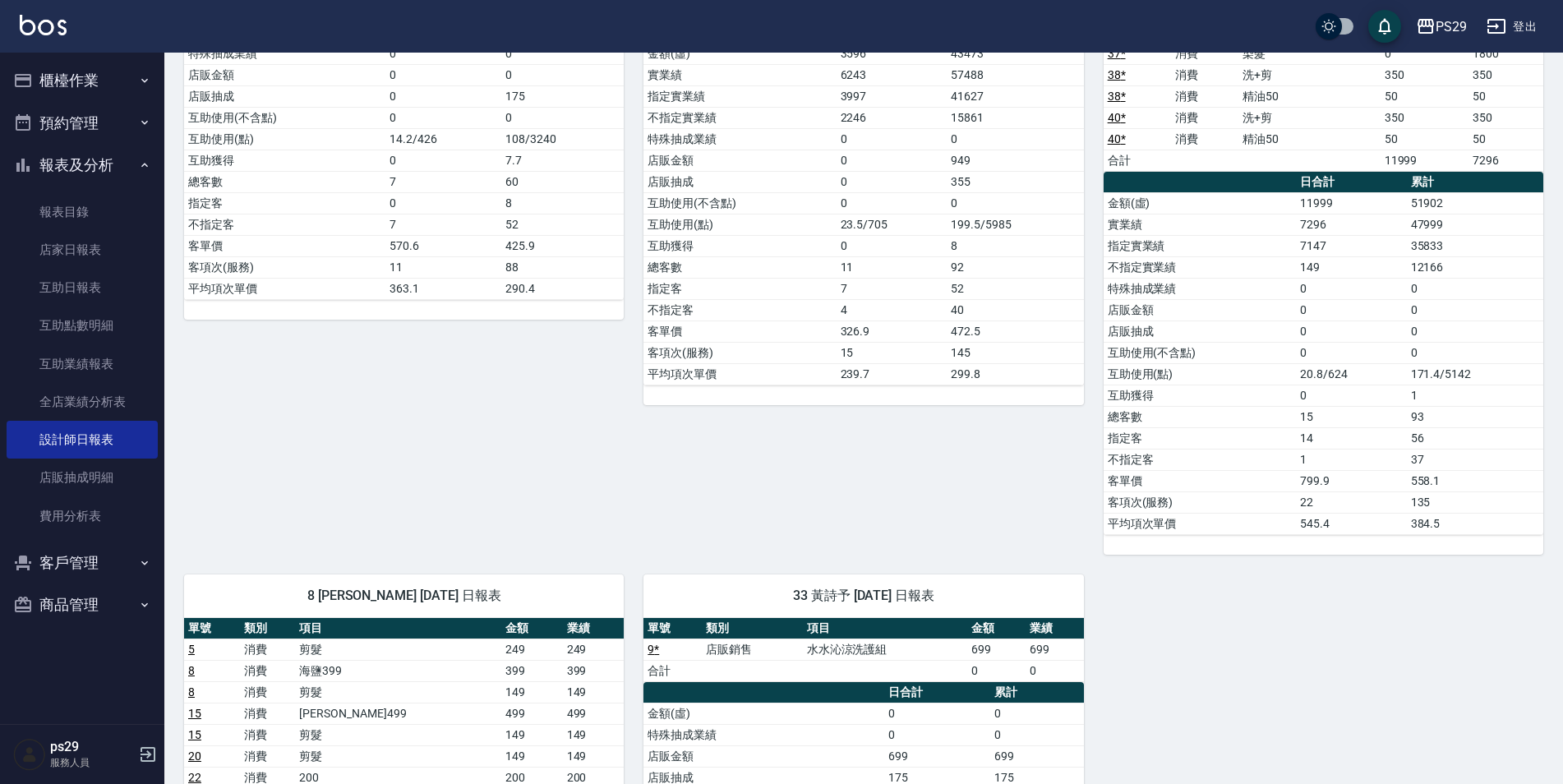
scroll to position [320, 0]
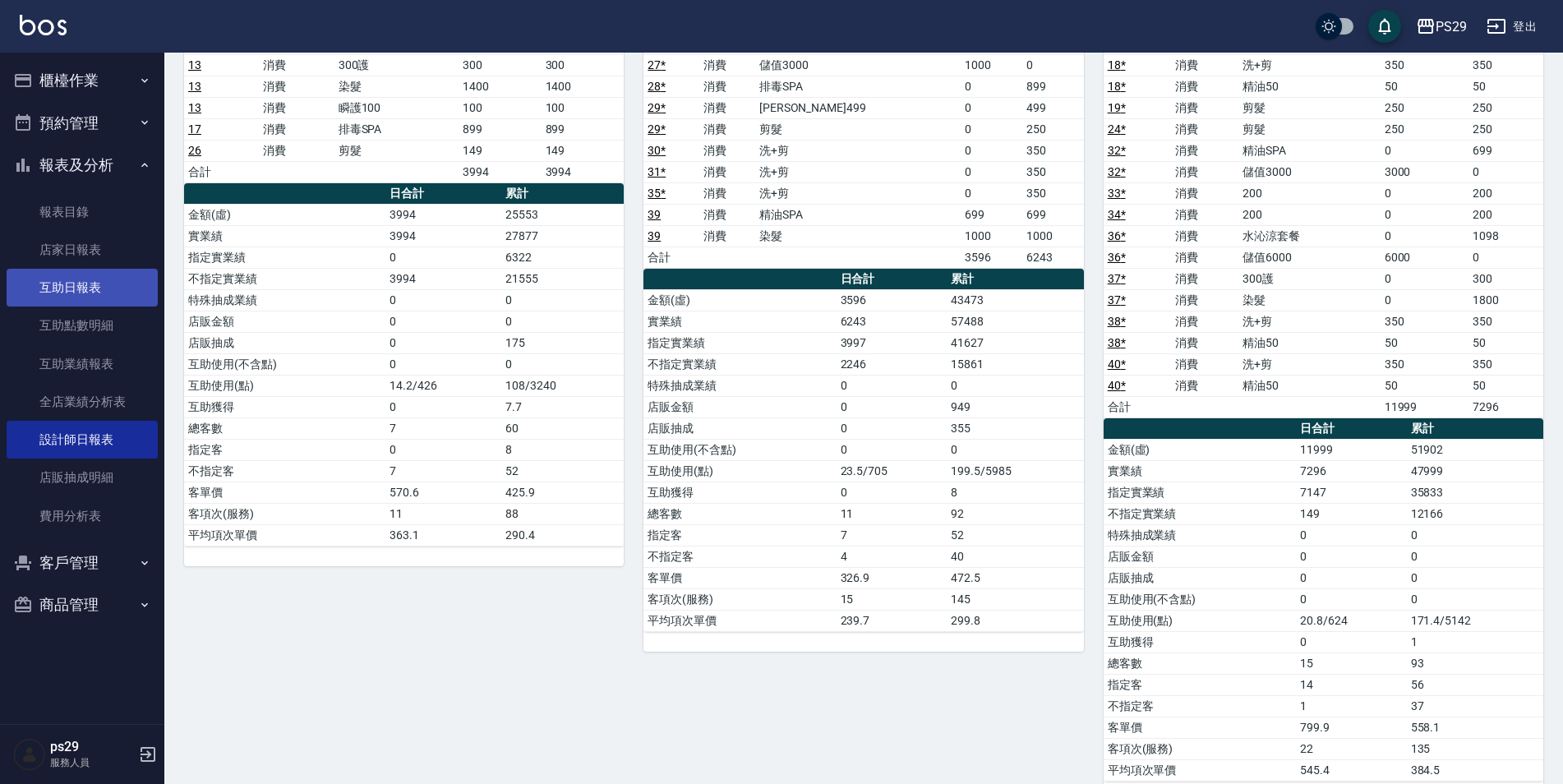
click at [55, 277] on link "互助日報表" at bounding box center [82, 287] width 151 height 38
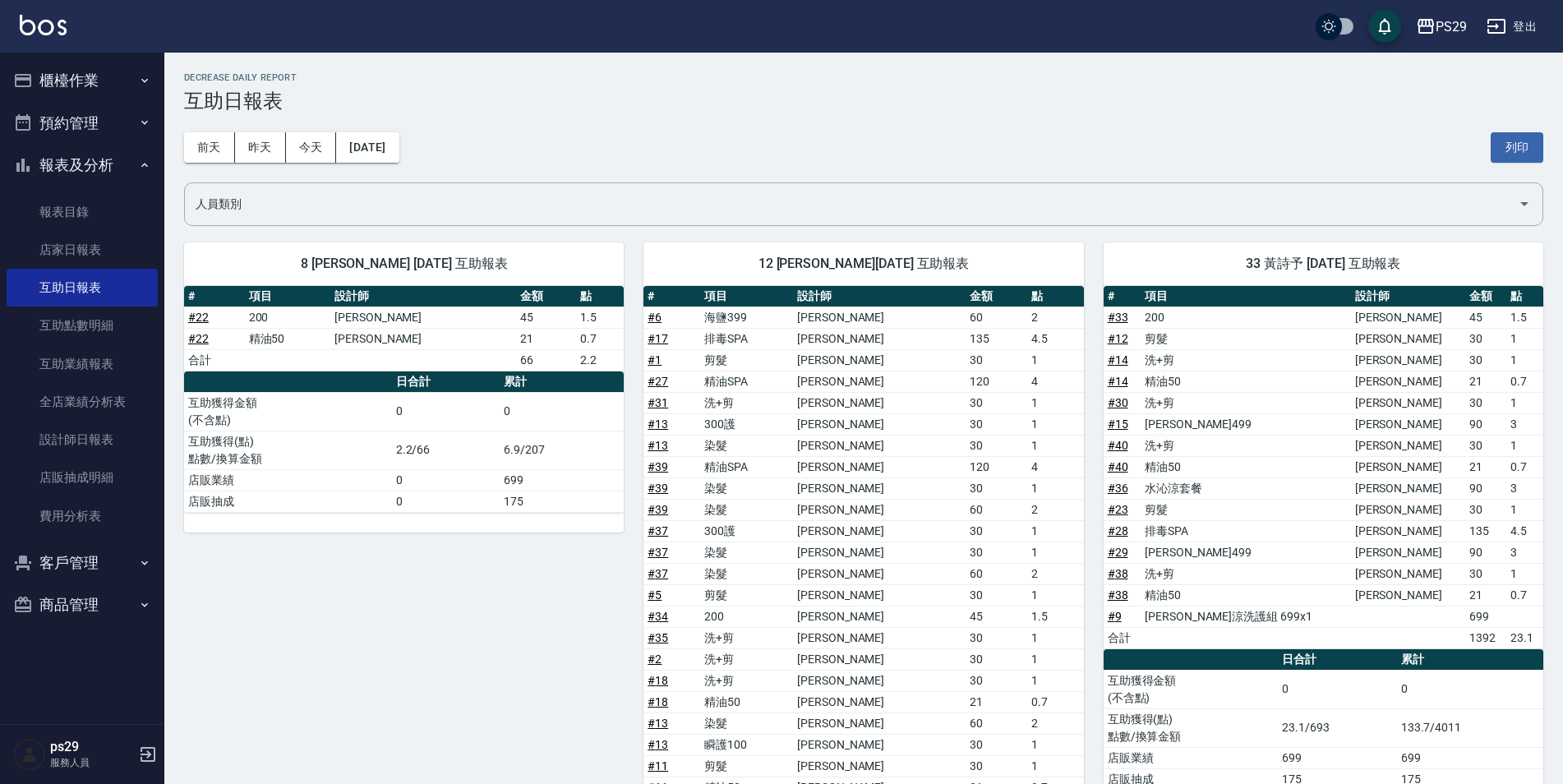
scroll to position [165, 0]
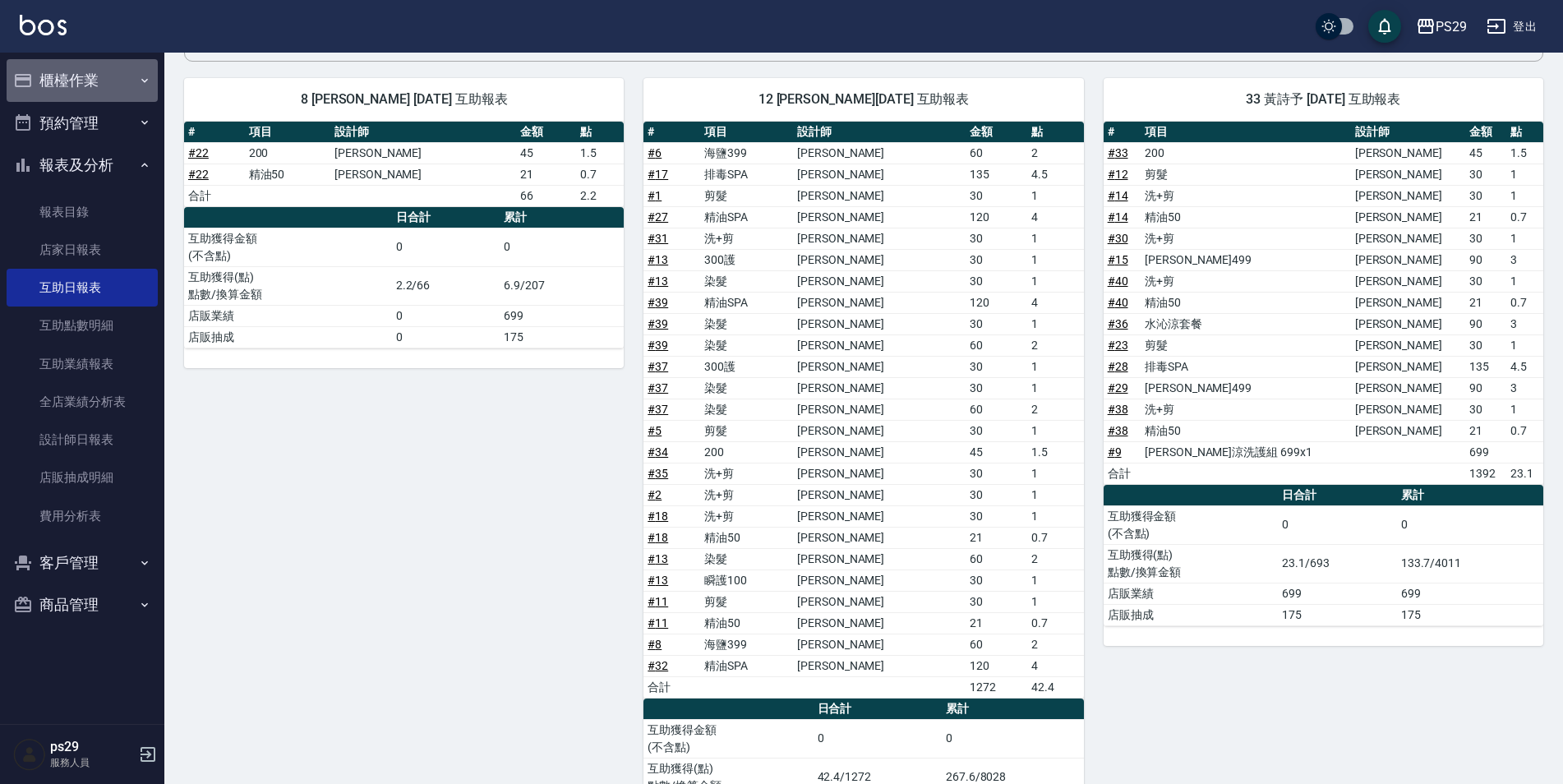
click at [131, 86] on button "櫃檯作業" at bounding box center [82, 80] width 151 height 43
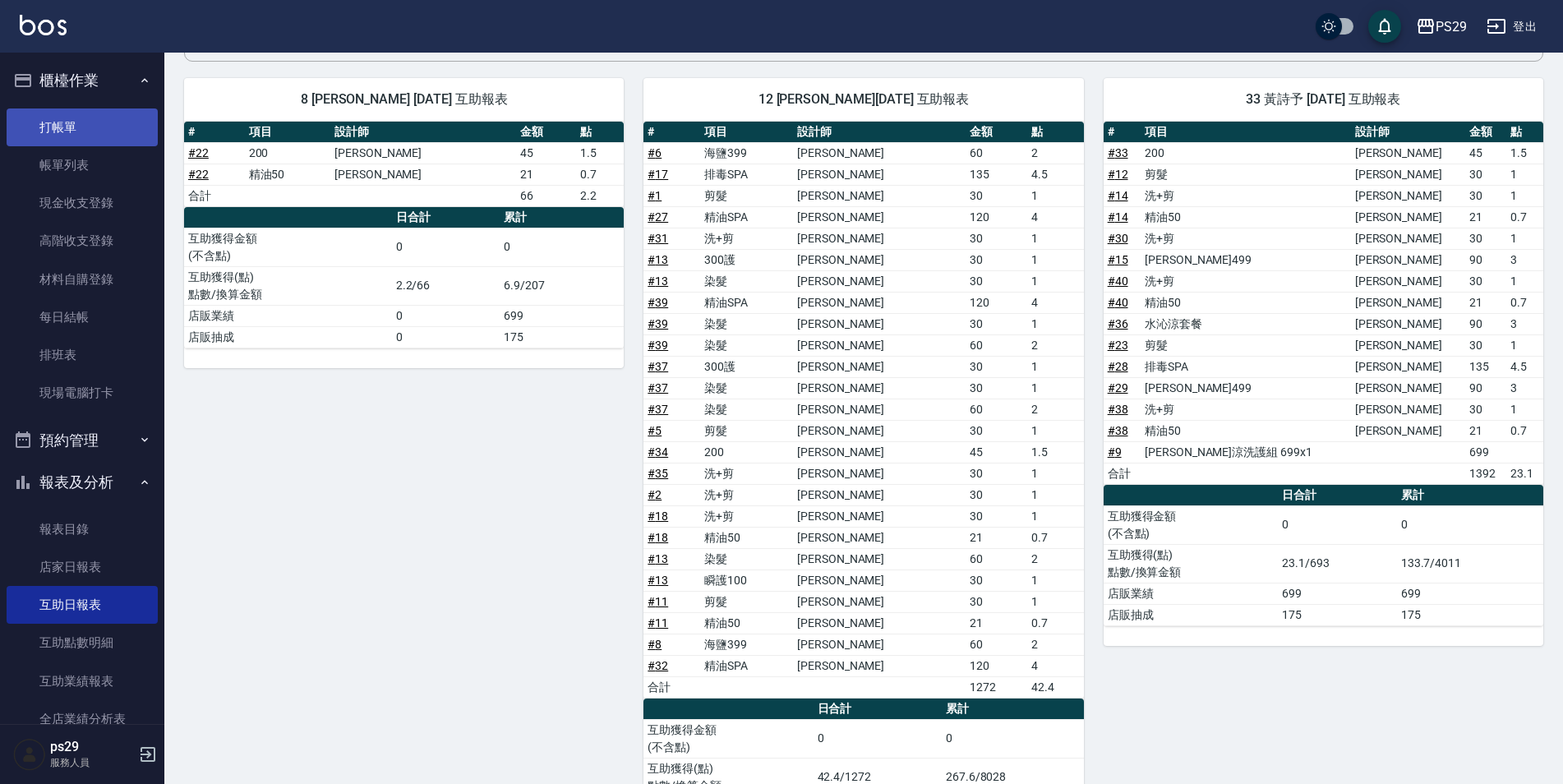
click at [101, 120] on link "打帳單" at bounding box center [82, 127] width 151 height 38
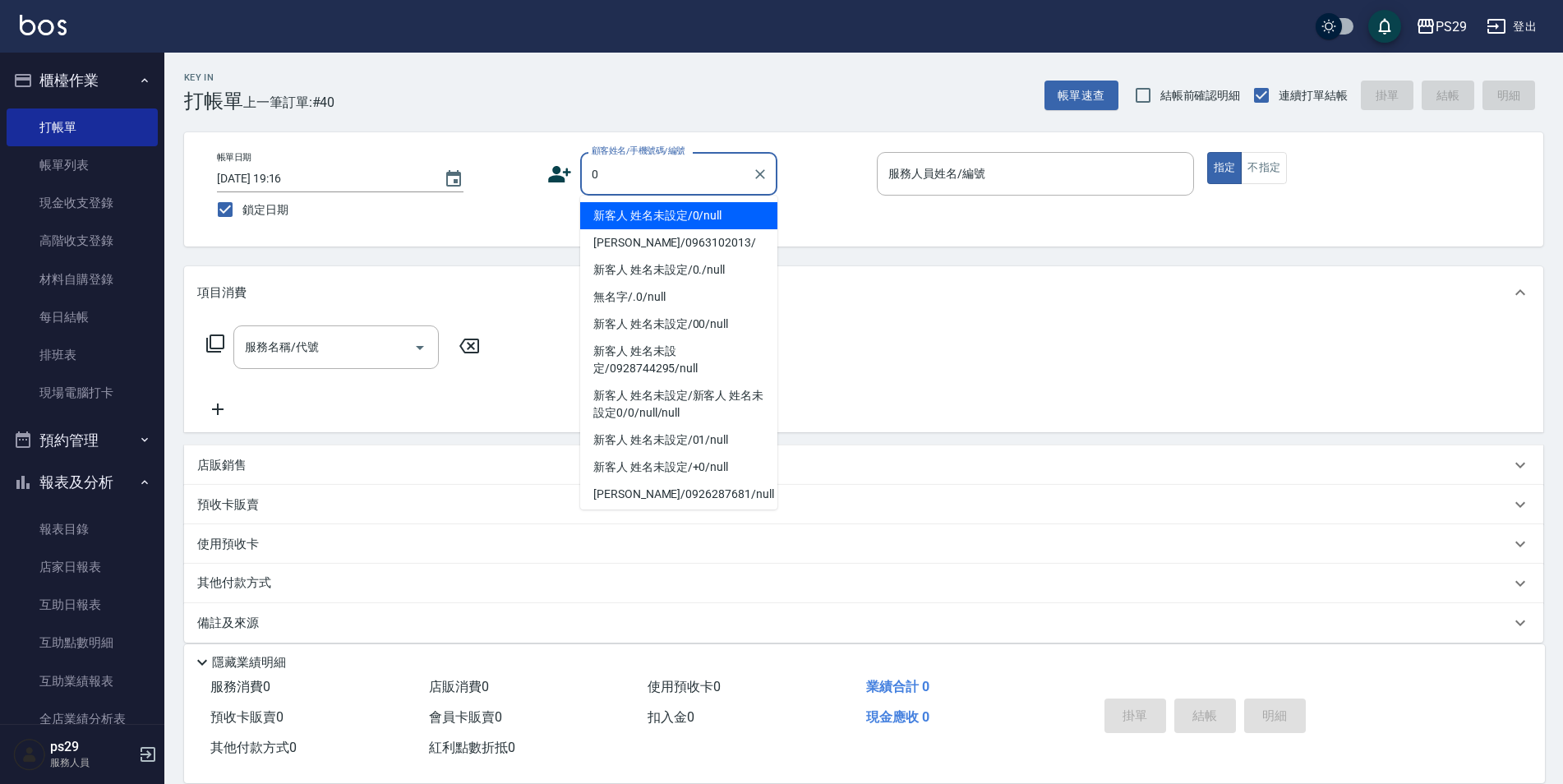
type input "新客人 姓名未設定/0/null"
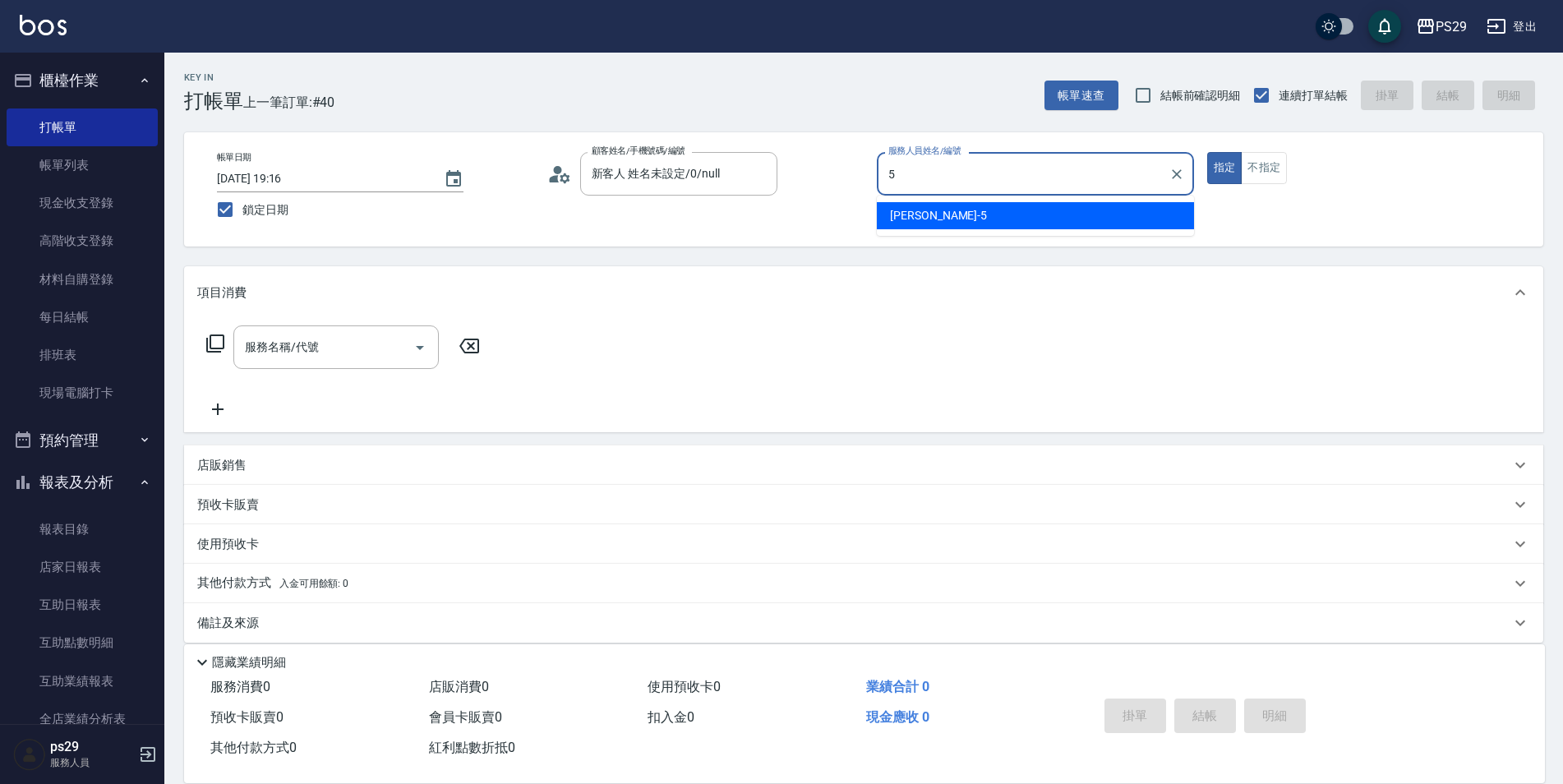
type input "[PERSON_NAME]維-5"
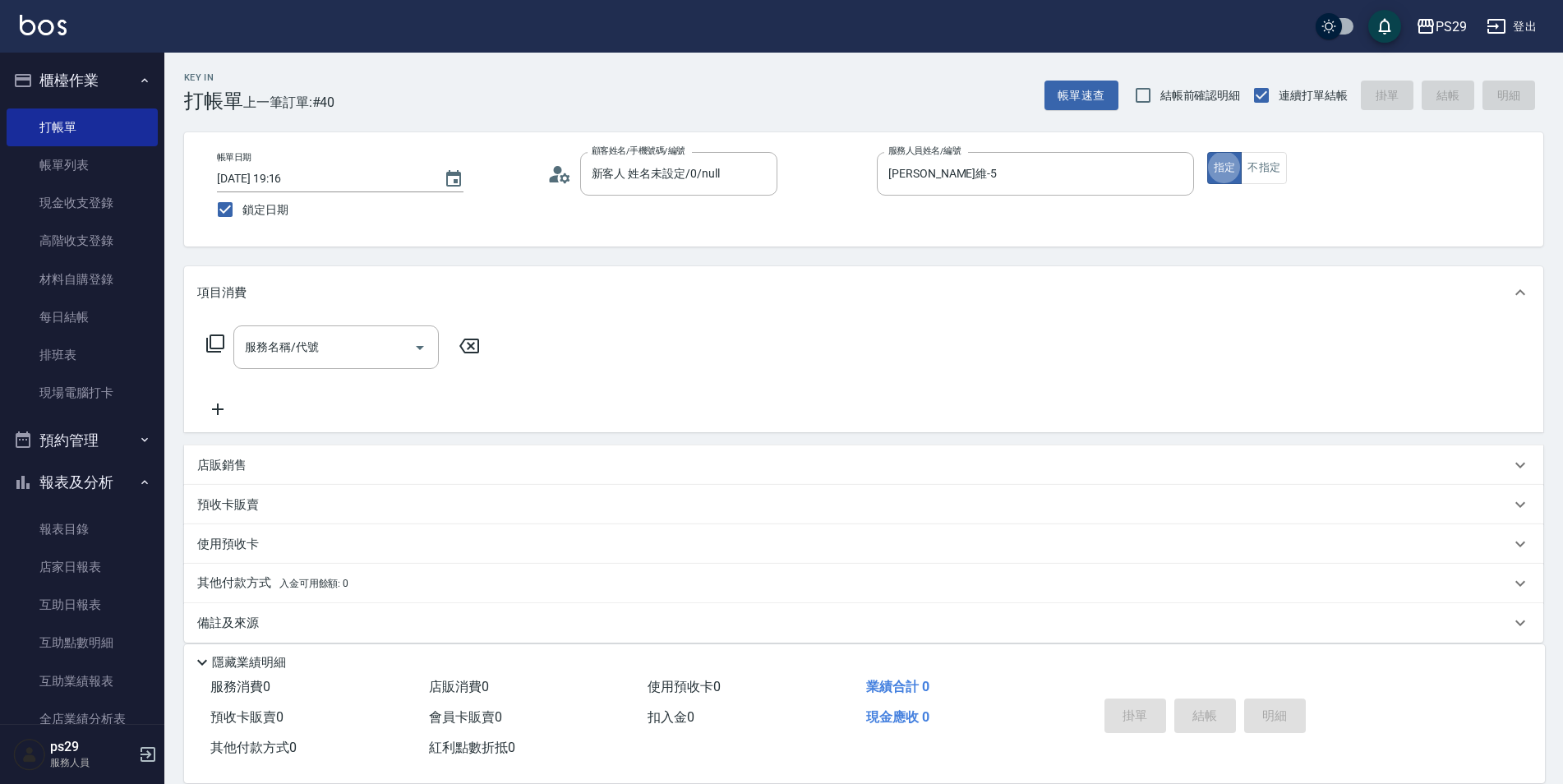
type button "true"
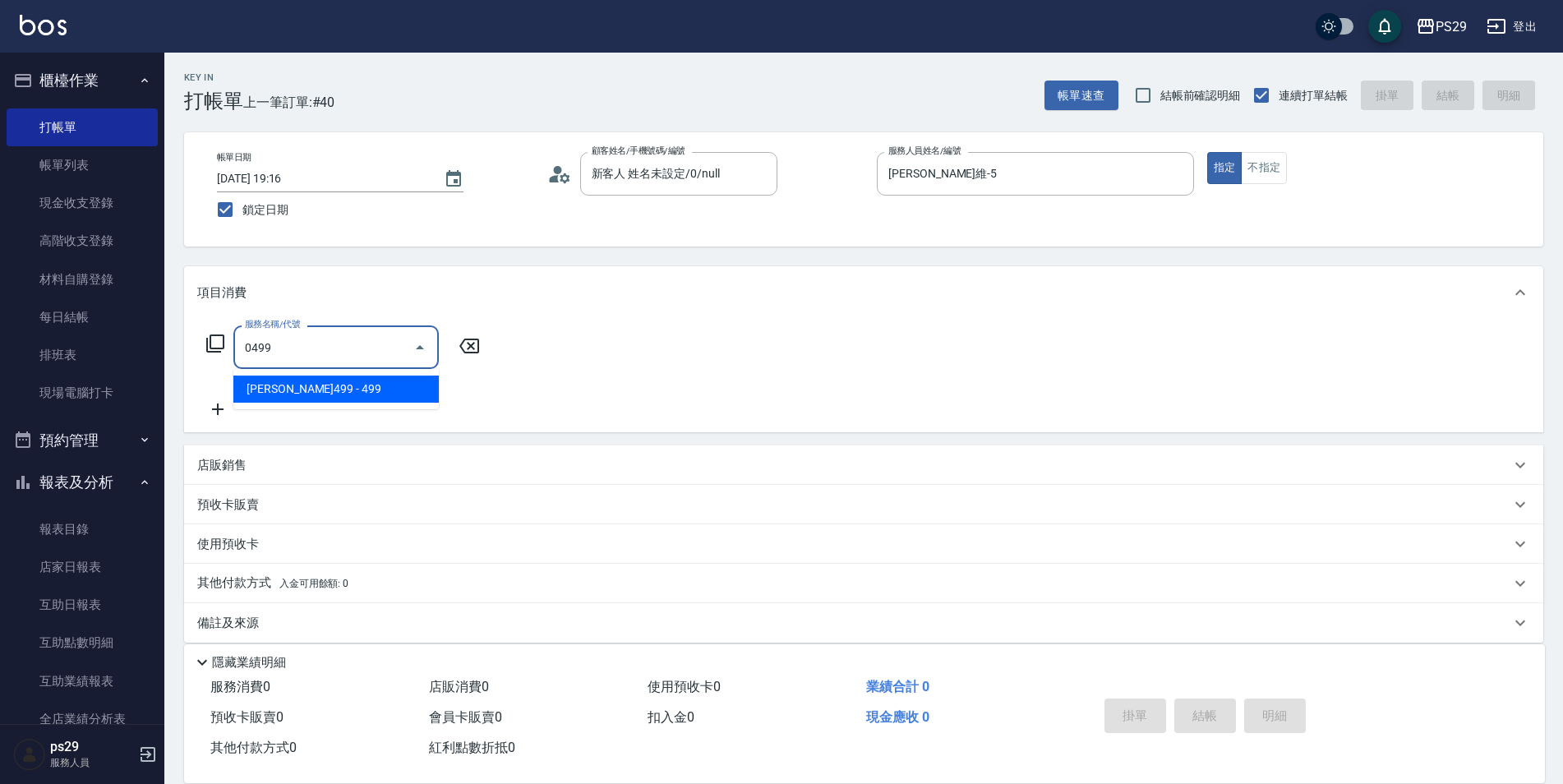
type input "[PERSON_NAME]499(0499)"
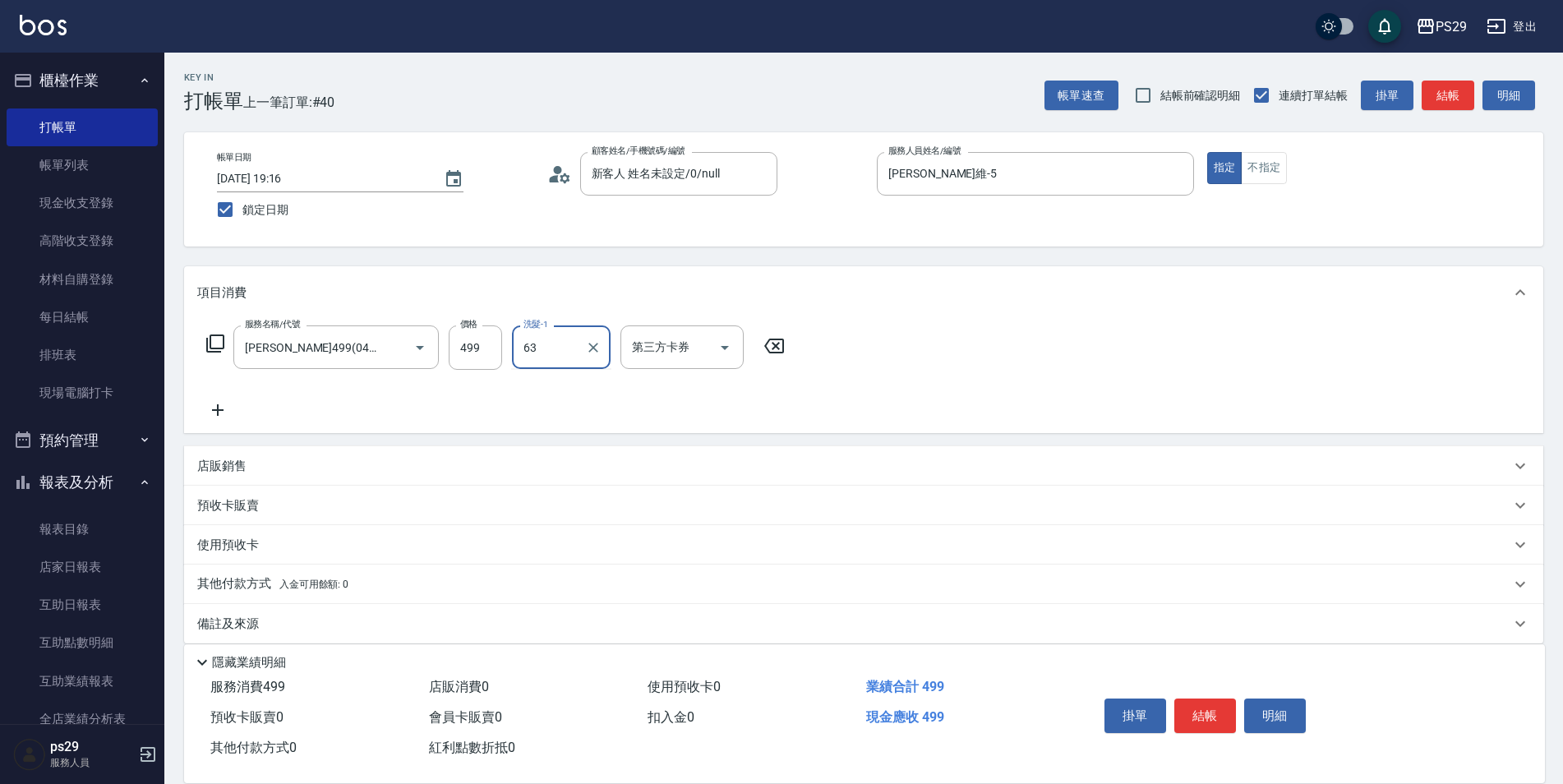
type input "6"
type input "黃詩予-33"
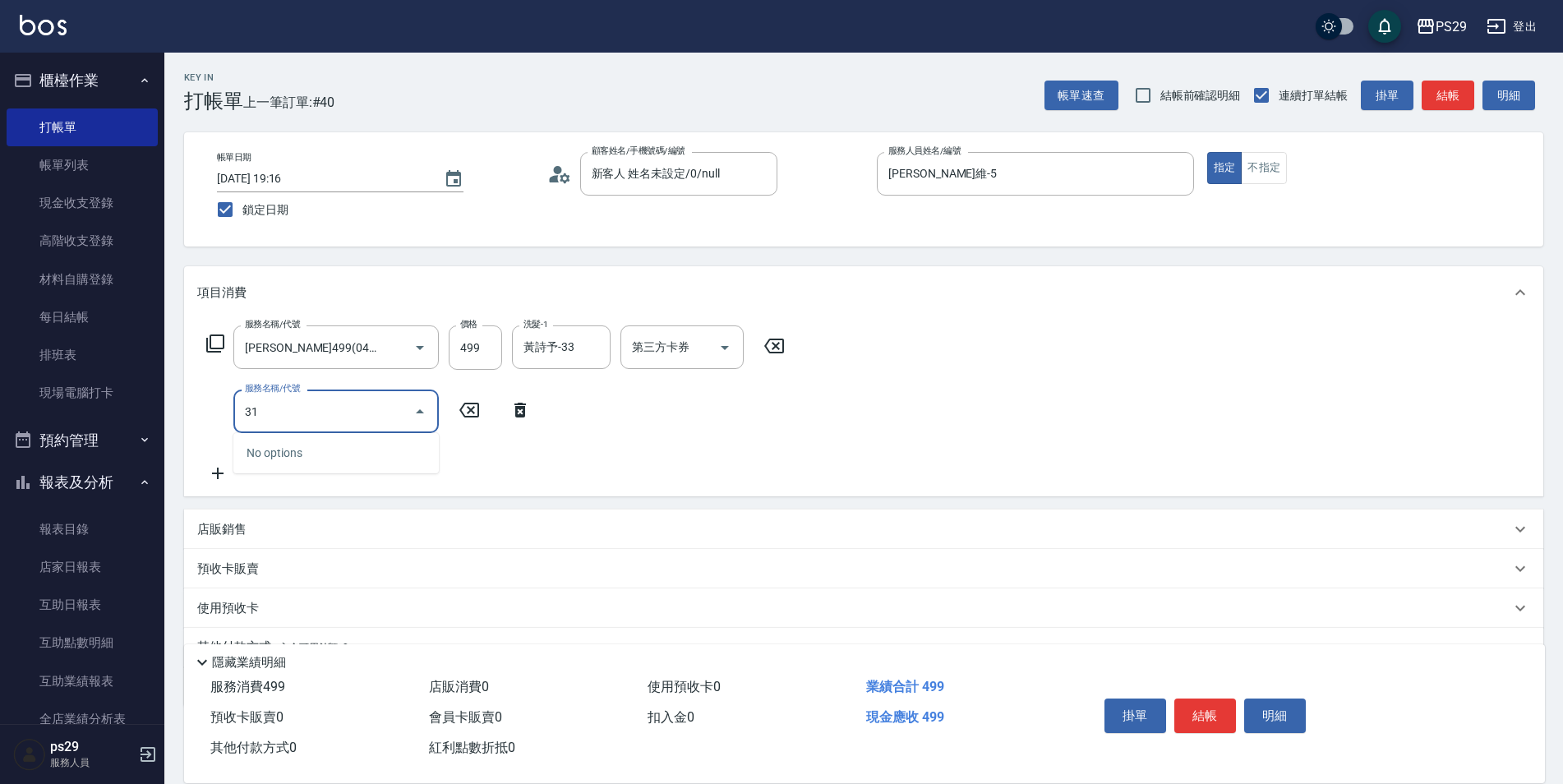
type input "310"
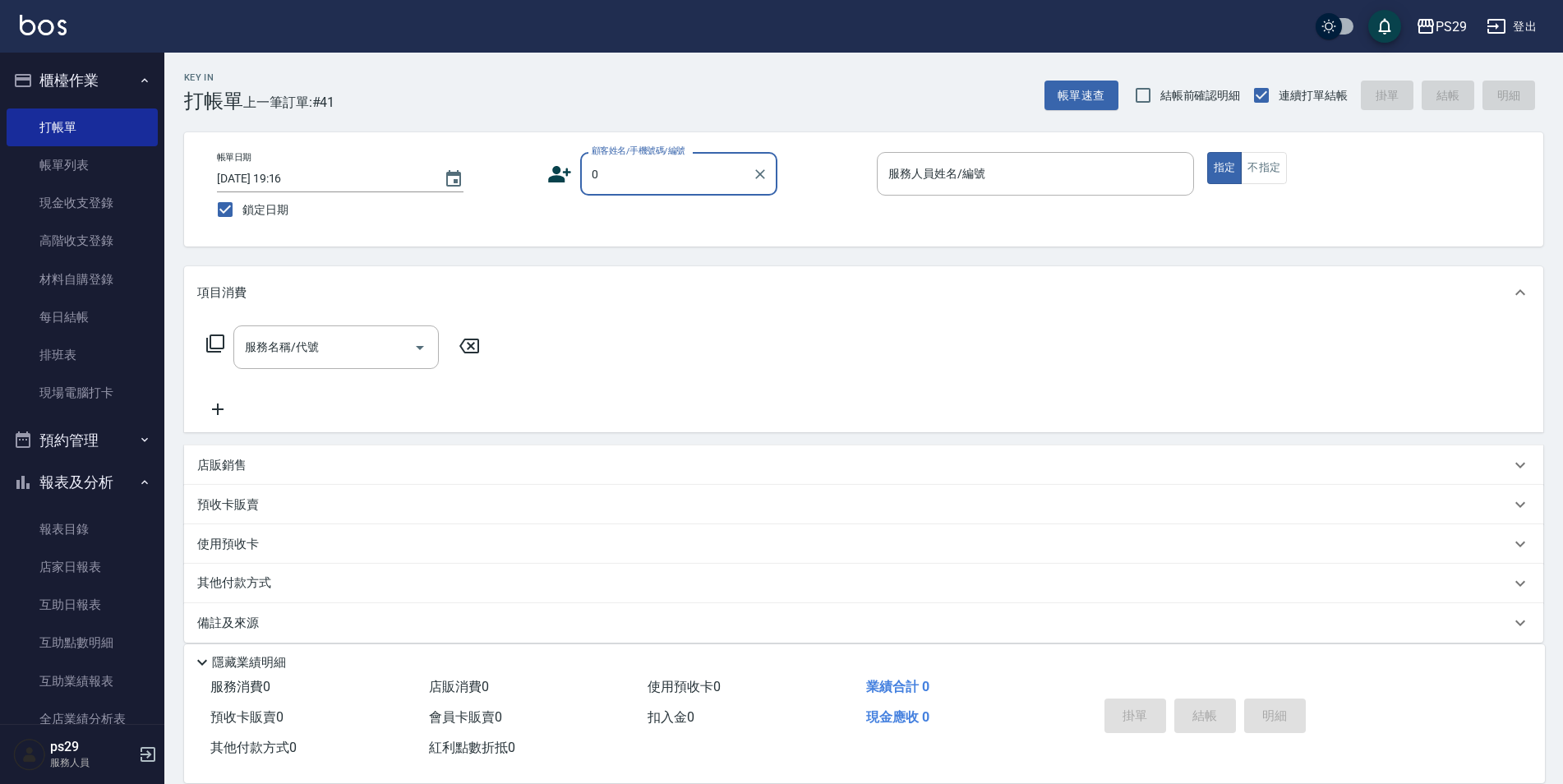
type input "新客人 姓名未設定/0/null"
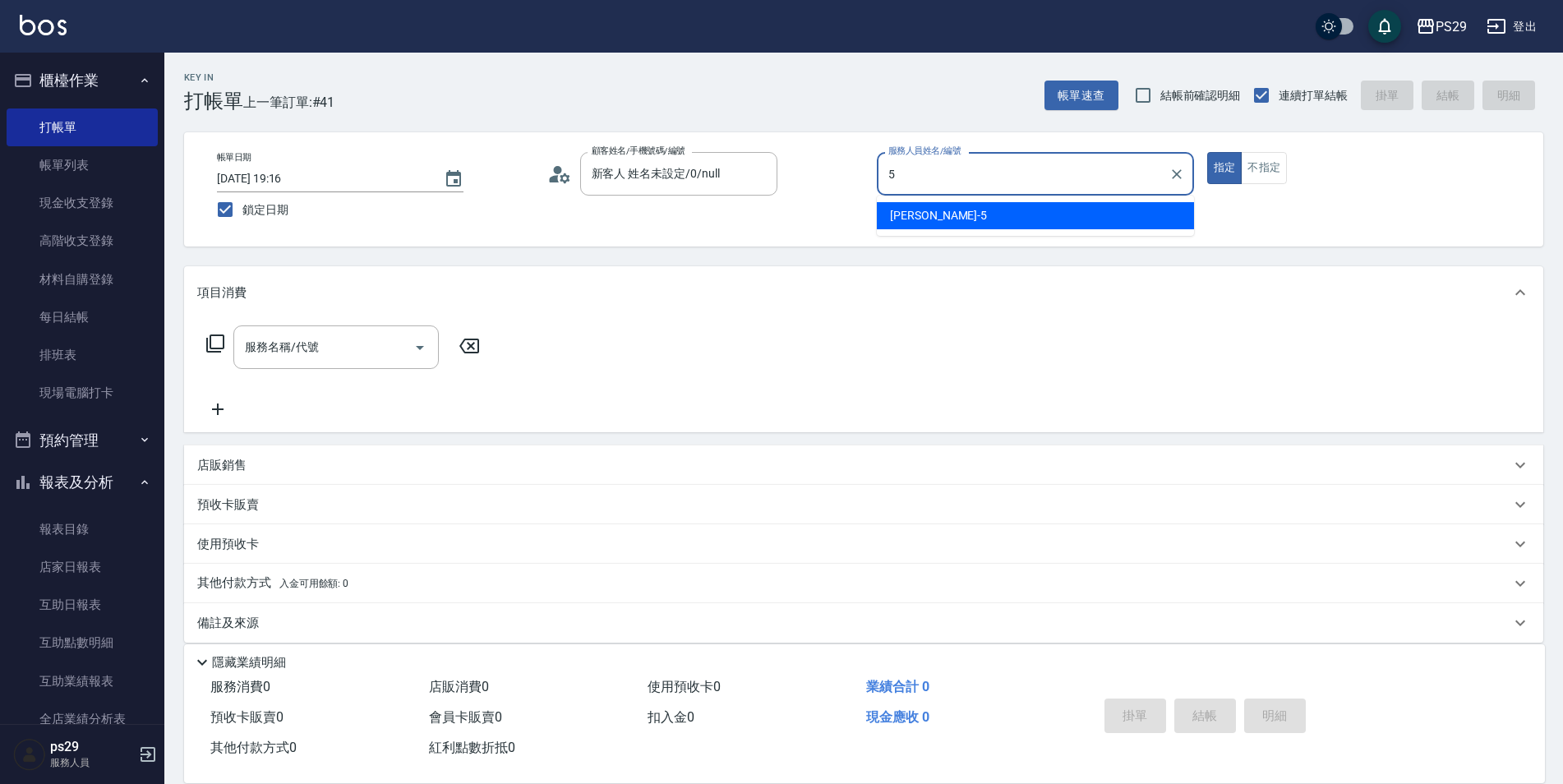
type input "[PERSON_NAME]維-5"
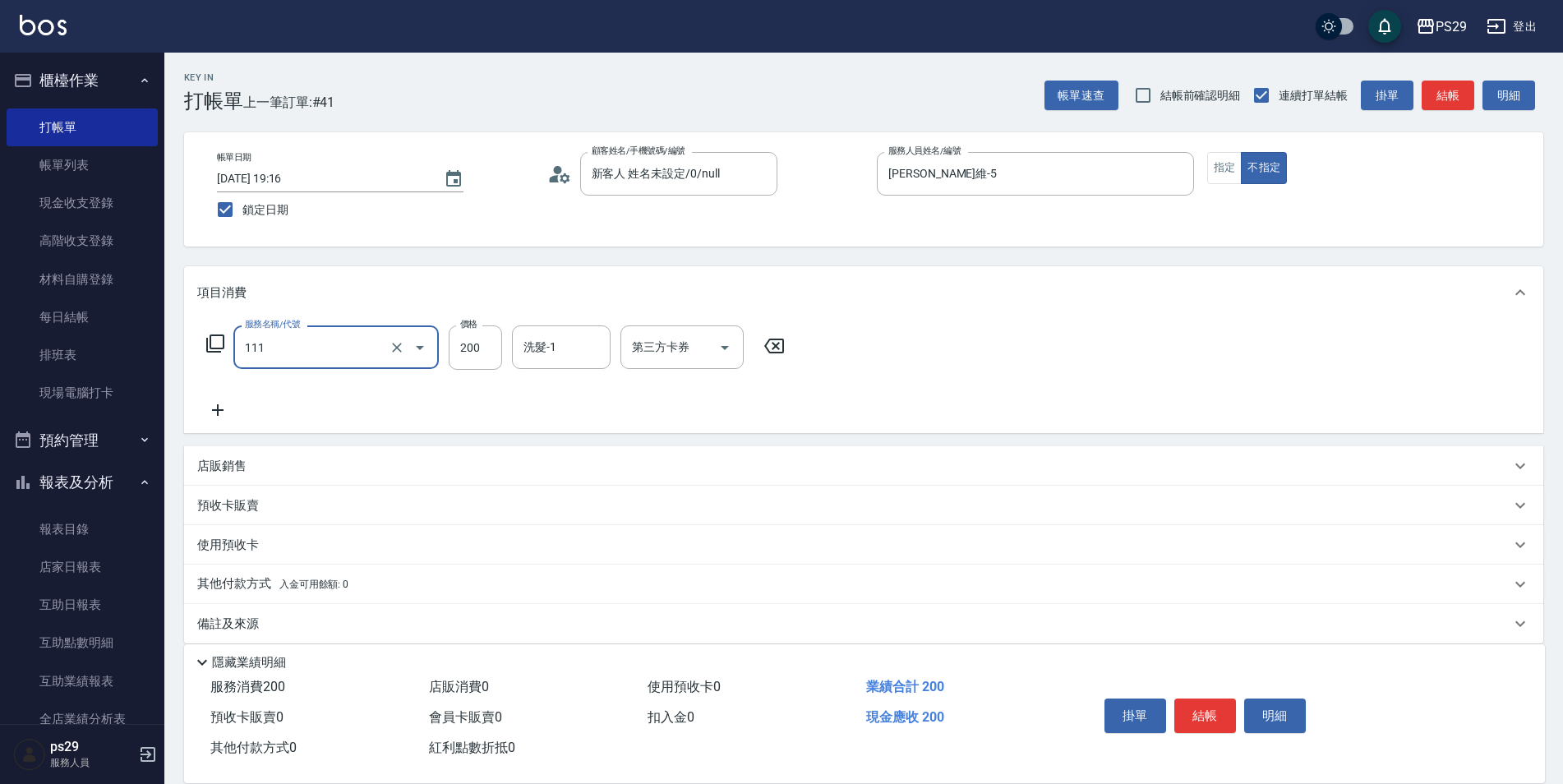
type input "200(111)"
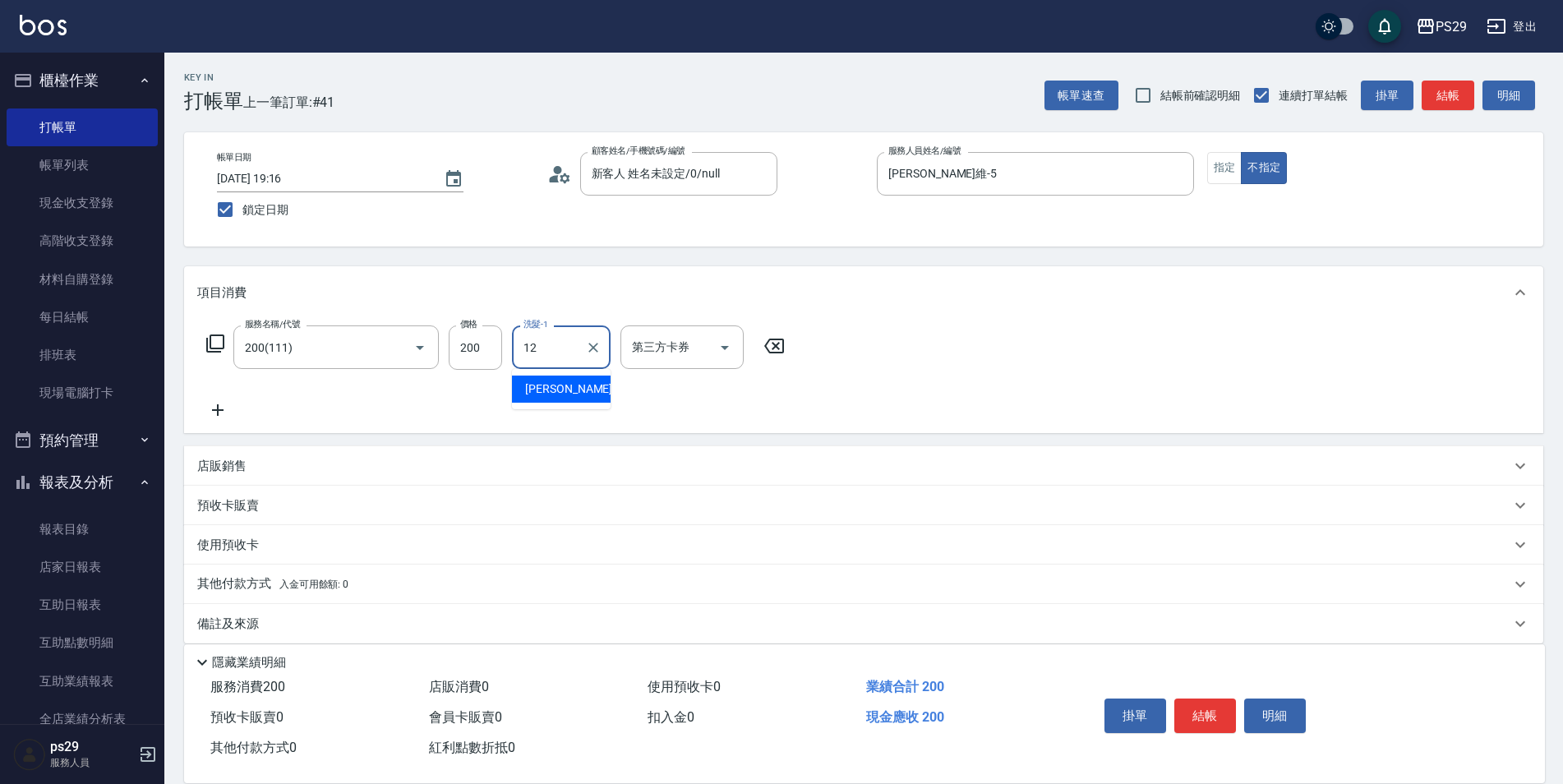
type input "[PERSON_NAME]-12"
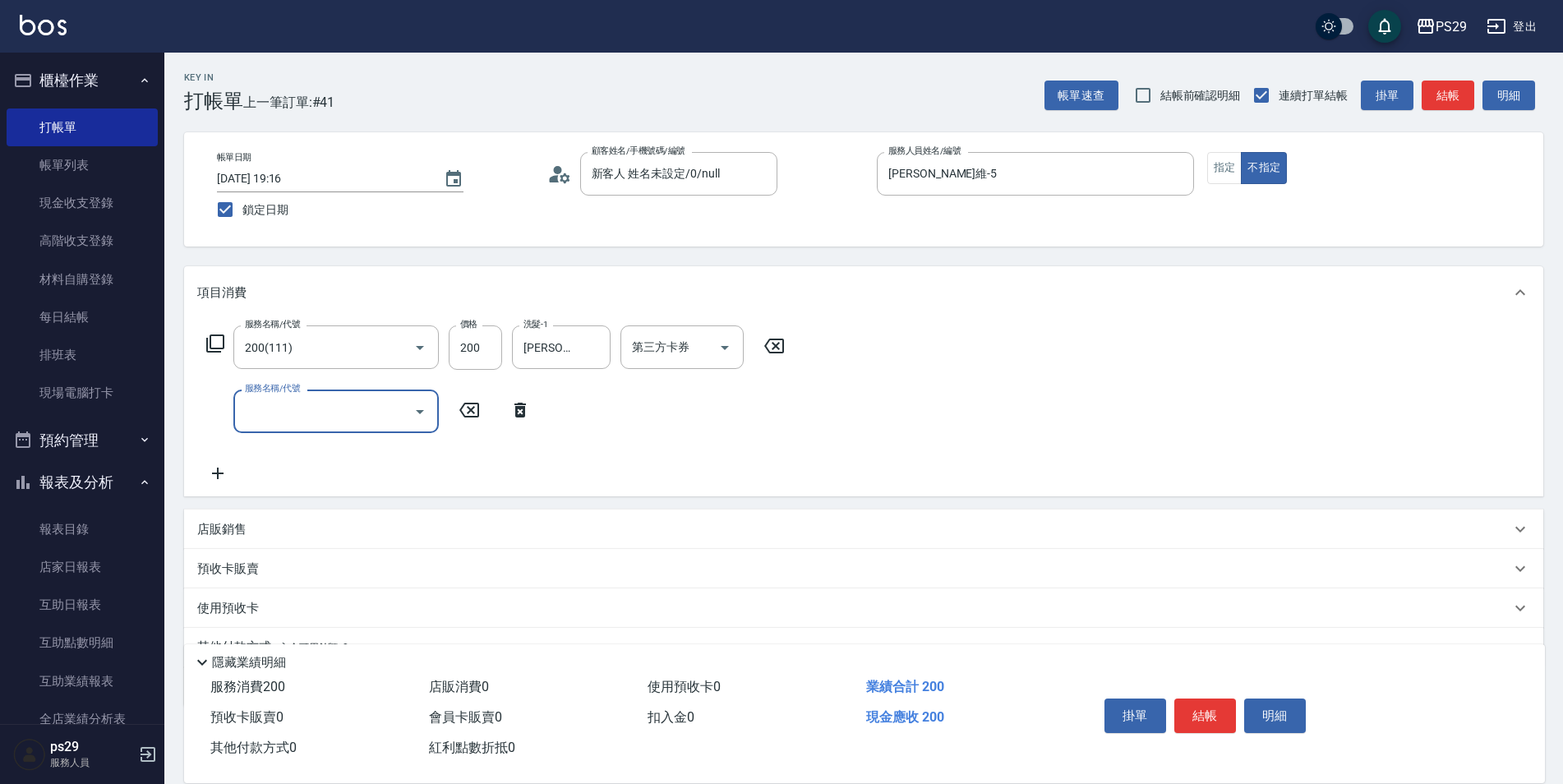
type input "5"
type input "1000護(404)"
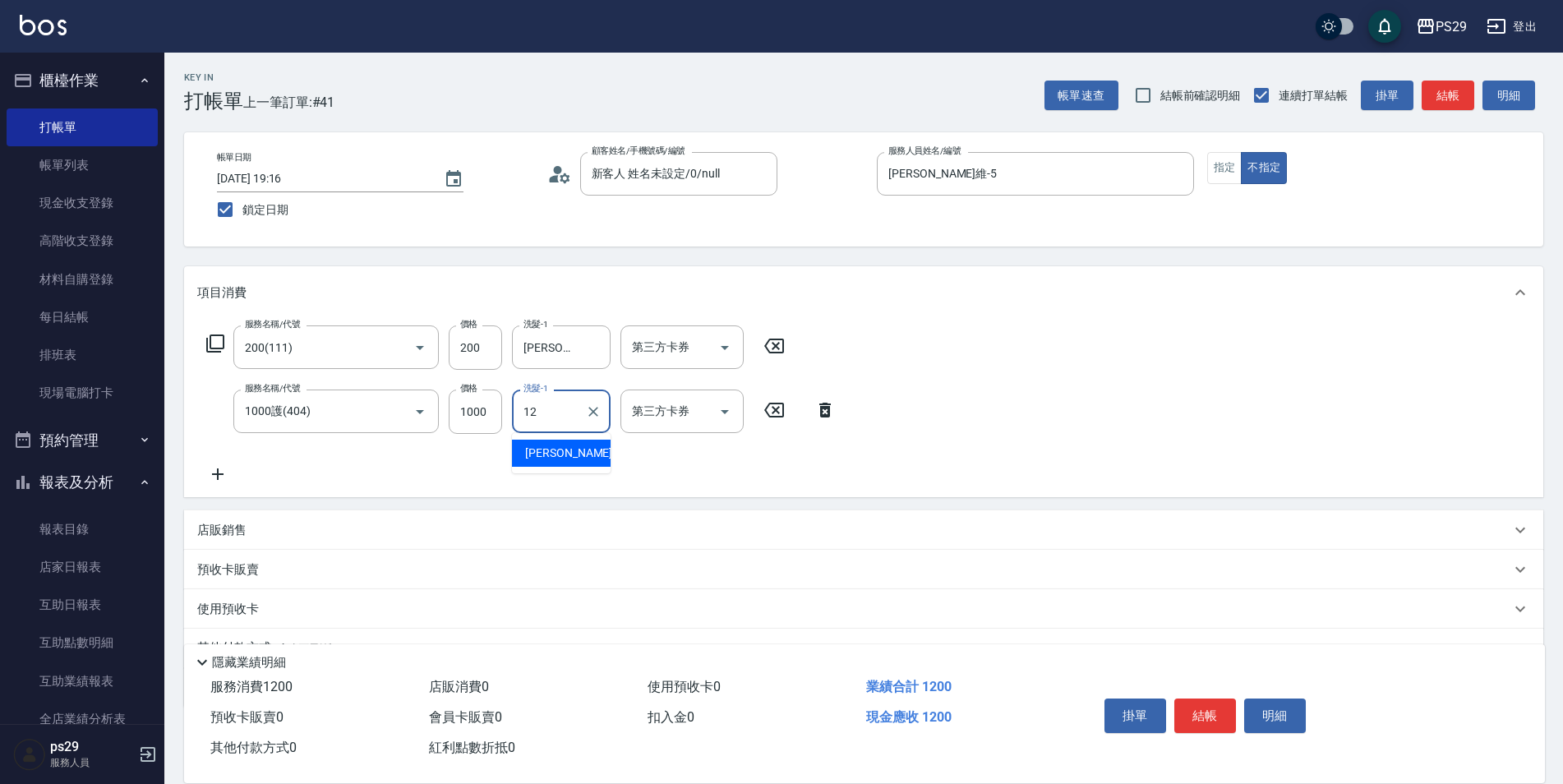
type input "[PERSON_NAME]-12"
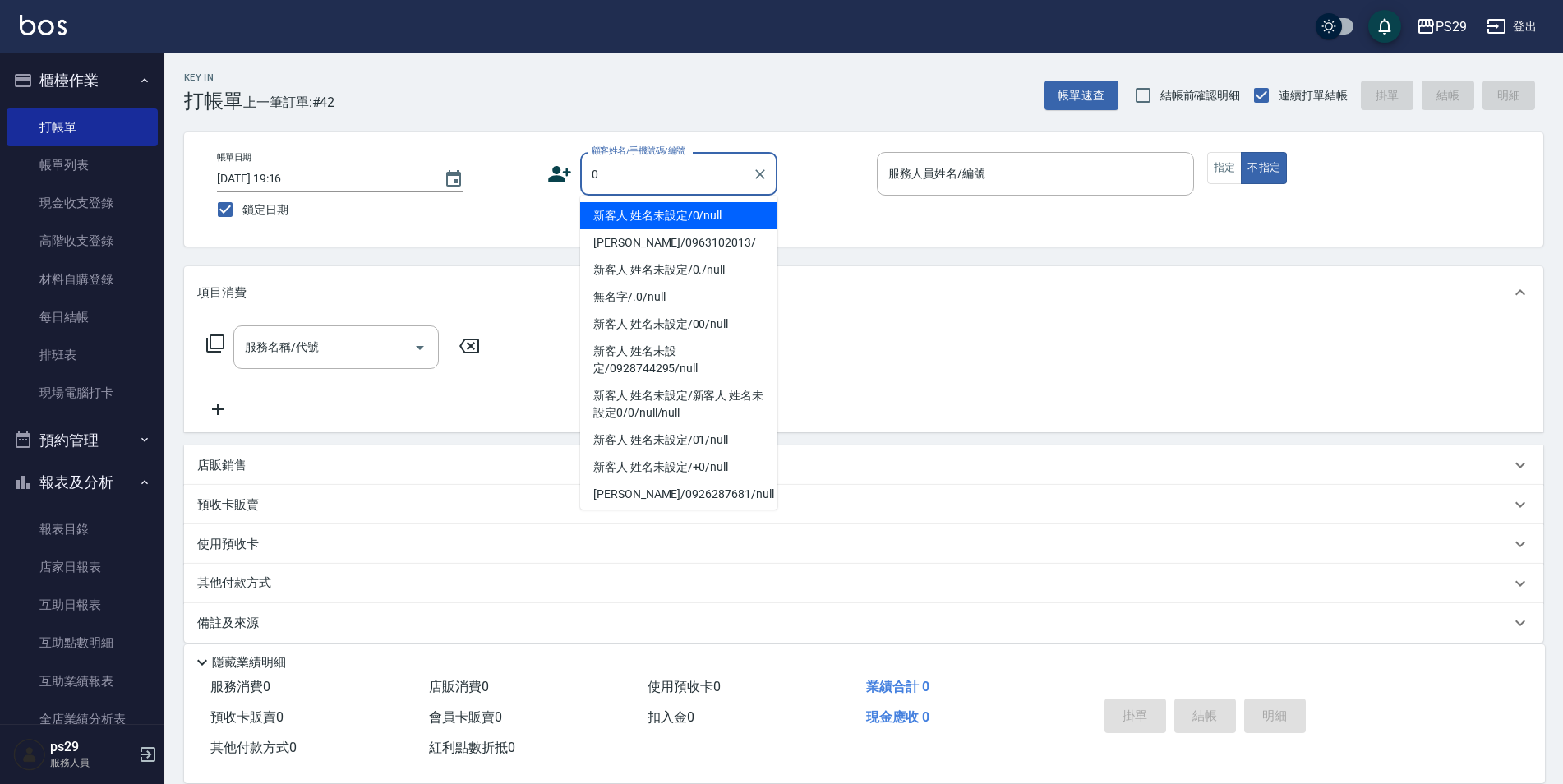
type input "新客人 姓名未設定/0/null"
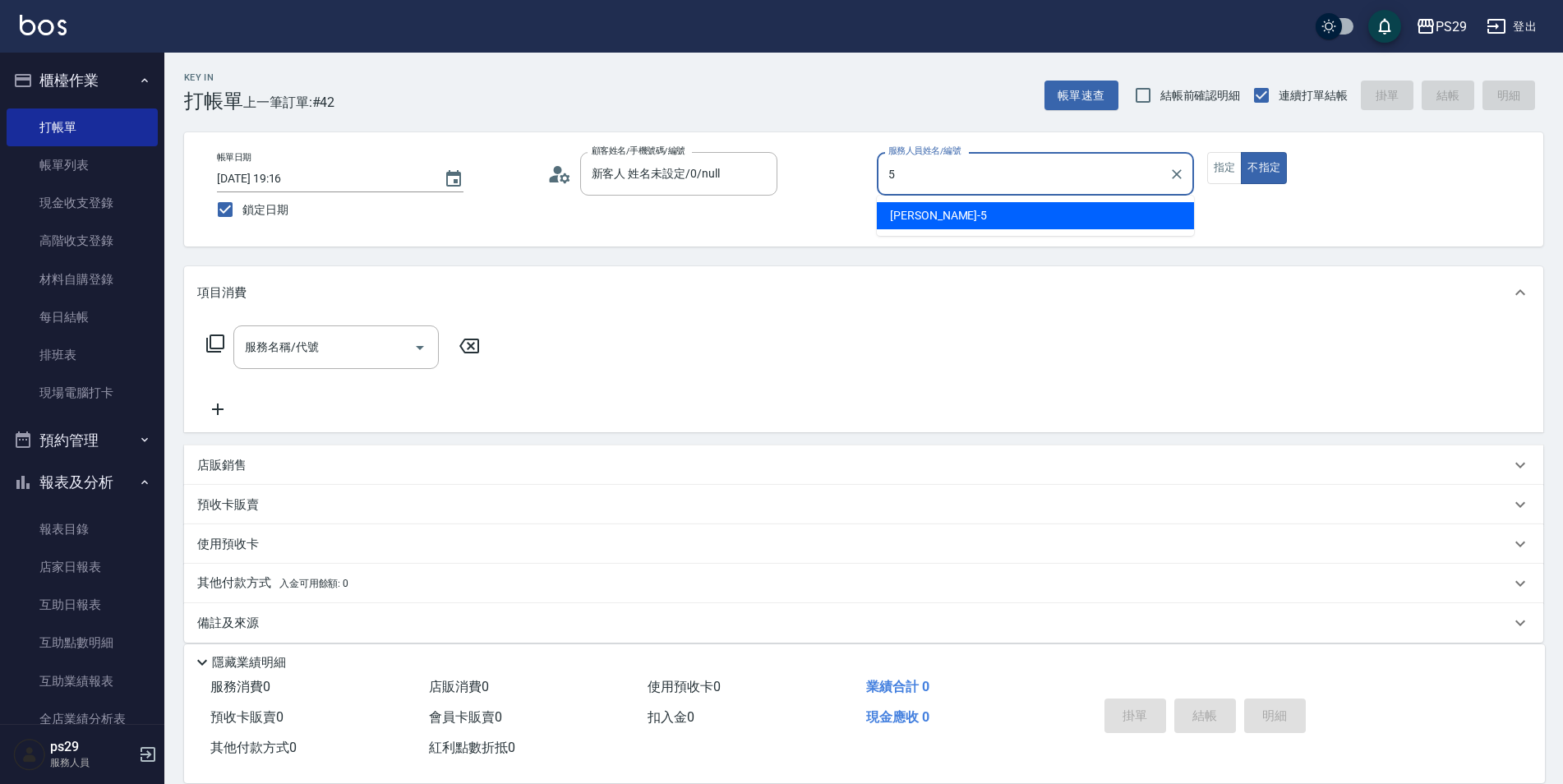
type input "[PERSON_NAME]維-5"
type button "false"
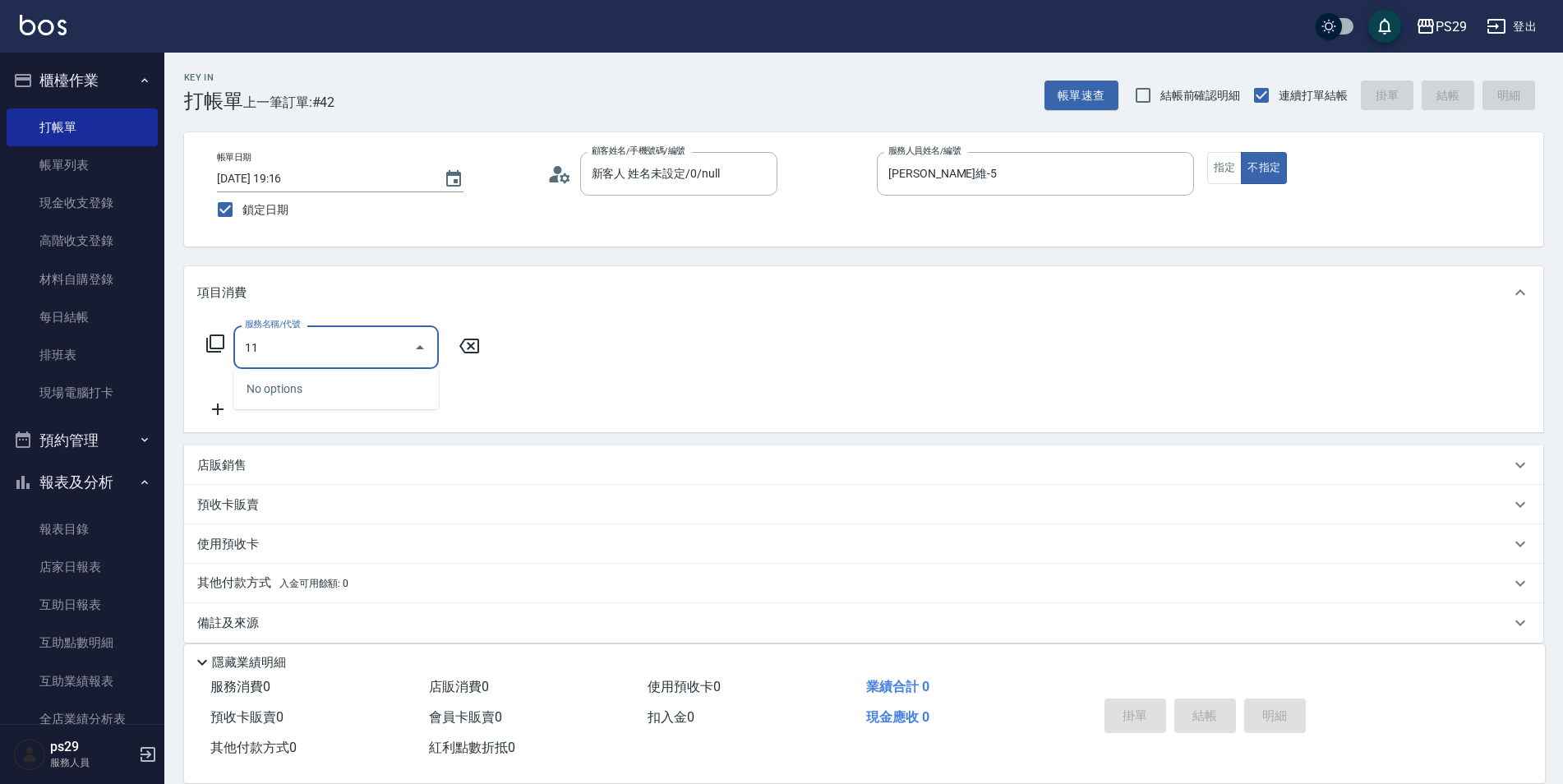
type input "1"
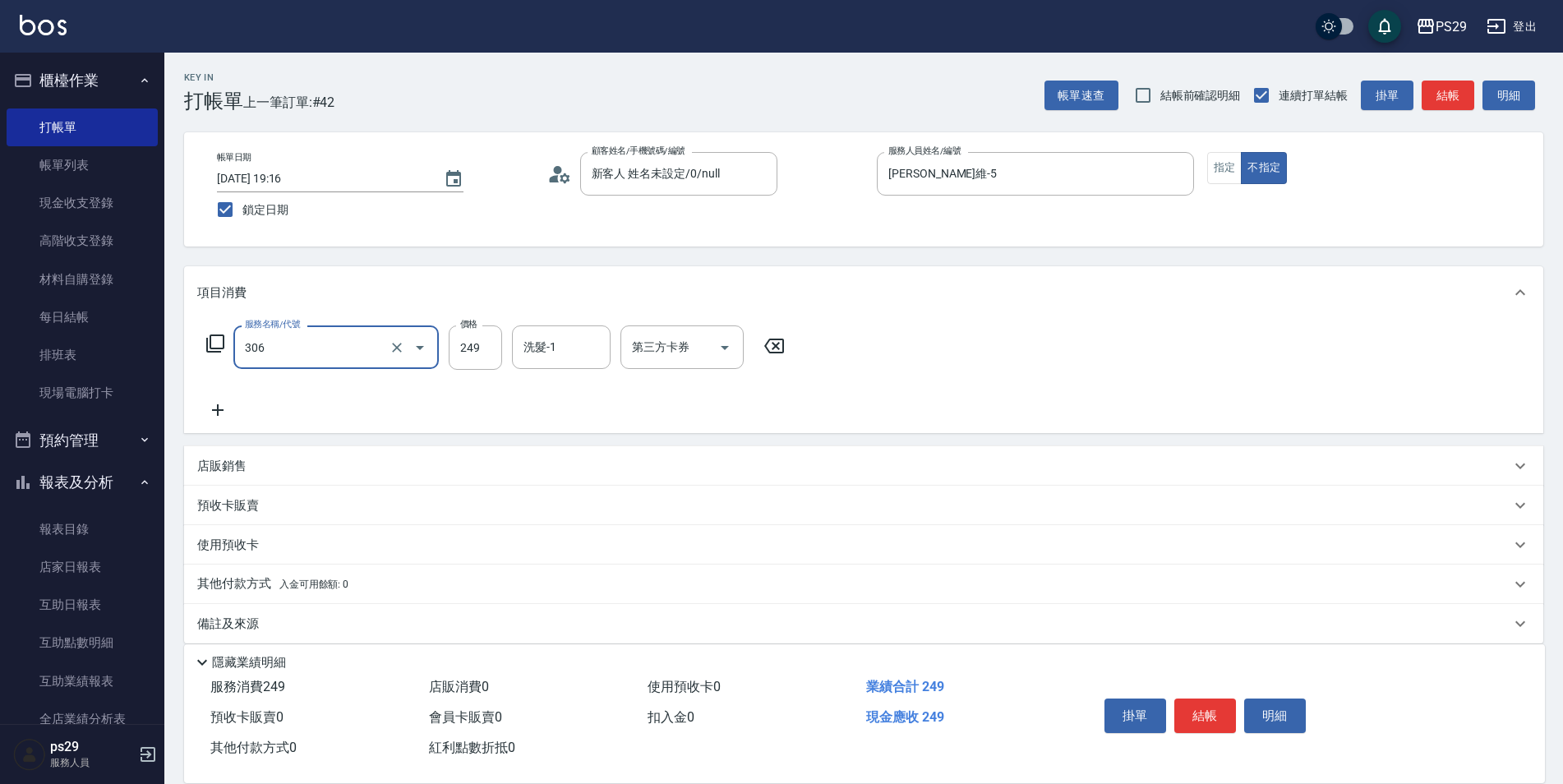
type input "剪髮(306)"
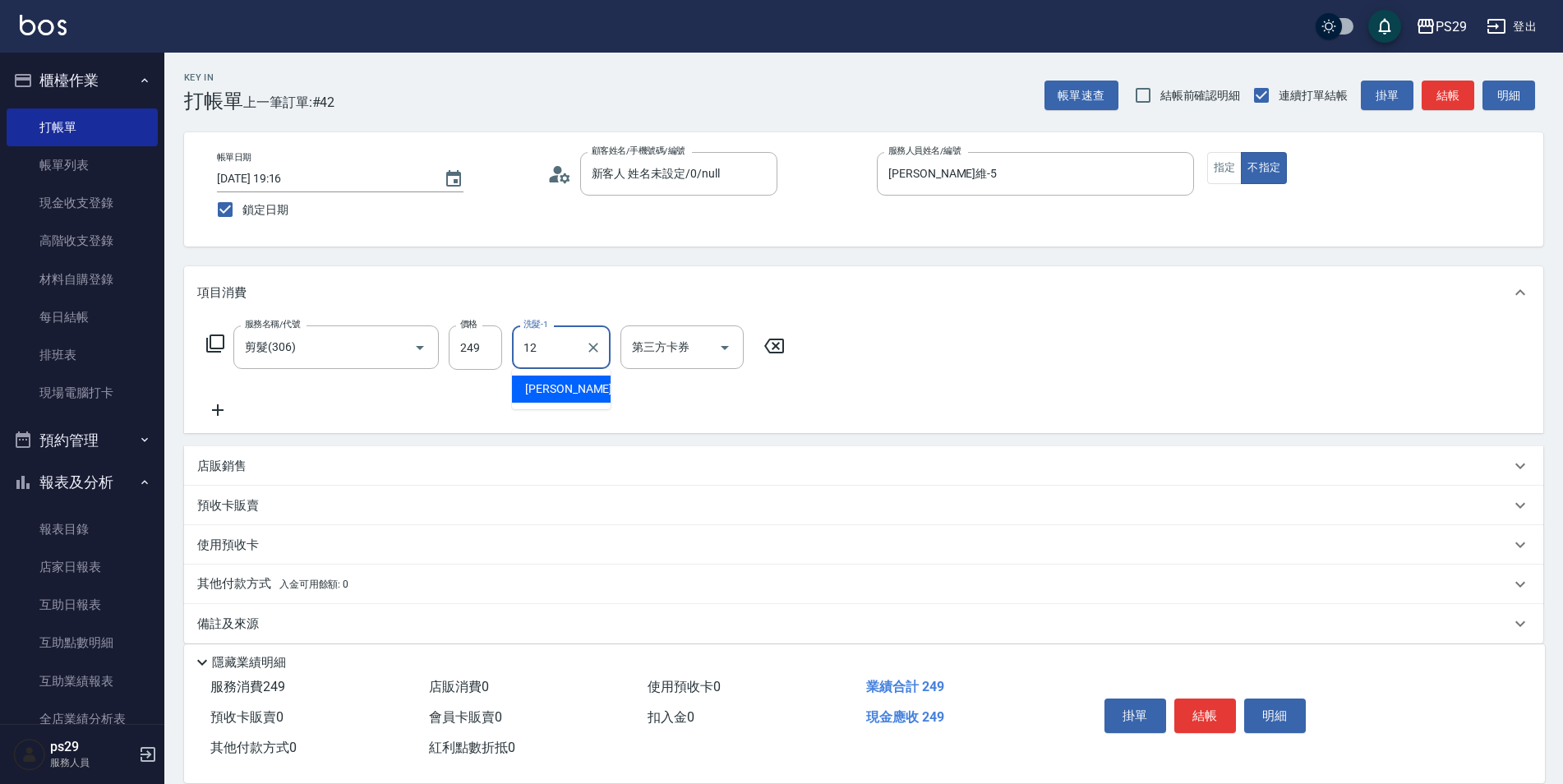
type input "[PERSON_NAME]-12"
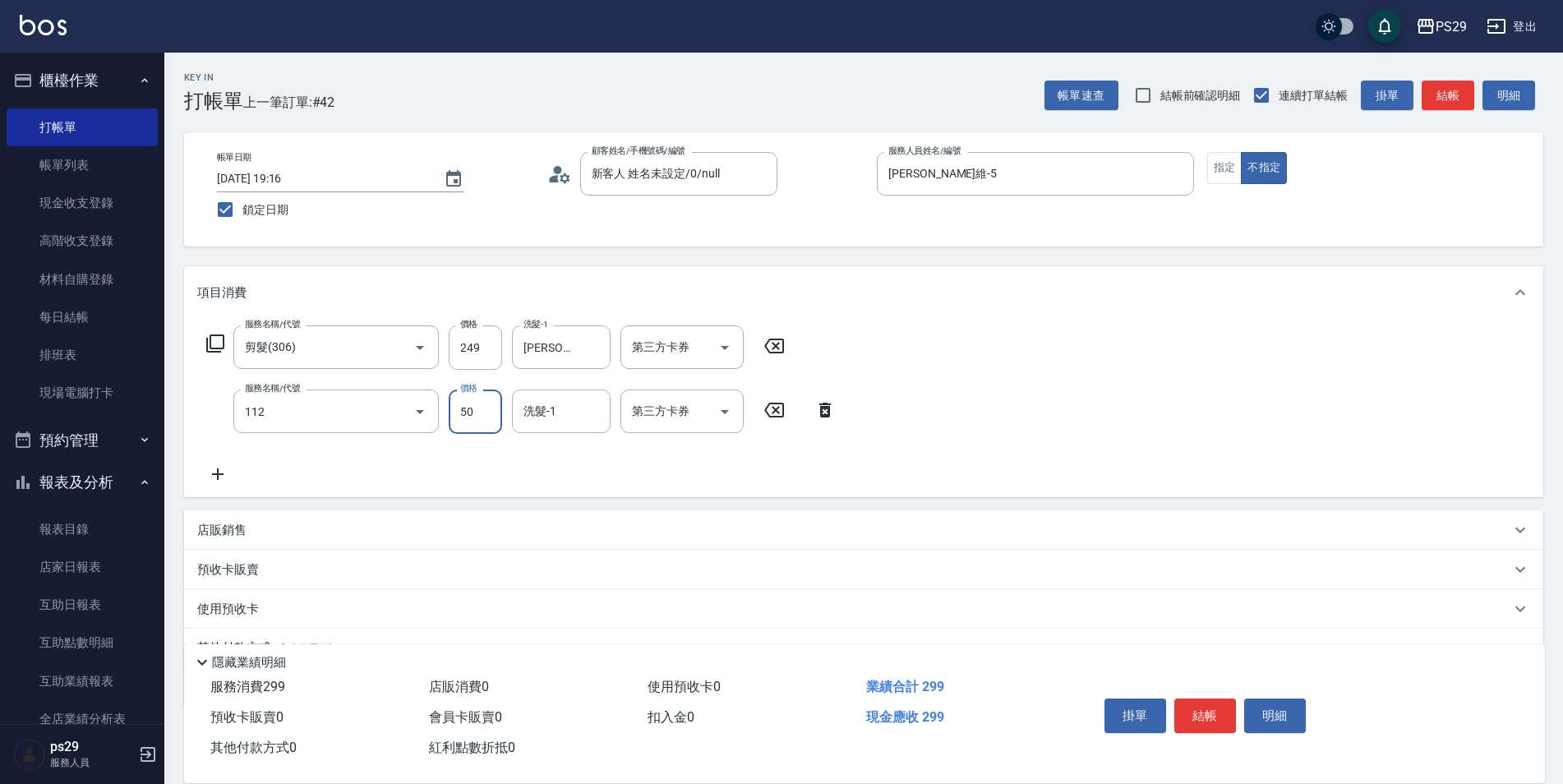
type input "精油50(112)"
type input "[PERSON_NAME]-12"
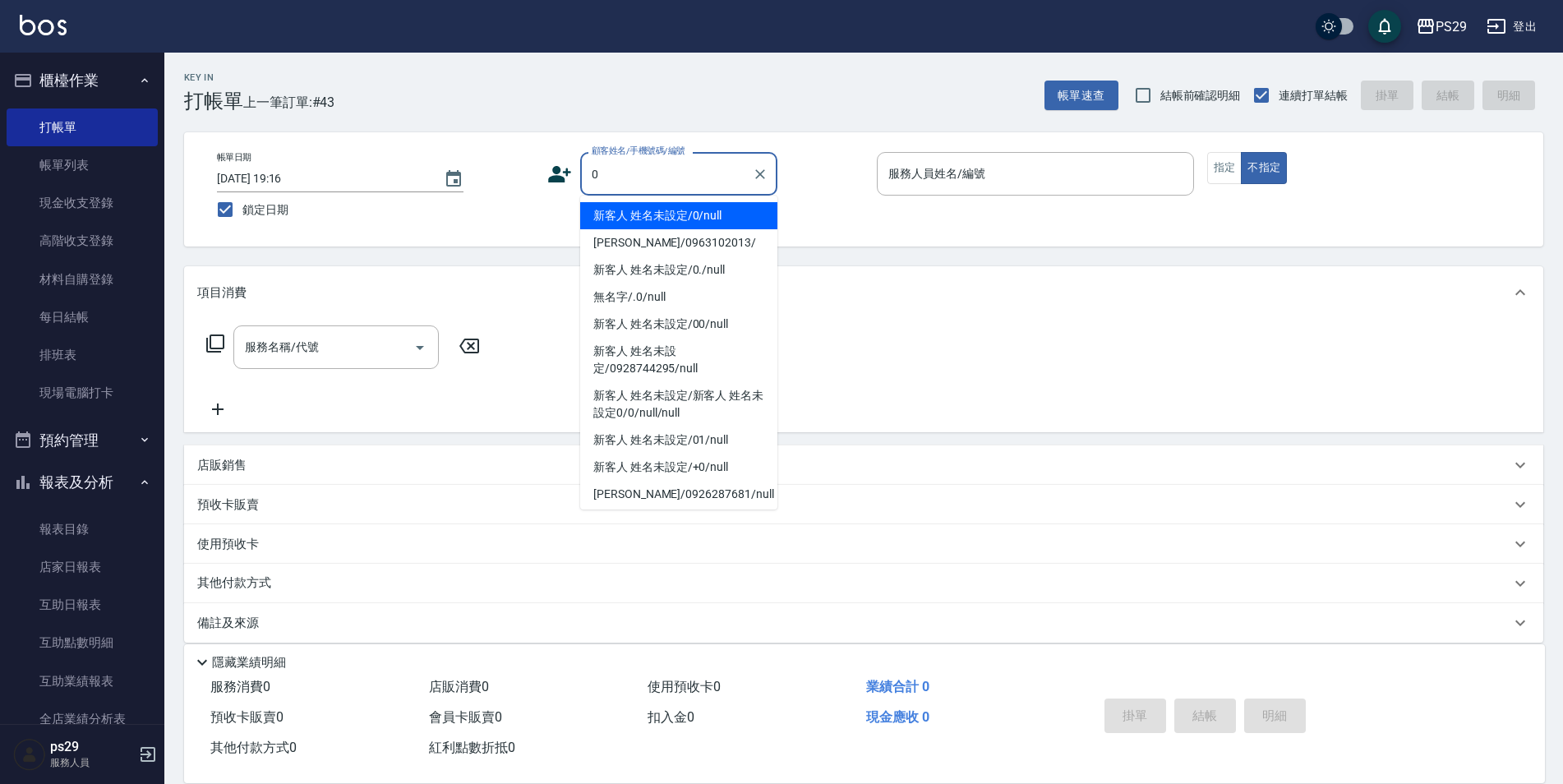
type input "新客人 姓名未設定/0/null"
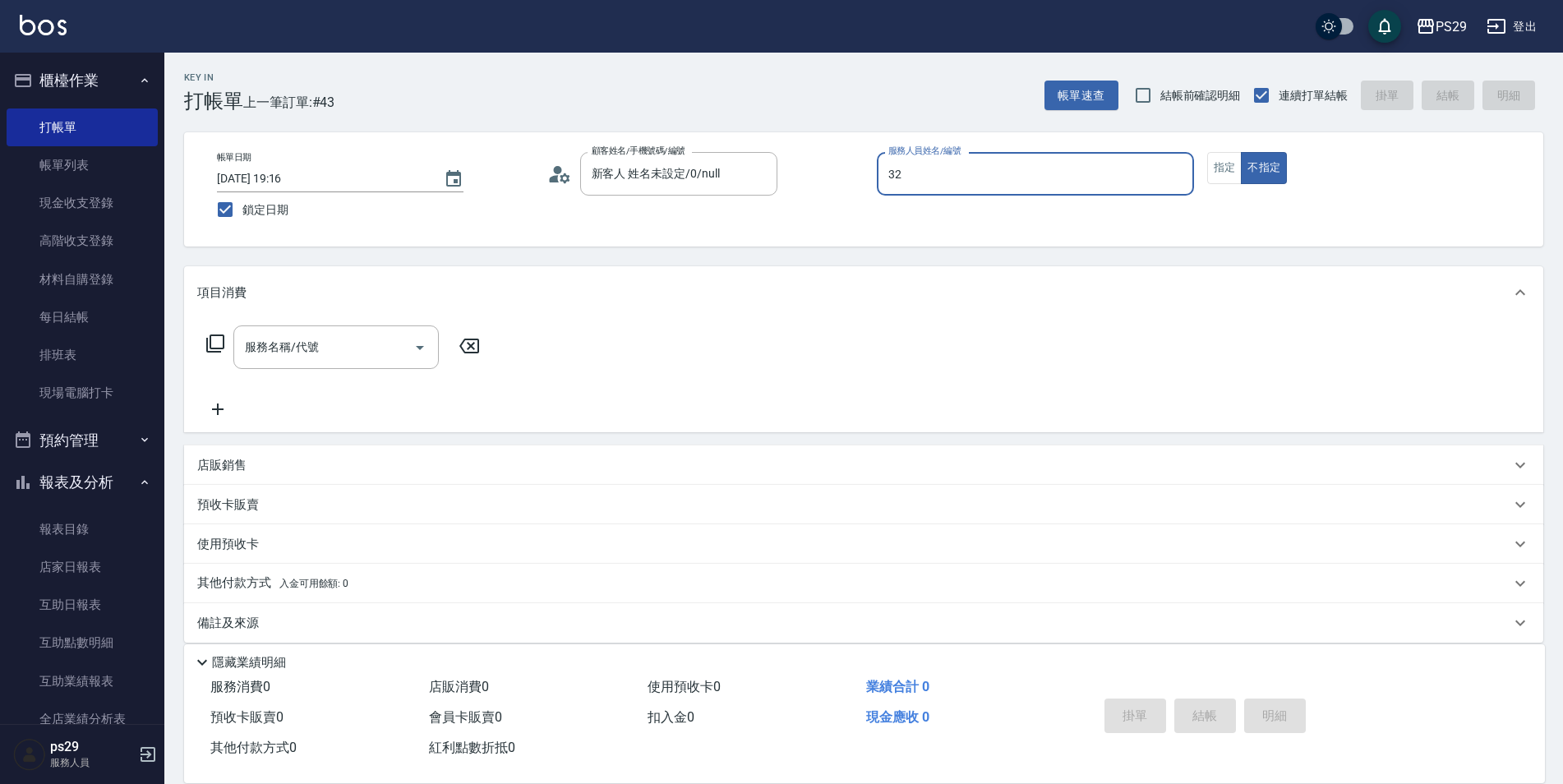
type input "32"
click at [1241, 152] on button "不指定" at bounding box center [1264, 168] width 46 height 32
click at [938, 164] on input "服務人員姓名/編號" at bounding box center [1036, 174] width 302 height 29
type input "[PERSON_NAME]-3"
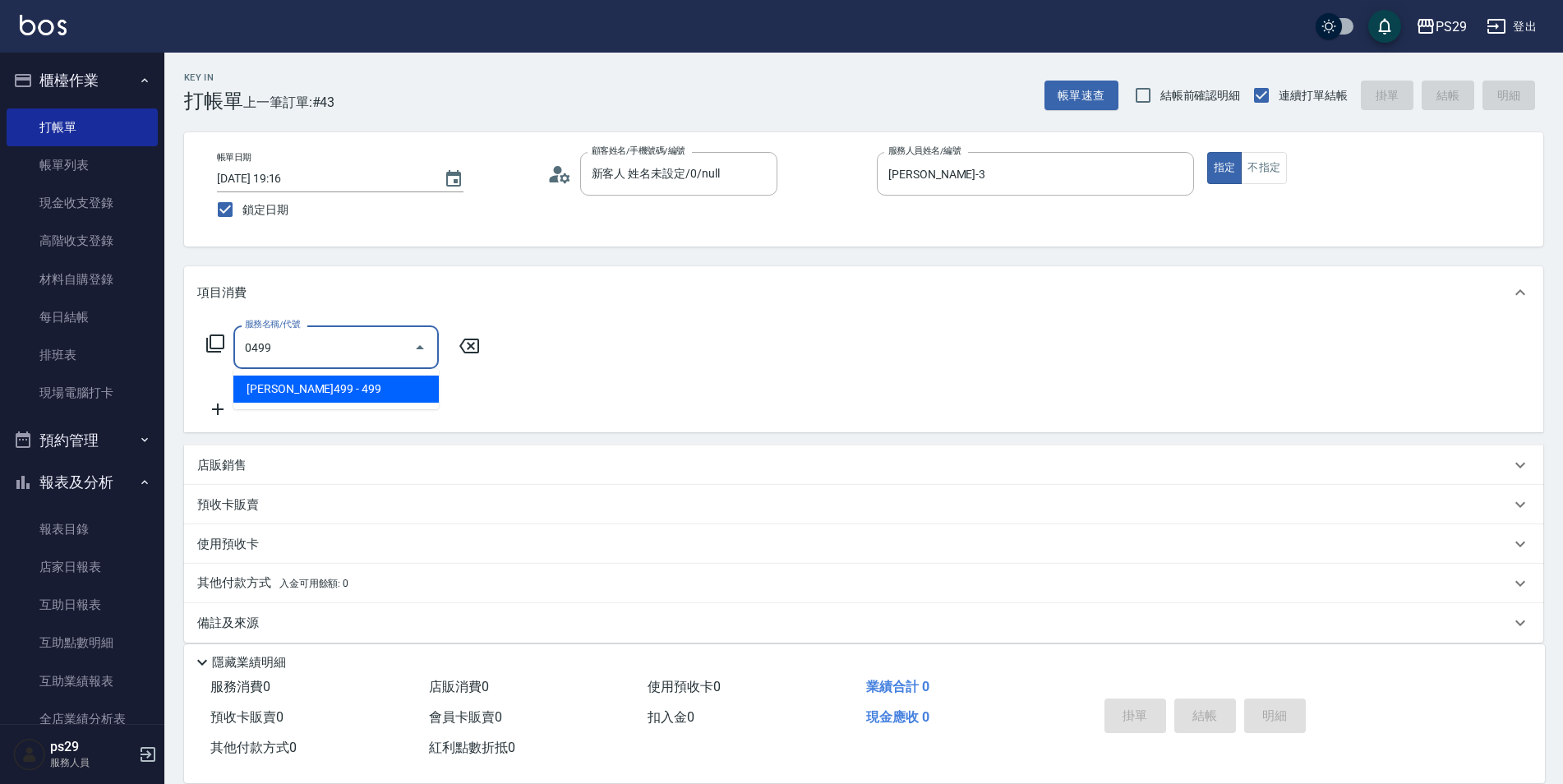
type input "[PERSON_NAME]499(0499)"
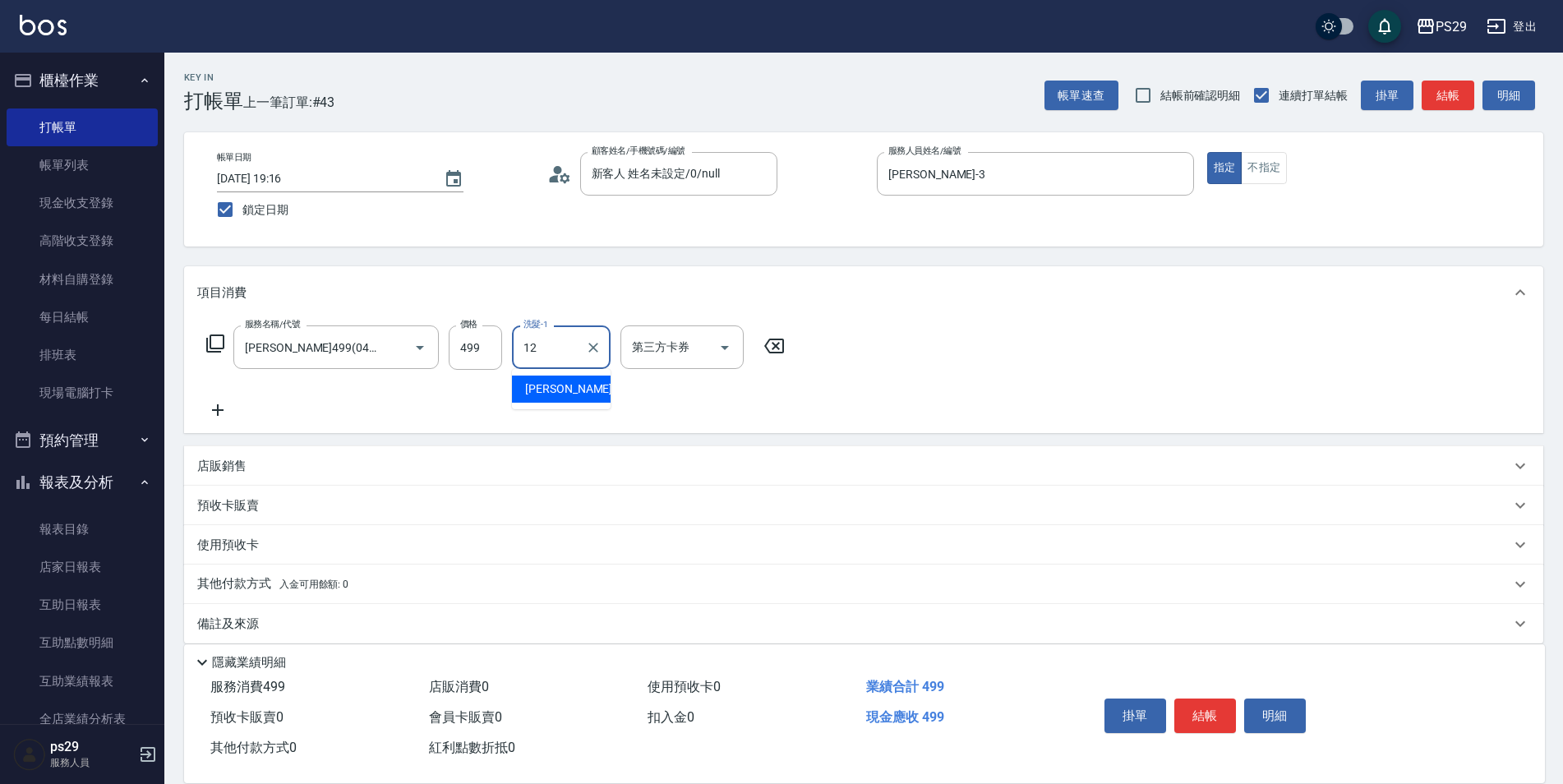
type input "[PERSON_NAME]-12"
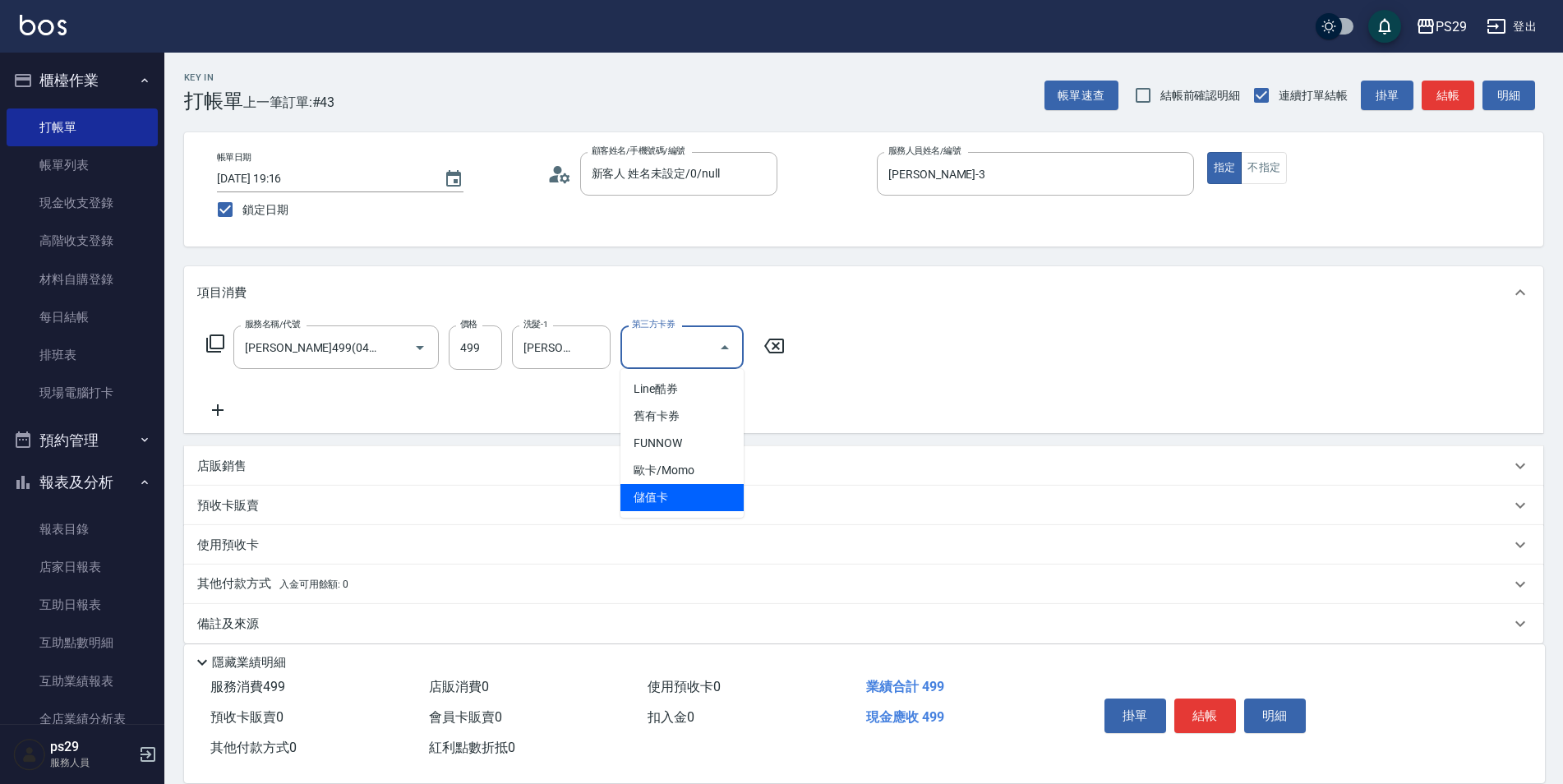
type input "儲值卡"
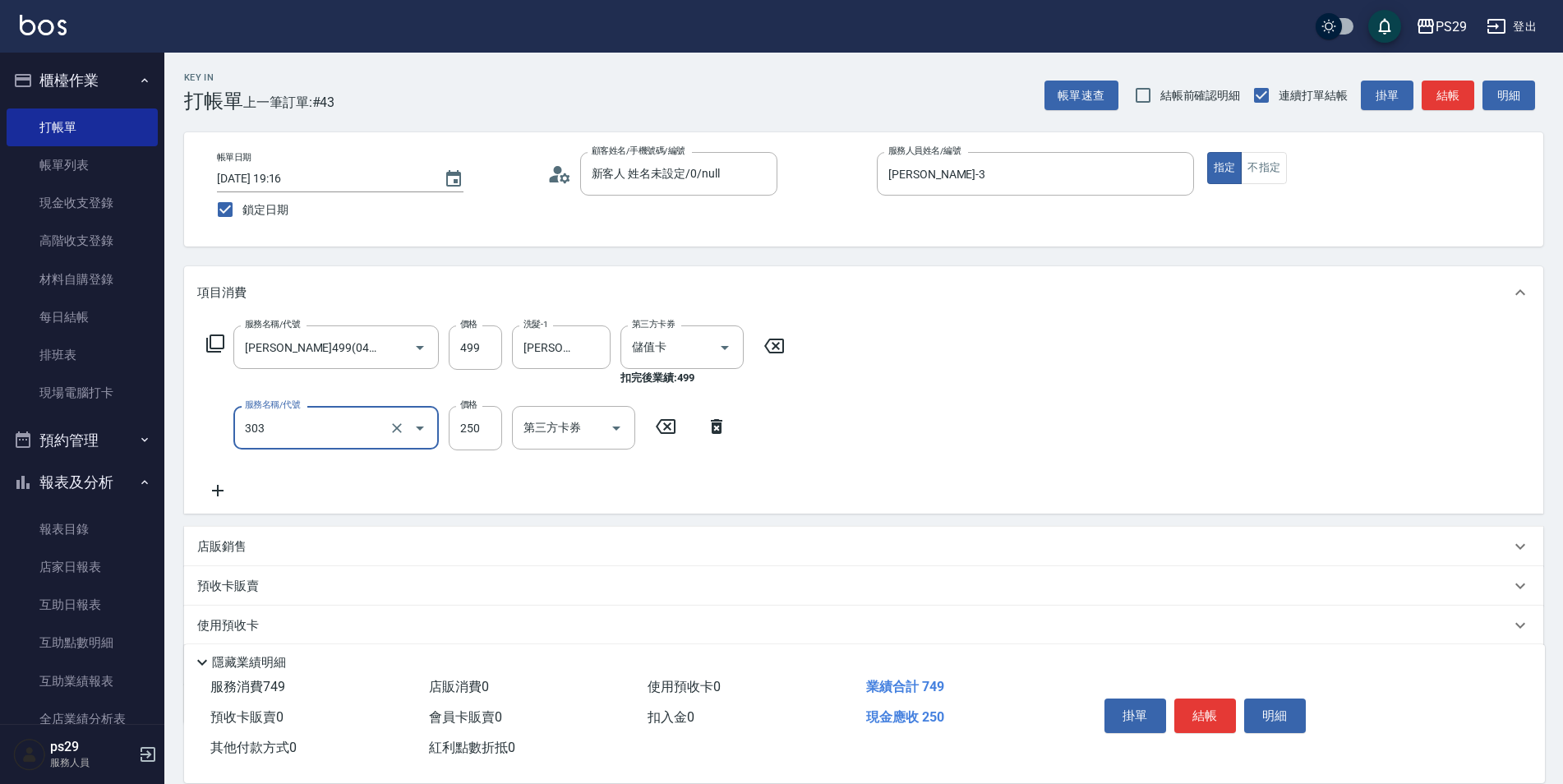
type input "剪髮(303)"
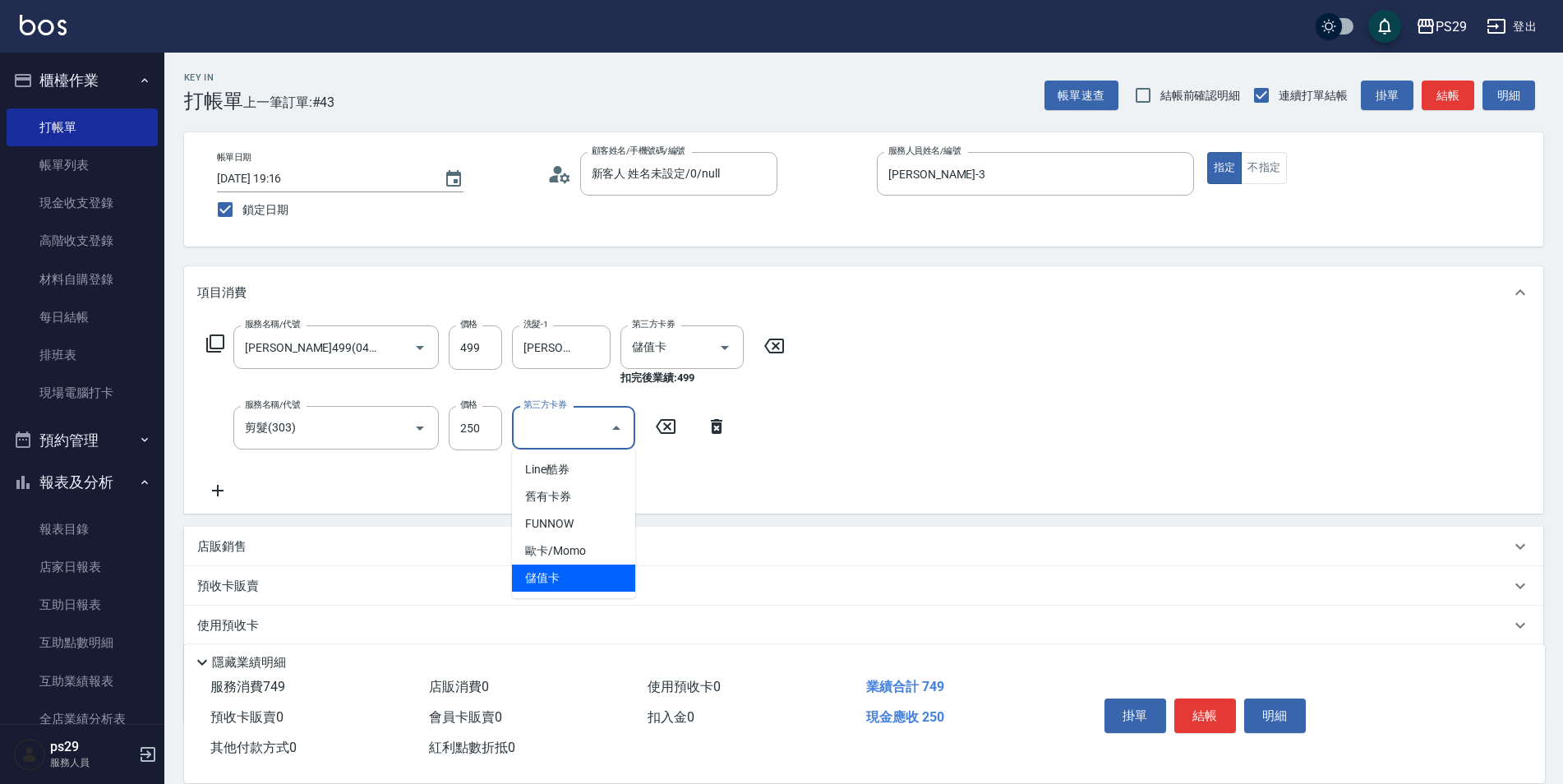
type input "儲值卡"
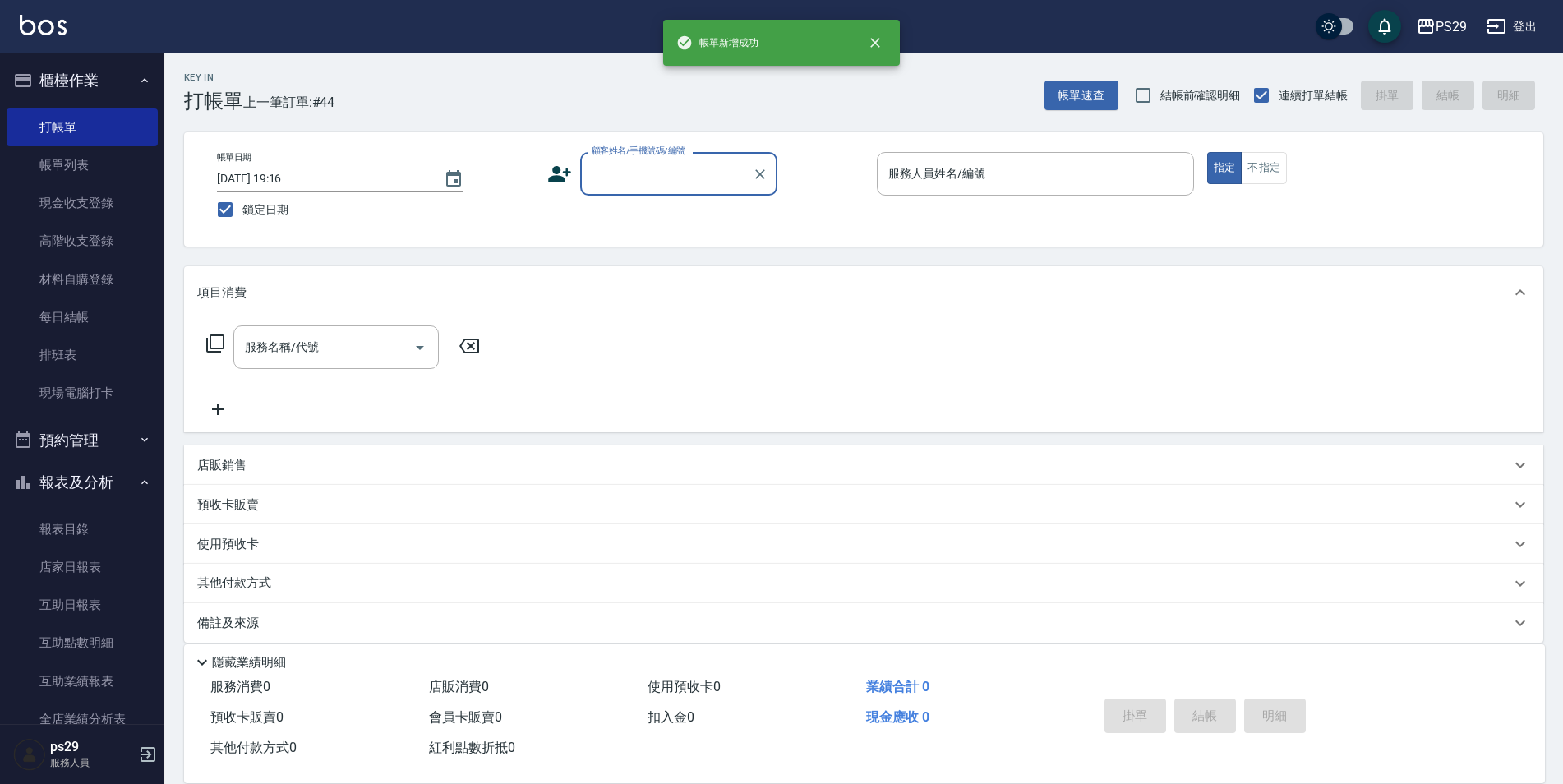
drag, startPoint x: 77, startPoint y: 165, endPoint x: 209, endPoint y: 517, distance: 375.9
click at [77, 165] on link "帳單列表" at bounding box center [82, 165] width 151 height 38
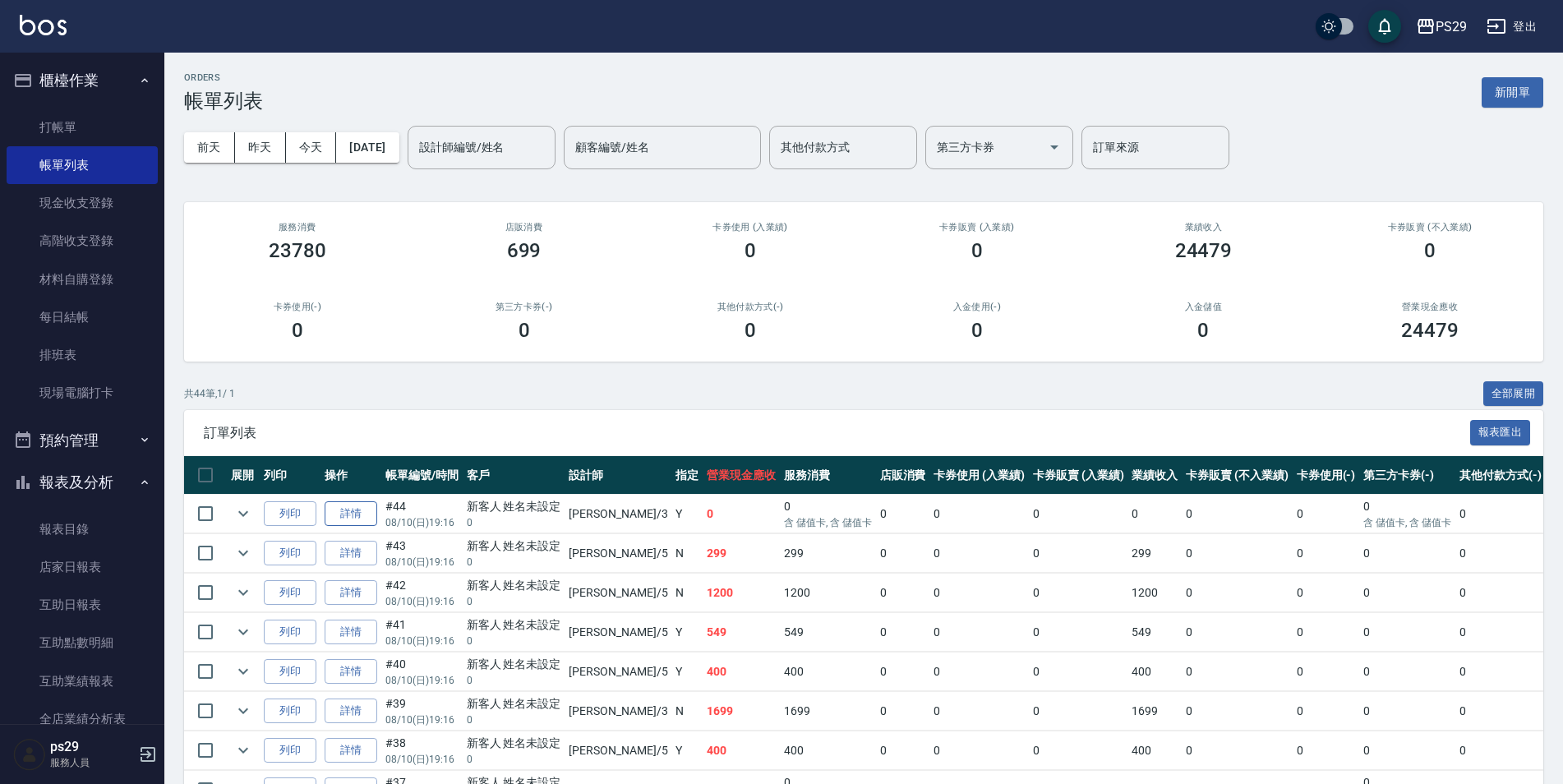
click at [355, 520] on link "詳情" at bounding box center [351, 514] width 52 height 25
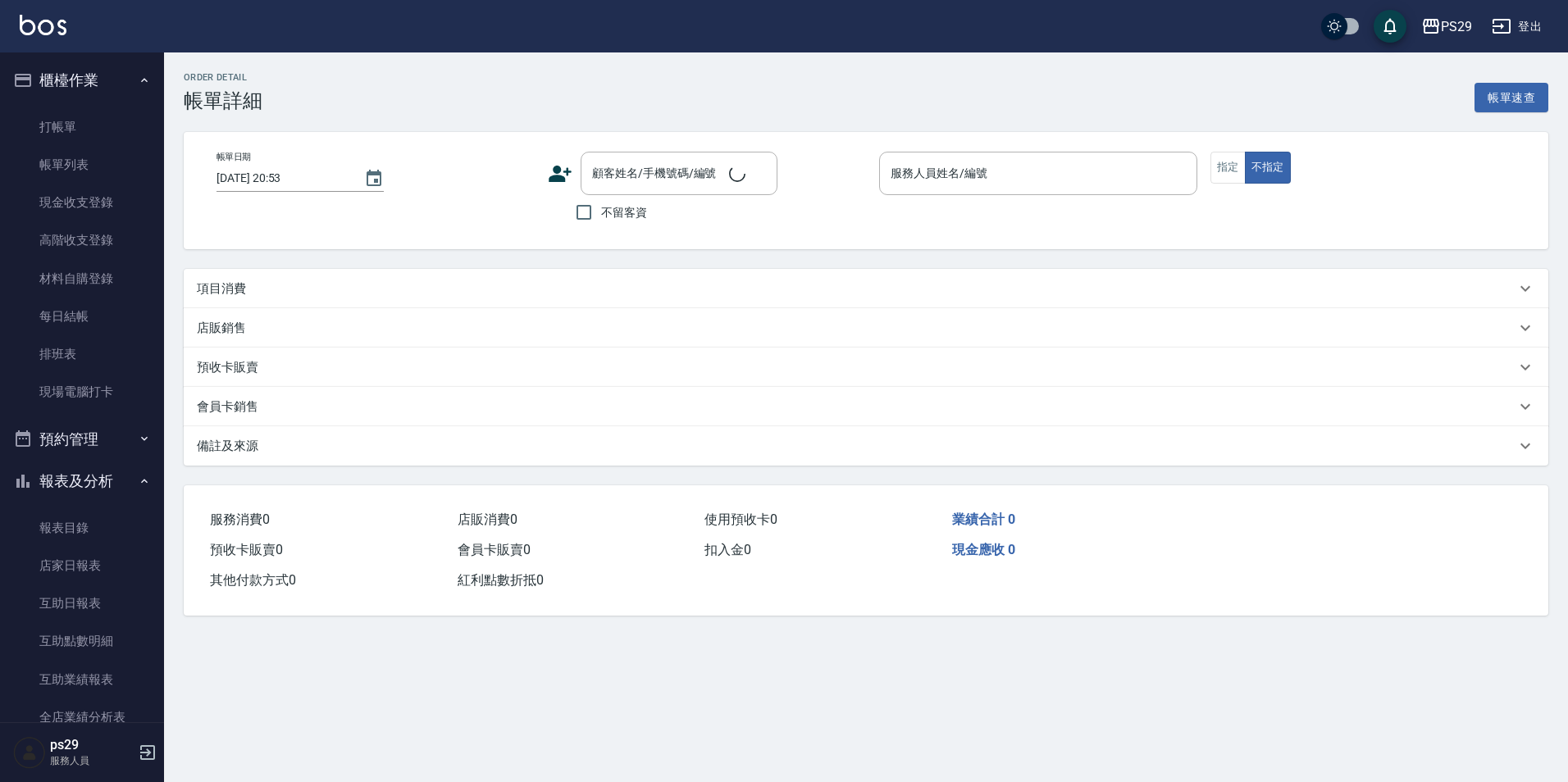
type input "[DATE] 19:16"
type input "[PERSON_NAME]-3"
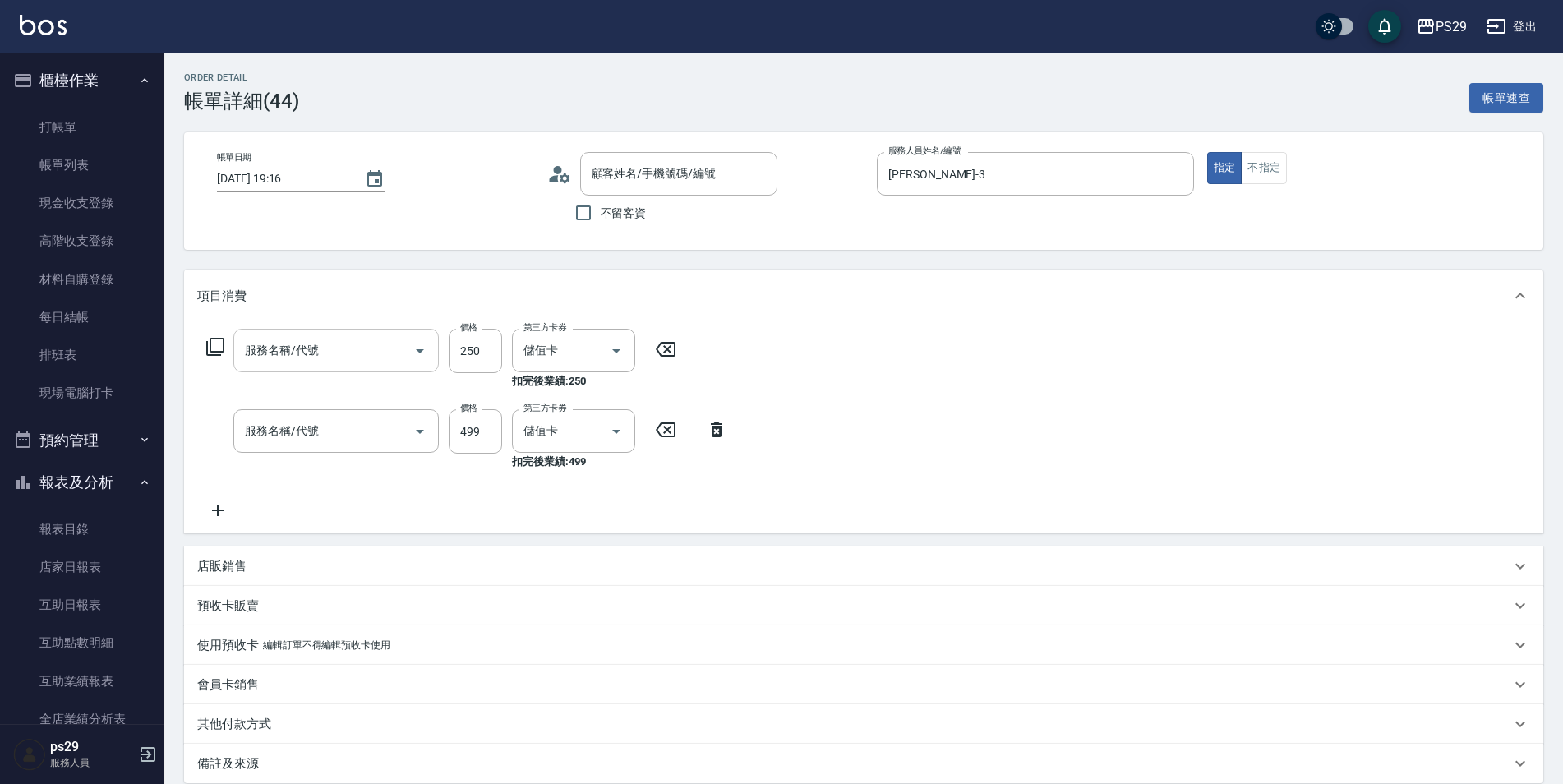
type input "新客人 姓名未設定/0/null"
type input "剪髮(303)"
type input "[PERSON_NAME]499(0499)"
click at [201, 511] on icon at bounding box center [217, 509] width 41 height 19
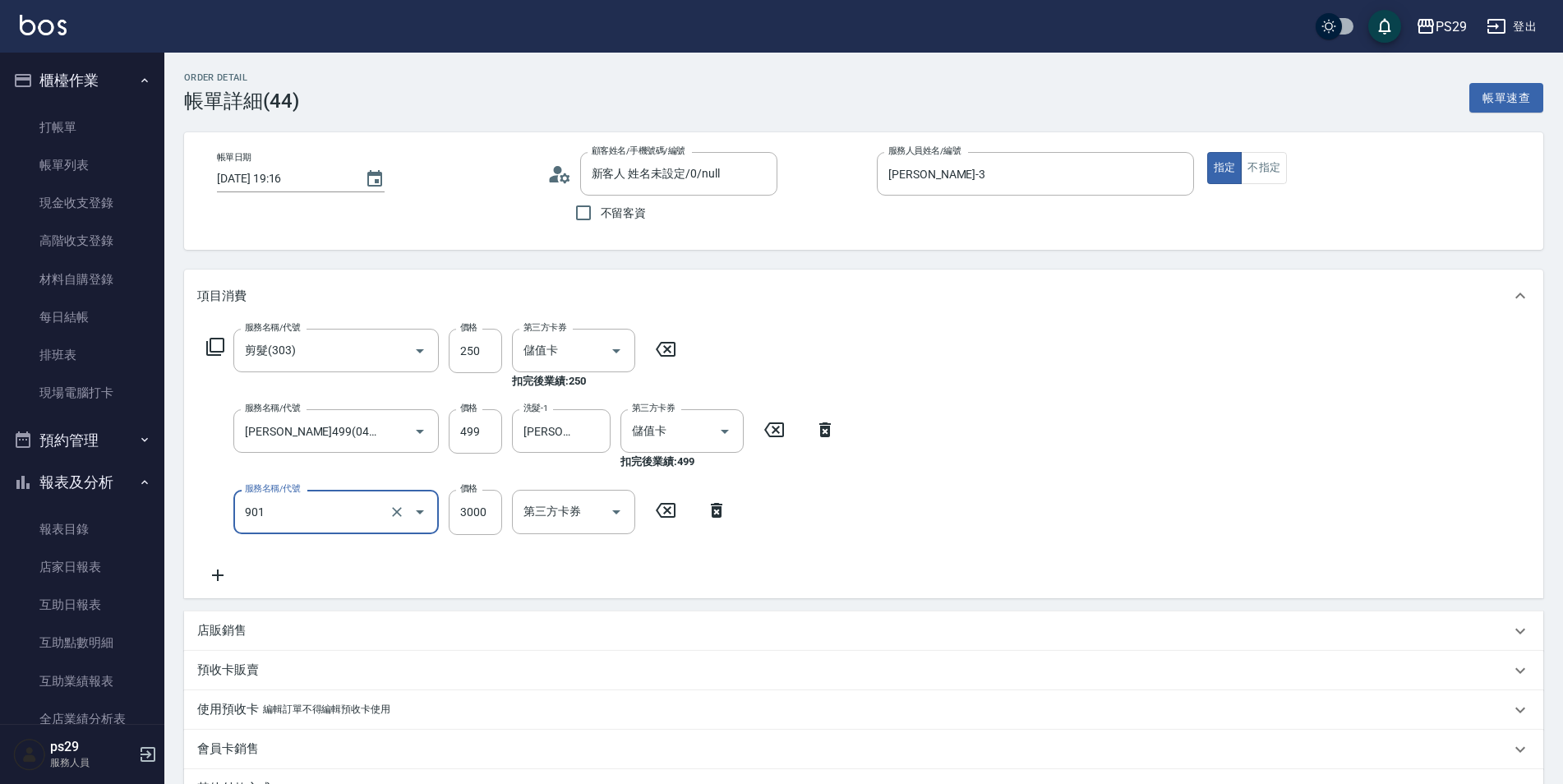
type input "儲值3000(901)"
type input "443"
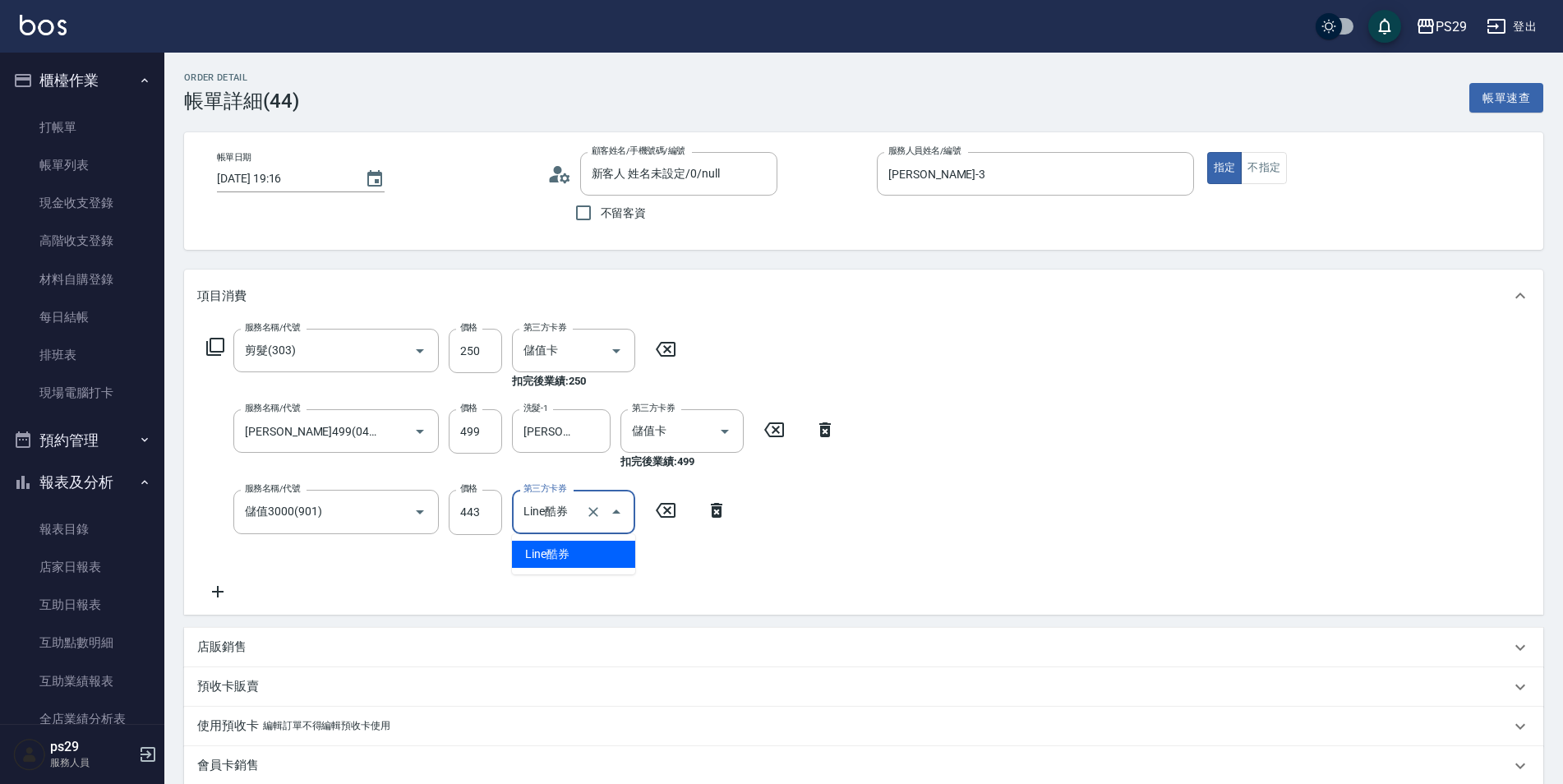
type input "Line酷券"
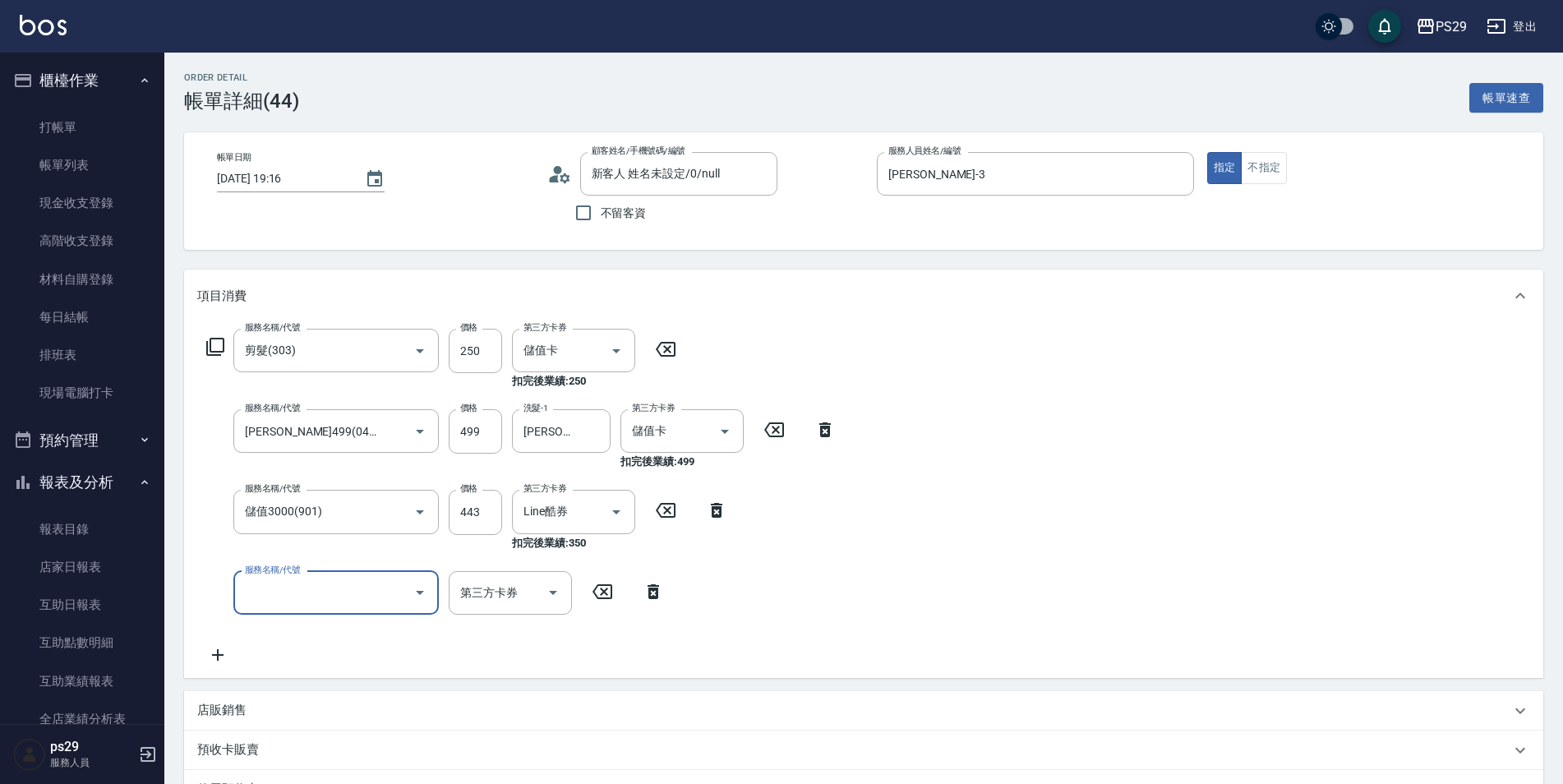
click at [656, 585] on icon at bounding box center [653, 591] width 41 height 19
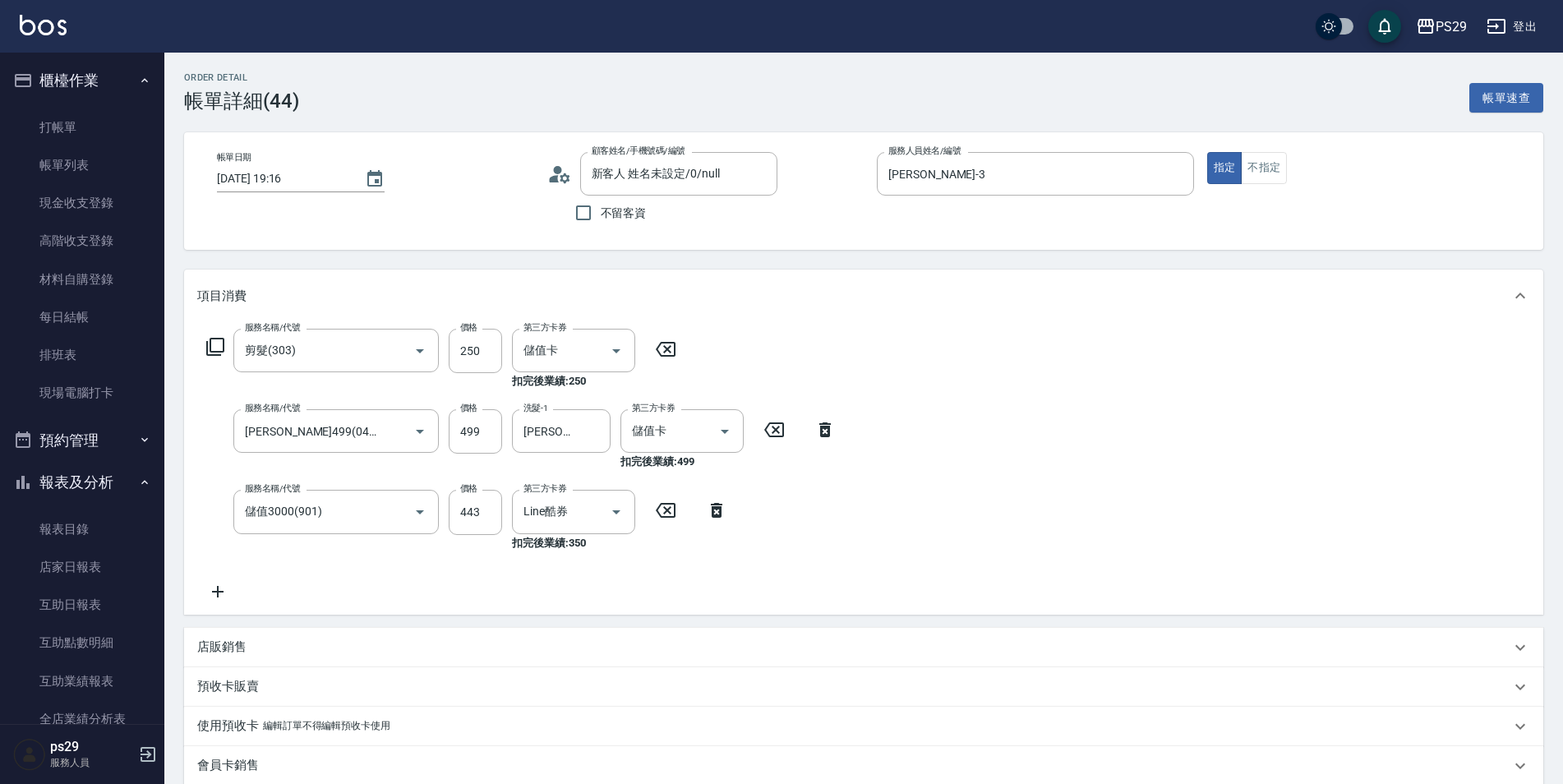
scroll to position [247, 0]
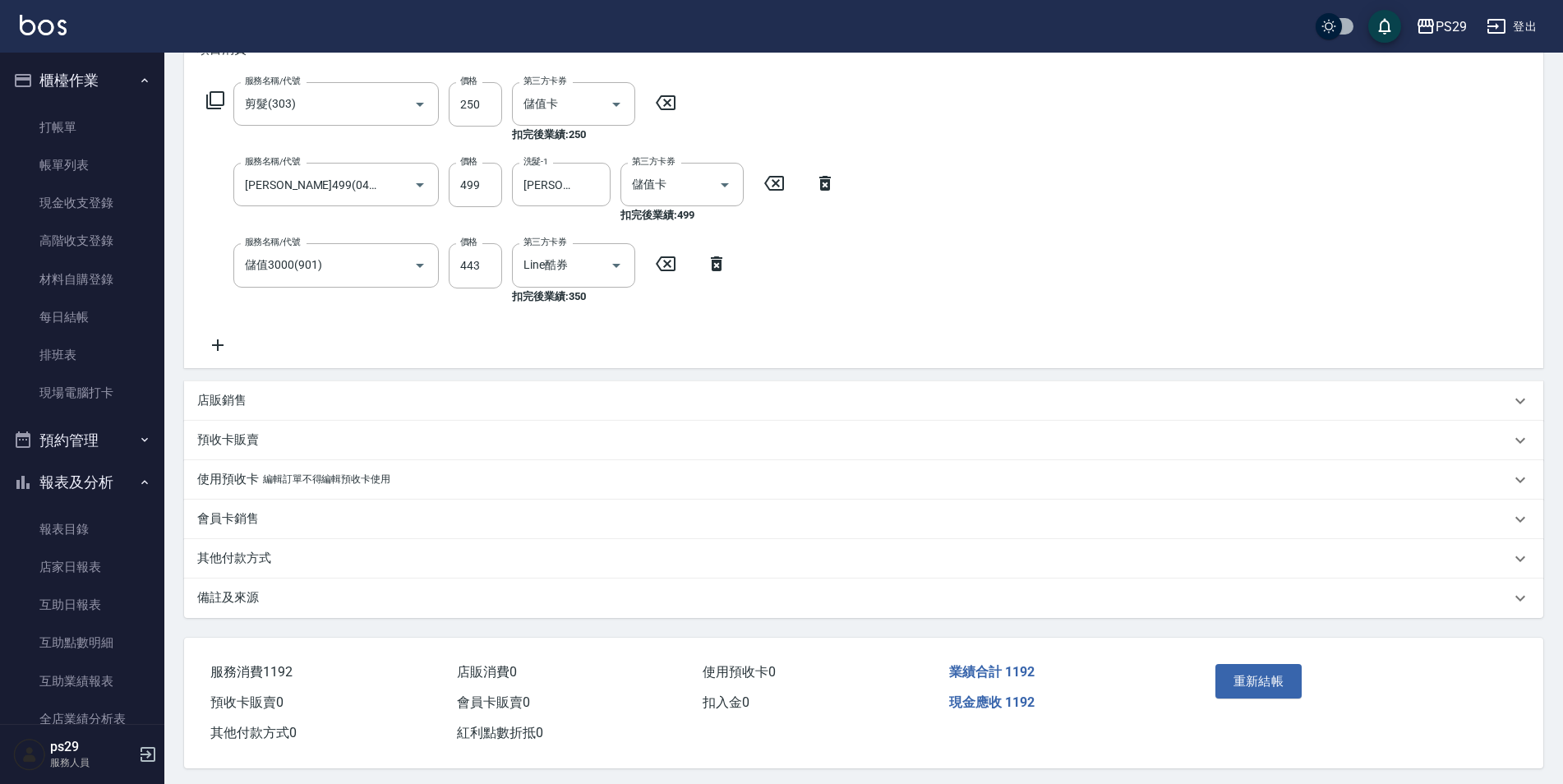
click at [730, 264] on icon at bounding box center [716, 264] width 41 height 19
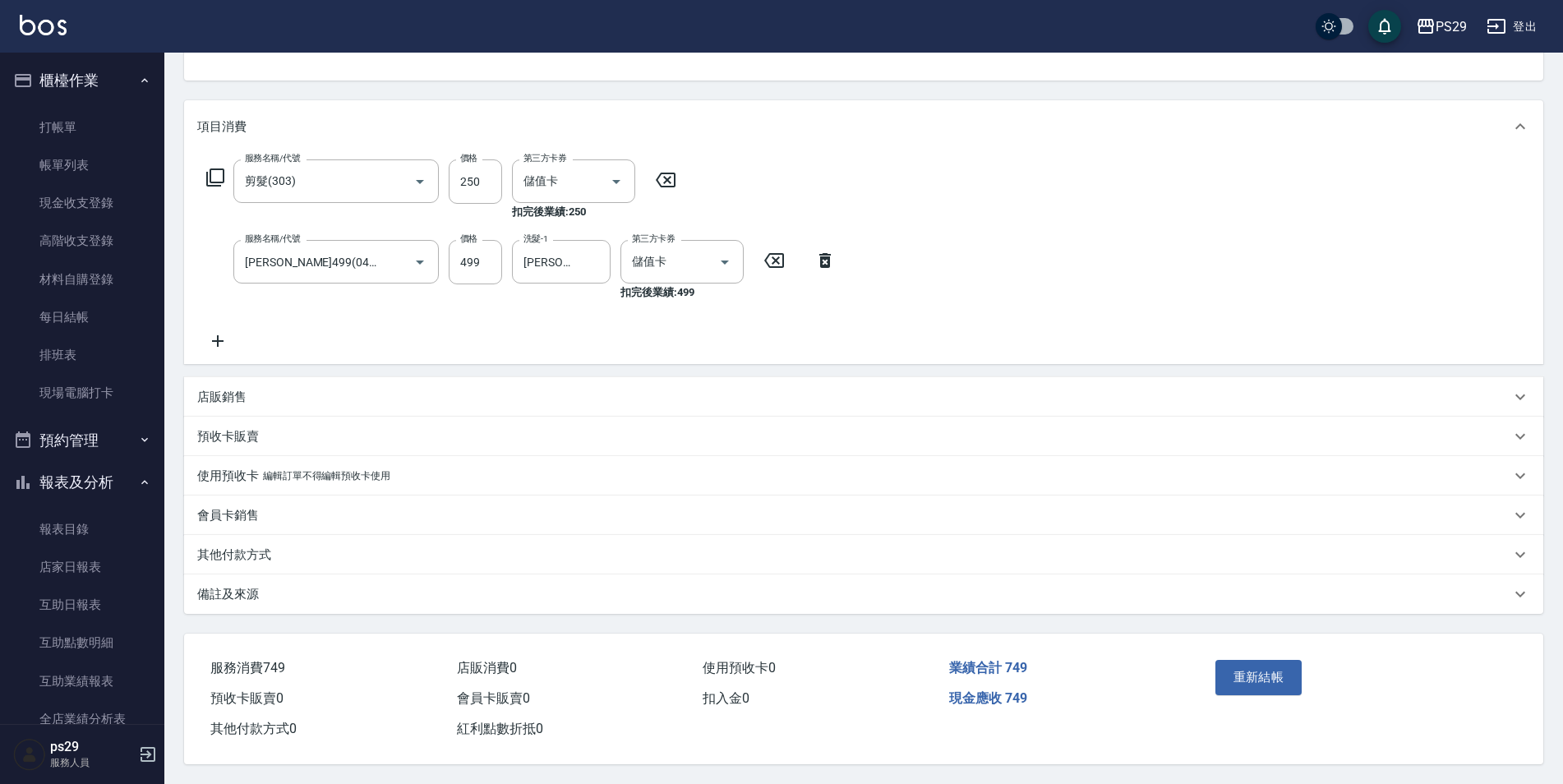
click at [257, 327] on div "服務名稱/代號 剪髮(303) 服務名稱/代號 價格 250 價格 第三方卡券 儲值卡 第三方卡券 扣完後業績: 250 服務名稱/代號 [PERSON_NA…" at bounding box center [520, 255] width 648 height 192
click at [227, 334] on icon at bounding box center [217, 340] width 41 height 19
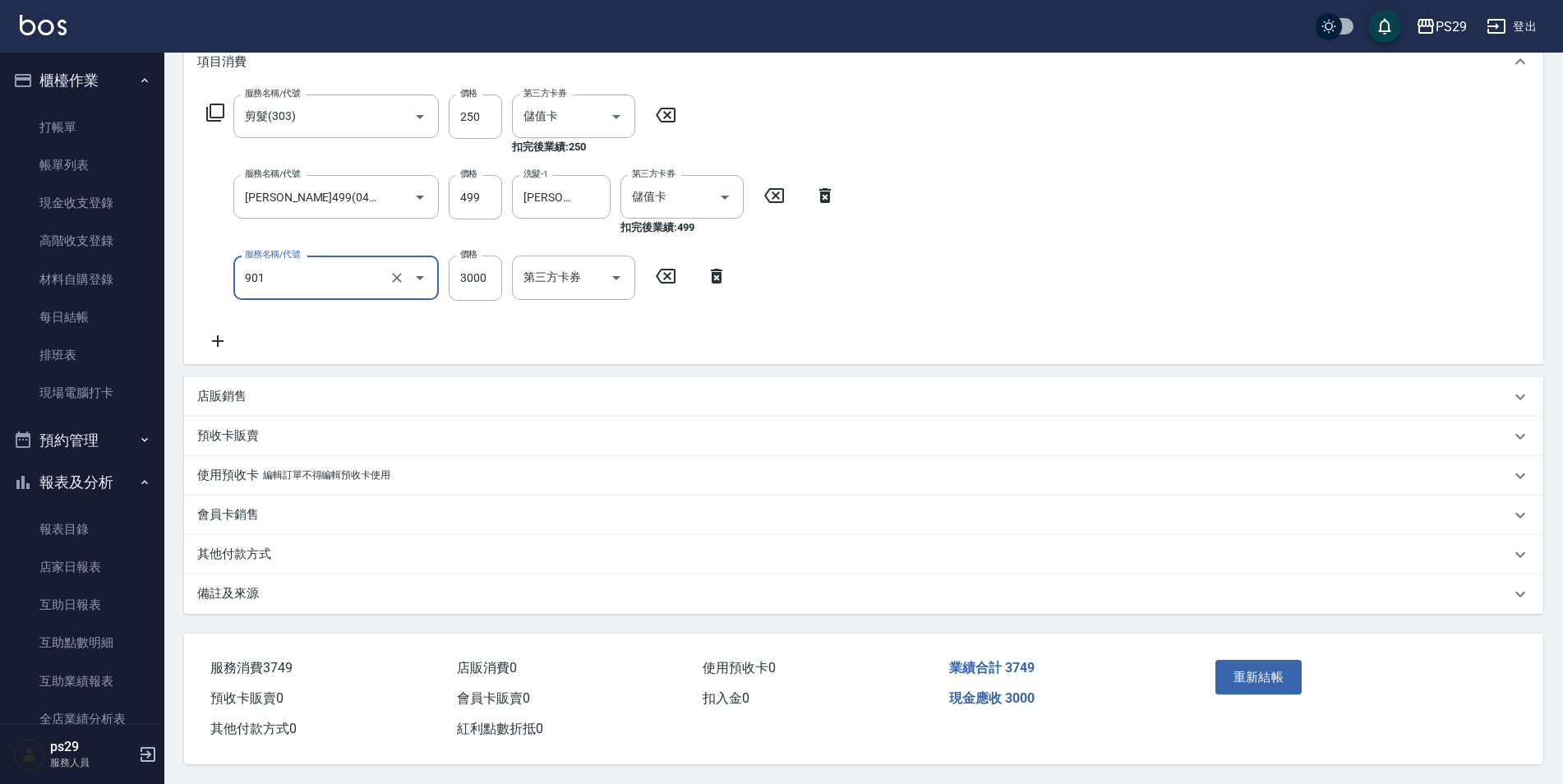
type input "儲值3000(901)"
type input "443"
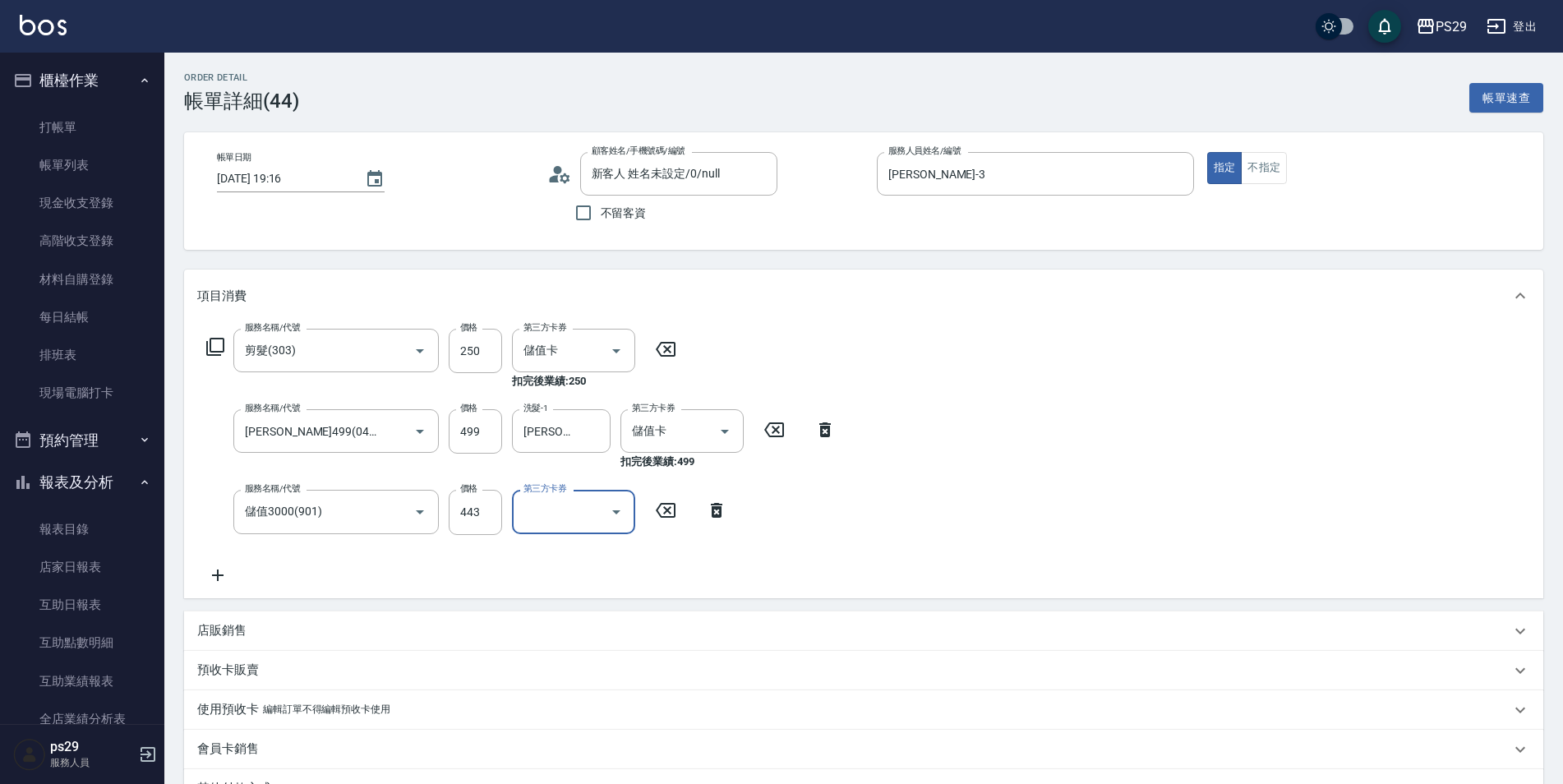
scroll to position [165, 0]
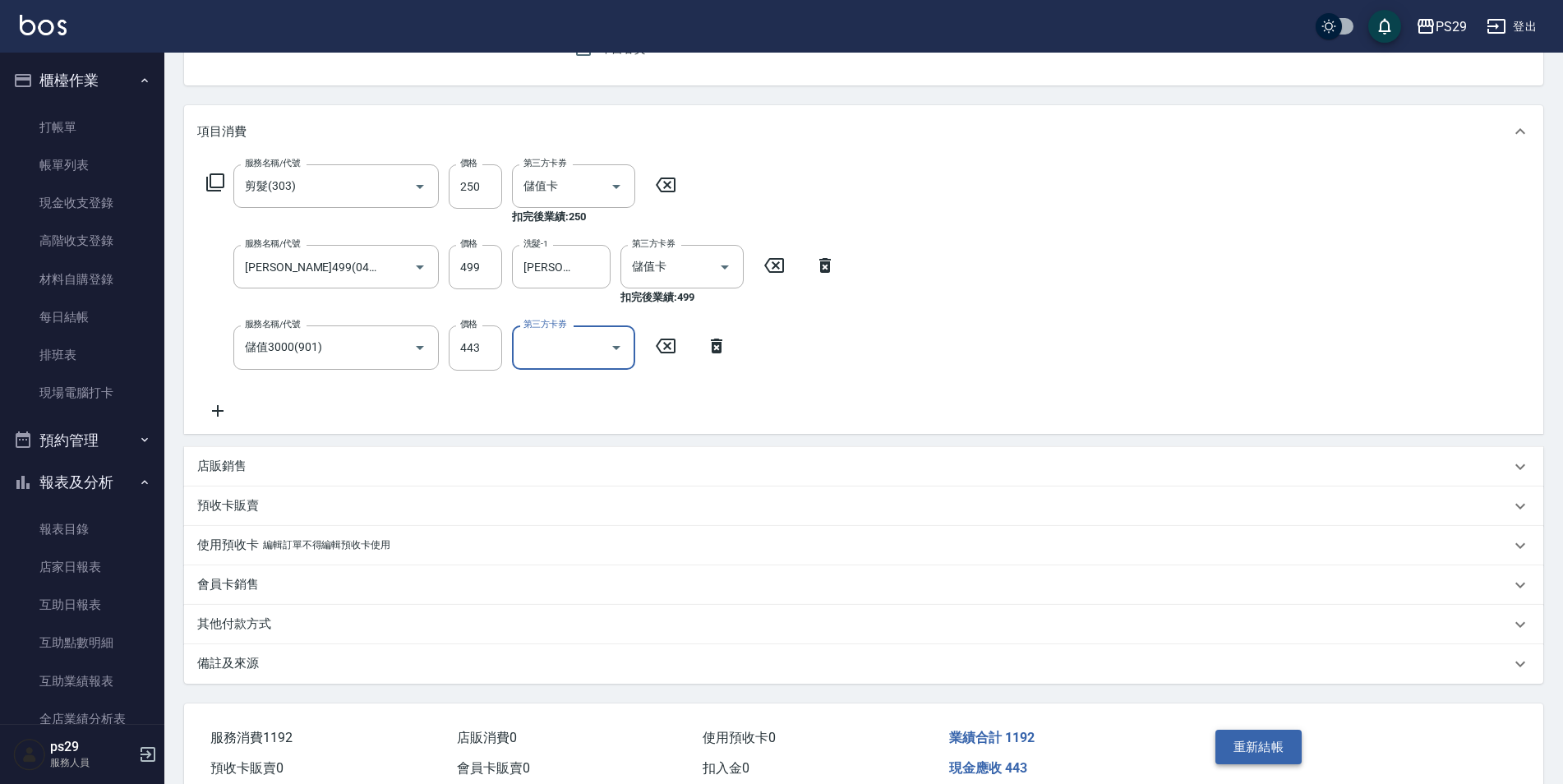
click at [1232, 740] on button "重新結帳" at bounding box center [1259, 747] width 87 height 35
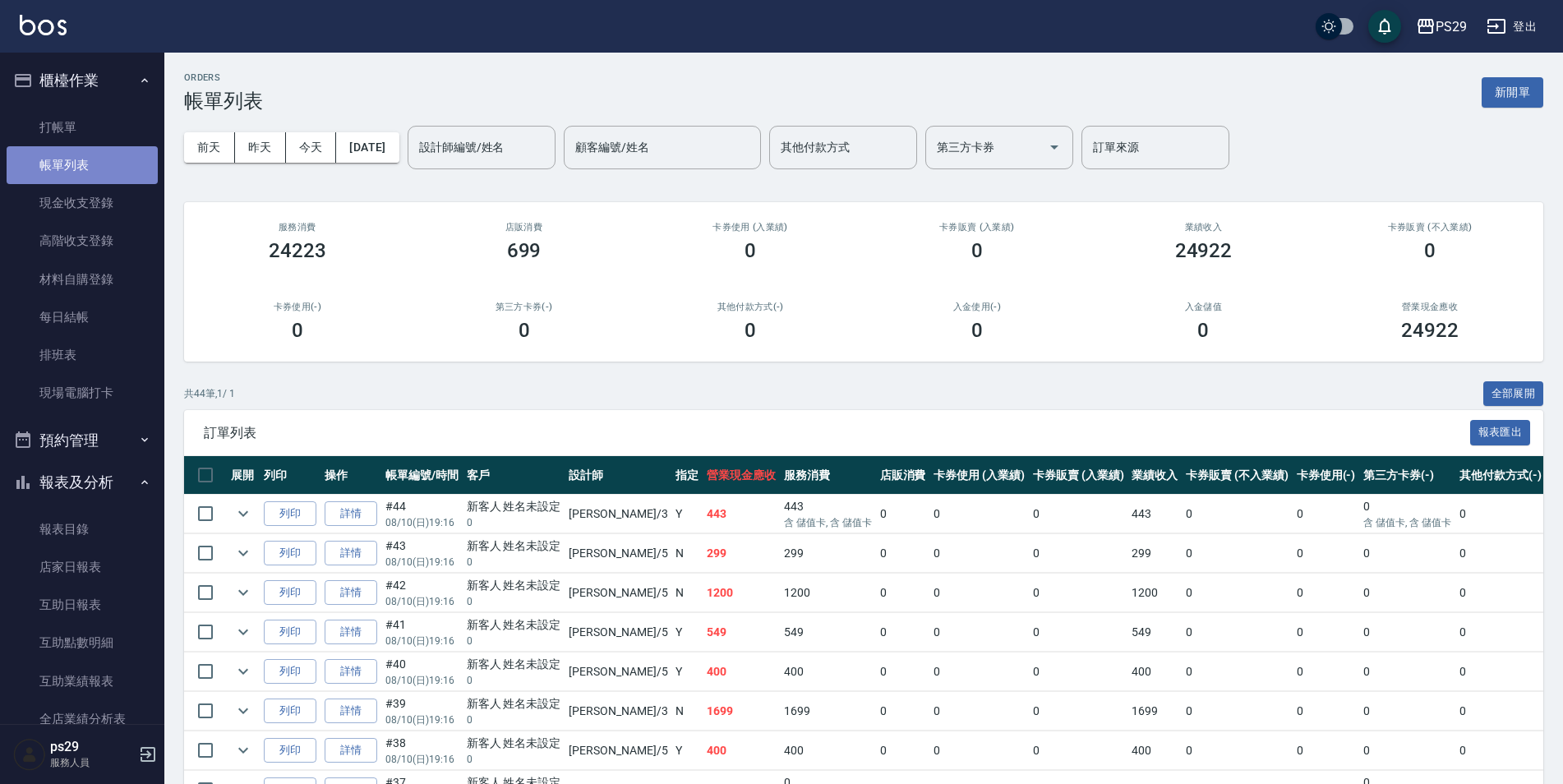
click at [105, 146] on link "帳單列表" at bounding box center [82, 165] width 151 height 38
click at [78, 108] on link "打帳單" at bounding box center [82, 127] width 151 height 38
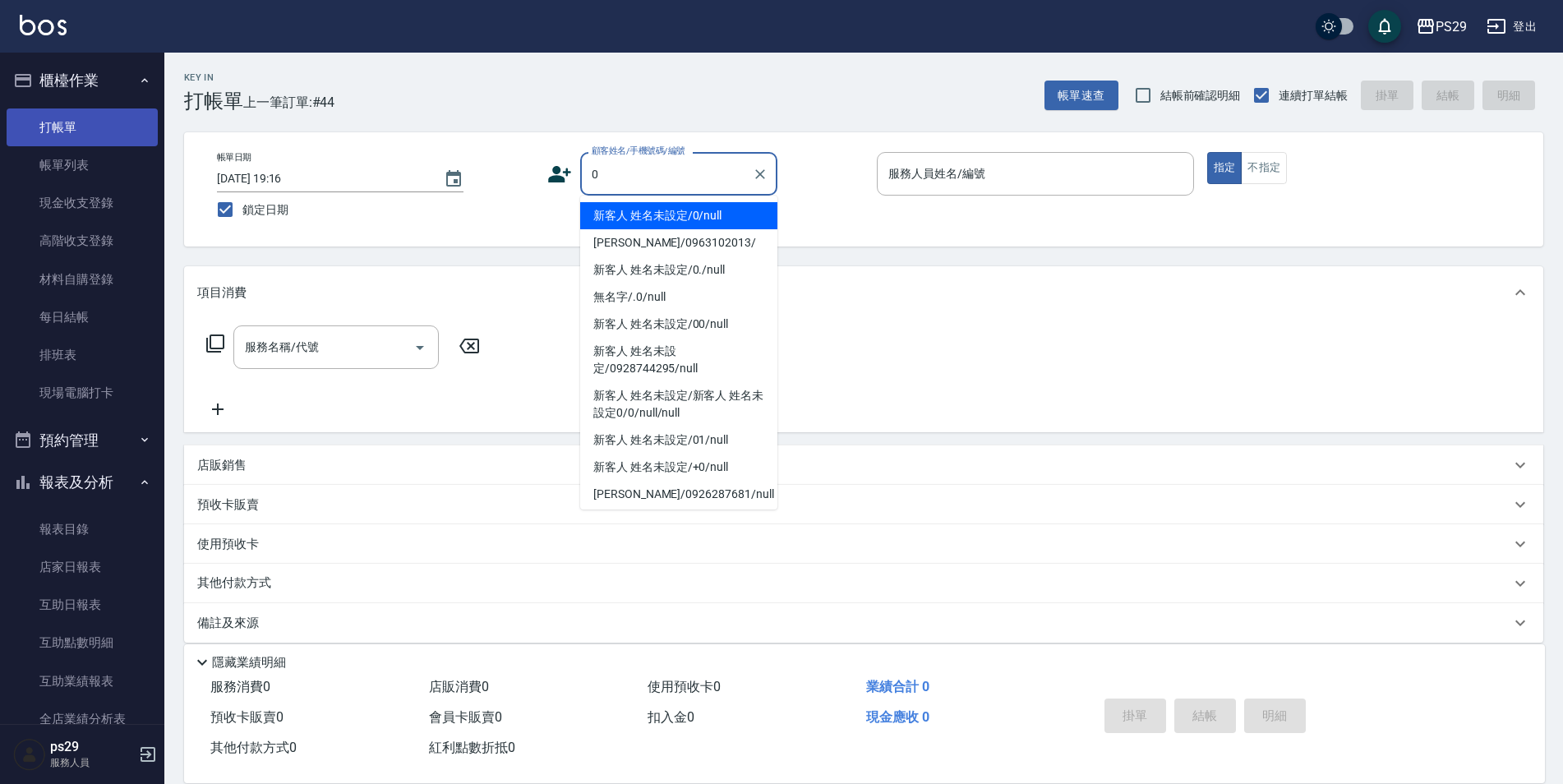
type input "新客人 姓名未設定/0/null"
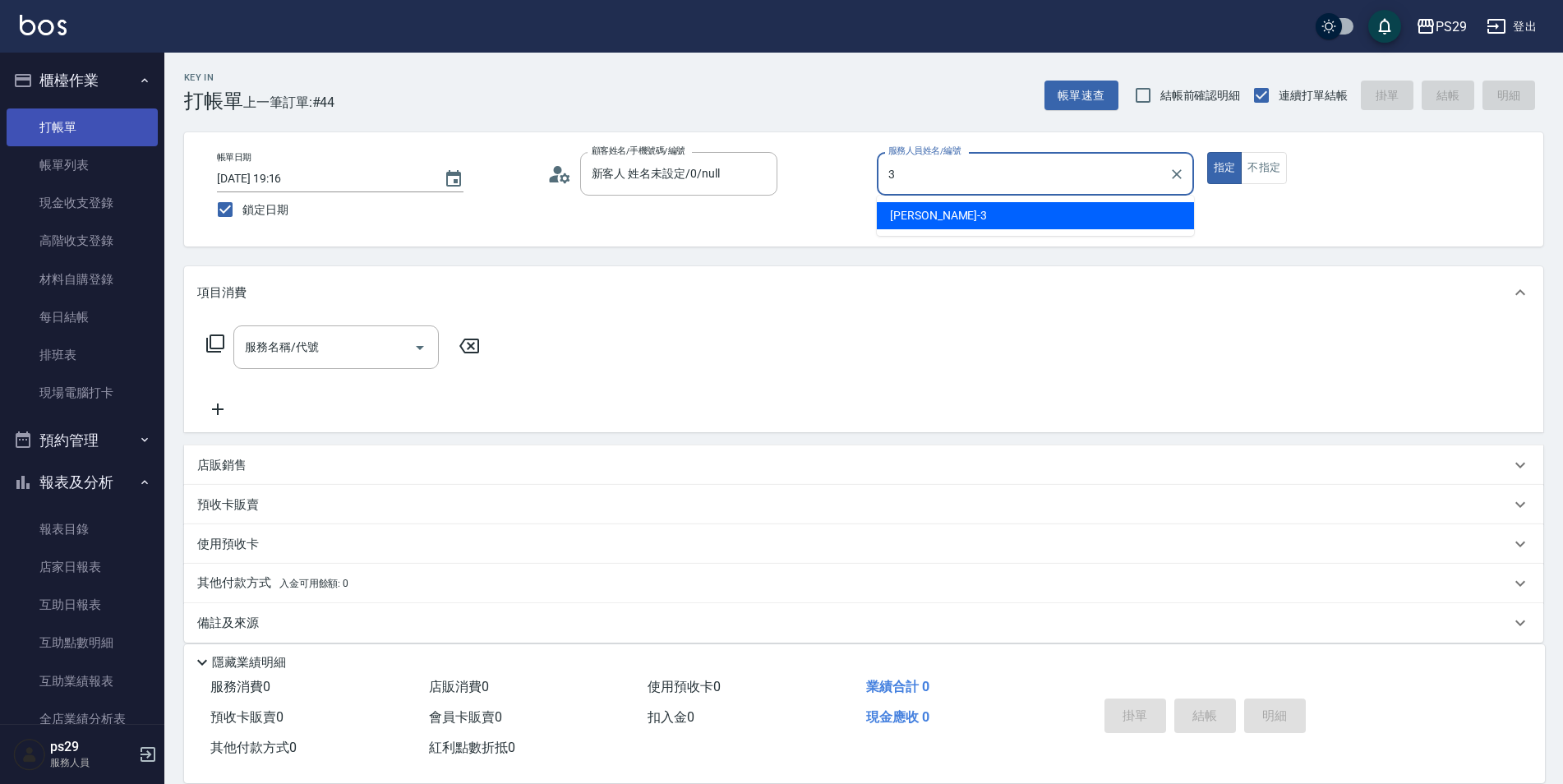
type input "[PERSON_NAME]-3"
type button "true"
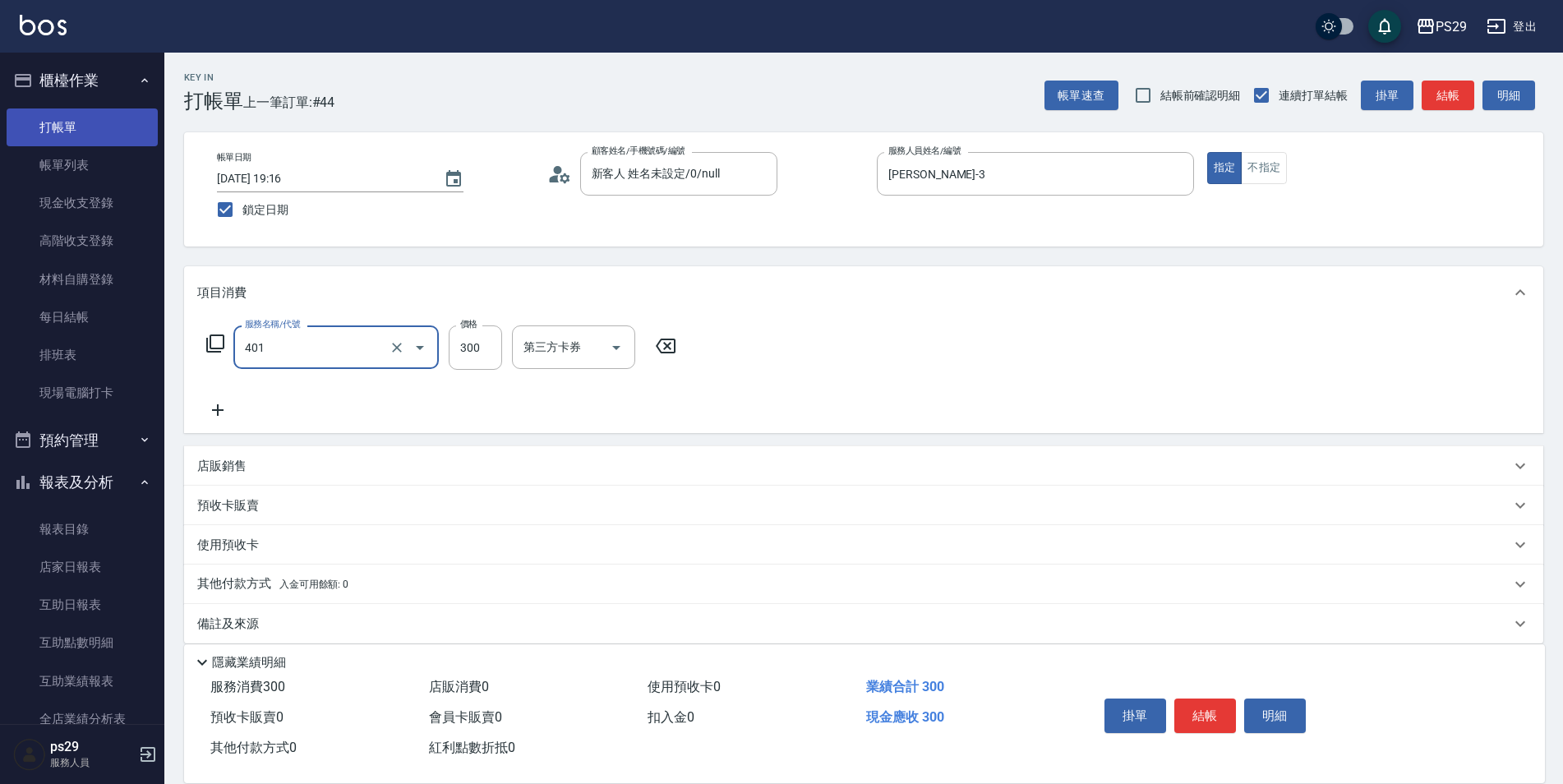
type input "300護(401)"
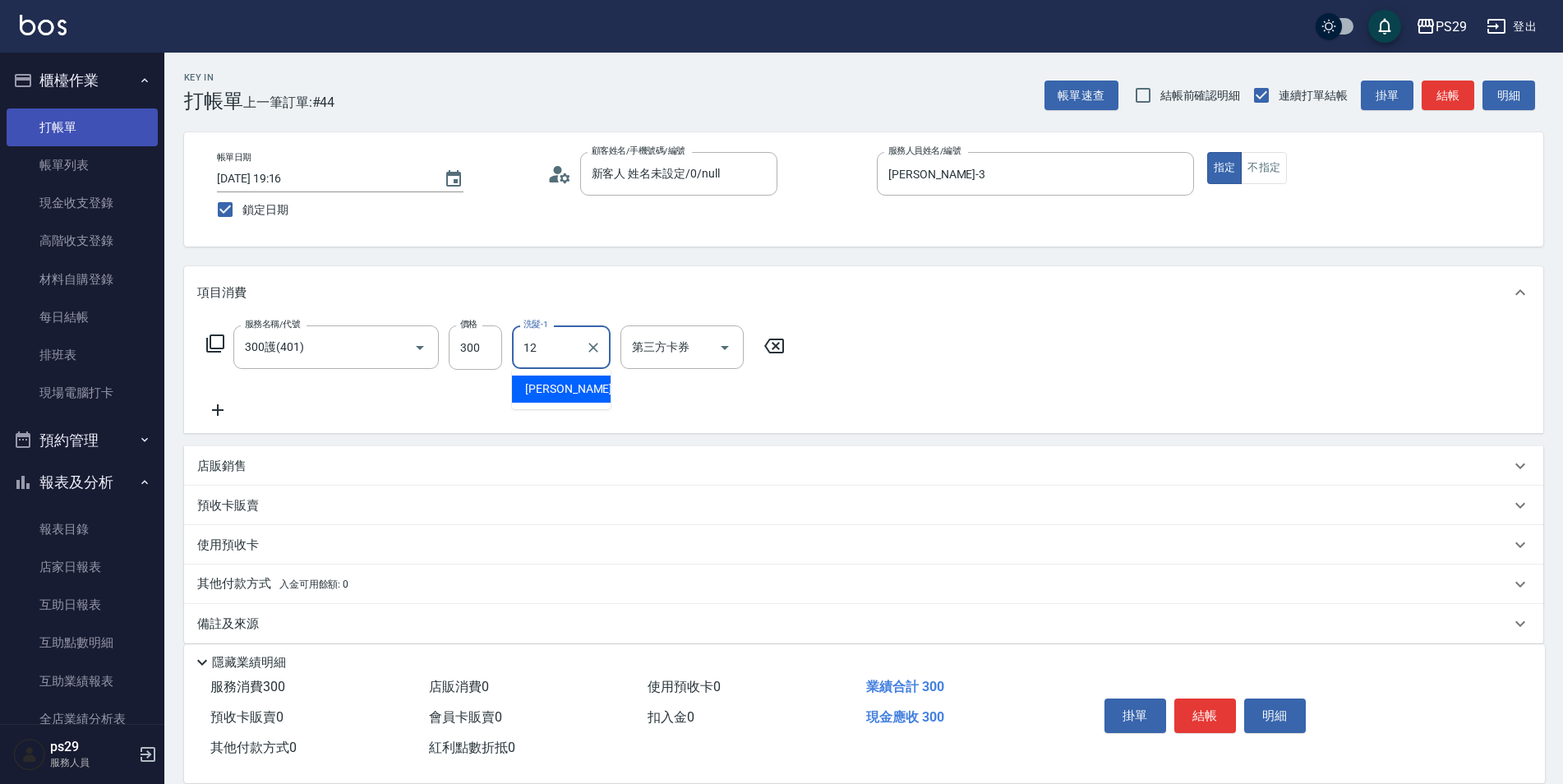
type input "[PERSON_NAME]-12"
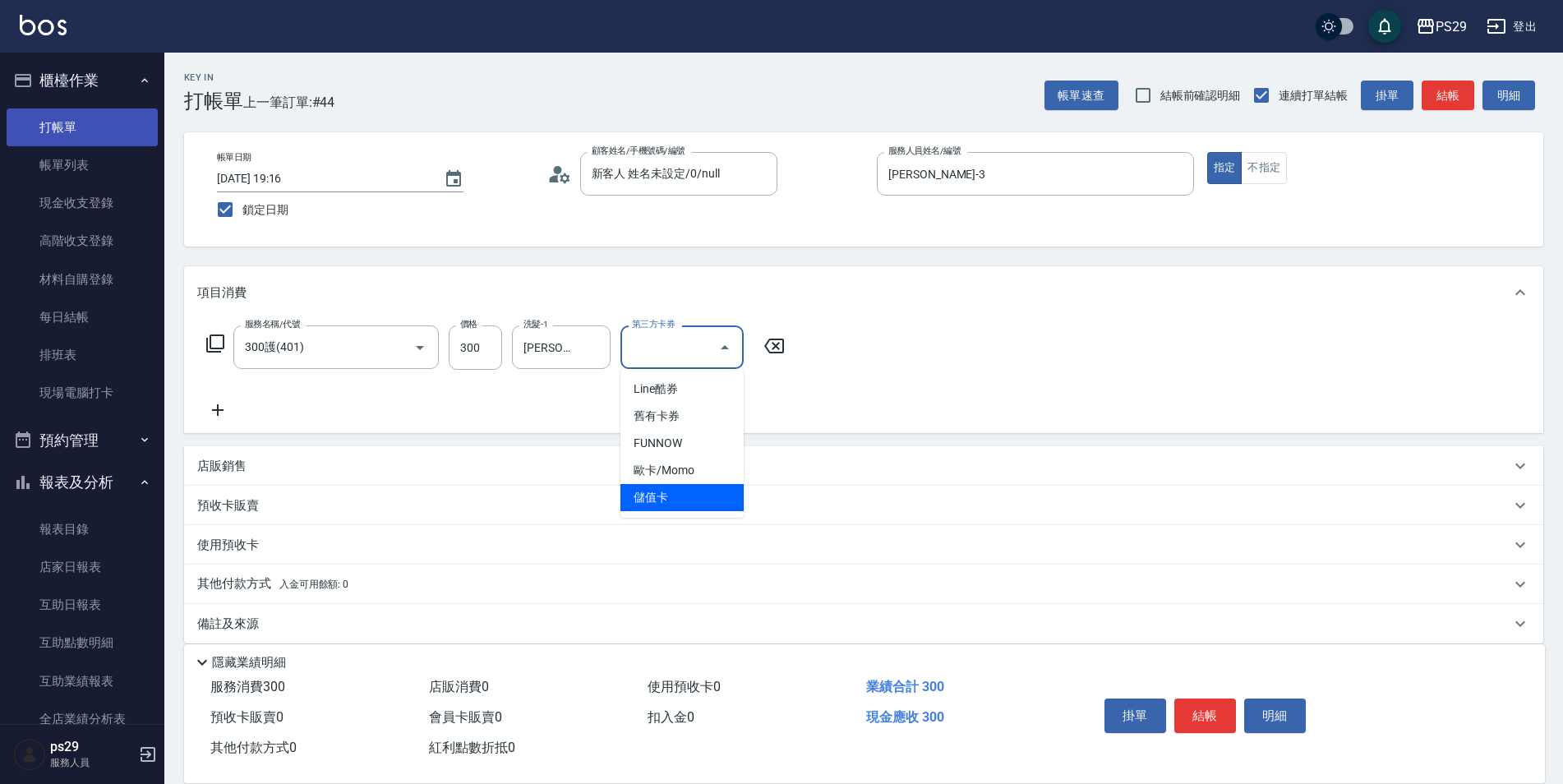
type input "儲值卡"
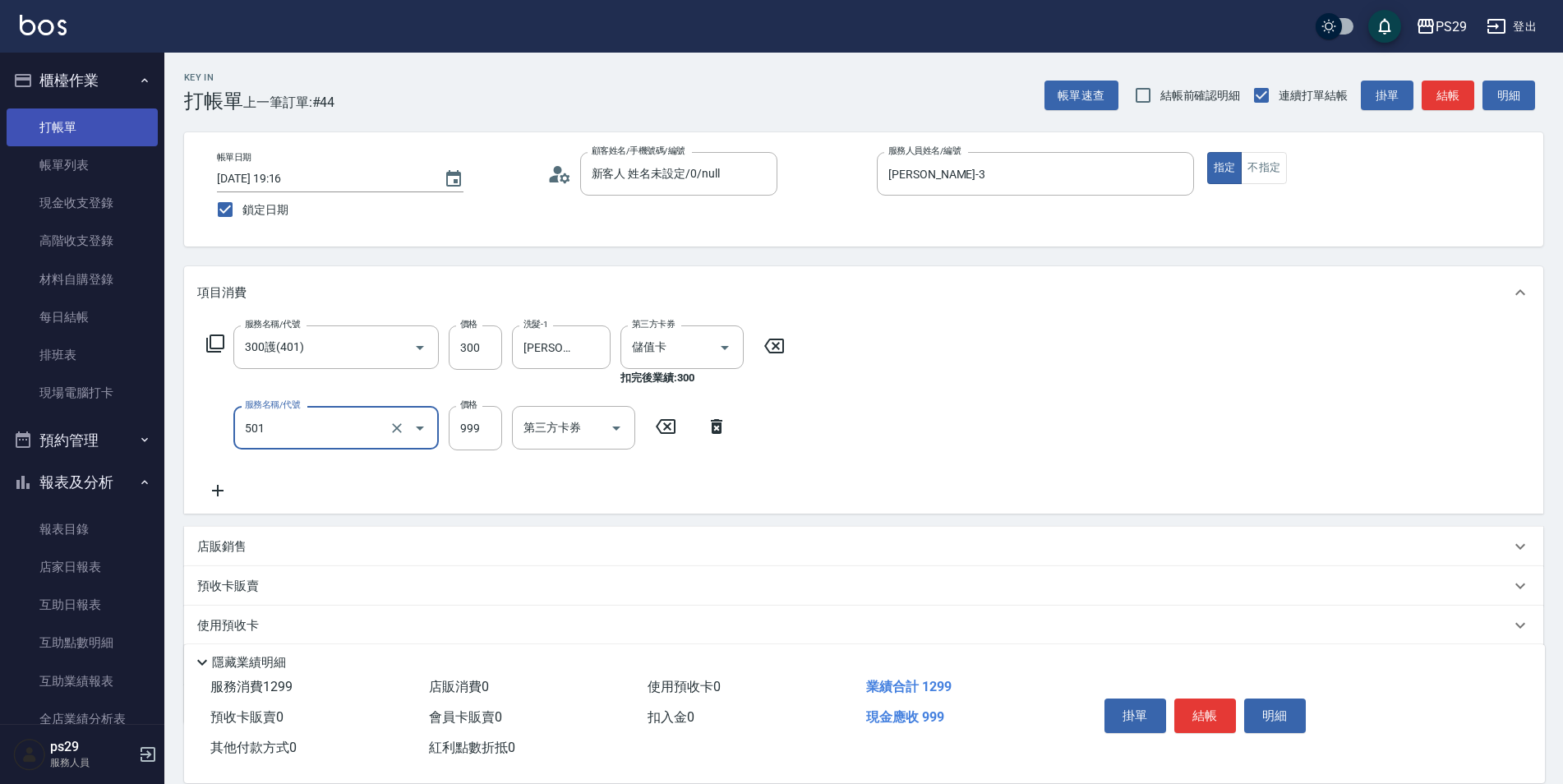
type input "染髮(501)"
type input "800"
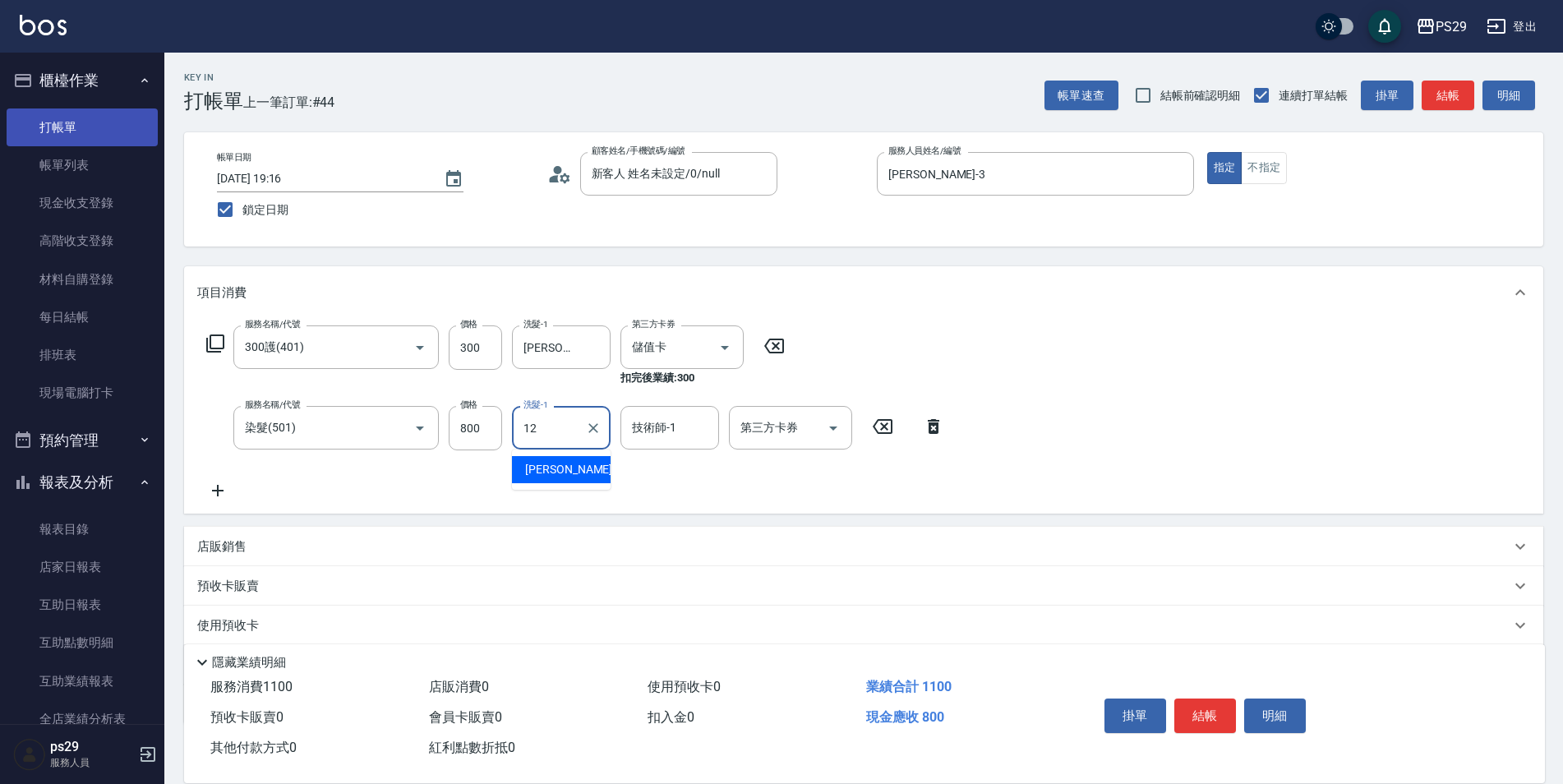
type input "[PERSON_NAME]-12"
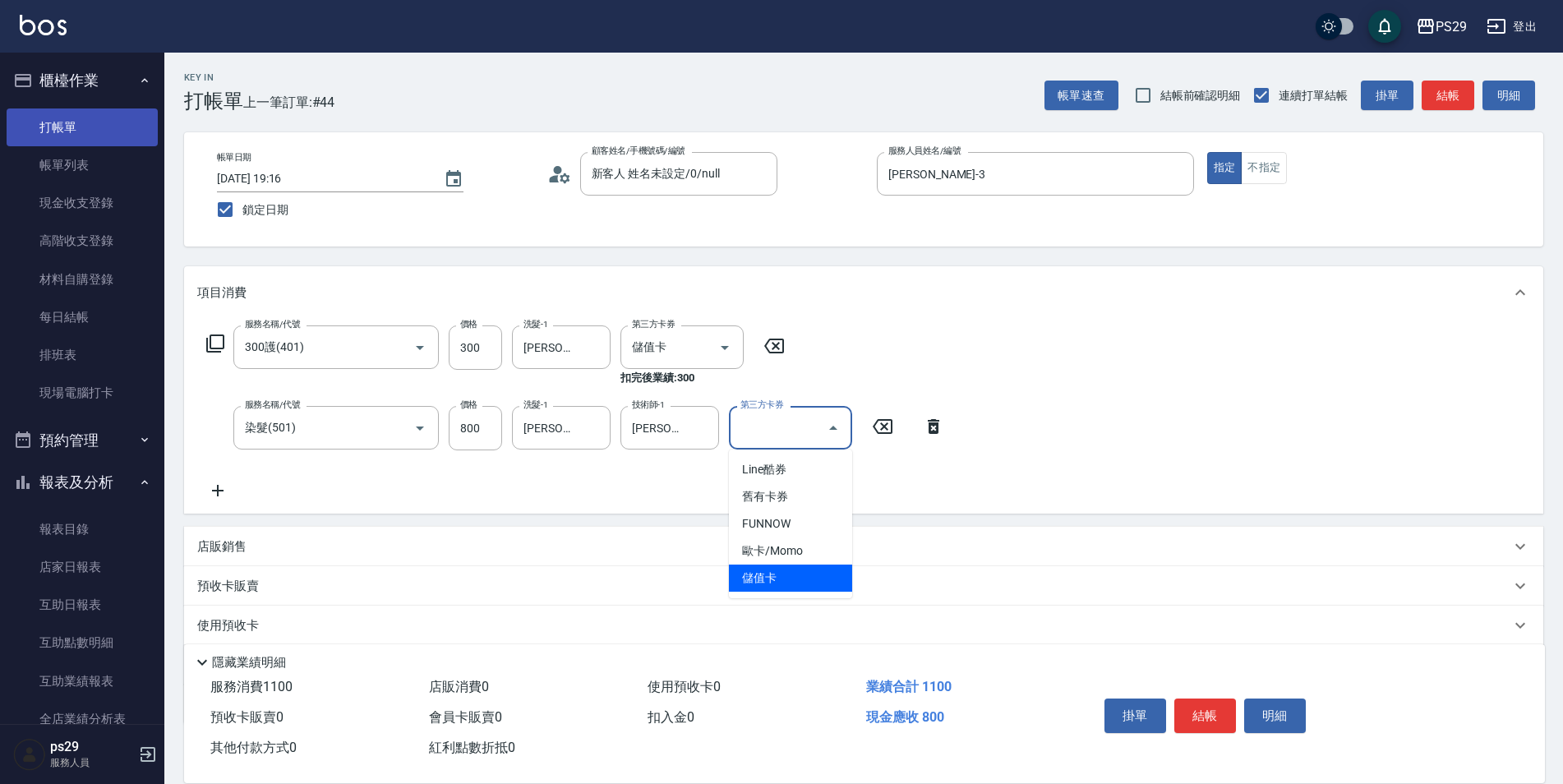
type input "儲值卡"
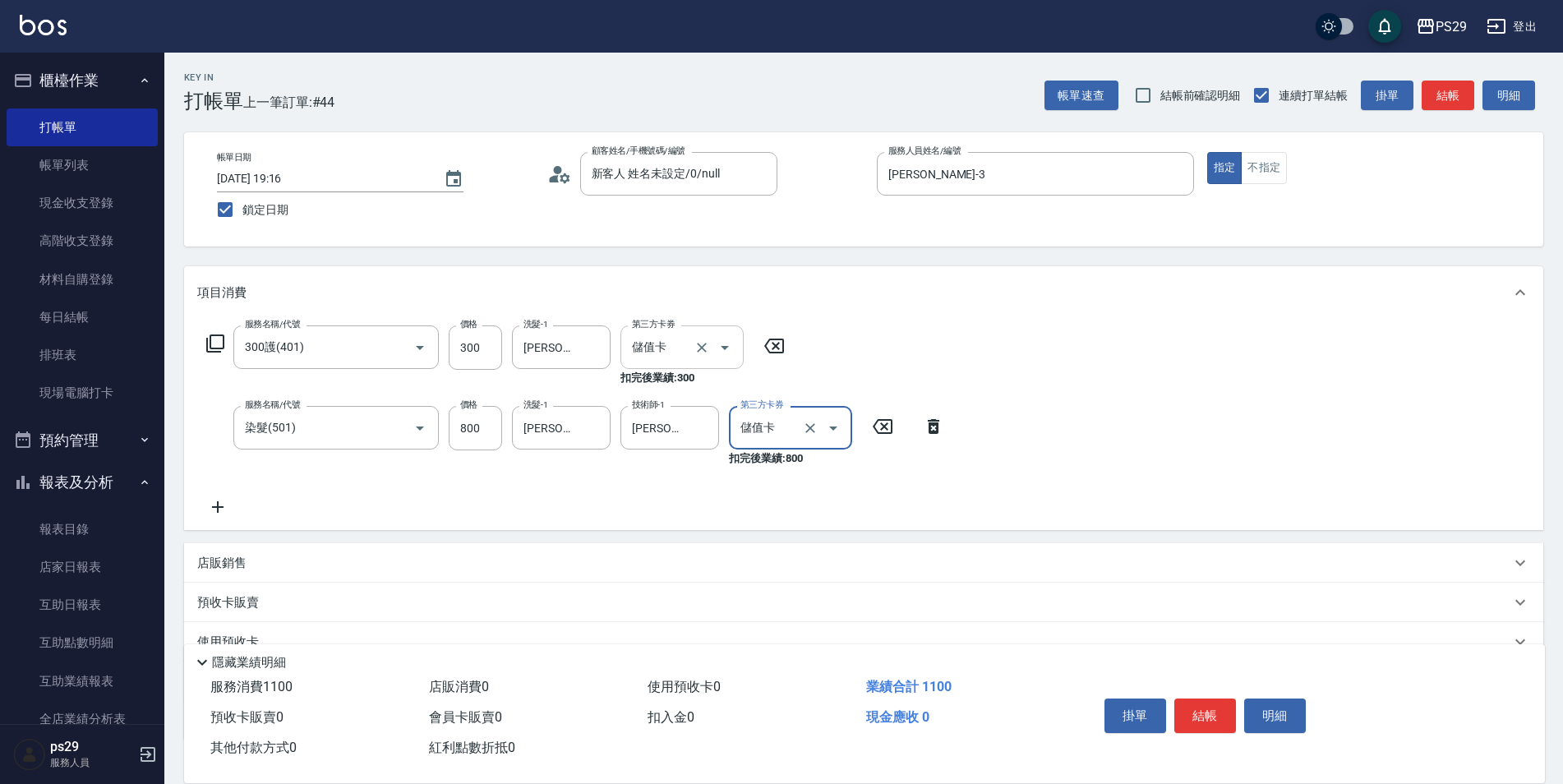
click at [739, 346] on div "儲值卡 第三方卡券" at bounding box center [682, 347] width 123 height 44
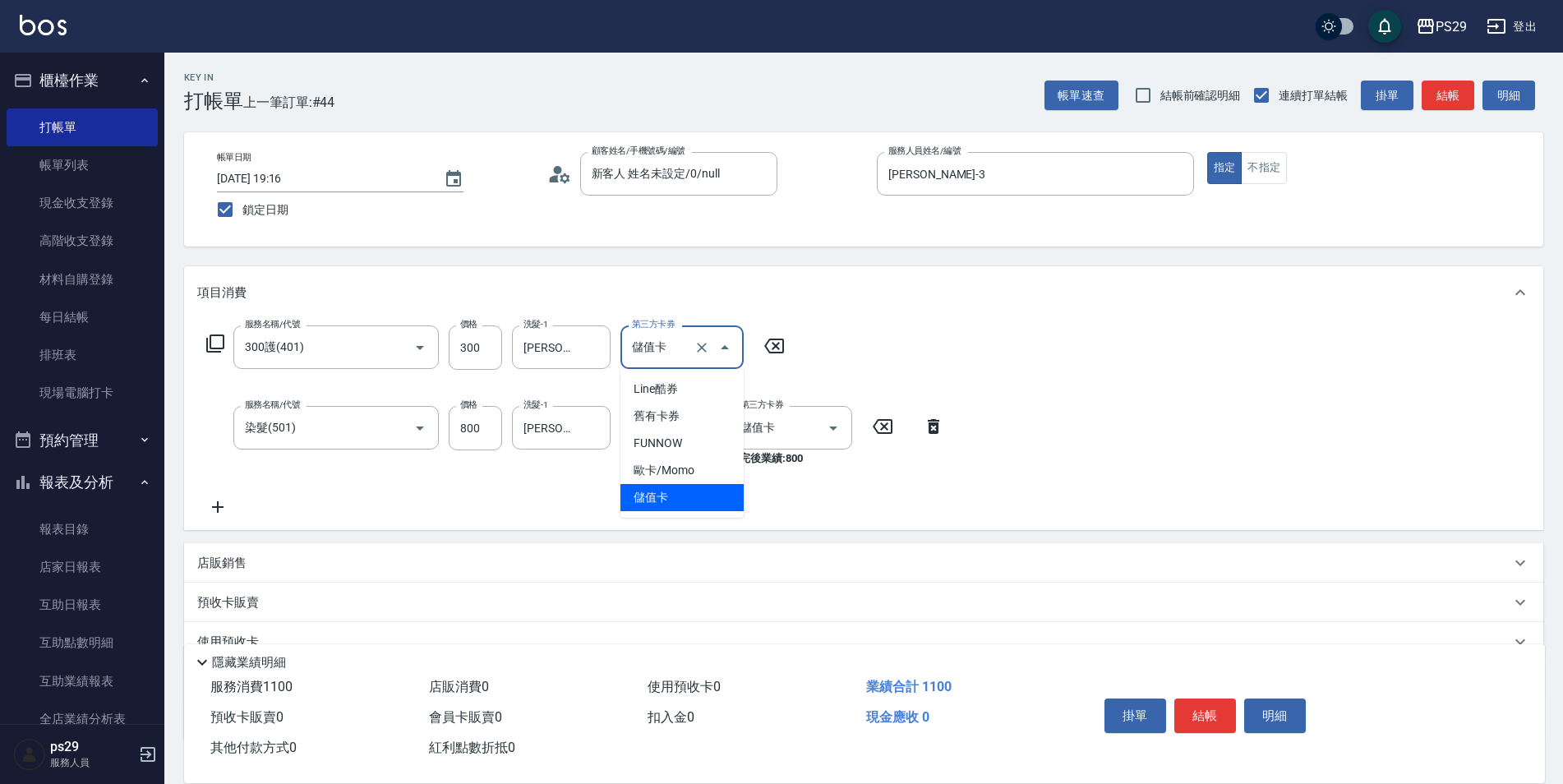
click at [1121, 404] on div "服務名稱/代號 300護(401) 服務名稱/代號 價格 300 價格 洗髮-1 [PERSON_NAME]-12 洗髮-1 第三方卡券 儲值卡 第三方卡券 …" at bounding box center [863, 424] width 1359 height 211
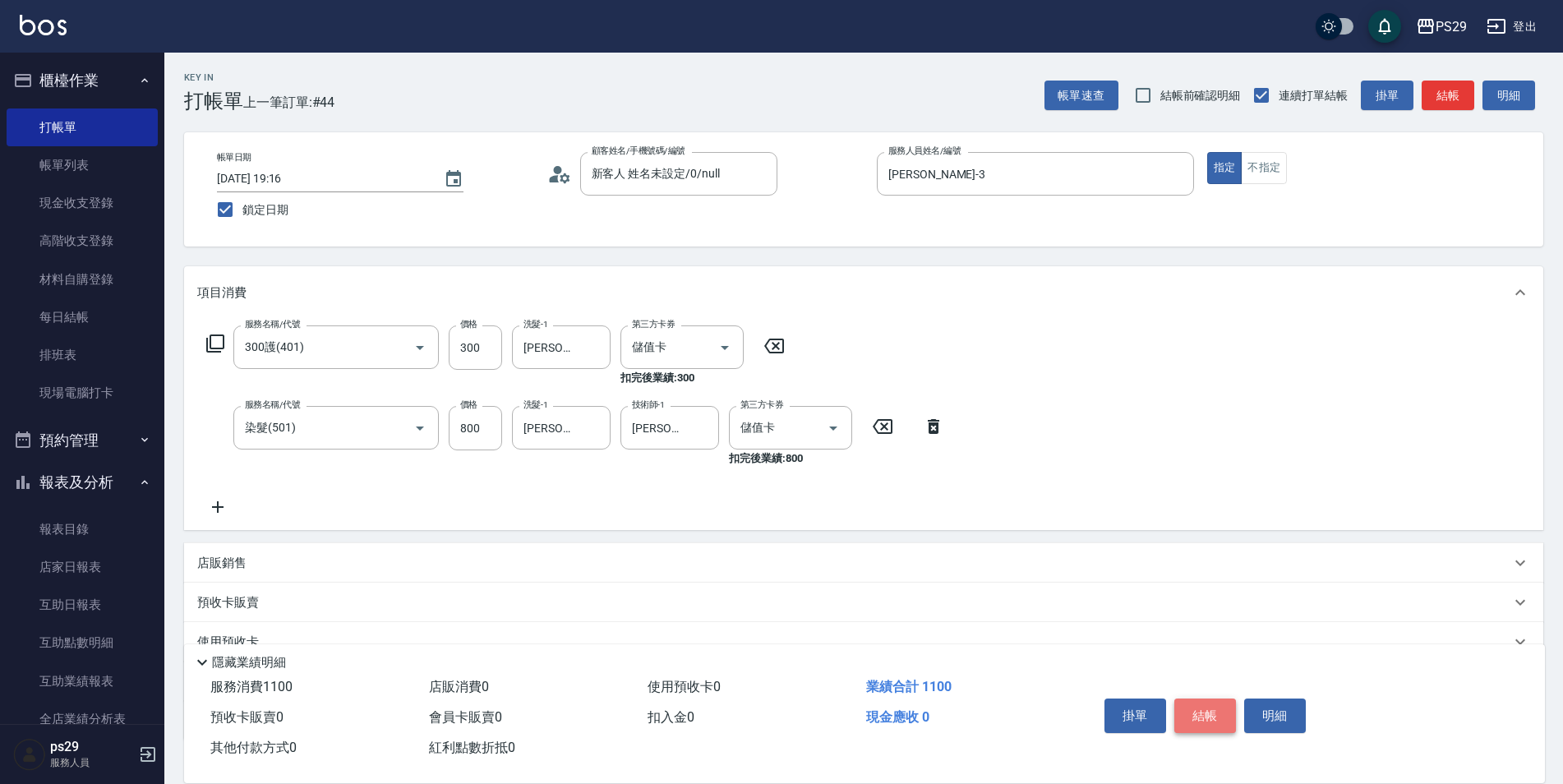
click at [1205, 709] on button "結帳" at bounding box center [1205, 716] width 62 height 35
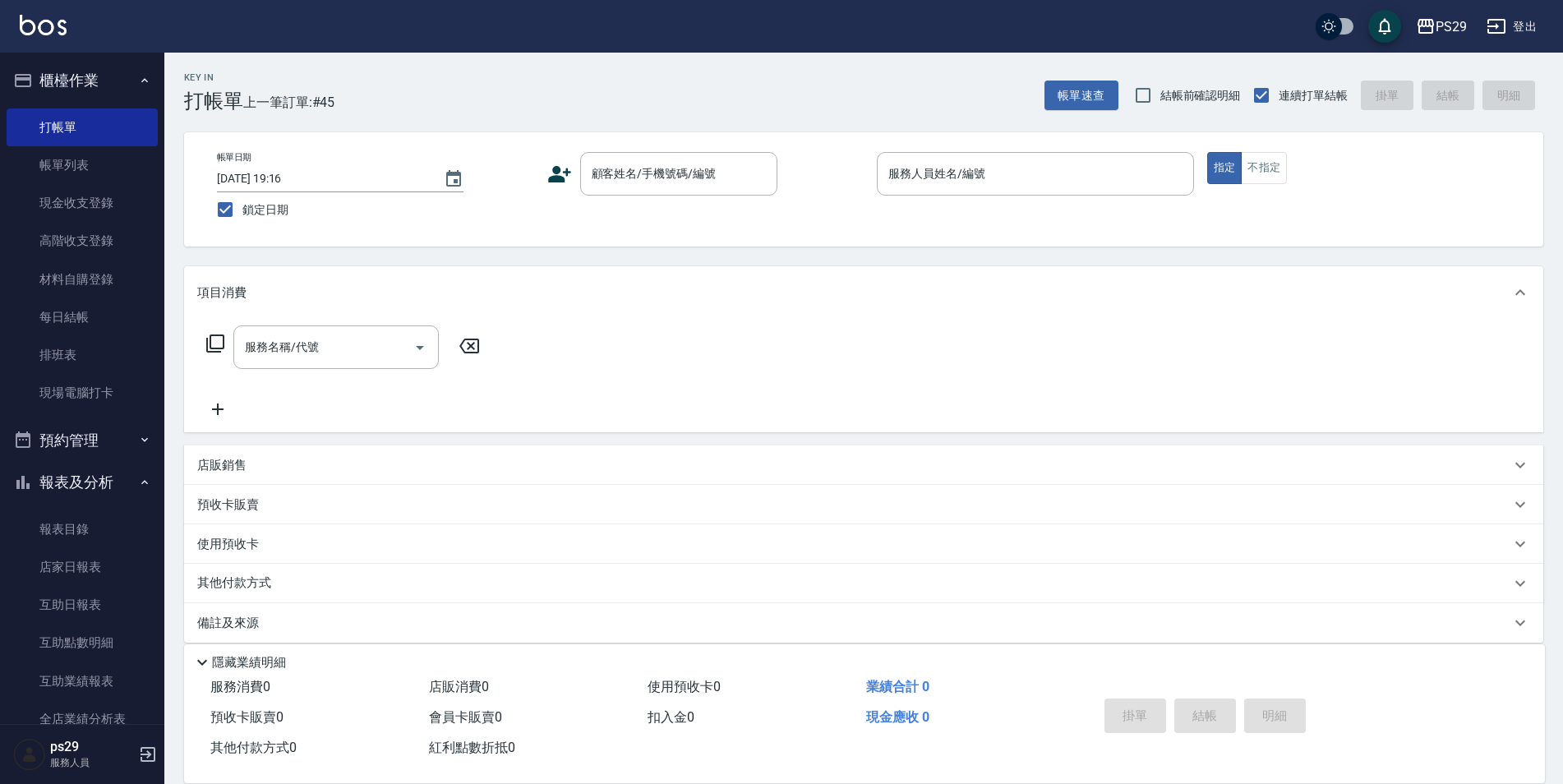
click at [470, 87] on div "Key In 打帳單 上一筆訂單:#45 帳單速查 結帳前確認明細 連續打單結帳 掛單 結帳 明細" at bounding box center [854, 82] width 1379 height 60
click at [704, 160] on input "顧客姓名/手機號碼/編號" at bounding box center [666, 174] width 158 height 29
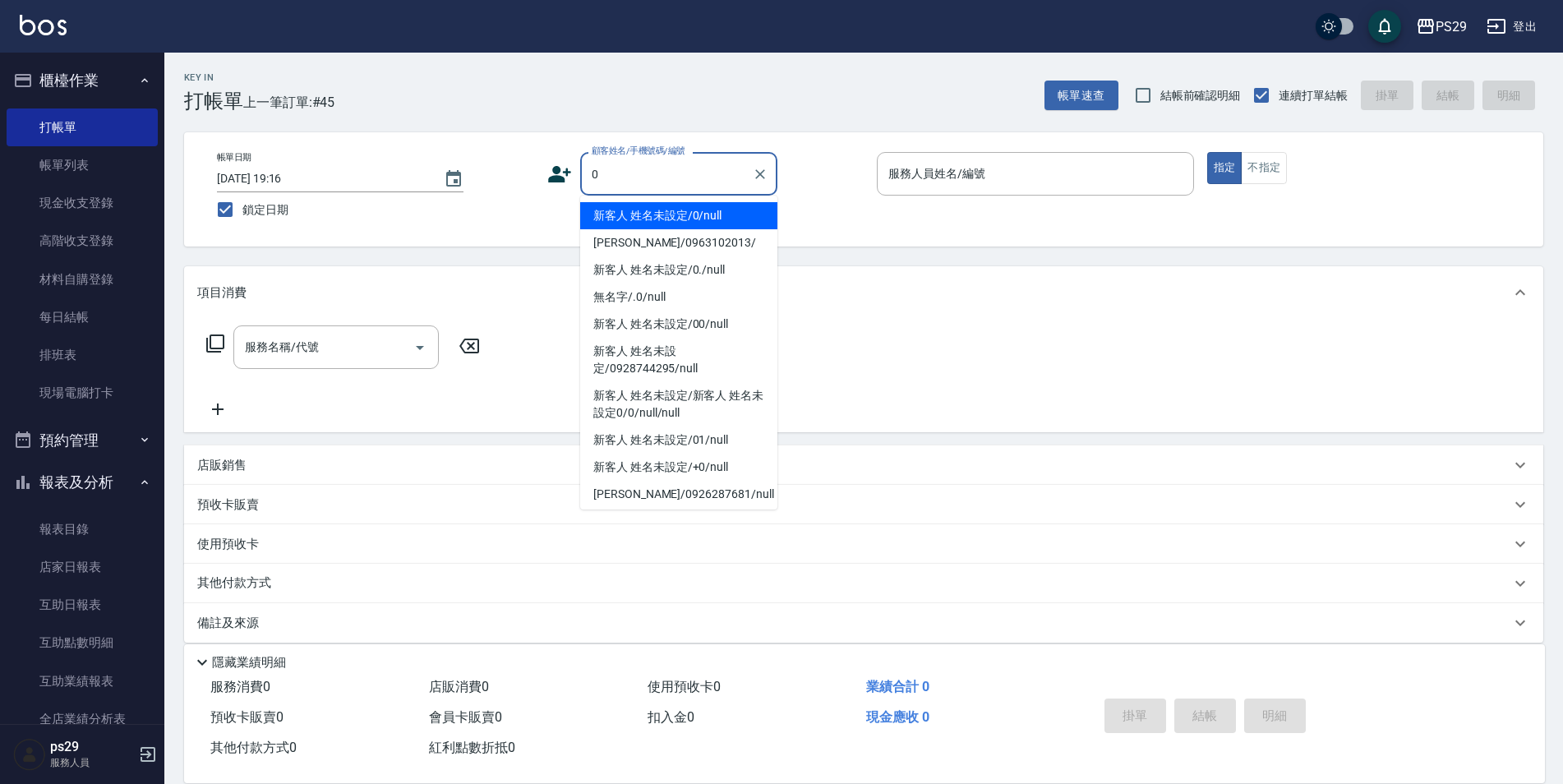
type input "新客人 姓名未設定/0/null"
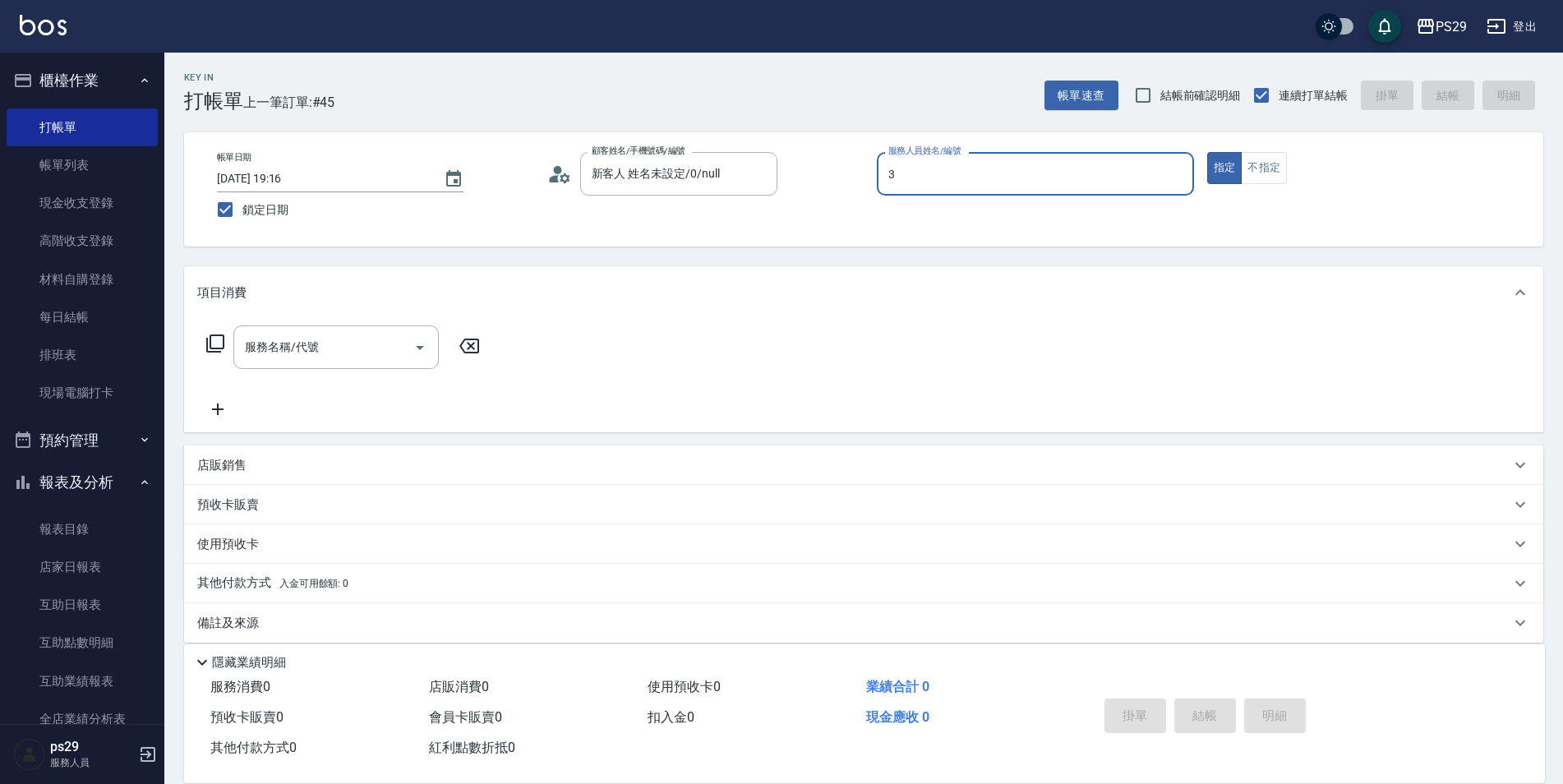
type input "[PERSON_NAME]-3"
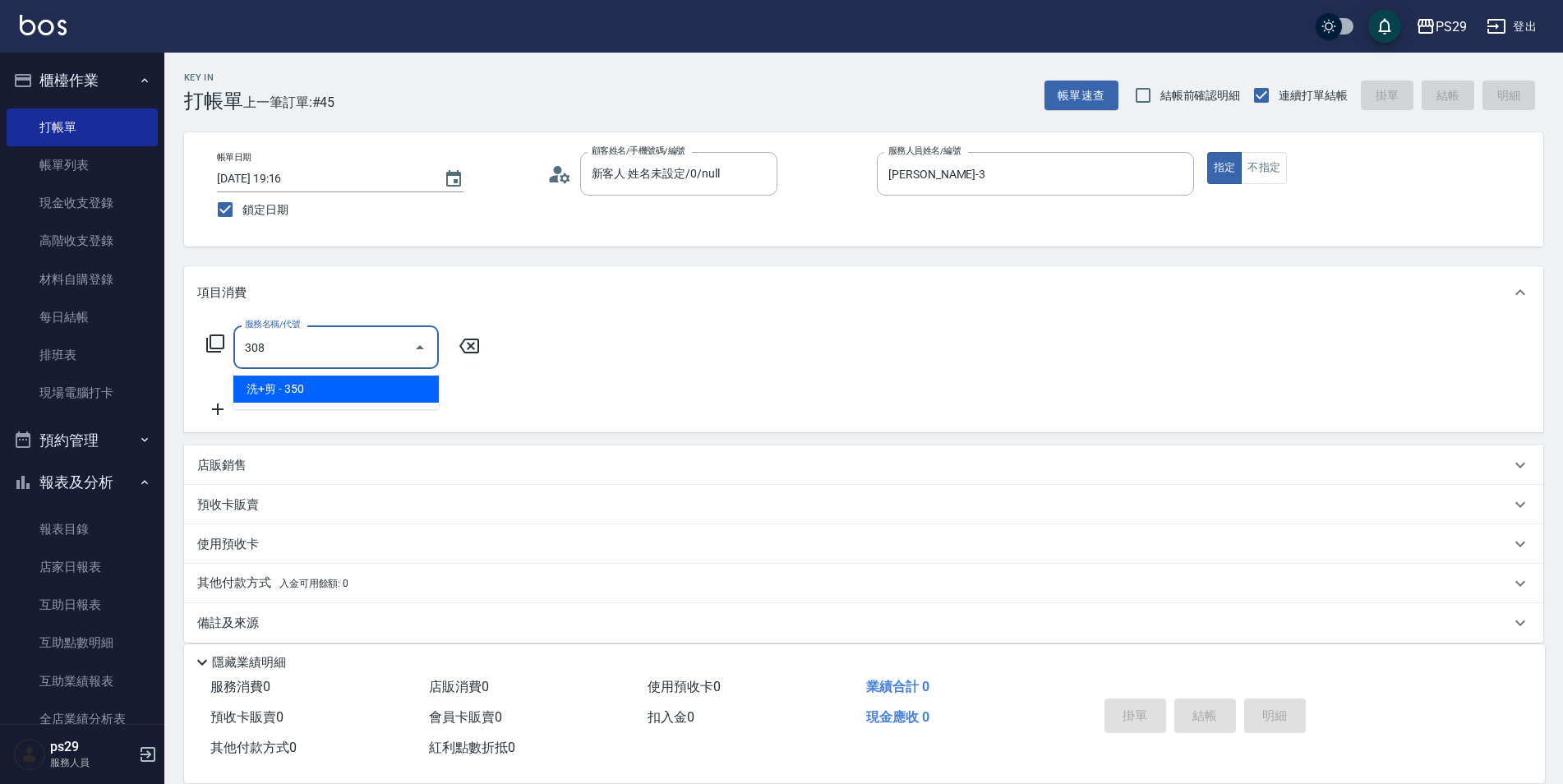
type input "洗+剪(308)"
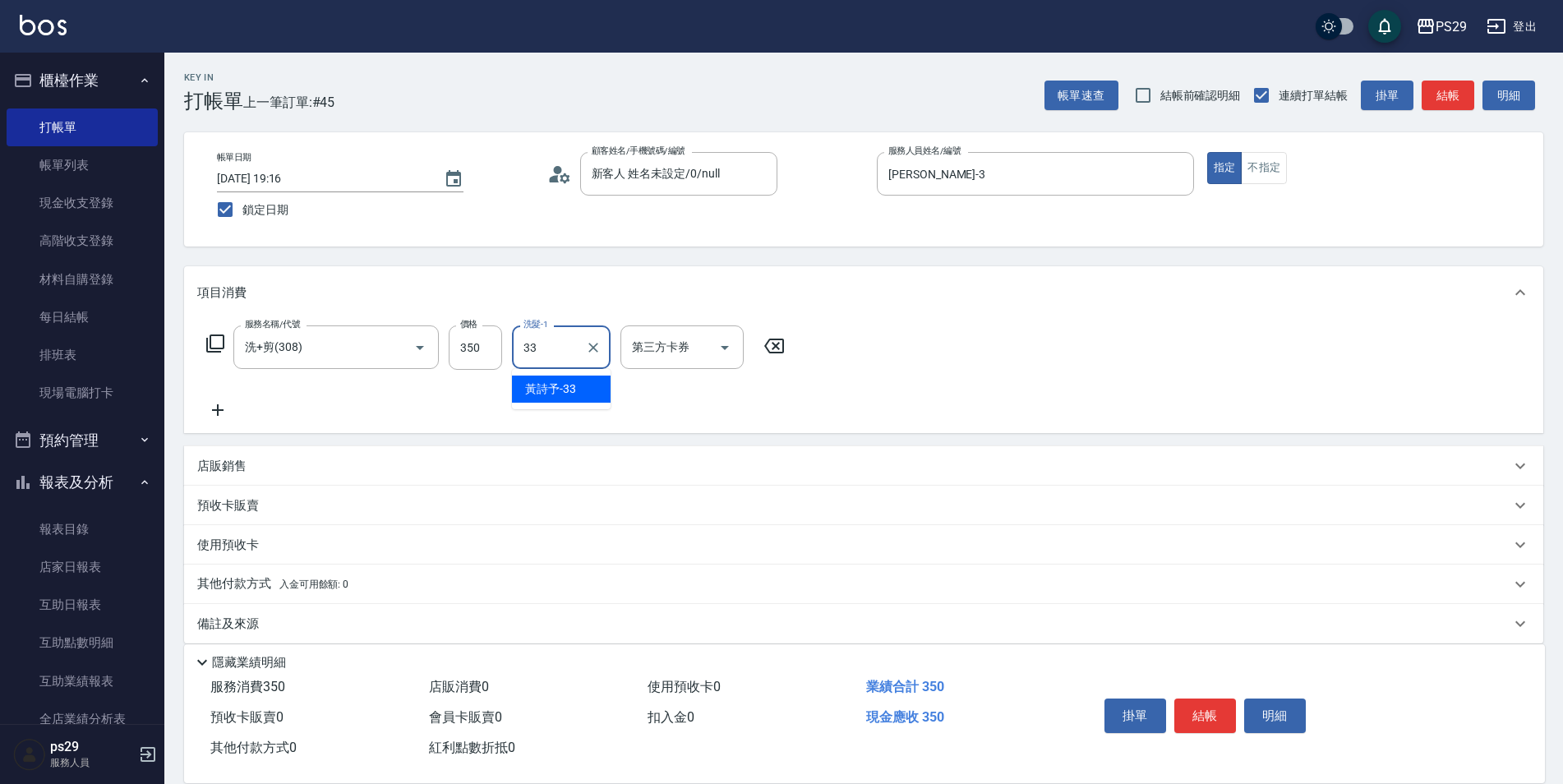
type input "黃詩予-33"
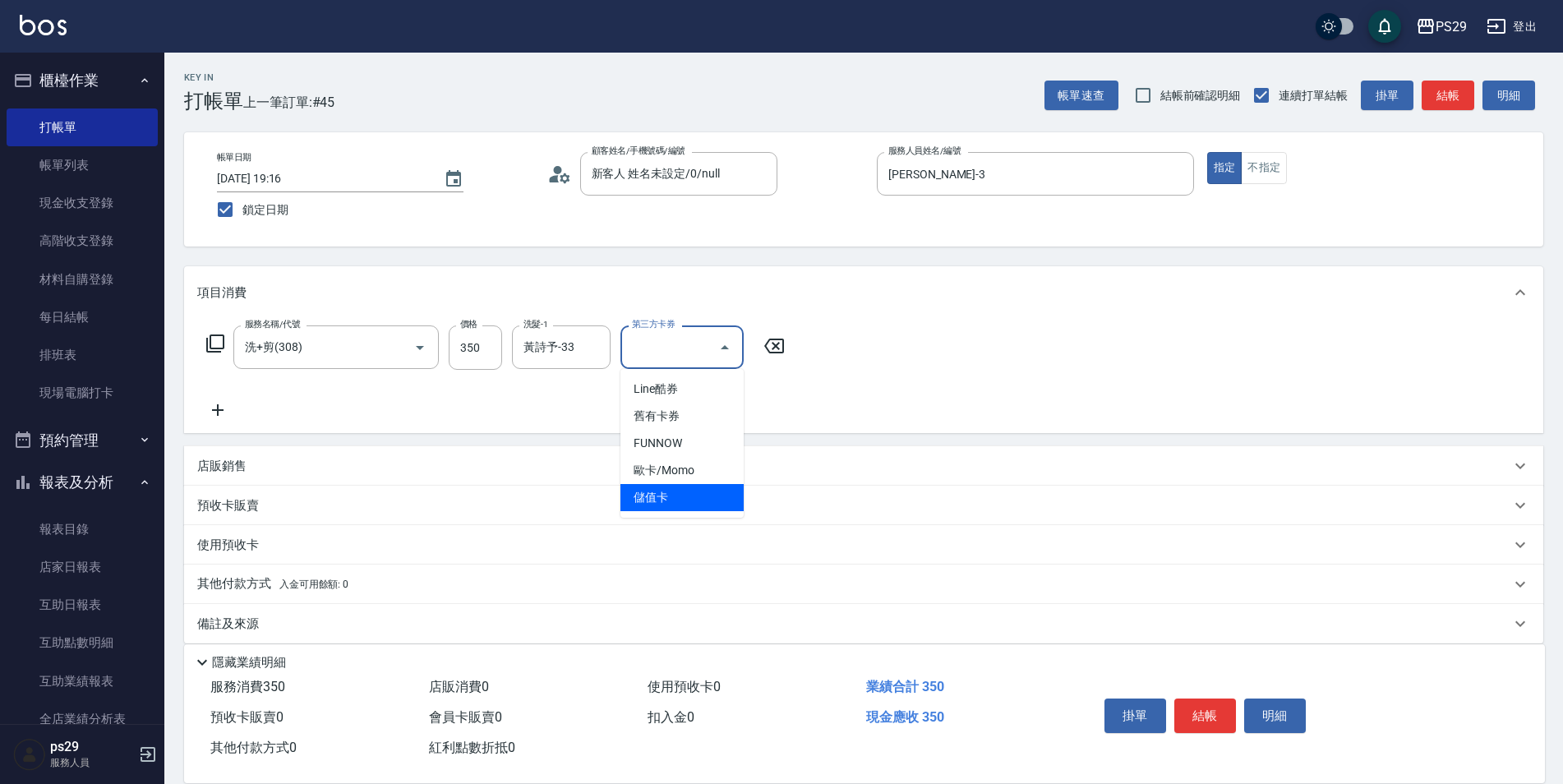
type input "儲值卡"
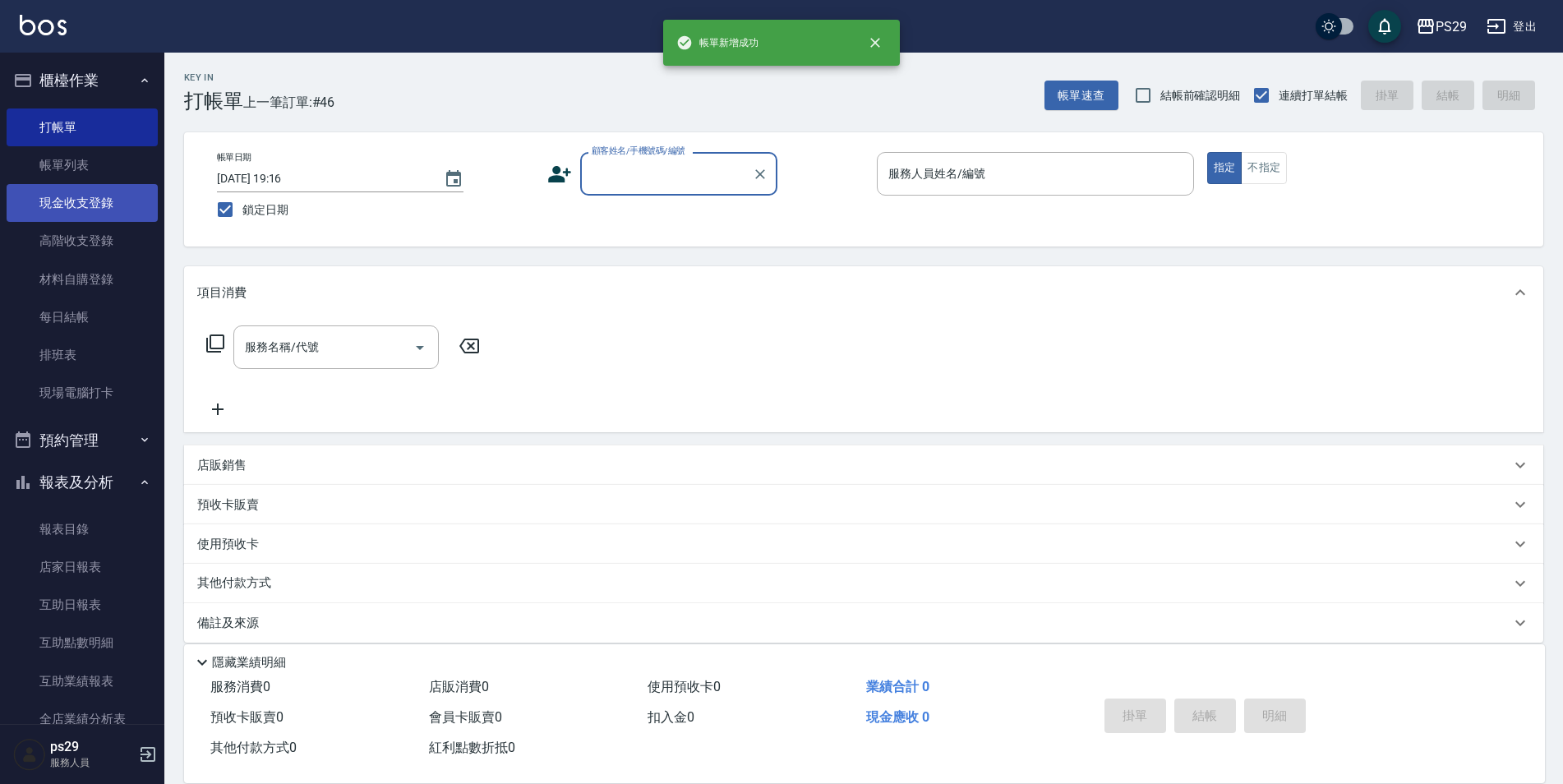
click at [91, 202] on link "現金收支登錄" at bounding box center [82, 203] width 151 height 38
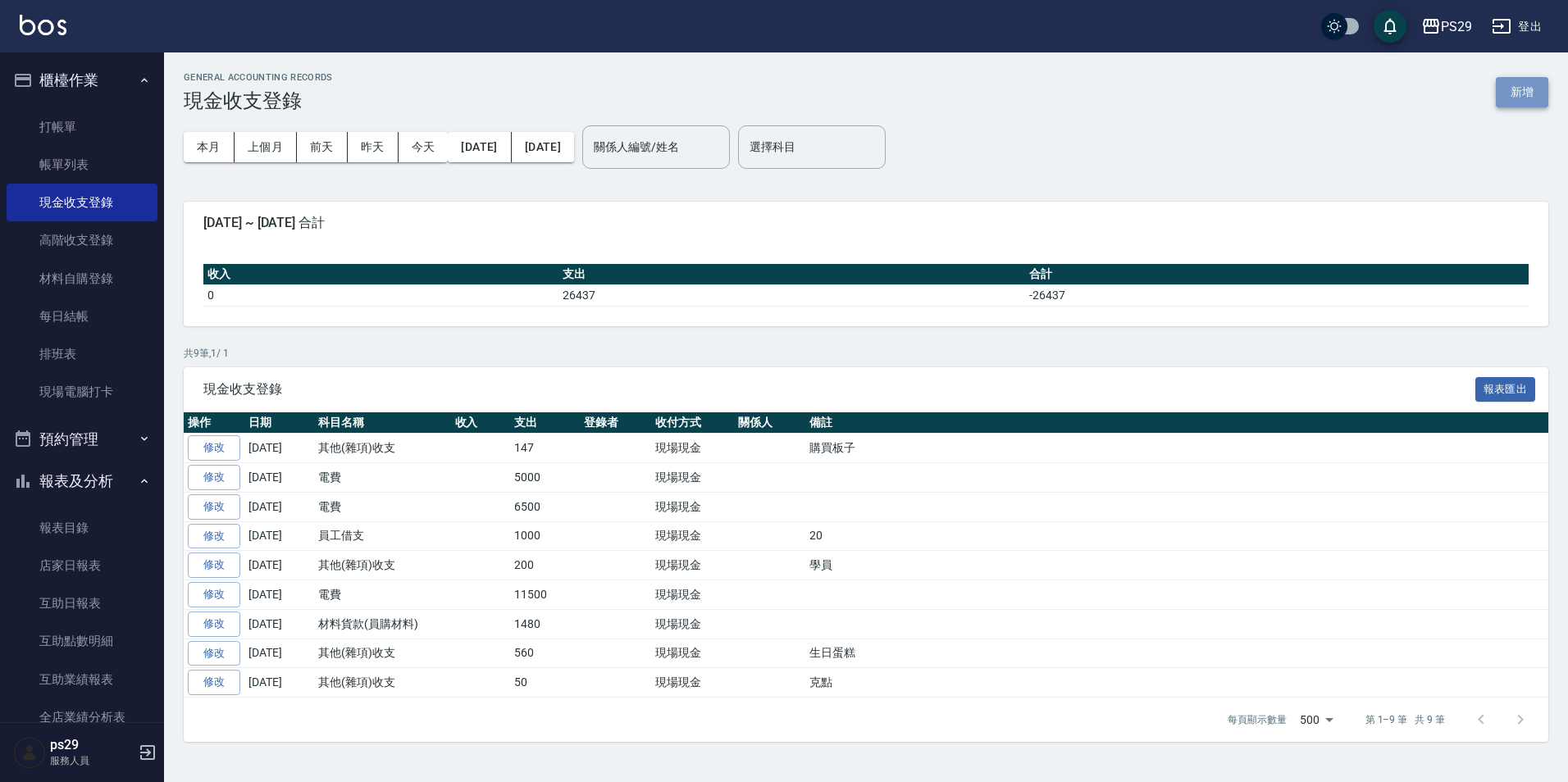
click at [1510, 86] on button "新增" at bounding box center [1522, 92] width 52 height 30
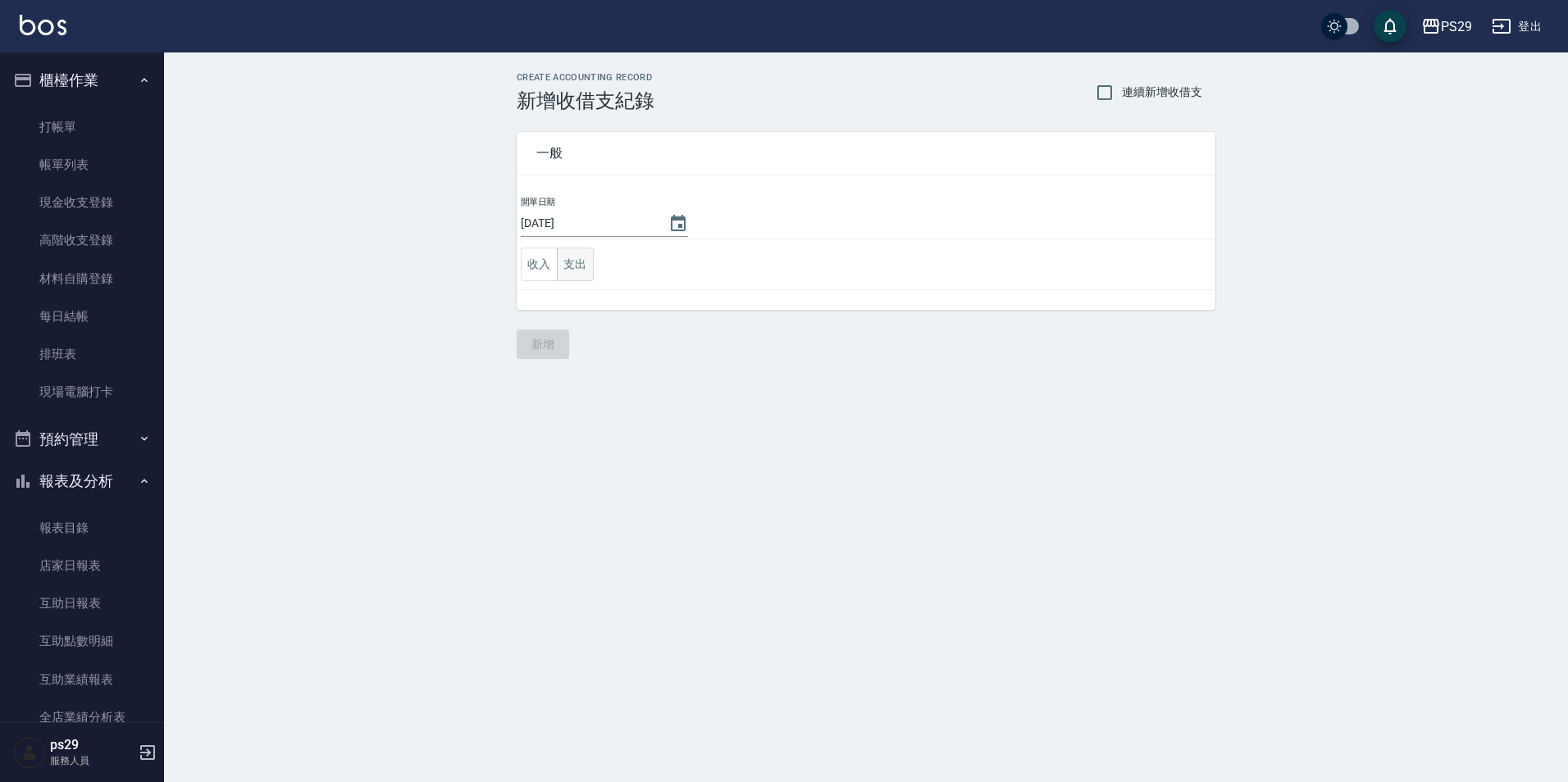
click at [567, 258] on button "支出" at bounding box center [575, 265] width 37 height 34
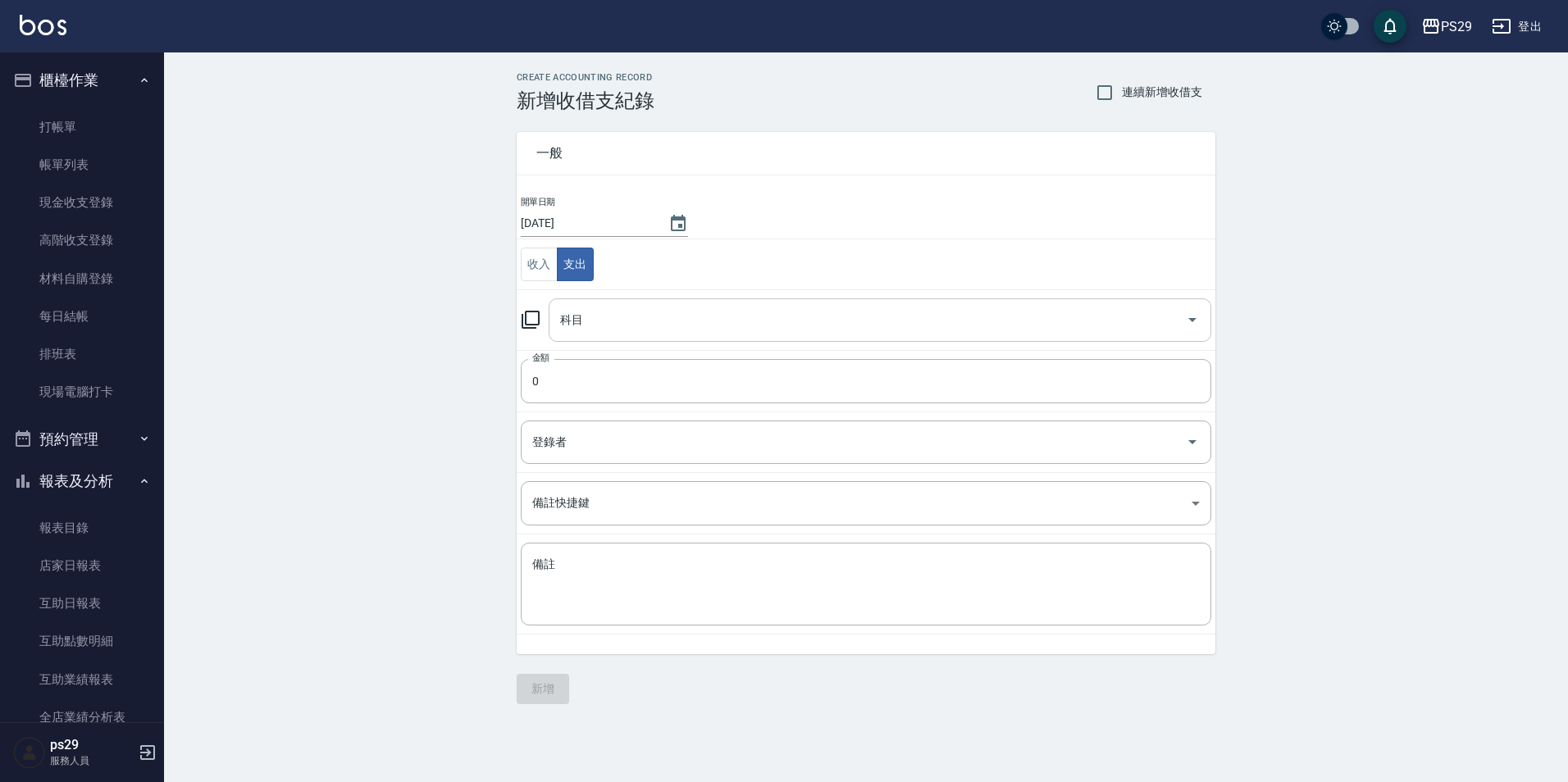
click at [615, 335] on div "科目" at bounding box center [880, 320] width 663 height 44
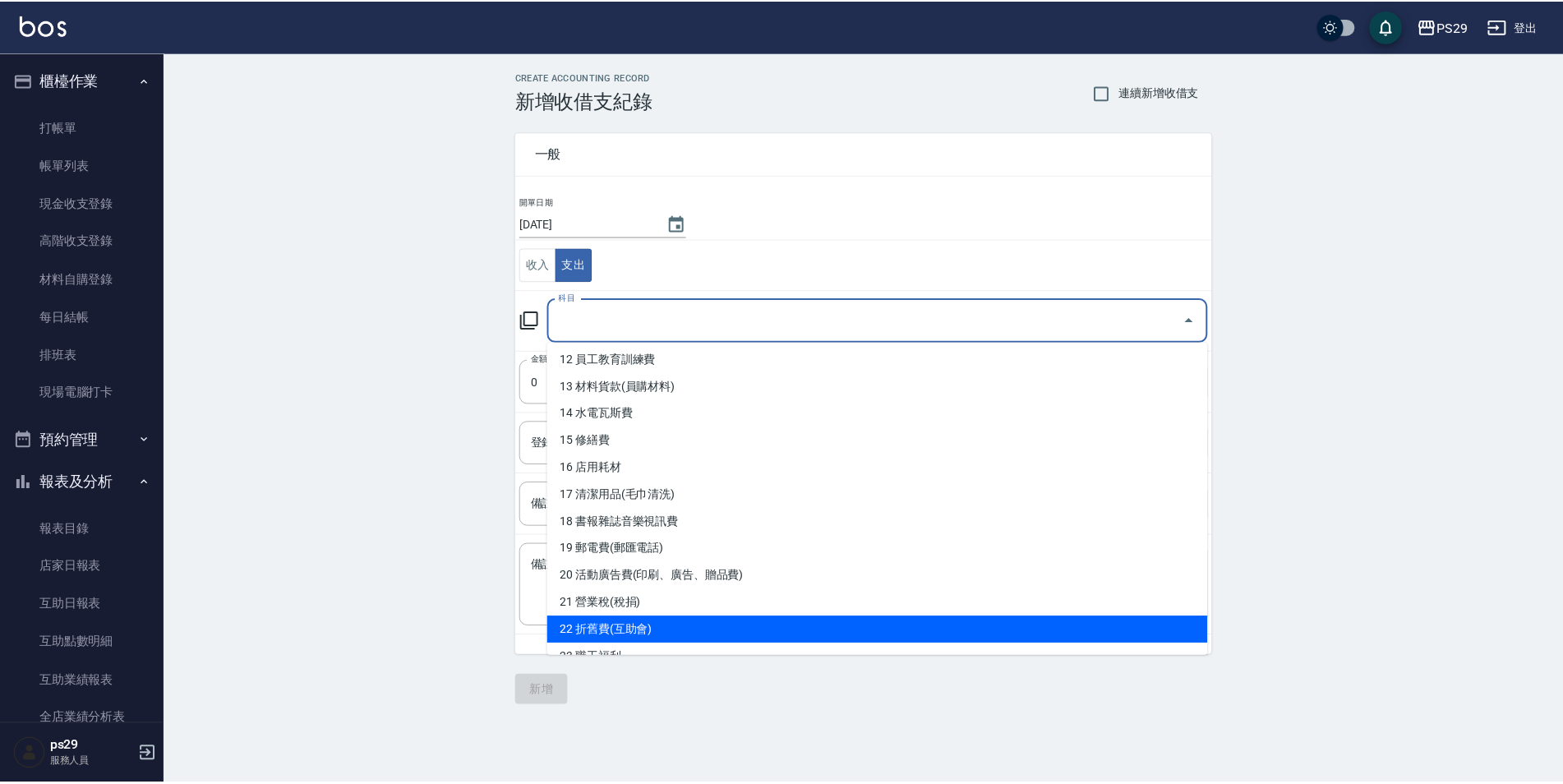
scroll to position [411, 0]
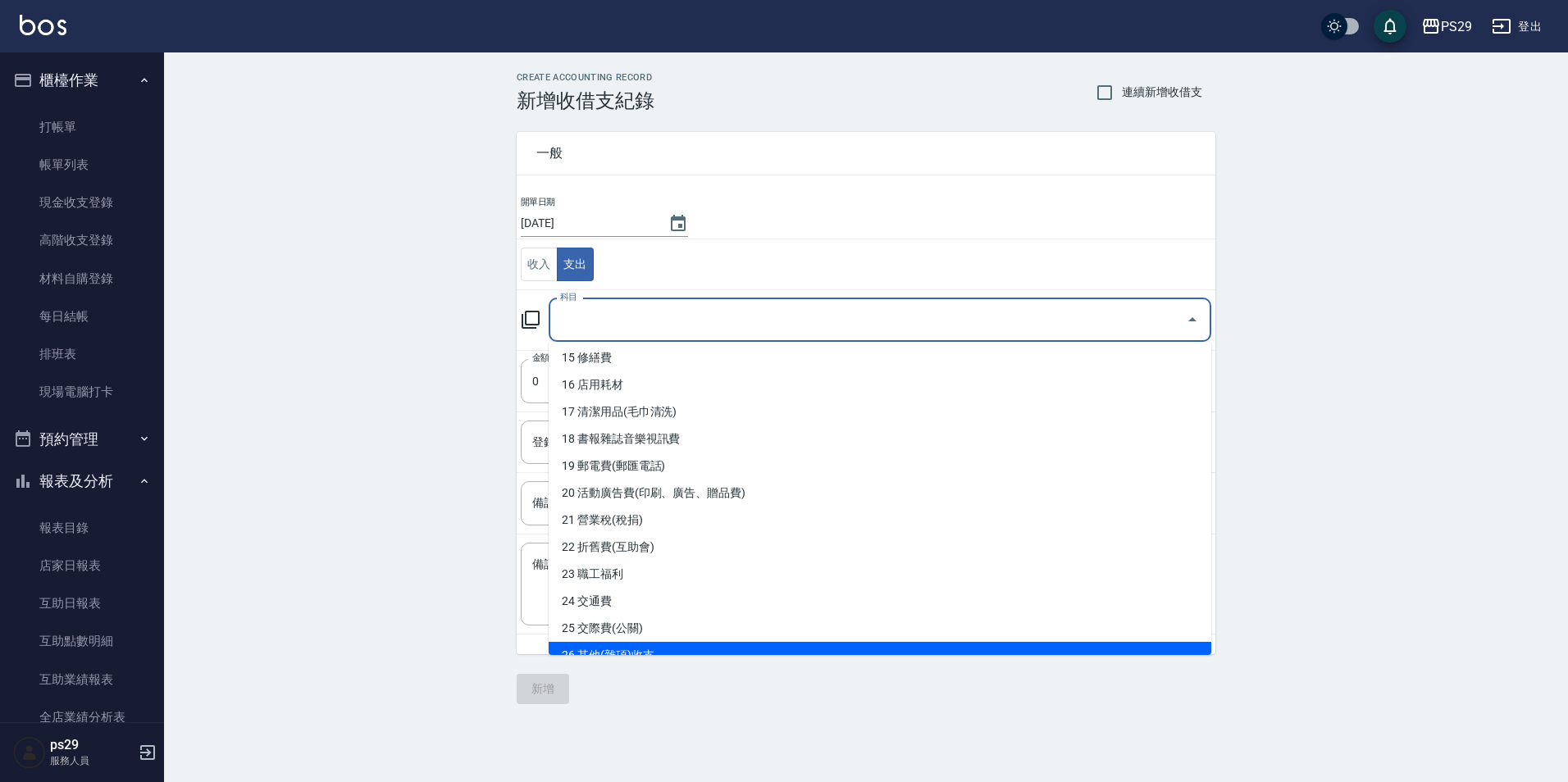
click at [606, 643] on li "26 其他(雜項)收支" at bounding box center [880, 656] width 663 height 27
type input "26 其他(雜項)收支"
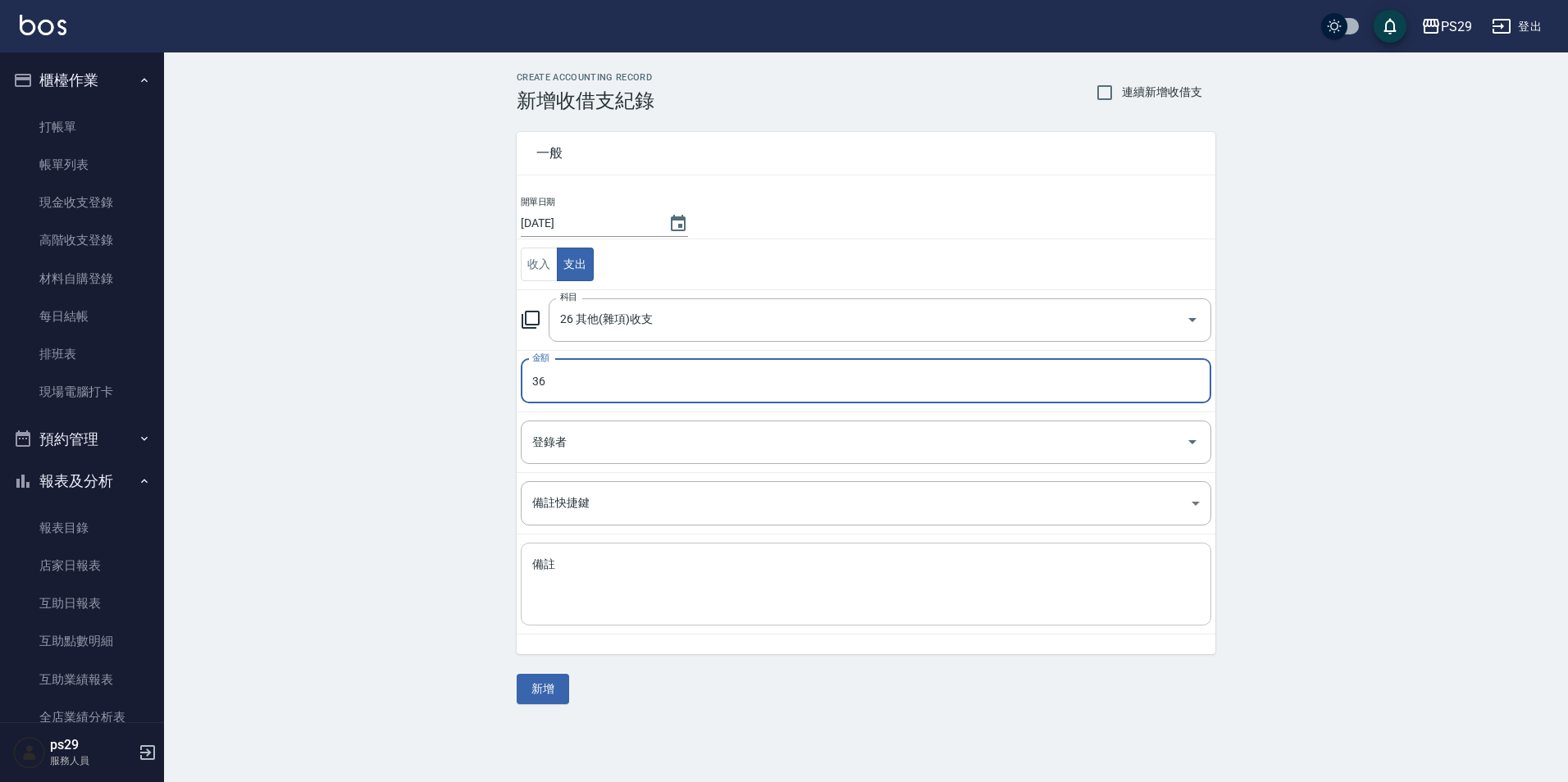
type input "36"
click at [799, 615] on div "x 備註" at bounding box center [866, 584] width 690 height 83
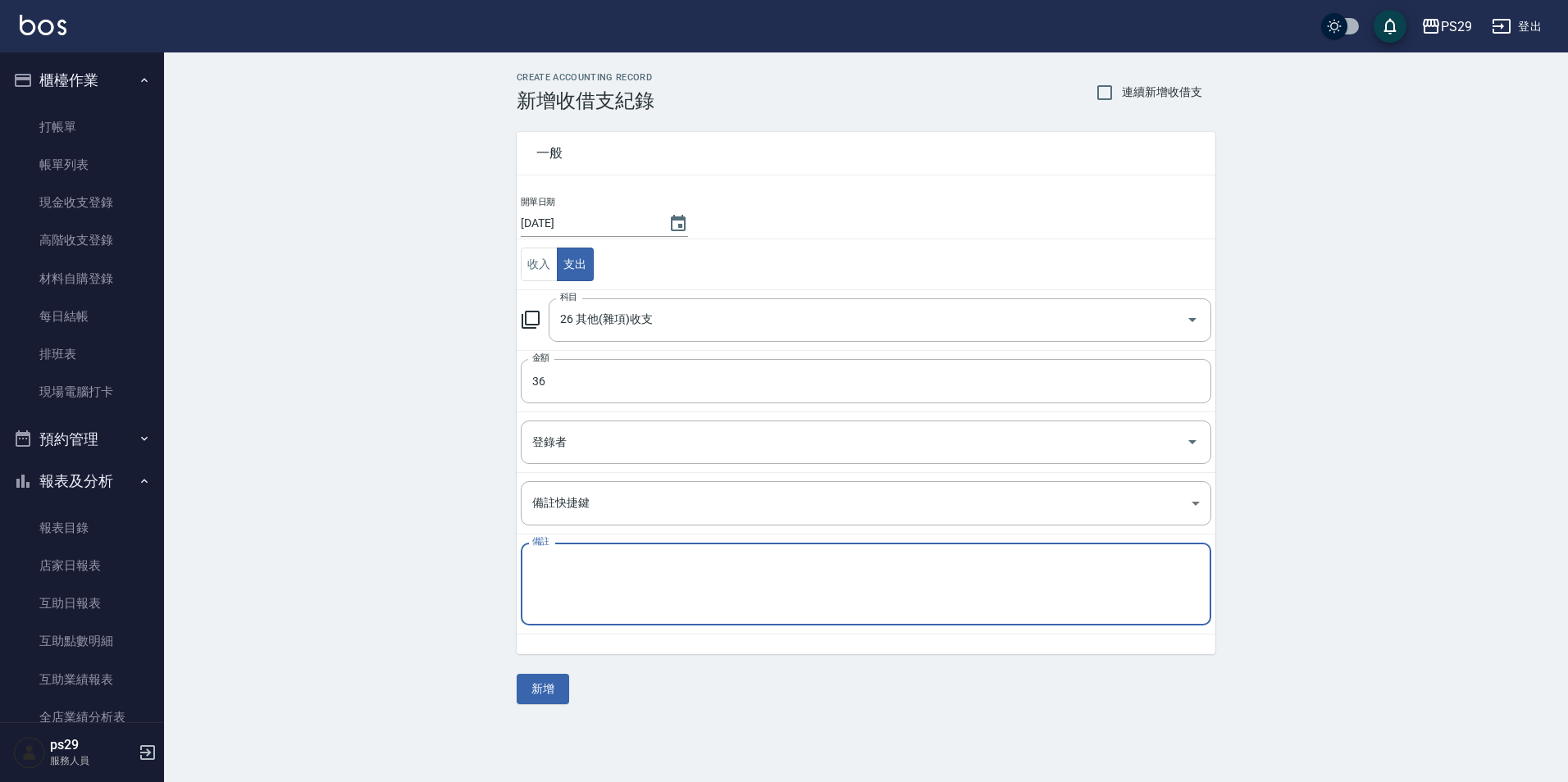
type textarea "D"
click at [518, 678] on button "新增" at bounding box center [543, 689] width 52 height 30
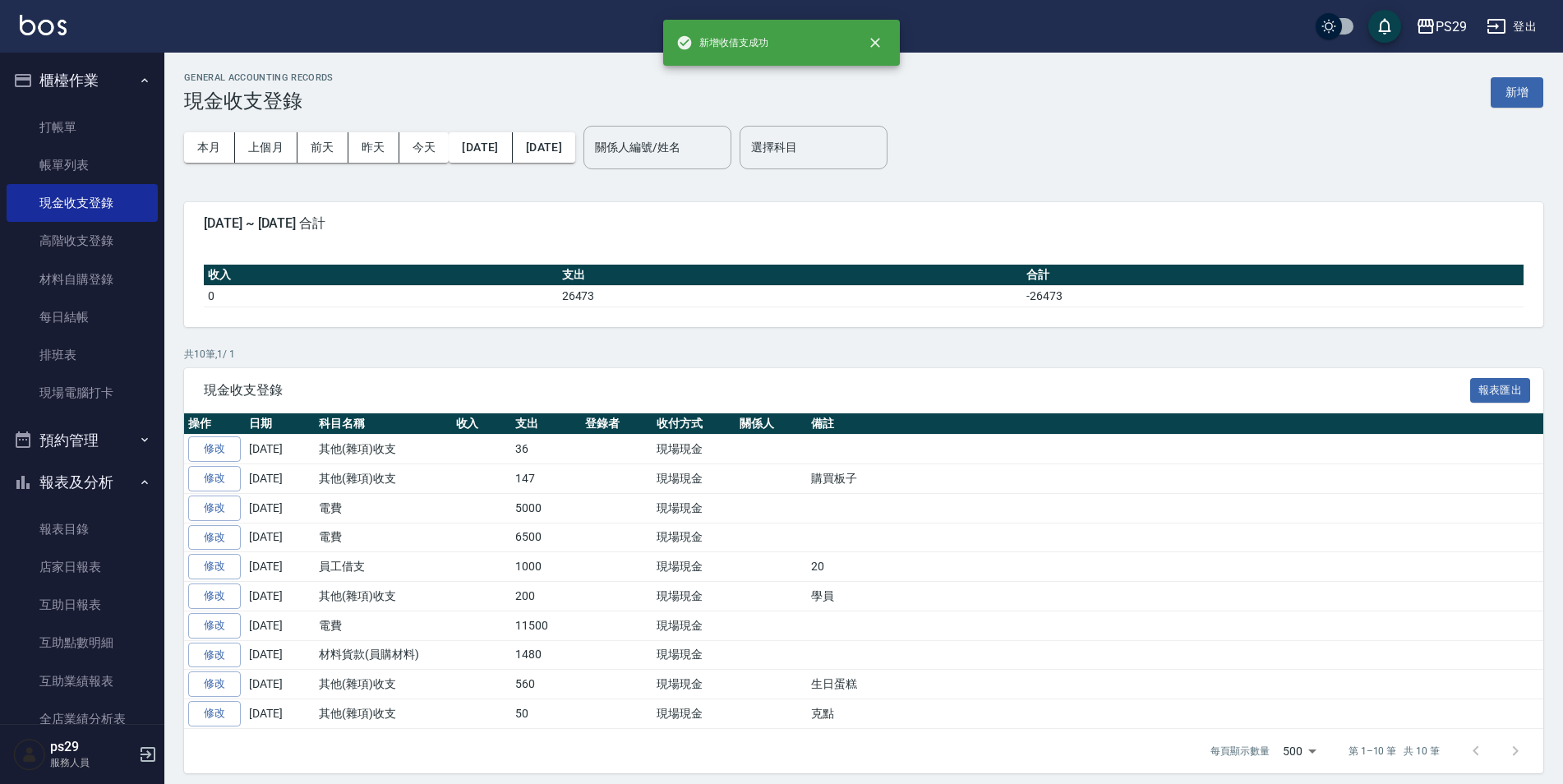
click at [45, 30] on img at bounding box center [42, 25] width 46 height 20
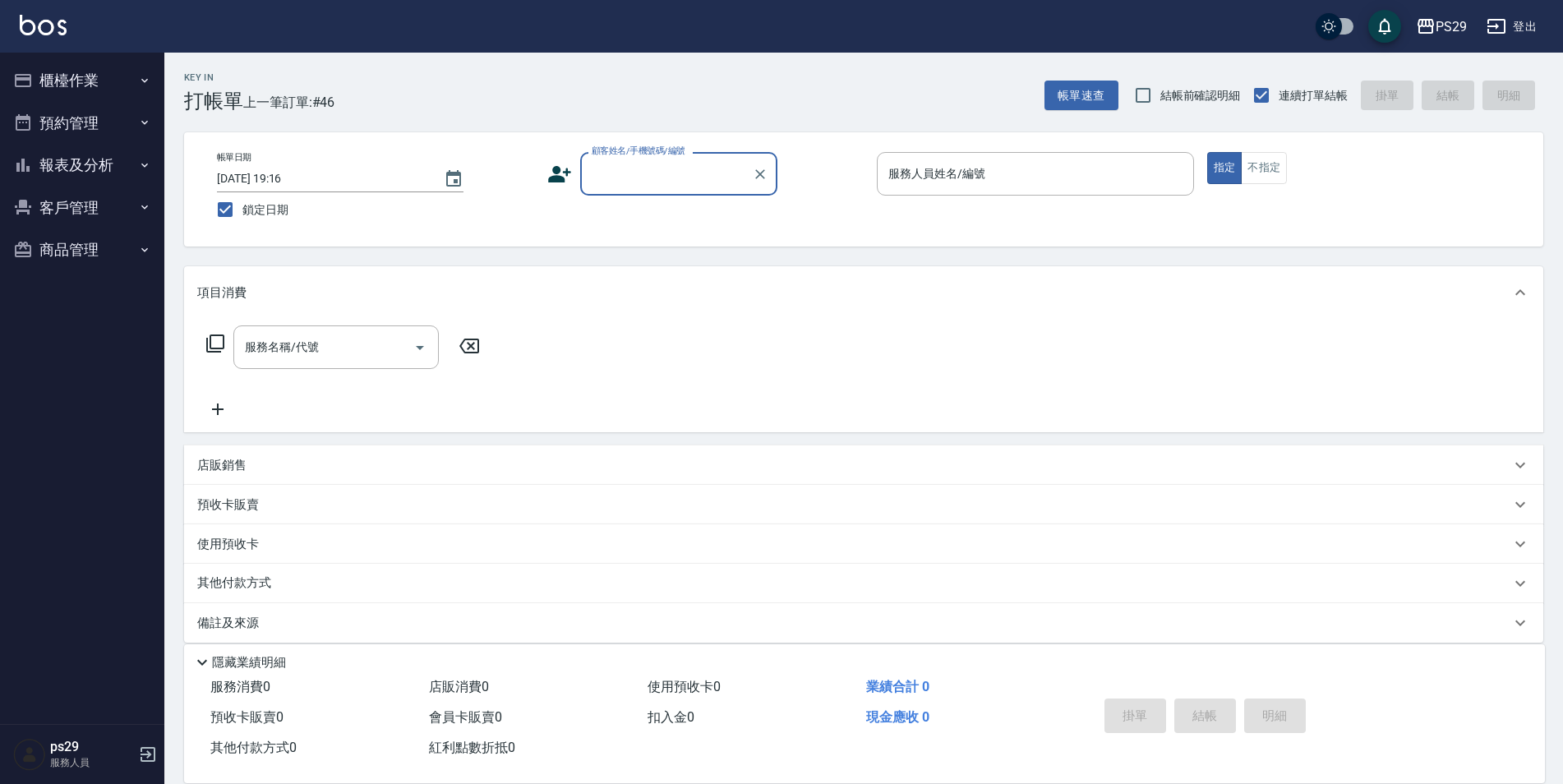
click at [121, 155] on button "報表及分析" at bounding box center [82, 165] width 151 height 43
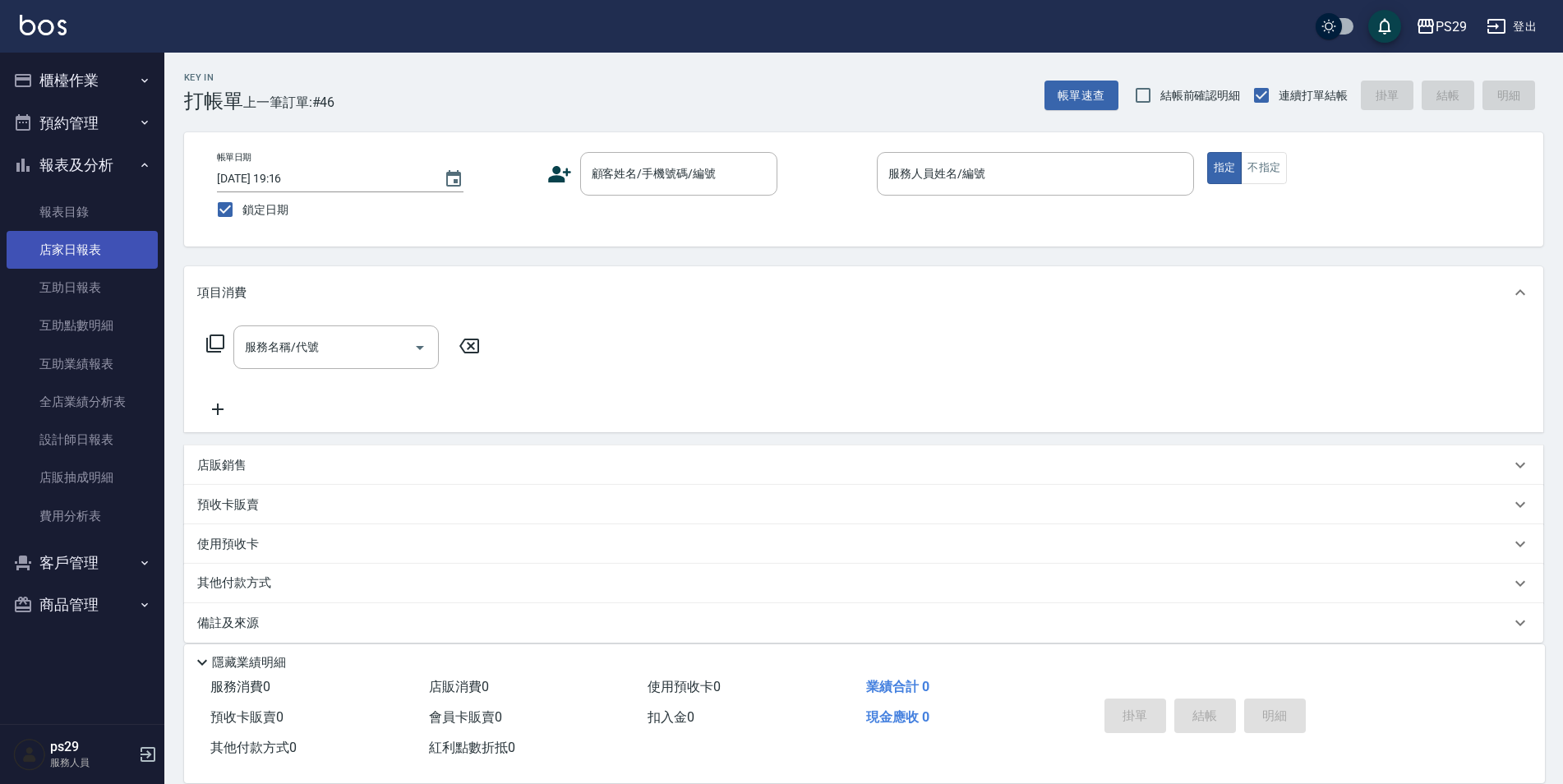
click at [111, 254] on link "店家日報表" at bounding box center [82, 249] width 151 height 38
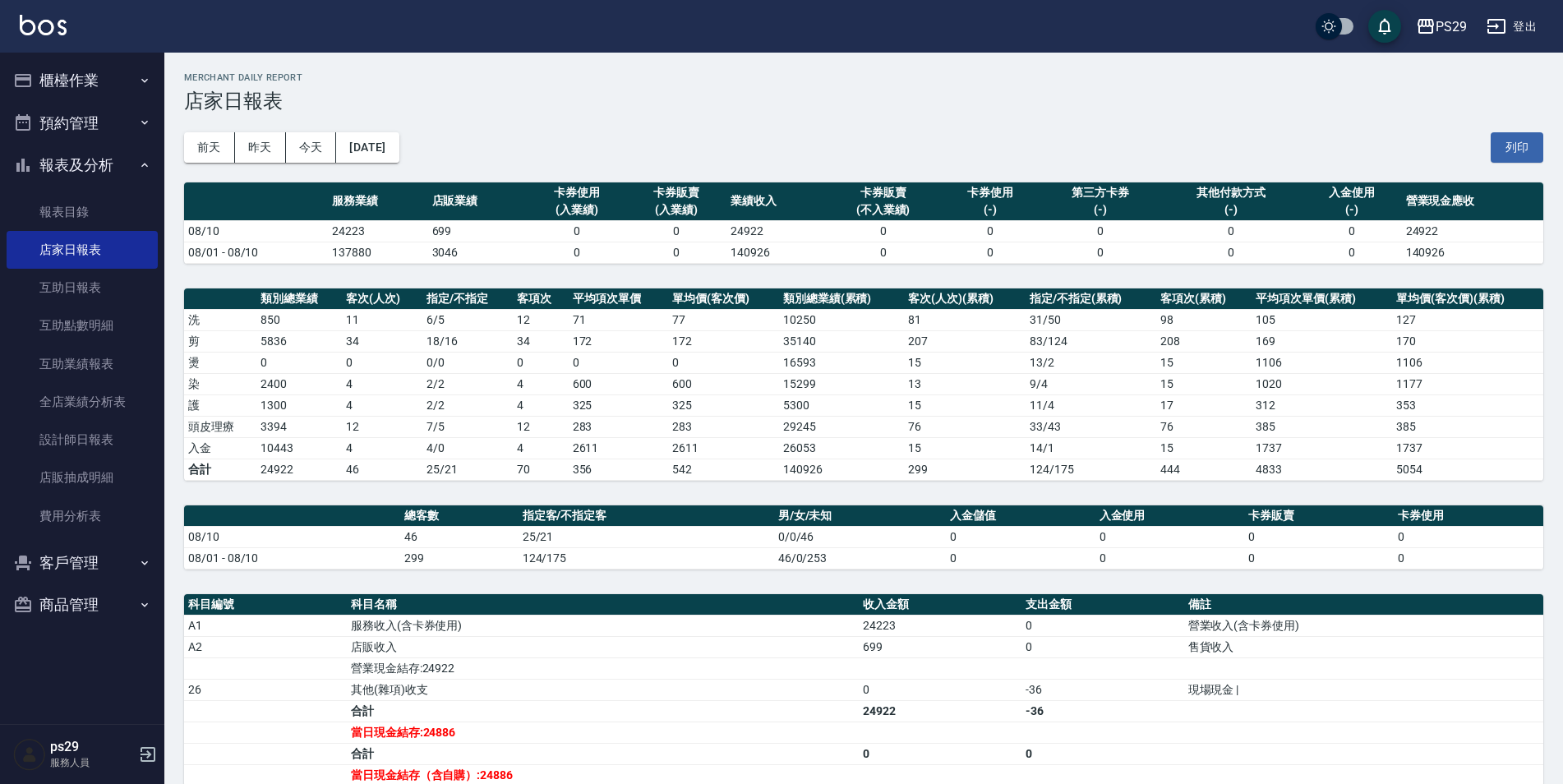
scroll to position [217, 0]
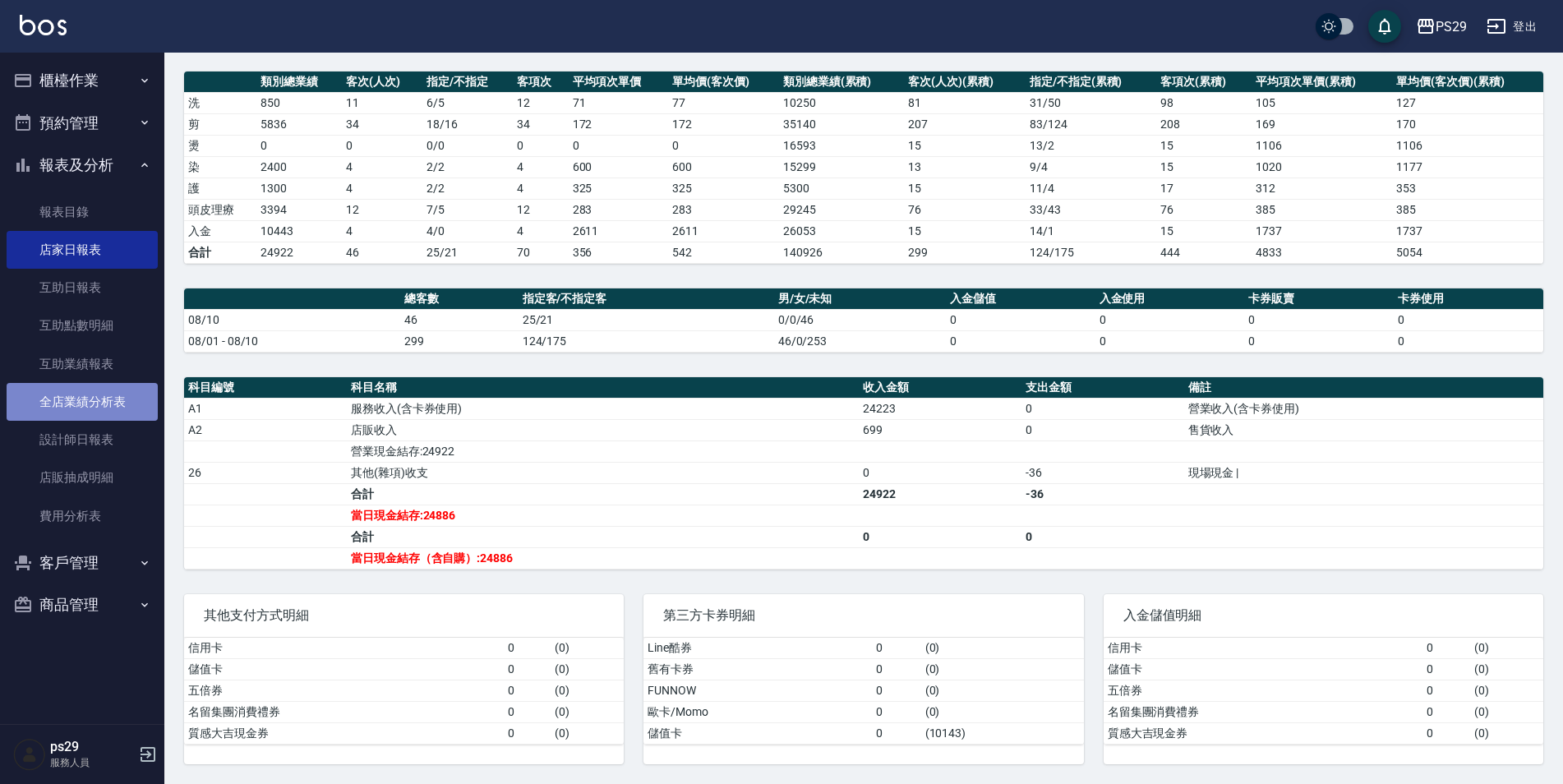
click at [82, 417] on link "全店業績分析表" at bounding box center [82, 401] width 151 height 38
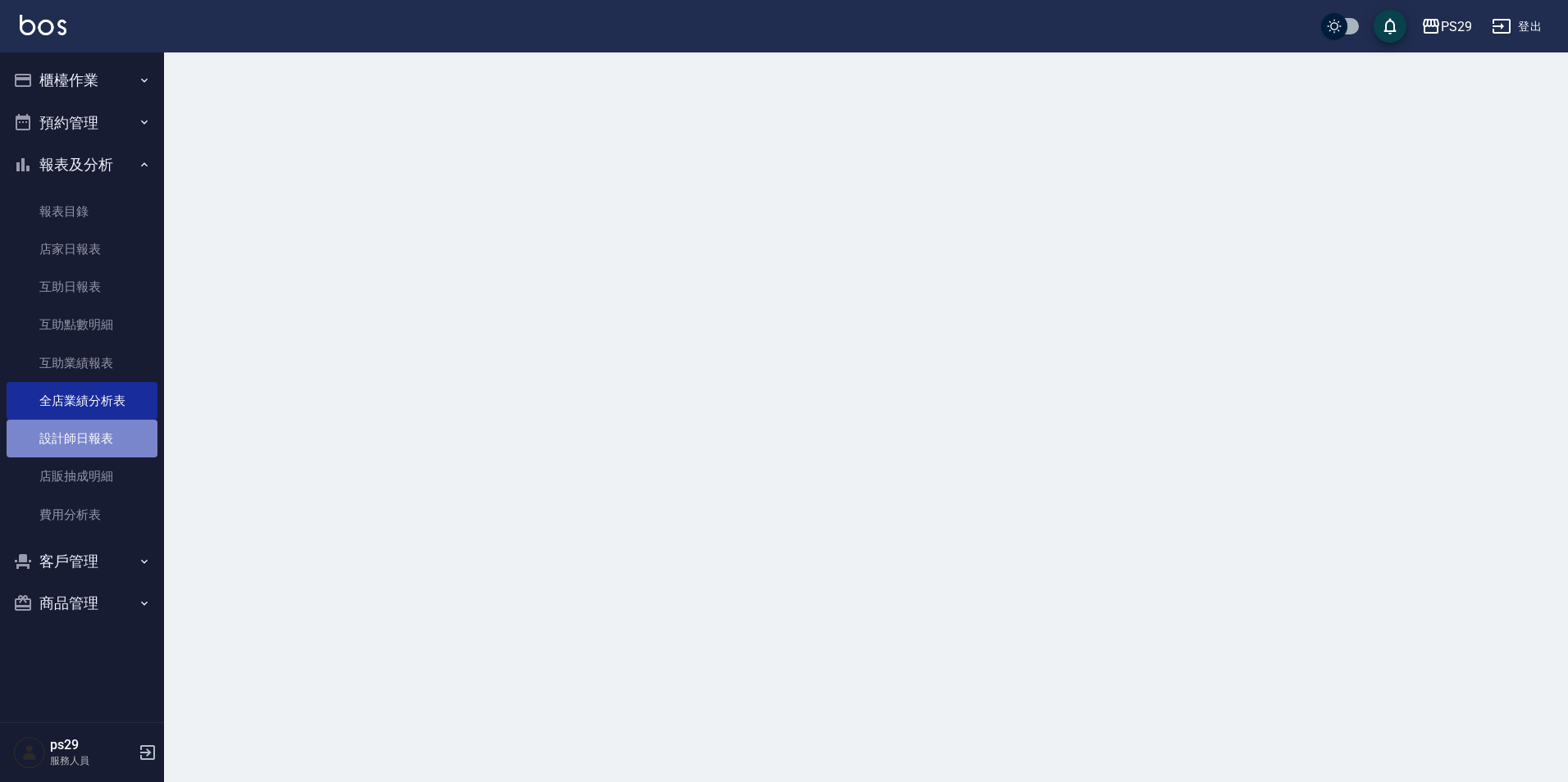
click at [84, 439] on link "設計師日報表" at bounding box center [82, 438] width 151 height 38
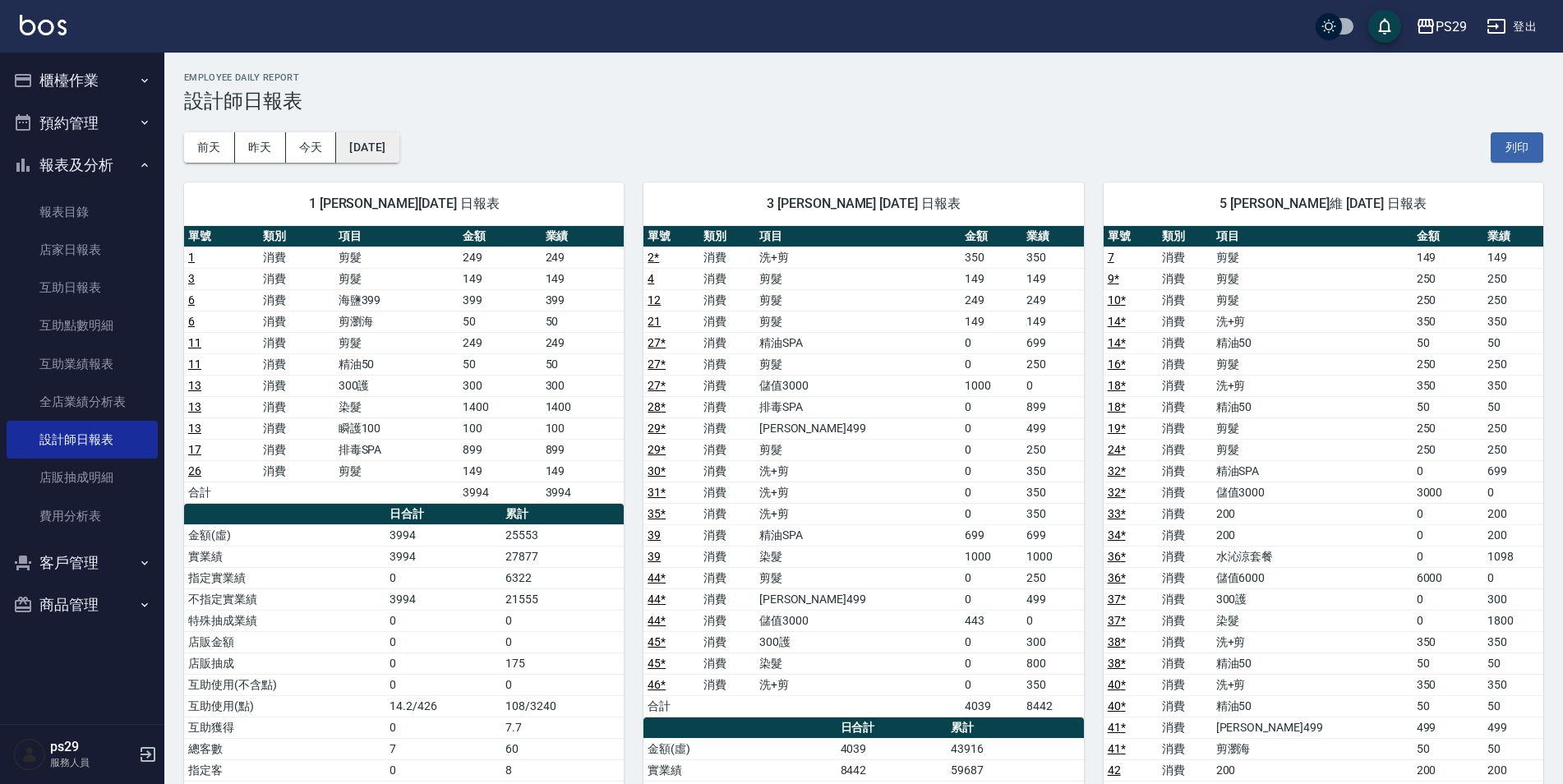
click at [384, 148] on button "[DATE]" at bounding box center [368, 148] width 63 height 30
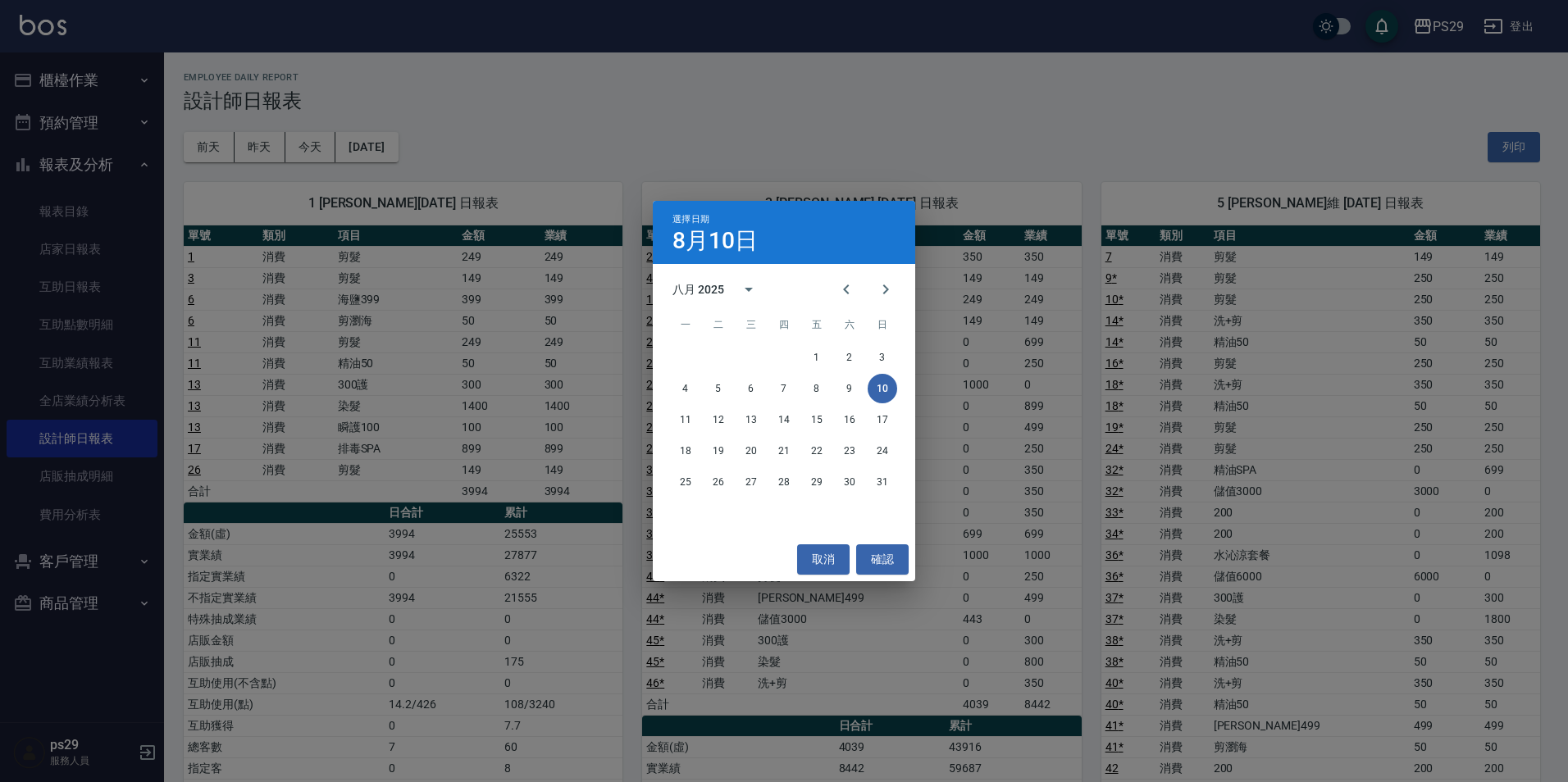
click at [919, 313] on div "選擇日期 [DATE] 八月 2025 一 二 三 四 五 六 日 1 2 3 4 5 6 7 8 9 10 11 12 13 14 15 16 17 18 …" at bounding box center [784, 391] width 1568 height 782
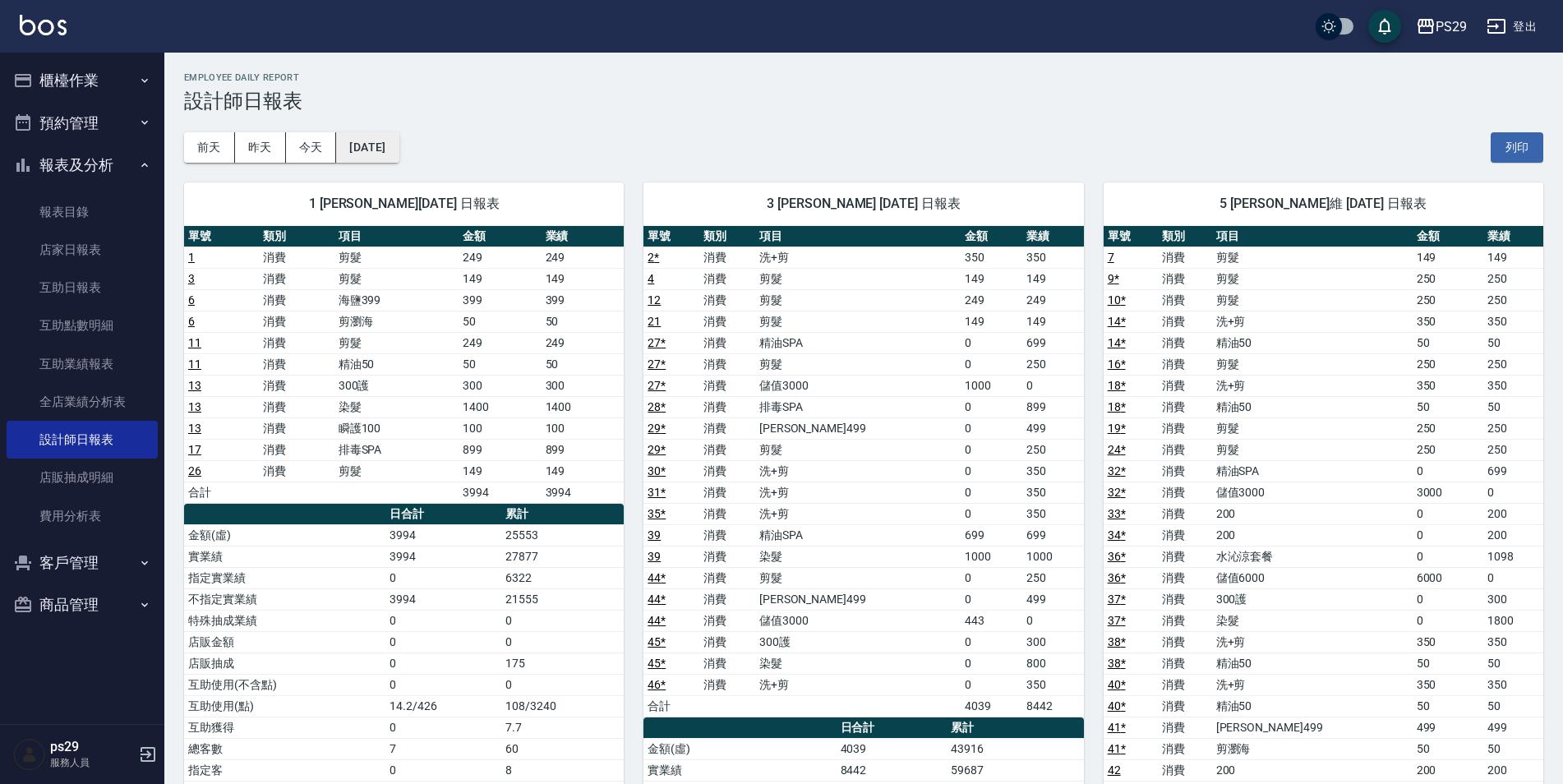
click at [394, 141] on button "[DATE]" at bounding box center [368, 148] width 63 height 30
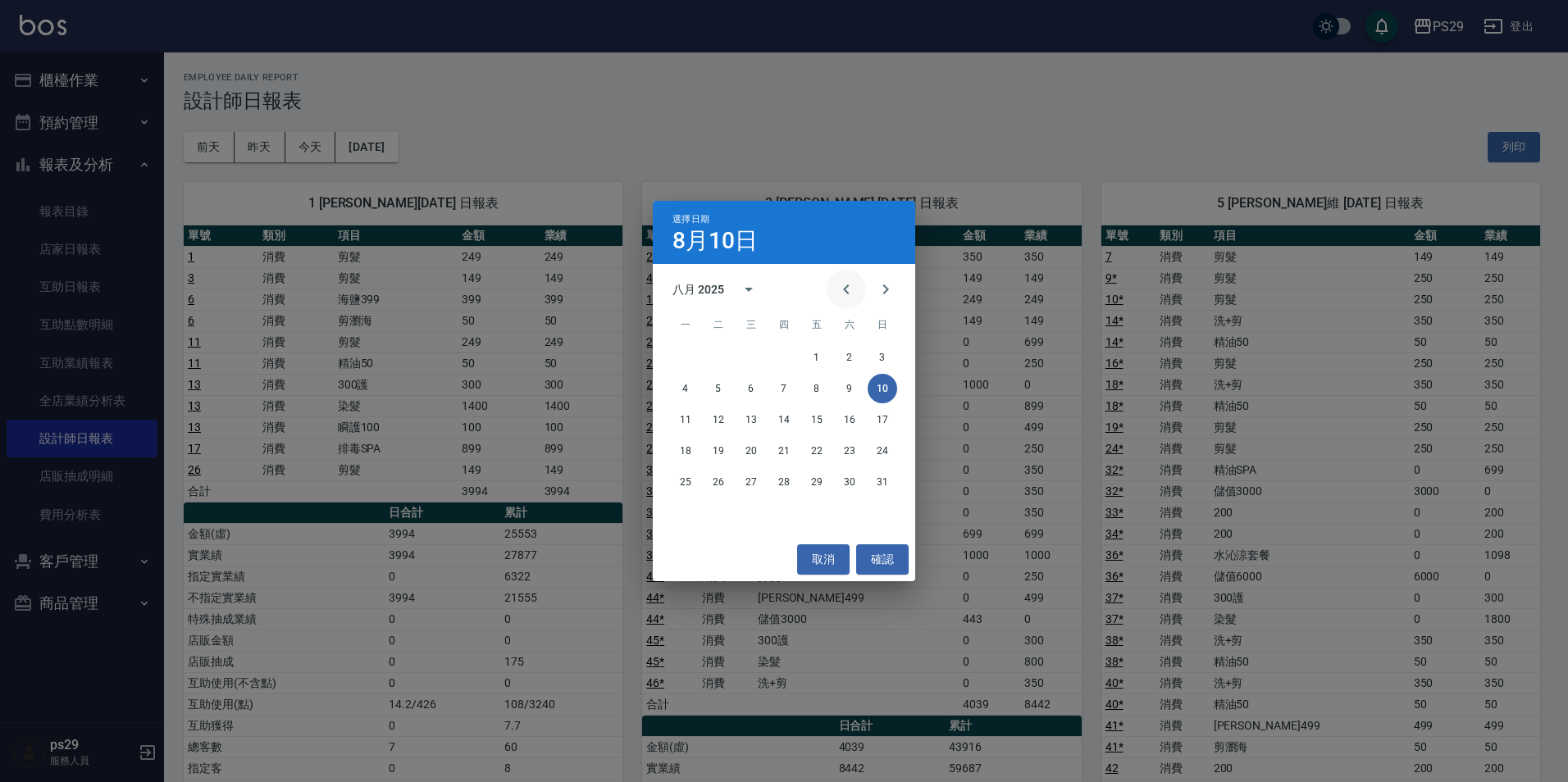
click at [829, 289] on button "Previous month" at bounding box center [846, 289] width 40 height 40
click at [790, 478] on button "31" at bounding box center [783, 481] width 30 height 29
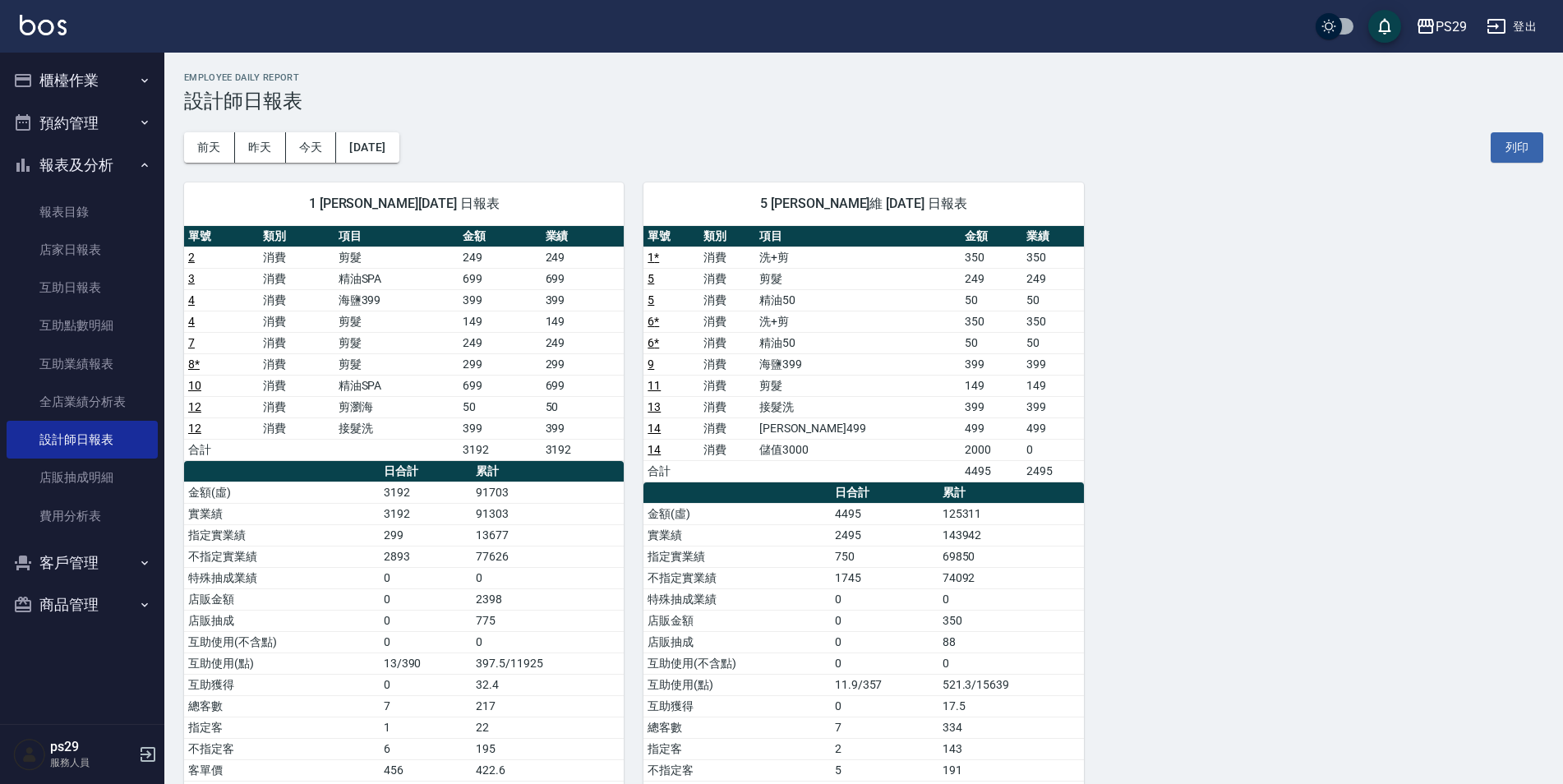
scroll to position [101, 0]
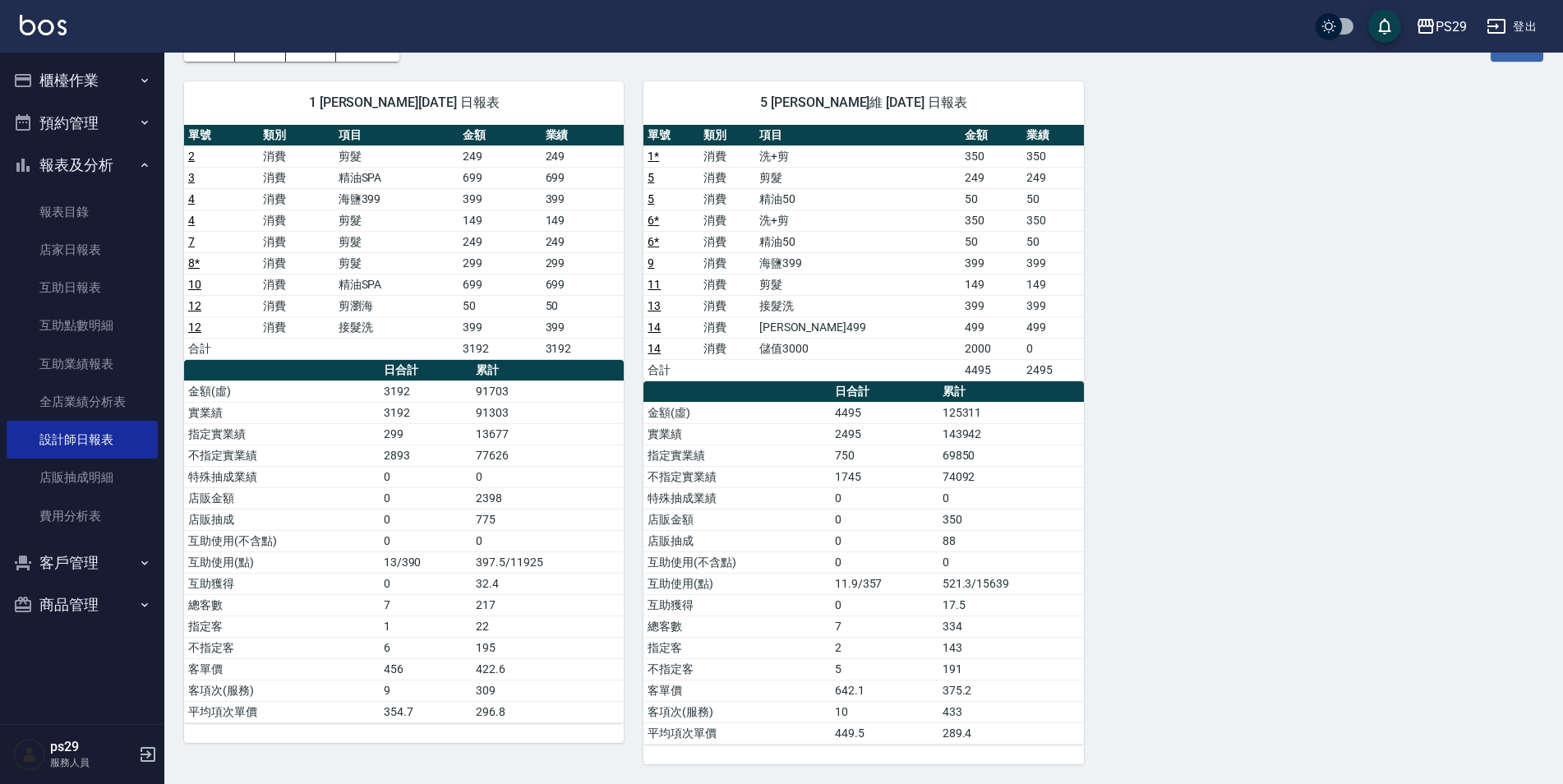
click at [81, 158] on button "報表及分析" at bounding box center [82, 165] width 151 height 43
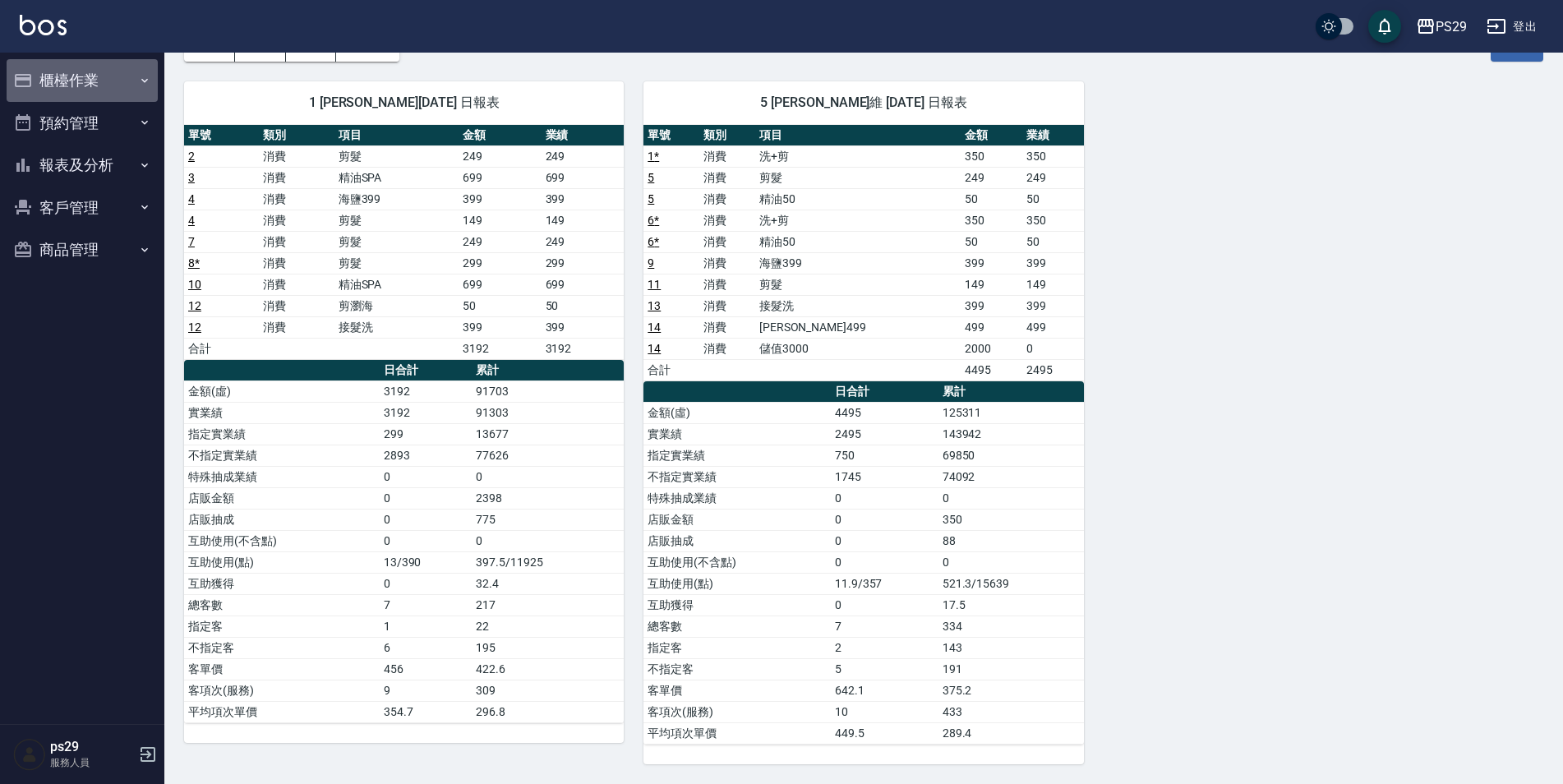
click at [117, 82] on button "櫃檯作業" at bounding box center [82, 80] width 151 height 43
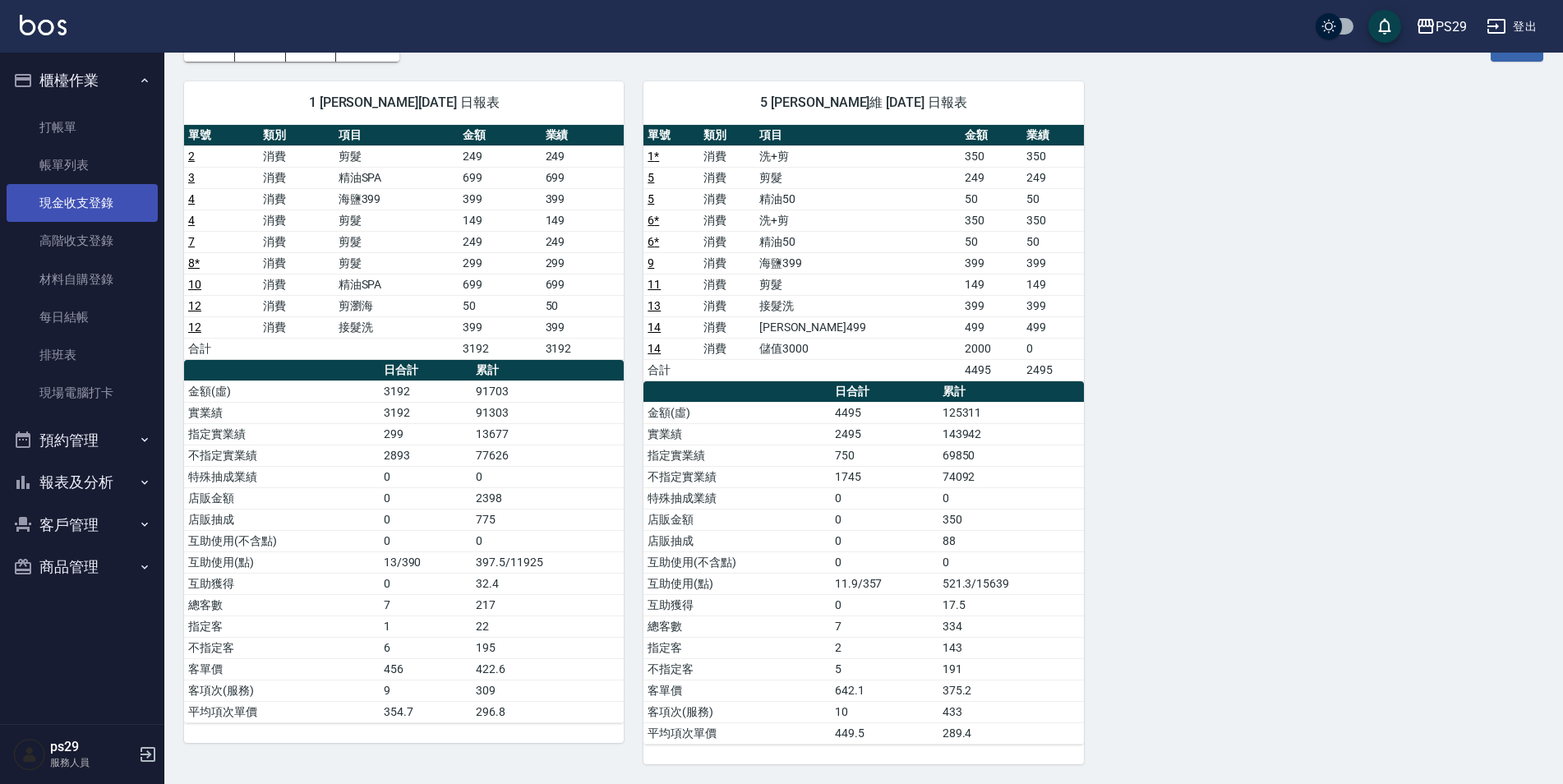
click at [104, 198] on link "現金收支登錄" at bounding box center [82, 203] width 151 height 38
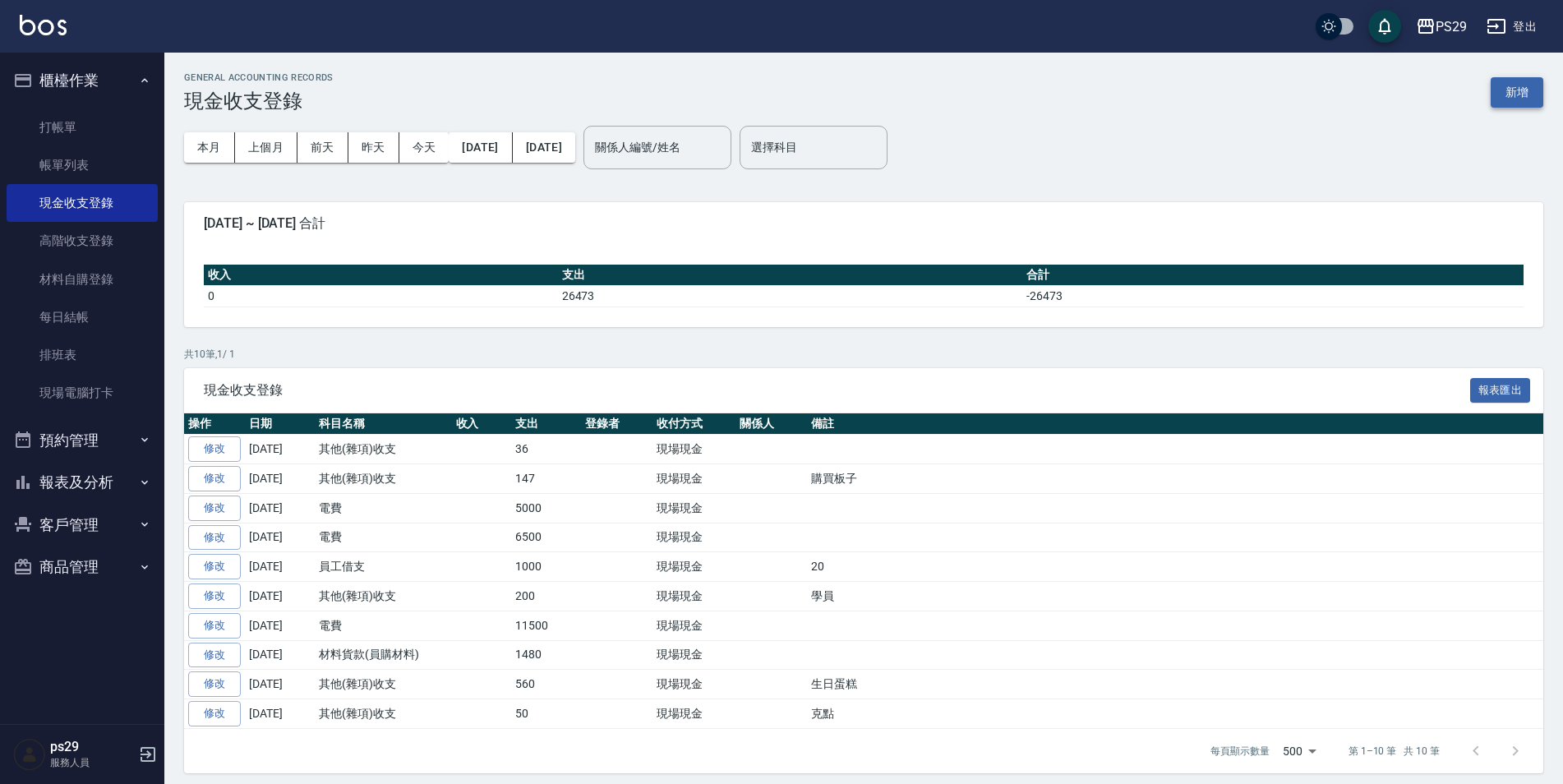
click at [1520, 102] on button "新增" at bounding box center [1517, 92] width 52 height 30
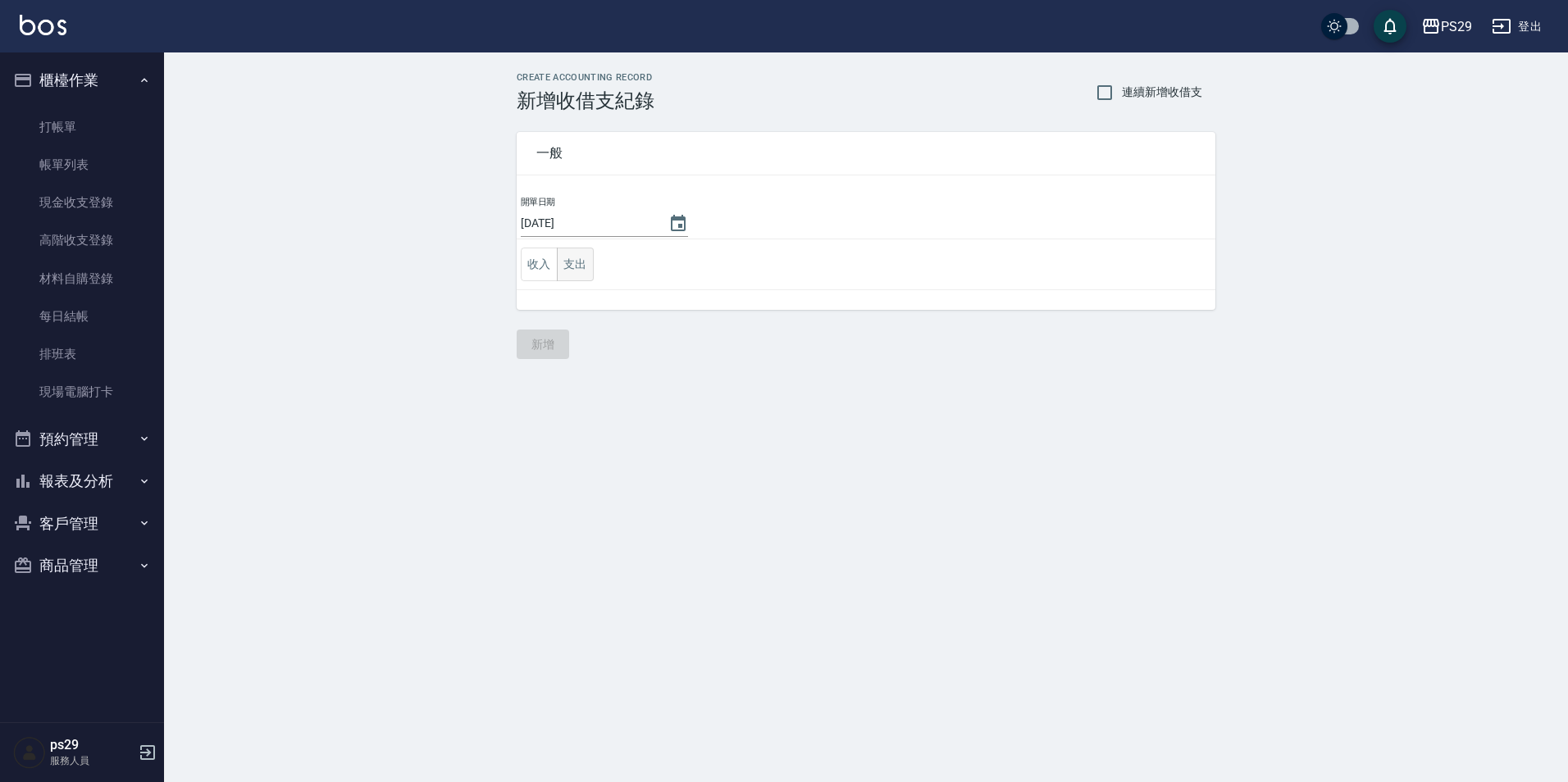
click at [585, 259] on button "支出" at bounding box center [575, 265] width 37 height 34
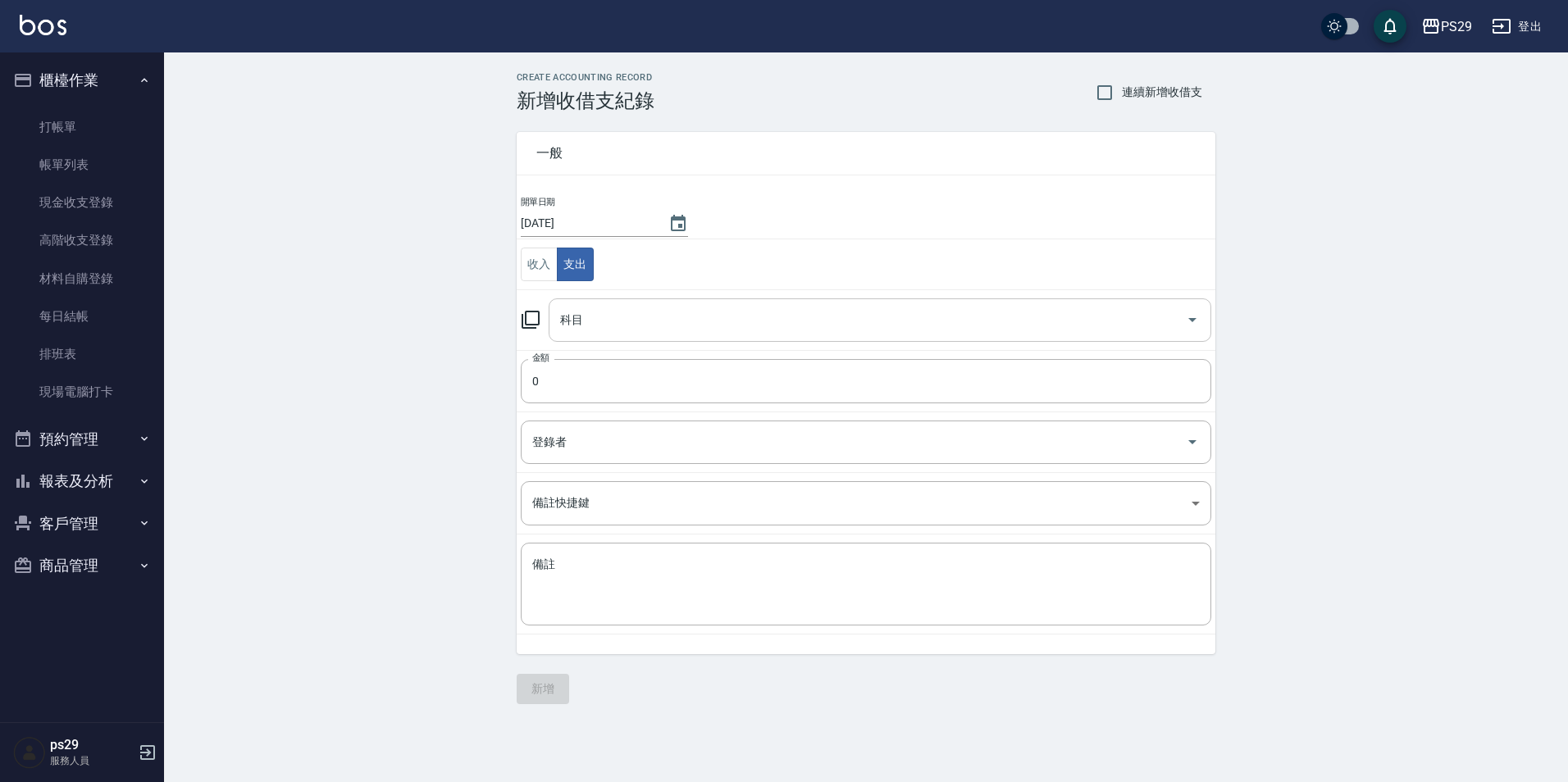
click at [701, 321] on input "科目" at bounding box center [867, 320] width 623 height 29
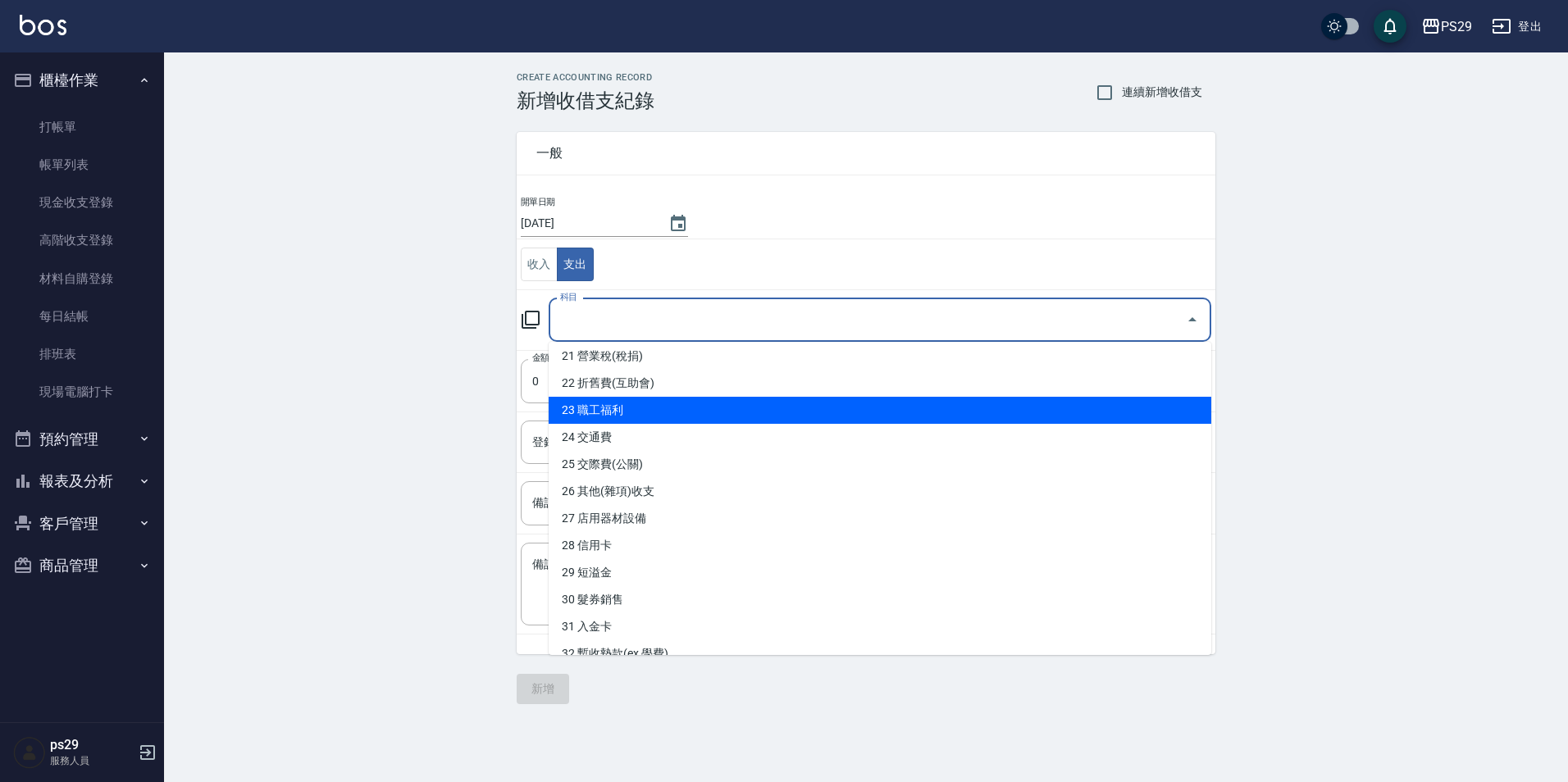
scroll to position [492, 0]
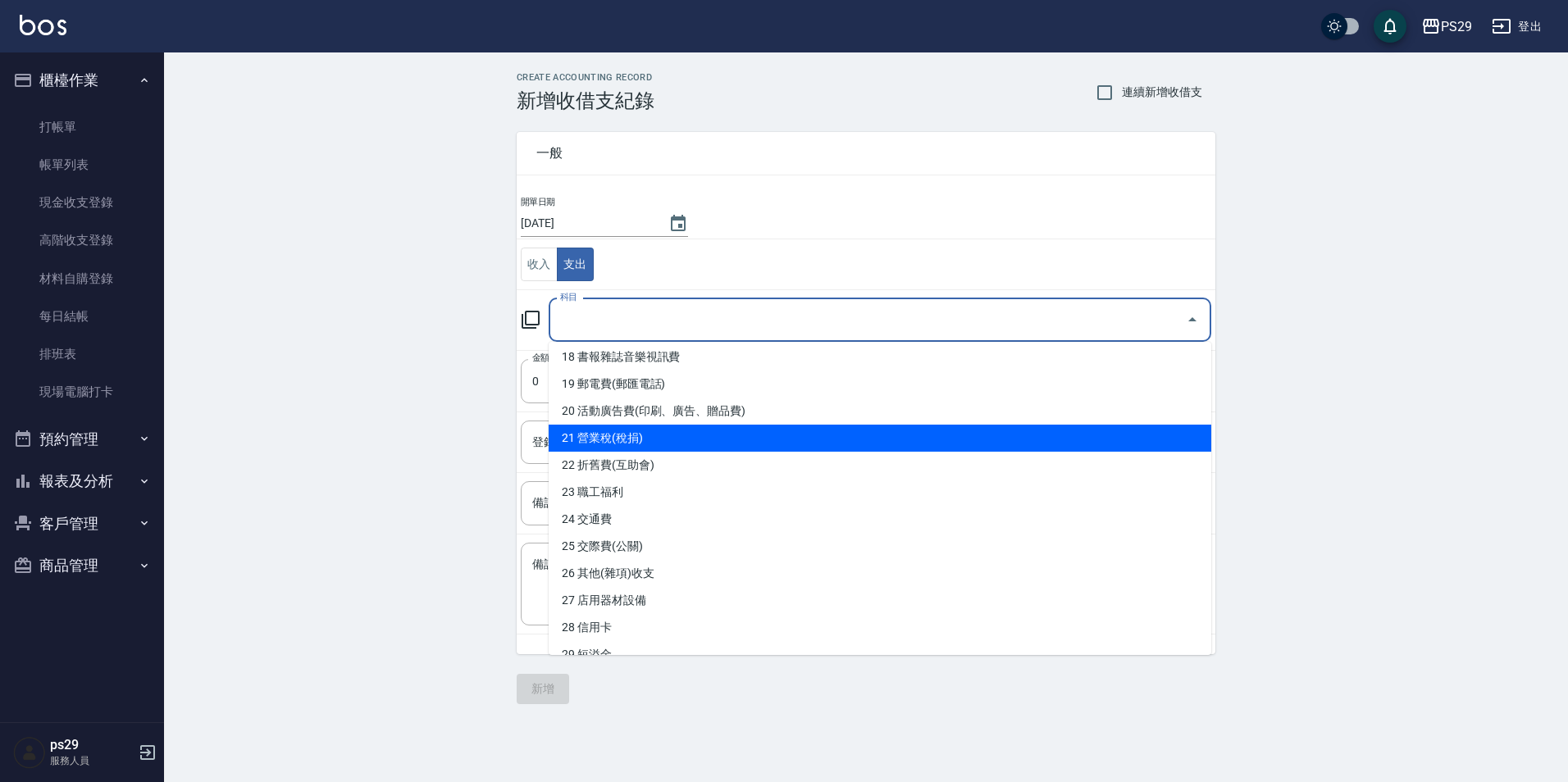
click at [665, 442] on li "21 營業稅(稅捐)" at bounding box center [880, 438] width 663 height 27
type input "21 營業稅(稅捐)"
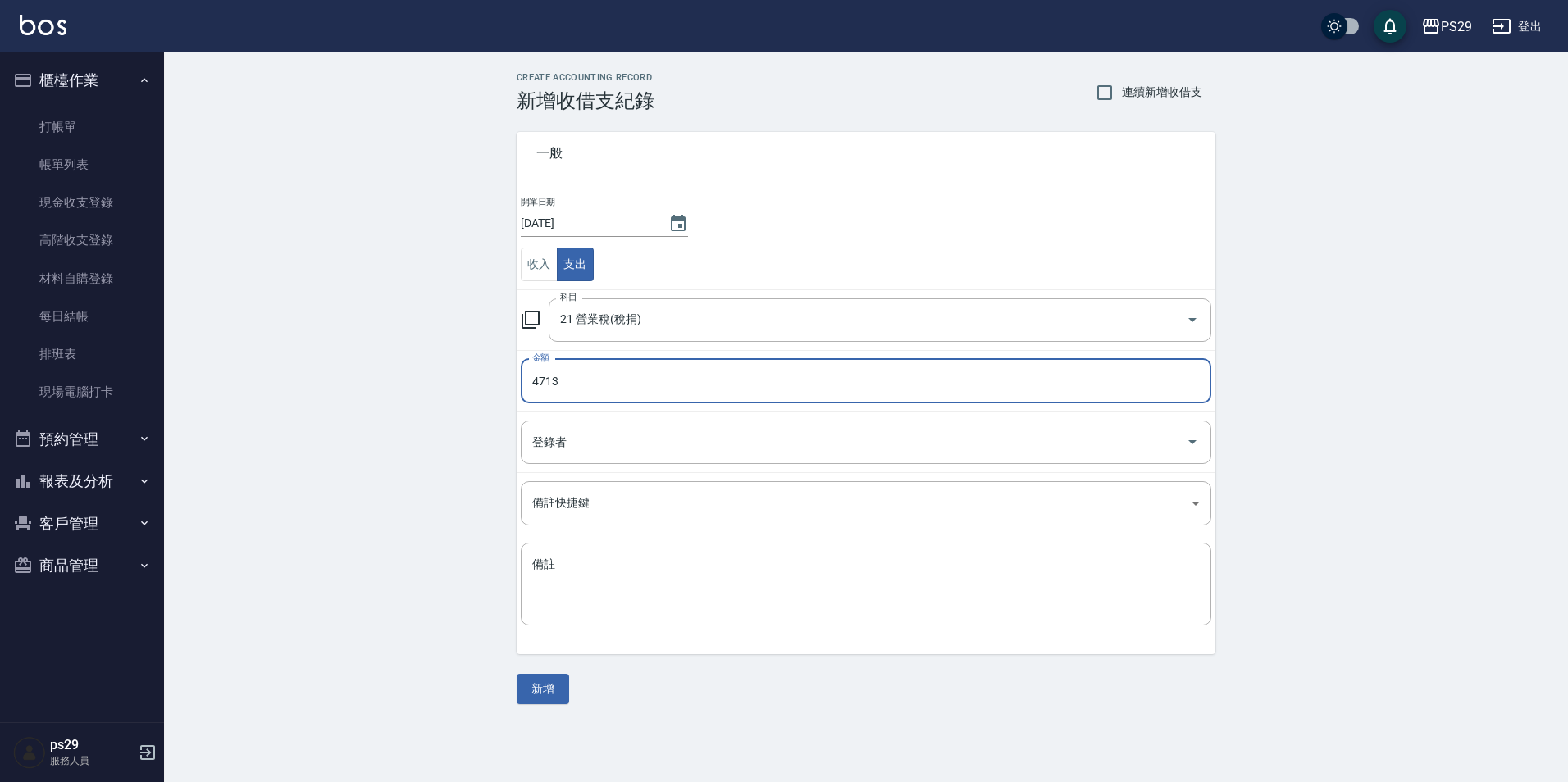
type input "4713"
click at [552, 705] on div "CREATE ACCOUNTING RECORD 新增收借支紀錄 連續新增收借支 一般 開單日期 [DATE] 收入 支出 科目 21 營業稅(稅捐) 科目 …" at bounding box center [866, 388] width 1404 height 672
click at [552, 691] on button "新增" at bounding box center [543, 689] width 52 height 30
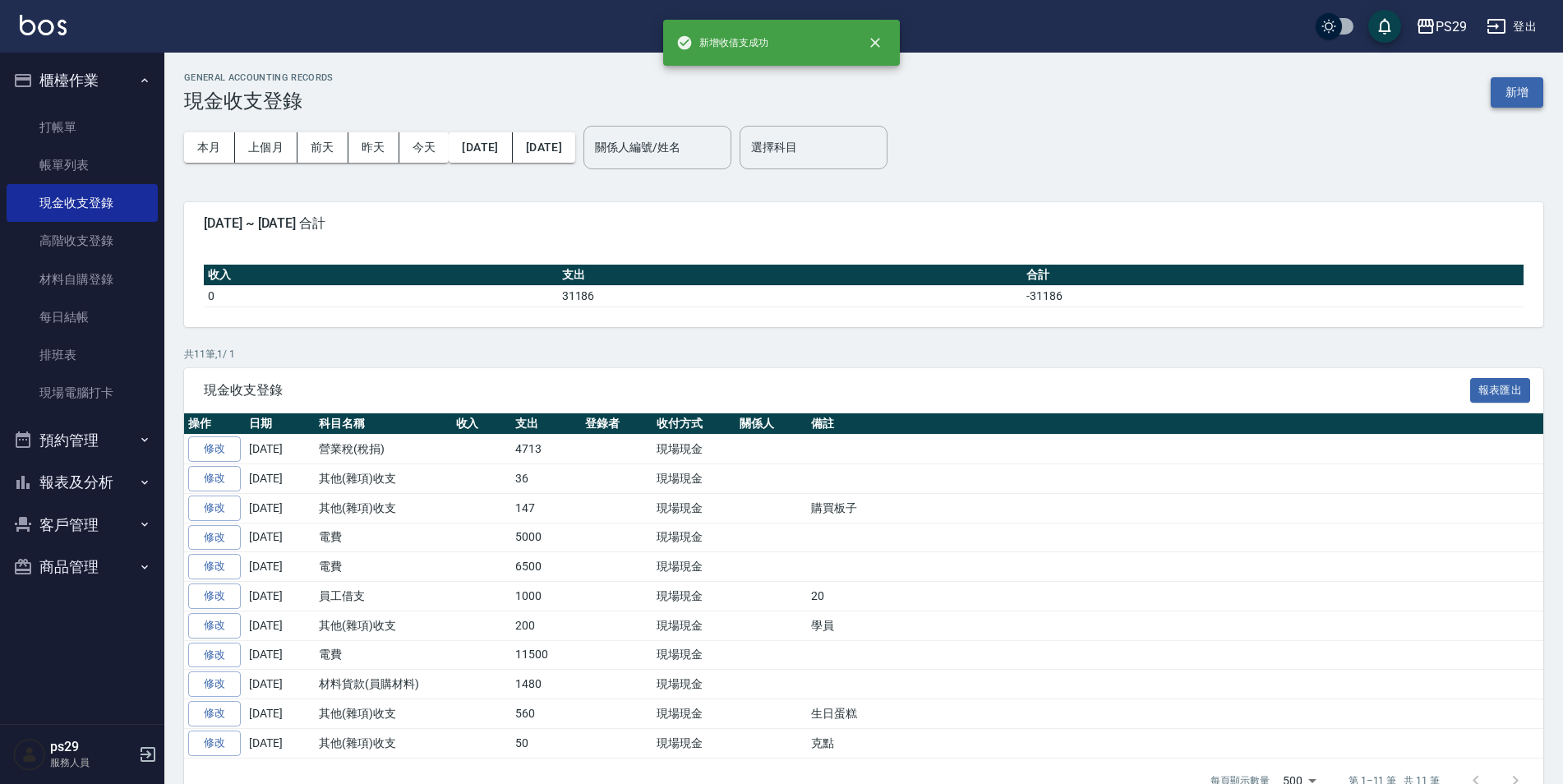
click at [1512, 100] on button "新增" at bounding box center [1517, 92] width 52 height 30
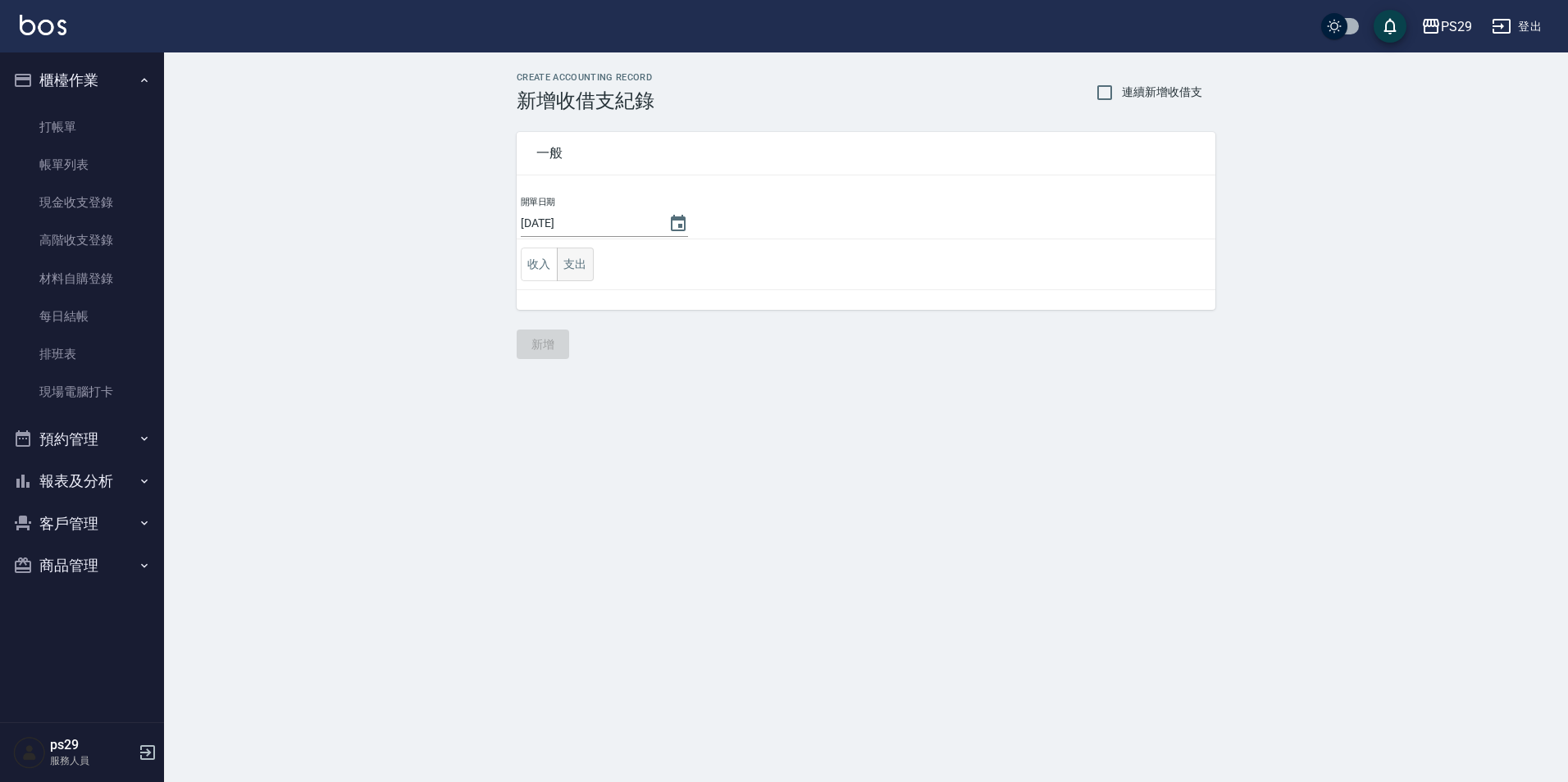
click at [557, 270] on button "支出" at bounding box center [575, 265] width 37 height 34
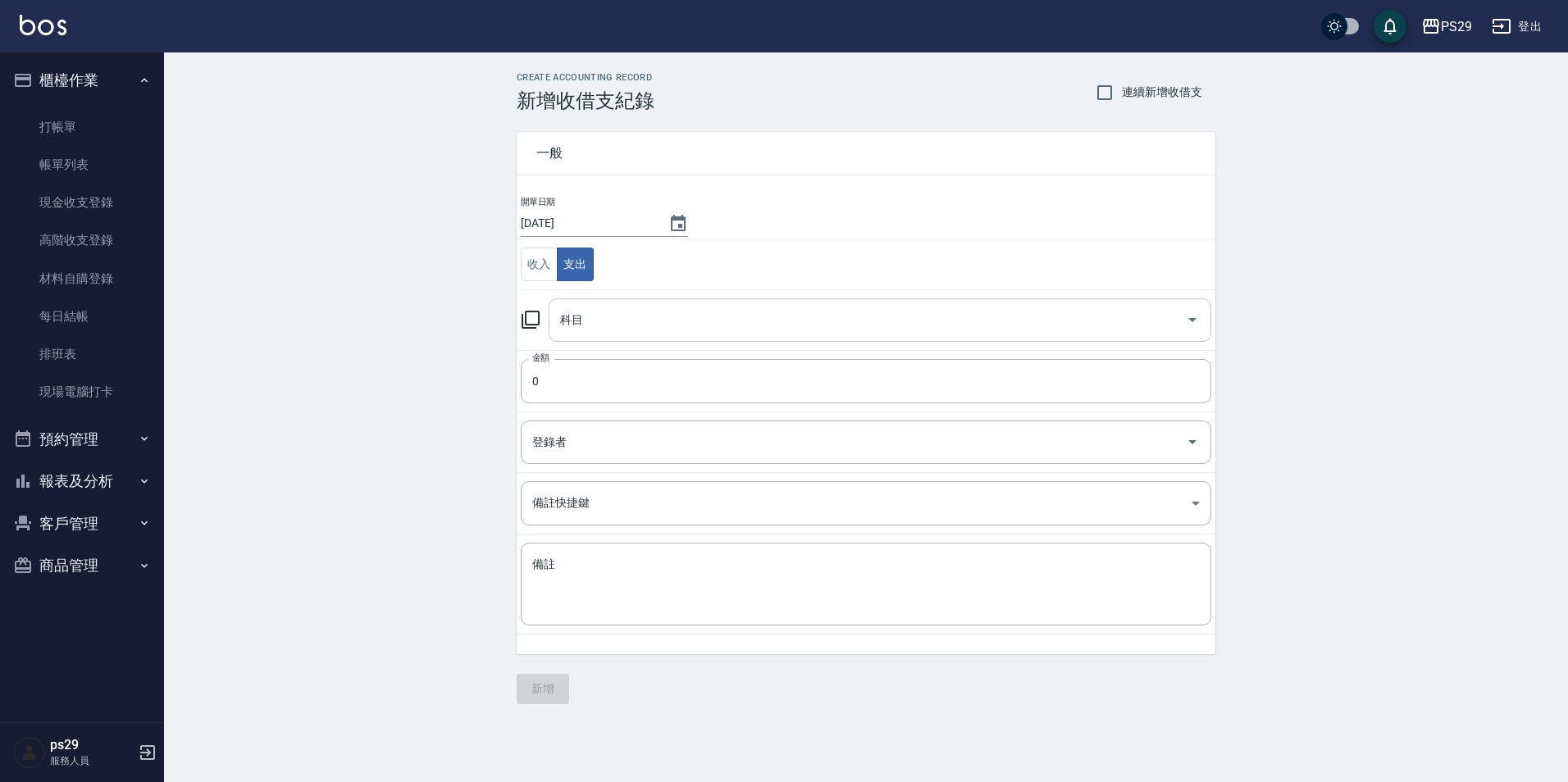
click at [581, 325] on input "科目" at bounding box center [867, 320] width 623 height 29
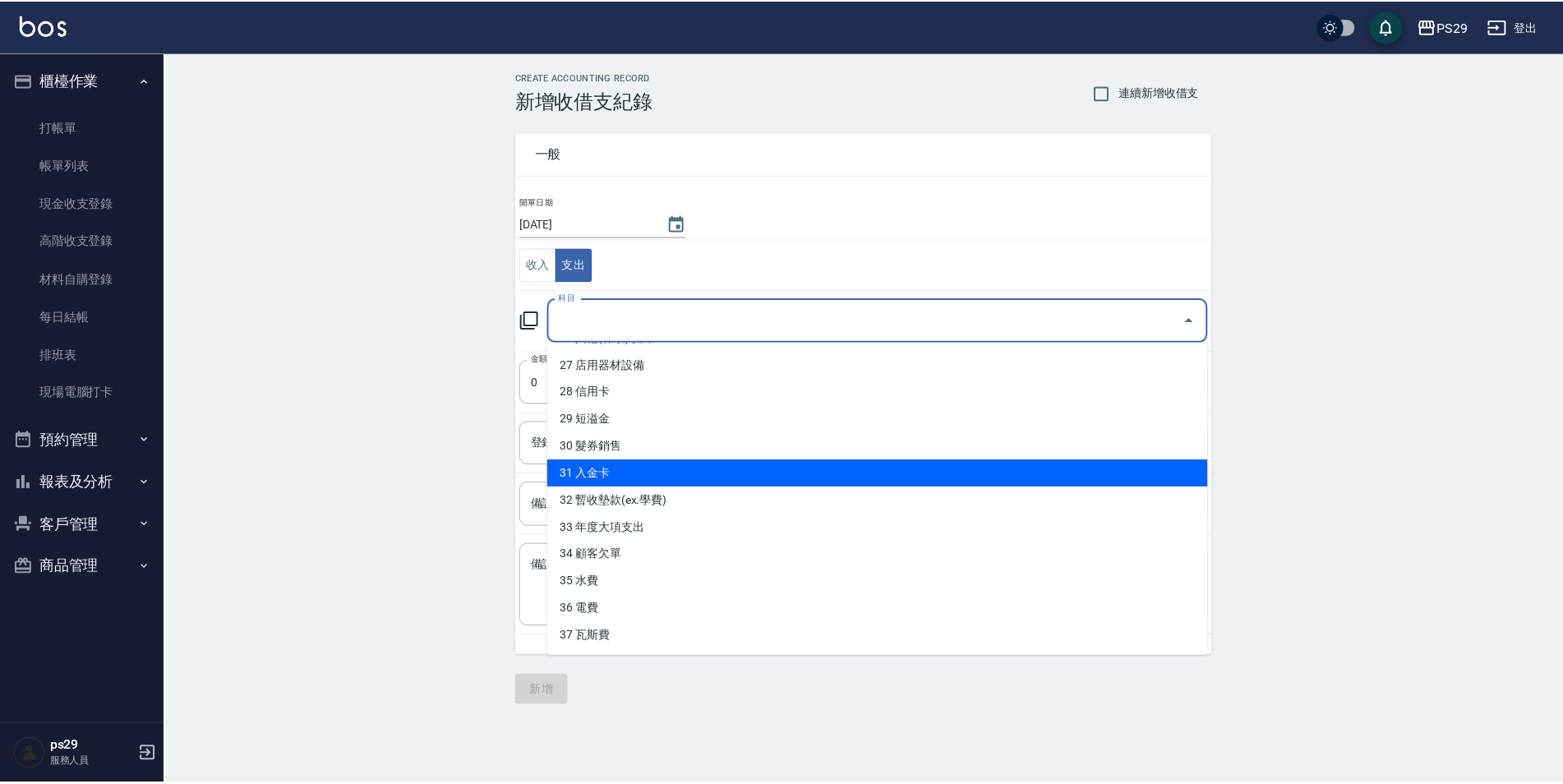
scroll to position [647, 0]
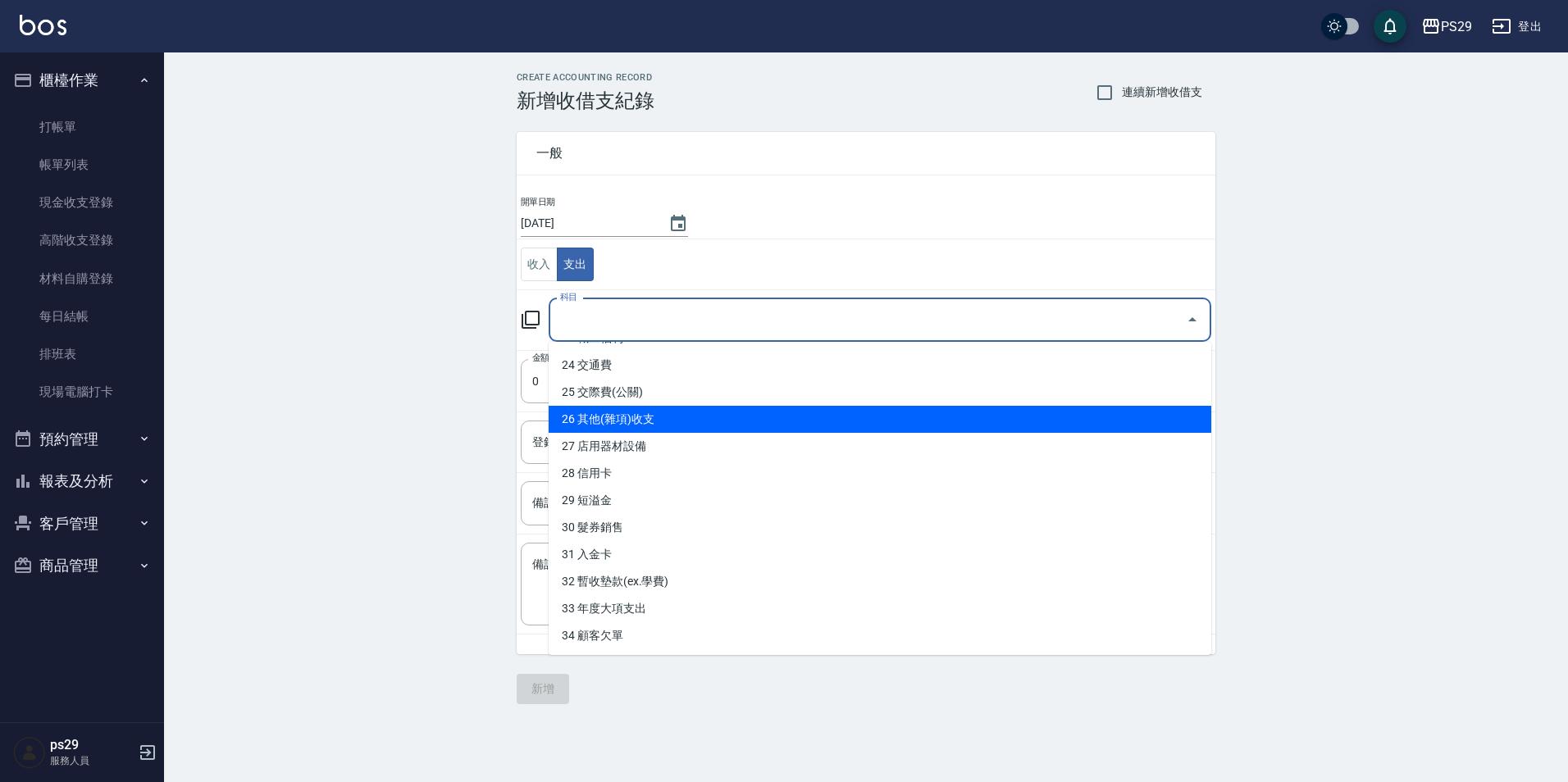
click at [608, 424] on li "26 其他(雜項)收支" at bounding box center [880, 419] width 663 height 27
type input "26 其他(雜項)收支"
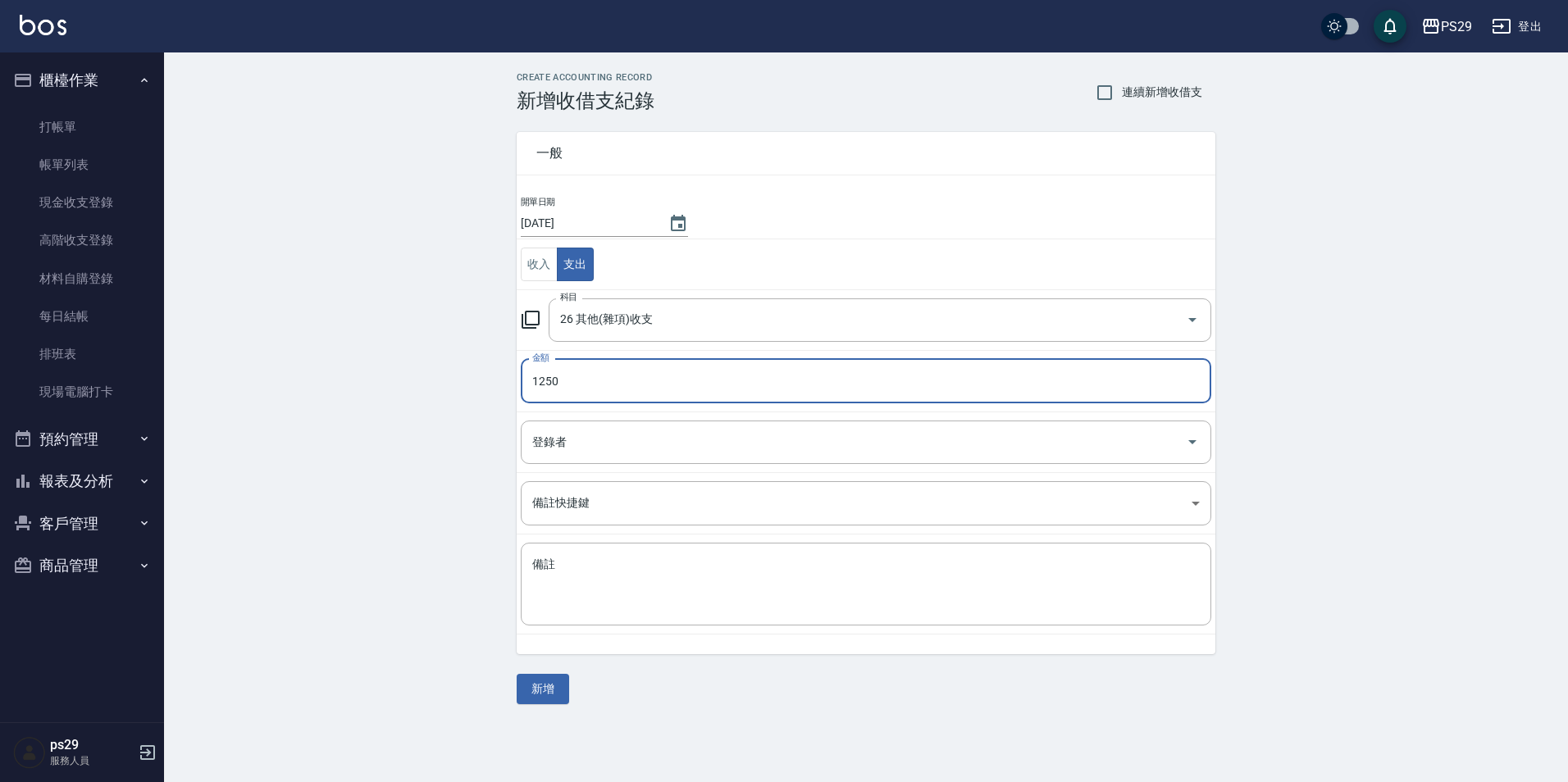
type input "1250"
click at [551, 736] on div "CREATE ACCOUNTING RECORD 新增收借支紀錄 連續新增收借支 一般 開單日期 [DATE] 收入 支出 科目 26 其他(雜項)收支 科目…" at bounding box center [784, 391] width 1568 height 782
click at [551, 717] on div "CREATE ACCOUNTING RECORD 新增收借支紀錄 連續新增收借支 一般 開單日期 [DATE] 收入 支出 科目 26 其他(雜項)收支 科目…" at bounding box center [866, 388] width 1404 height 672
click at [549, 702] on button "新增" at bounding box center [543, 689] width 52 height 30
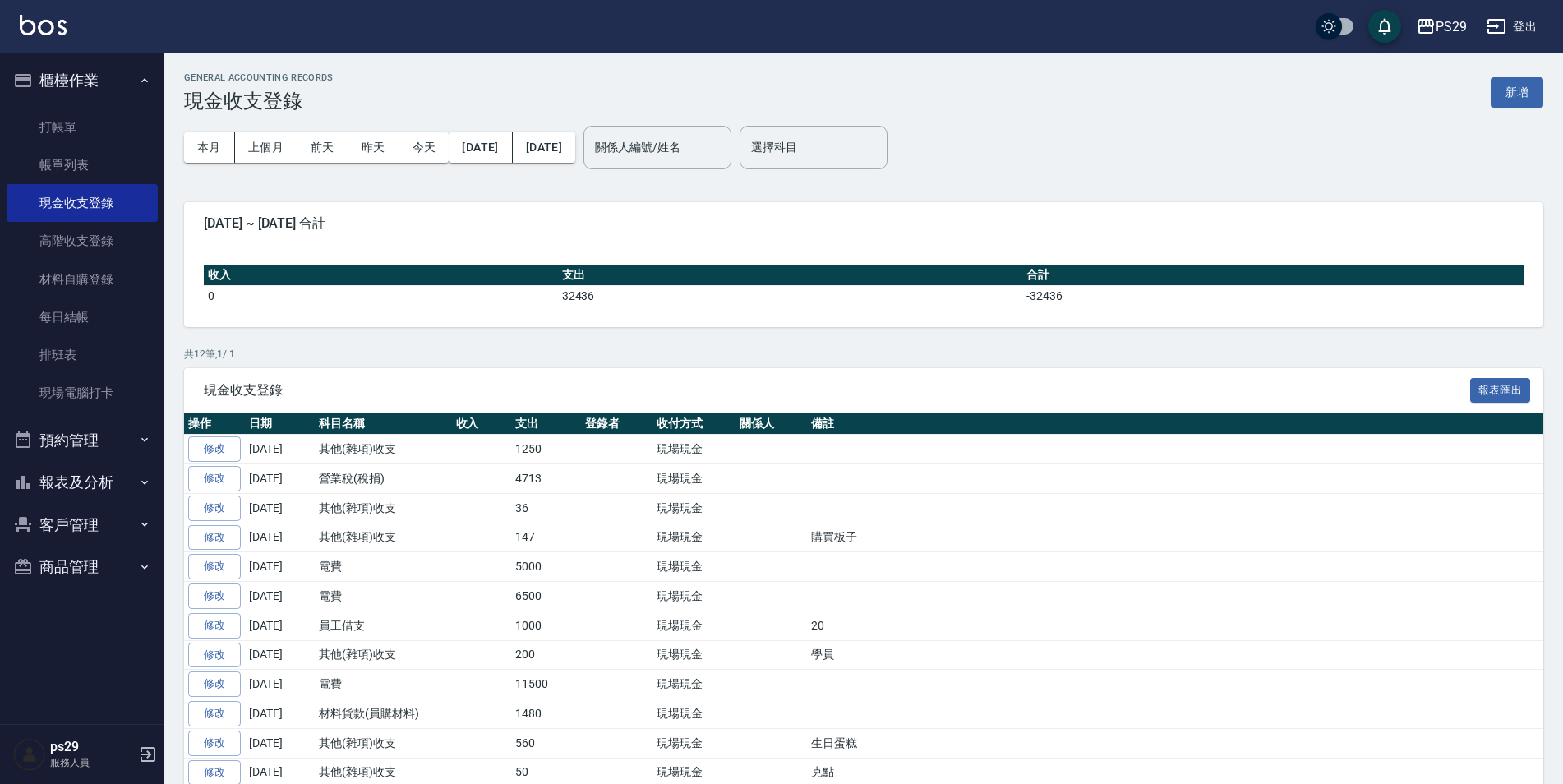
click at [106, 95] on button "櫃檯作業" at bounding box center [82, 80] width 151 height 43
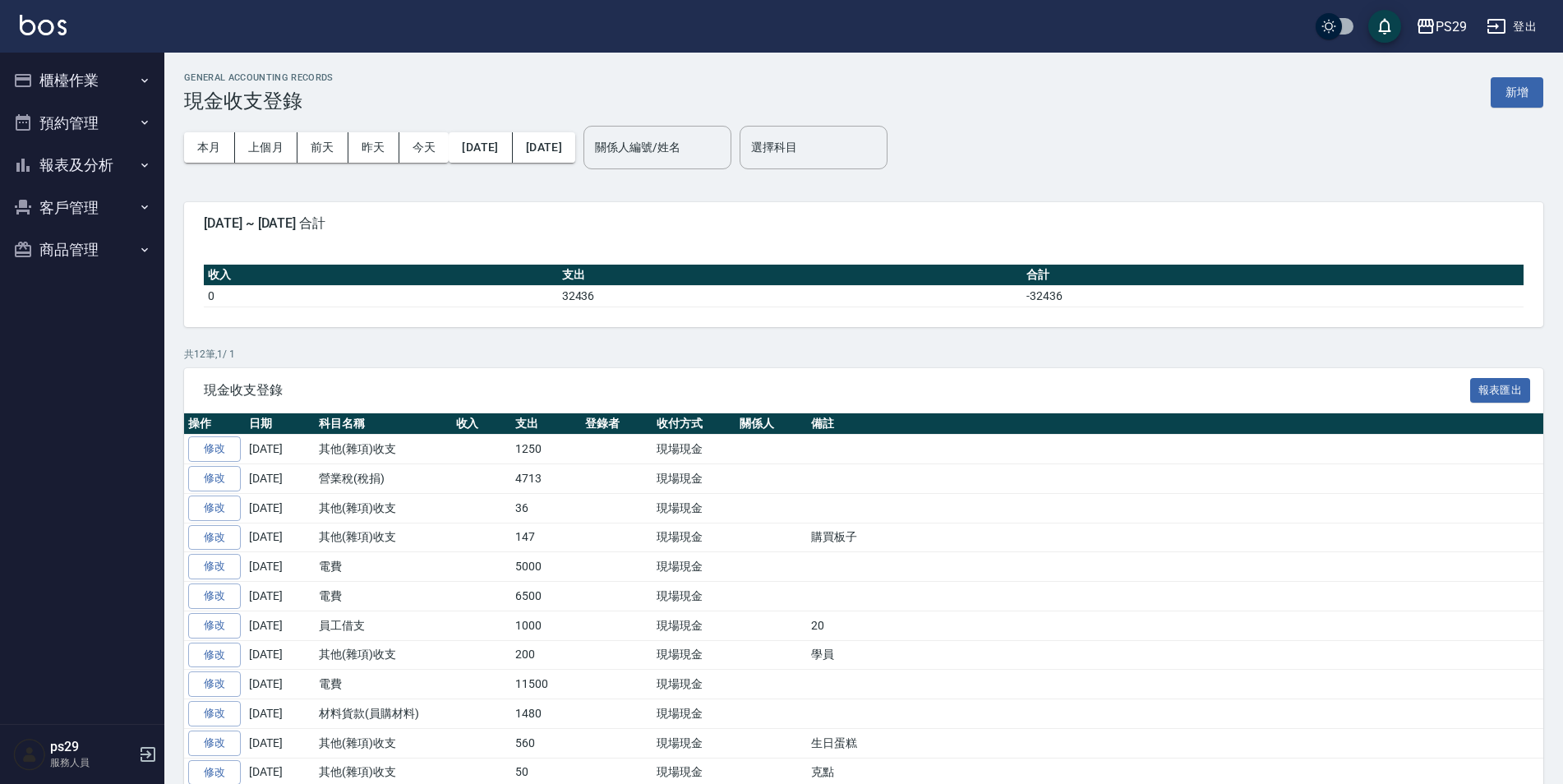
click at [92, 151] on button "報表及分析" at bounding box center [82, 165] width 151 height 43
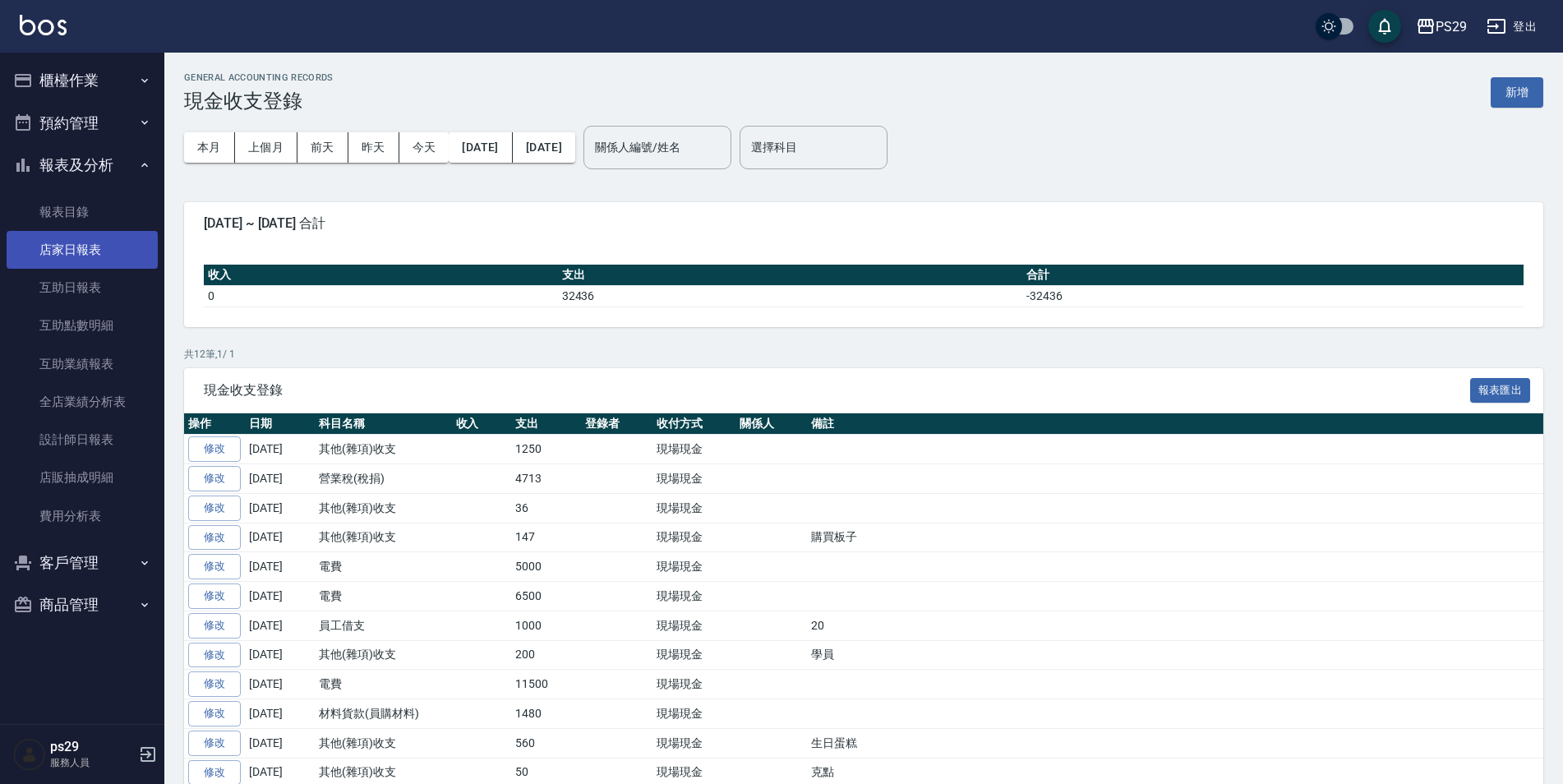
click at [83, 268] on link "店家日報表" at bounding box center [82, 249] width 151 height 38
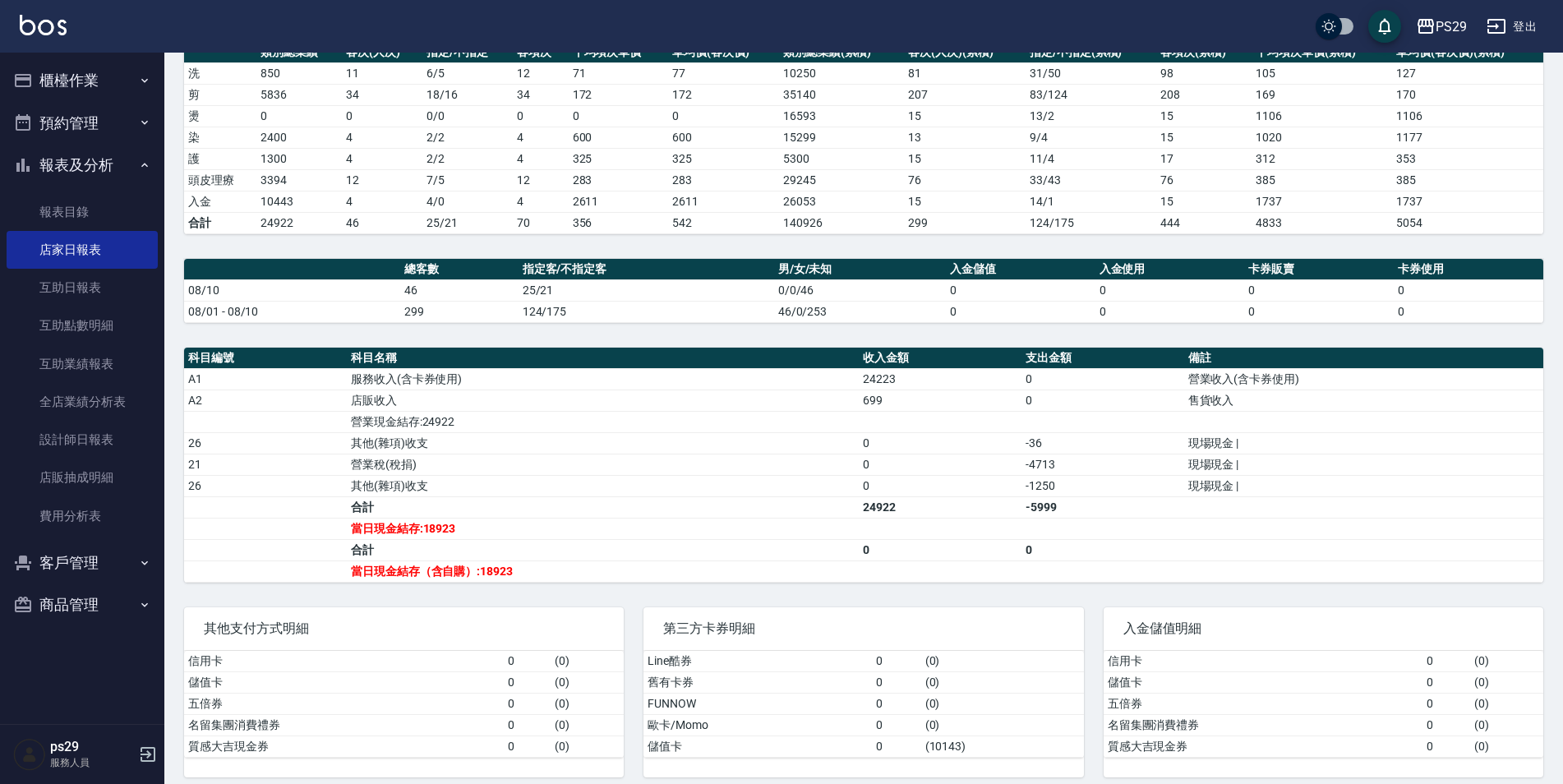
scroll to position [82, 0]
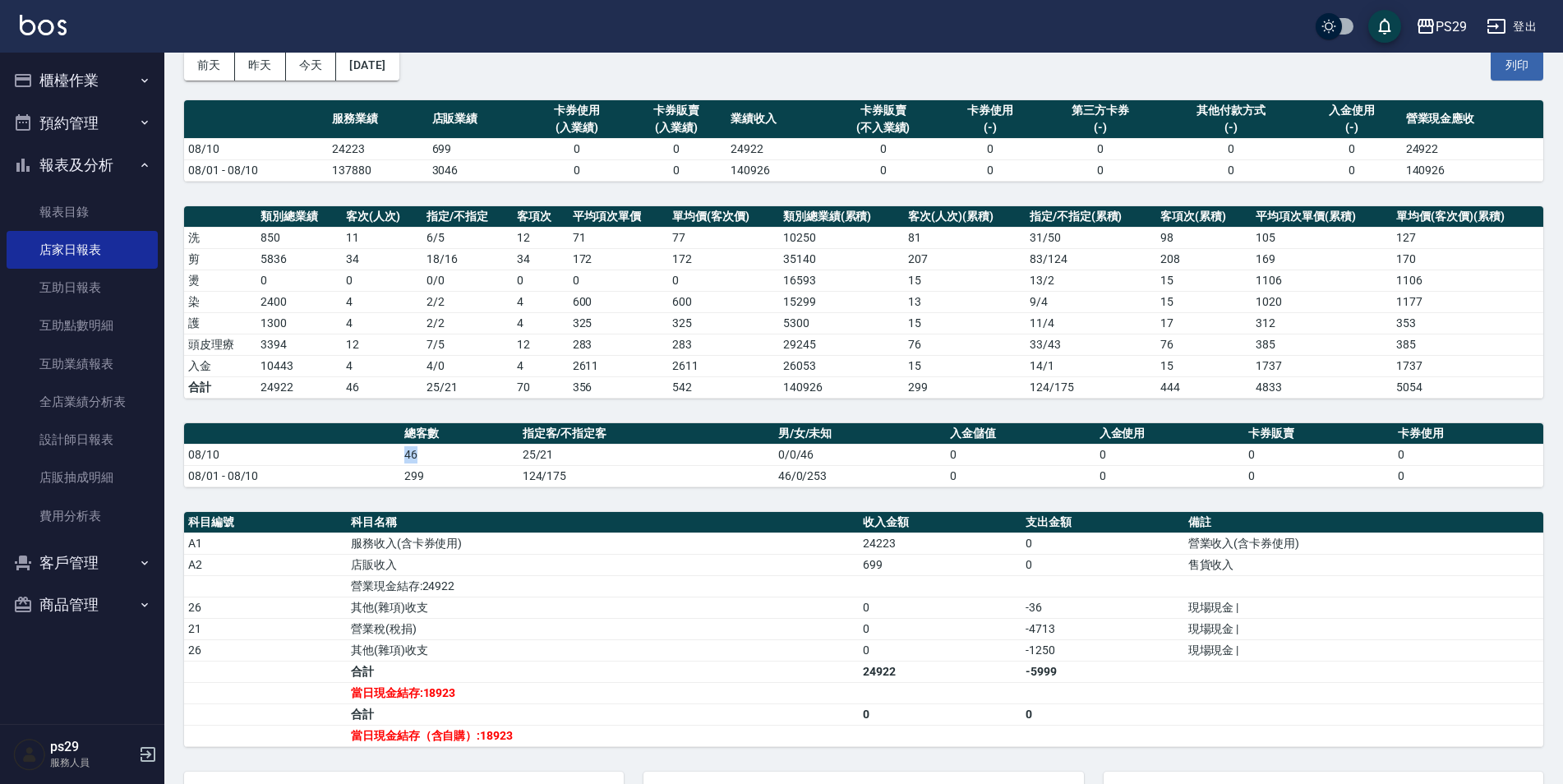
drag, startPoint x: 404, startPoint y: 455, endPoint x: 455, endPoint y: 457, distance: 51.0
click at [455, 457] on tr "08/10 46 25/21 0/0/46 0 0 0 0" at bounding box center [863, 454] width 1359 height 21
drag, startPoint x: 455, startPoint y: 457, endPoint x: 437, endPoint y: 476, distance: 26.2
click at [437, 476] on td "299" at bounding box center [459, 476] width 117 height 21
drag, startPoint x: 357, startPoint y: 449, endPoint x: 445, endPoint y: 449, distance: 88.0
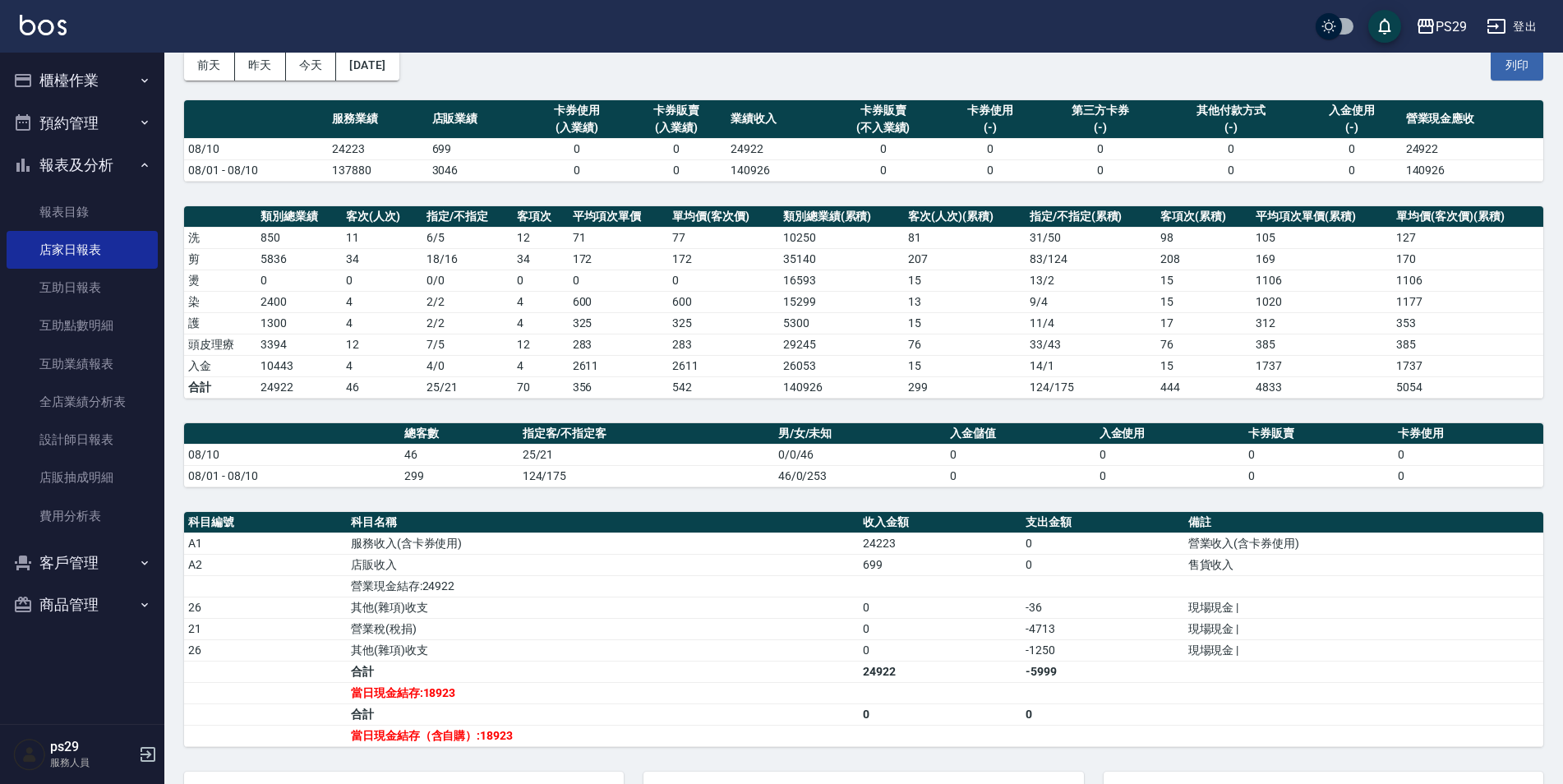
click at [445, 449] on tr "08/10 46 25/21 0/0/46 0 0 0 0" at bounding box center [863, 454] width 1359 height 21
drag, startPoint x: 445, startPoint y: 449, endPoint x: 448, endPoint y: 463, distance: 14.3
click at [448, 463] on td "46" at bounding box center [459, 454] width 117 height 21
drag, startPoint x: 349, startPoint y: 465, endPoint x: 373, endPoint y: 467, distance: 24.1
click at [370, 466] on td "08/01 - 08/10" at bounding box center [292, 476] width 216 height 21
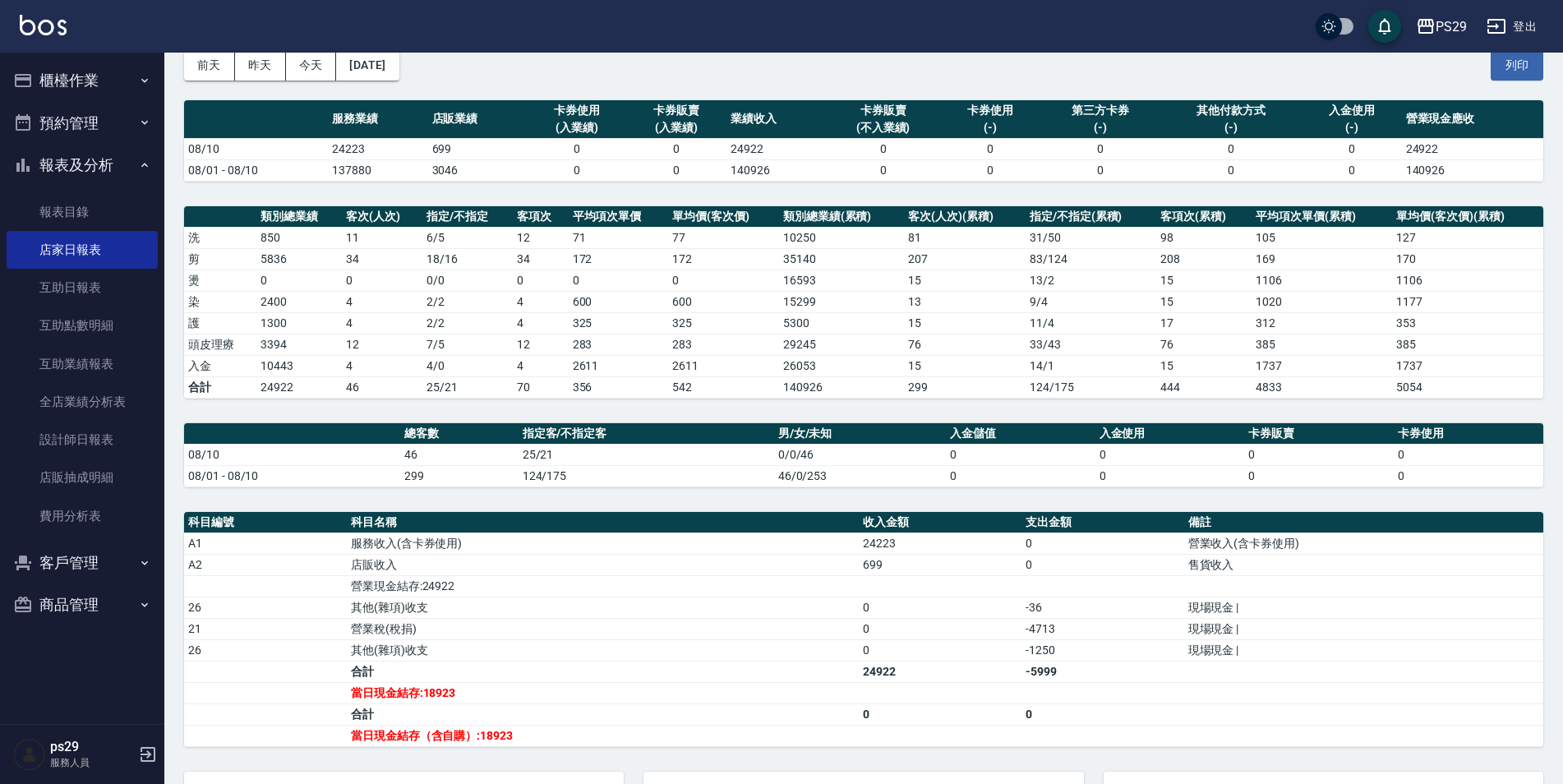
click at [373, 467] on td "08/01 - 08/10" at bounding box center [292, 476] width 216 height 21
drag, startPoint x: 417, startPoint y: 588, endPoint x: 462, endPoint y: 587, distance: 45.0
click at [462, 587] on td "營業現金結存:24922" at bounding box center [602, 585] width 512 height 21
drag, startPoint x: 462, startPoint y: 587, endPoint x: 471, endPoint y: 587, distance: 9.0
click at [471, 587] on td "營業現金結存:24922" at bounding box center [602, 585] width 512 height 21
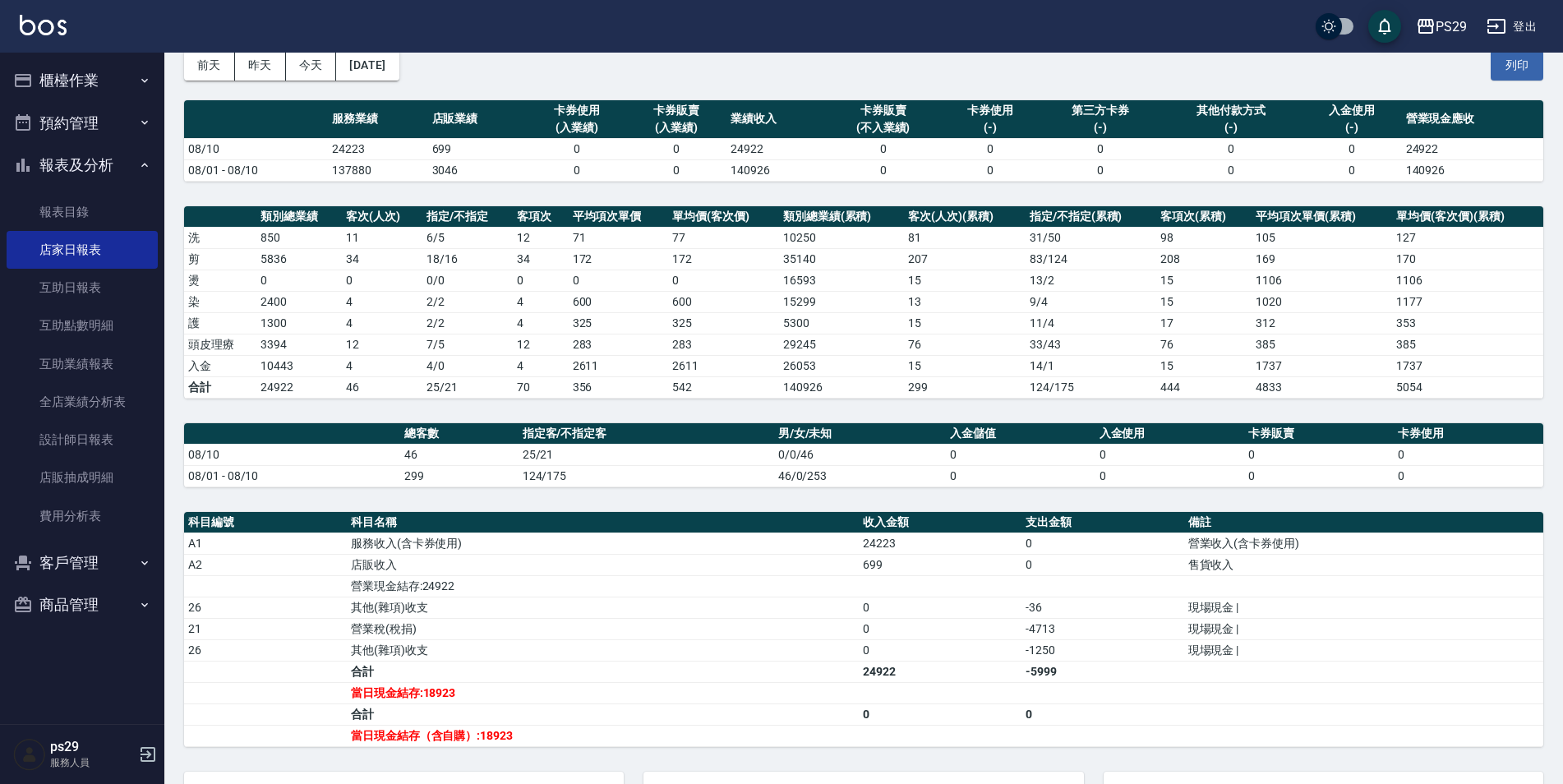
drag, startPoint x: 374, startPoint y: 477, endPoint x: 436, endPoint y: 476, distance: 62.0
click at [436, 476] on tr "08/01 - 08/10 299 124/175 46/0/253 0 0 0 0" at bounding box center [863, 476] width 1359 height 21
drag, startPoint x: 436, startPoint y: 476, endPoint x: 428, endPoint y: 547, distance: 71.4
click at [438, 504] on div "PS29 [DATE] 店家日報表 列印時間： [DATE][PHONE_NUMBER]:20 Merchant Daily Report 店家日報表 [DA…" at bounding box center [863, 466] width 1398 height 991
drag, startPoint x: 568, startPoint y: 559, endPoint x: 711, endPoint y: 558, distance: 143.0
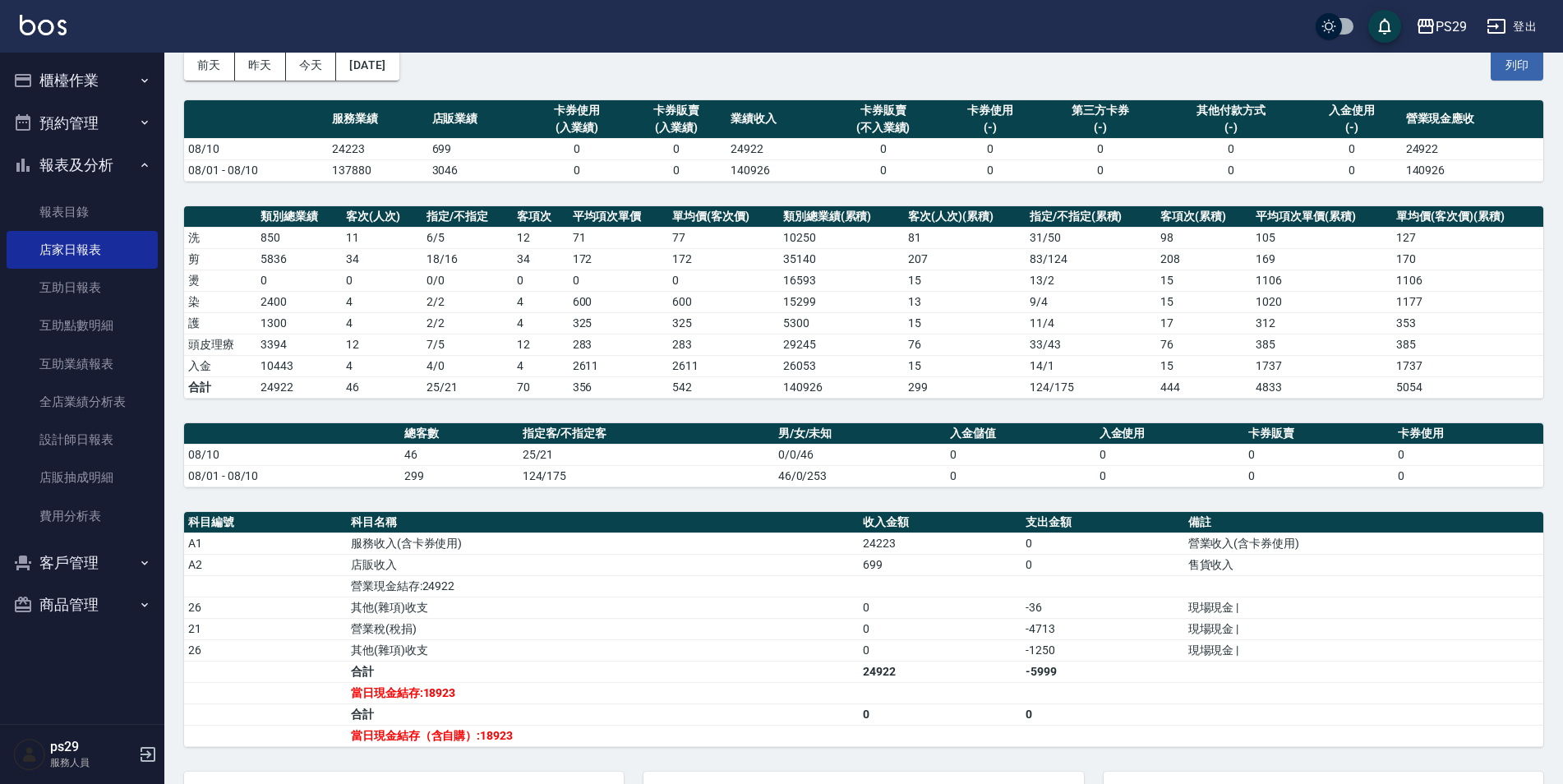
click at [711, 558] on td "店販收入" at bounding box center [602, 564] width 512 height 21
drag, startPoint x: 406, startPoint y: 466, endPoint x: 439, endPoint y: 477, distance: 34.8
click at [439, 477] on tbody "08/10 46 25/21 0/0/46 0 0 0 0 08/01 - 08/10 299 124/175 46/0/253 0 0 0 0" at bounding box center [863, 465] width 1359 height 43
drag, startPoint x: 439, startPoint y: 477, endPoint x: 455, endPoint y: 493, distance: 22.6
click at [447, 491] on div "PS29 [DATE] 店家日報表 列印時間： [DATE][PHONE_NUMBER]:20 Merchant Daily Report 店家日報表 [DA…" at bounding box center [863, 466] width 1398 height 991
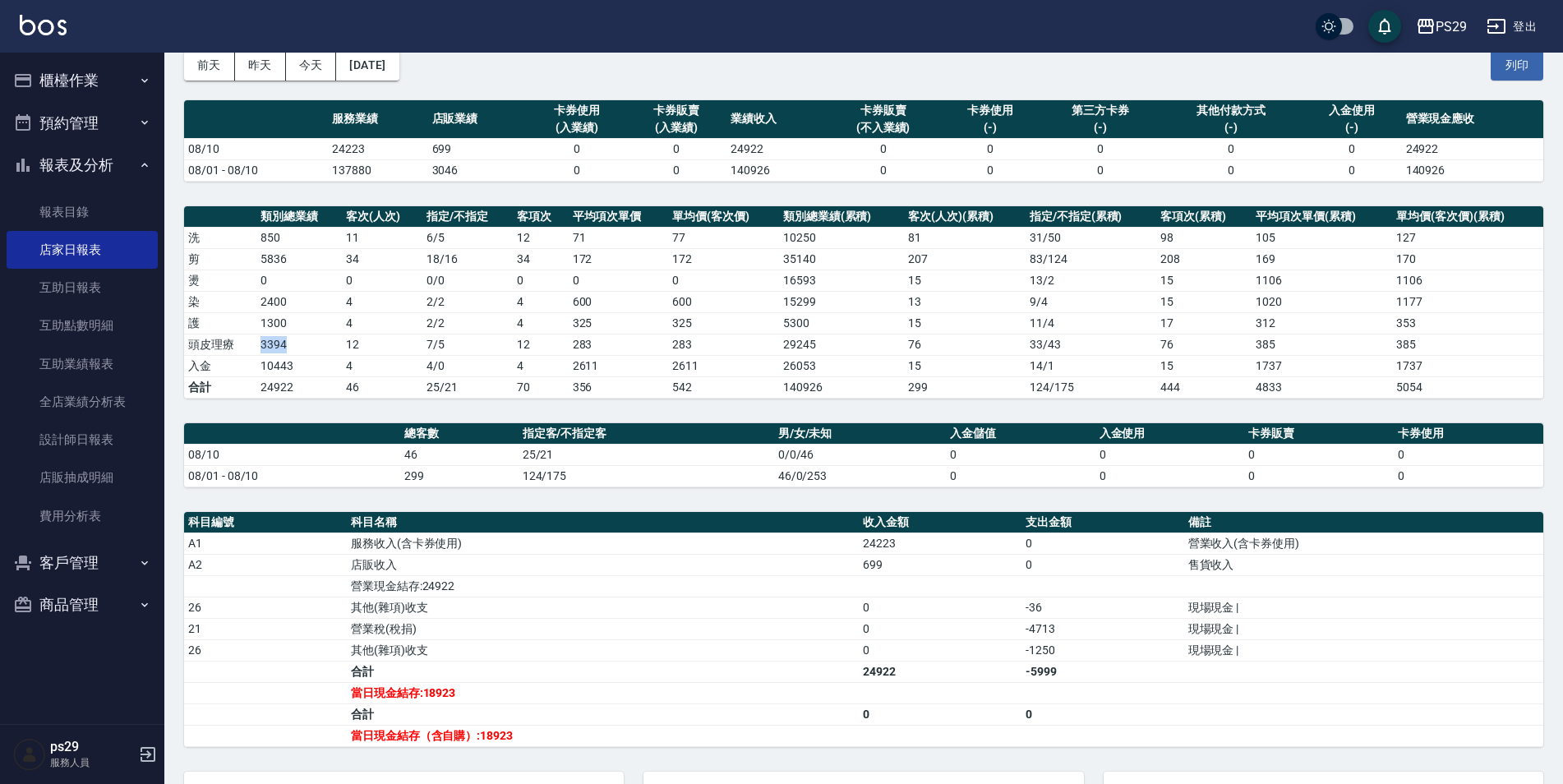
drag, startPoint x: 263, startPoint y: 342, endPoint x: 288, endPoint y: 347, distance: 25.5
click at [288, 347] on td "3394" at bounding box center [298, 344] width 85 height 21
drag, startPoint x: 288, startPoint y: 347, endPoint x: 301, endPoint y: 363, distance: 20.6
click at [301, 363] on td "10443" at bounding box center [298, 365] width 85 height 21
drag, startPoint x: 308, startPoint y: 339, endPoint x: 368, endPoint y: 345, distance: 60.3
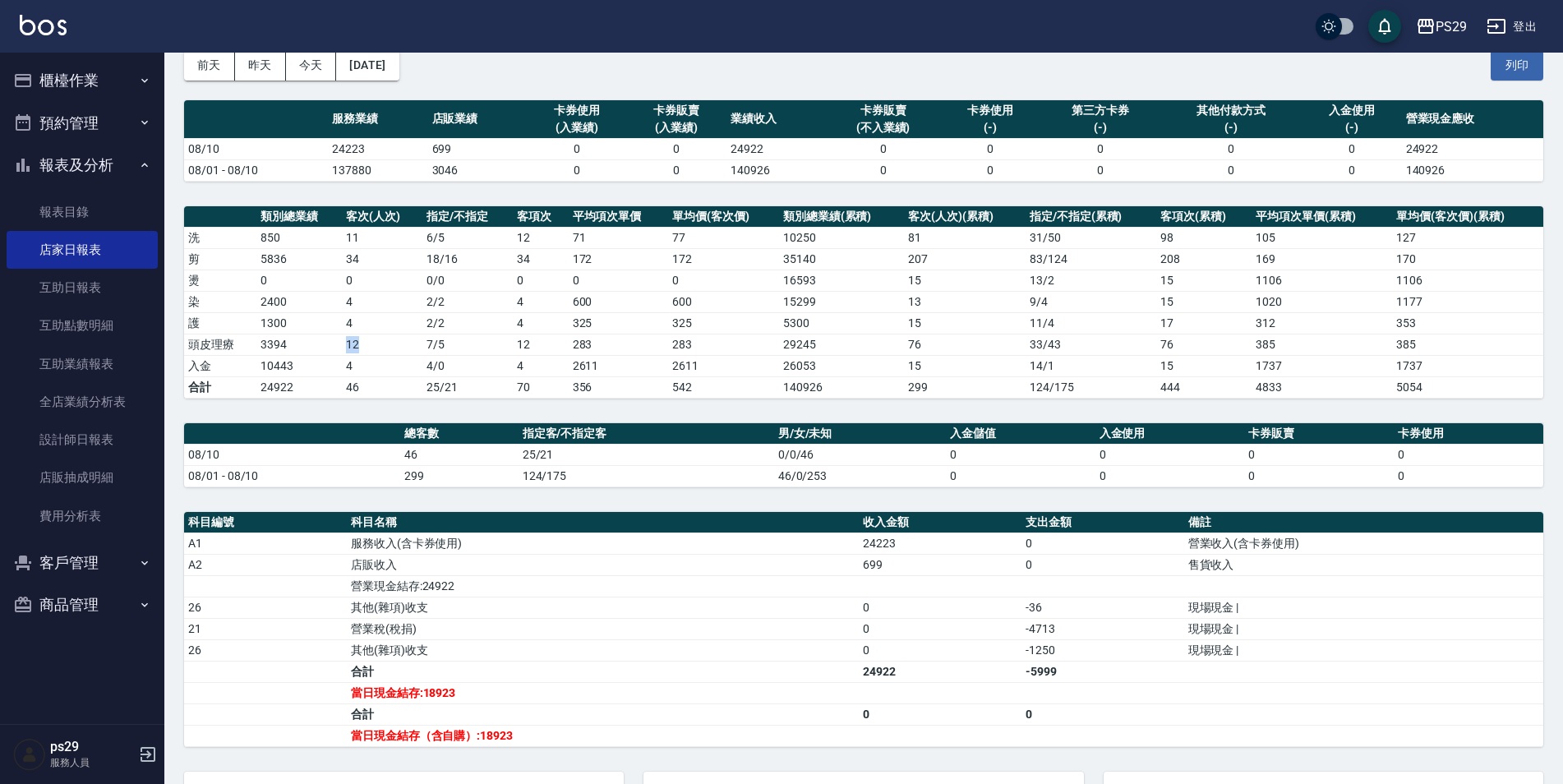
click at [368, 345] on tr "頭皮理療 3394 12 7 / 5 12 283 283 29245 76 33 / 43 76 385 385" at bounding box center [863, 344] width 1359 height 21
click at [564, 503] on div "PS29 [DATE] 店家日報表 列印時間： [DATE][PHONE_NUMBER]:20 Merchant Daily Report 店家日報表 [DA…" at bounding box center [863, 466] width 1398 height 991
drag, startPoint x: 15, startPoint y: 16, endPoint x: 33, endPoint y: 16, distance: 18.0
click at [33, 16] on div "PS29 登出" at bounding box center [782, 26] width 1563 height 52
click at [37, 16] on img at bounding box center [42, 25] width 46 height 20
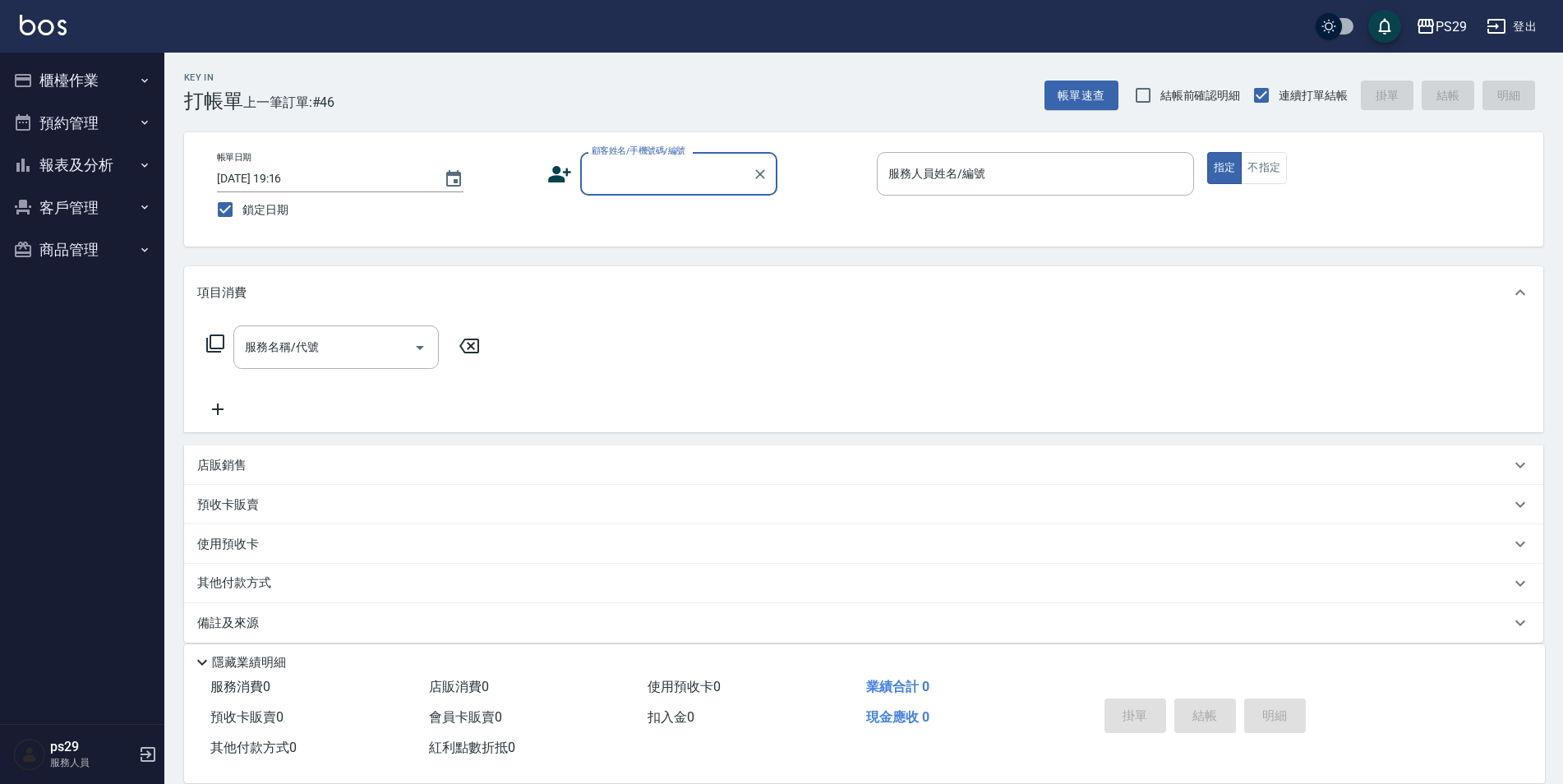
click at [94, 161] on button "報表及分析" at bounding box center [82, 165] width 151 height 43
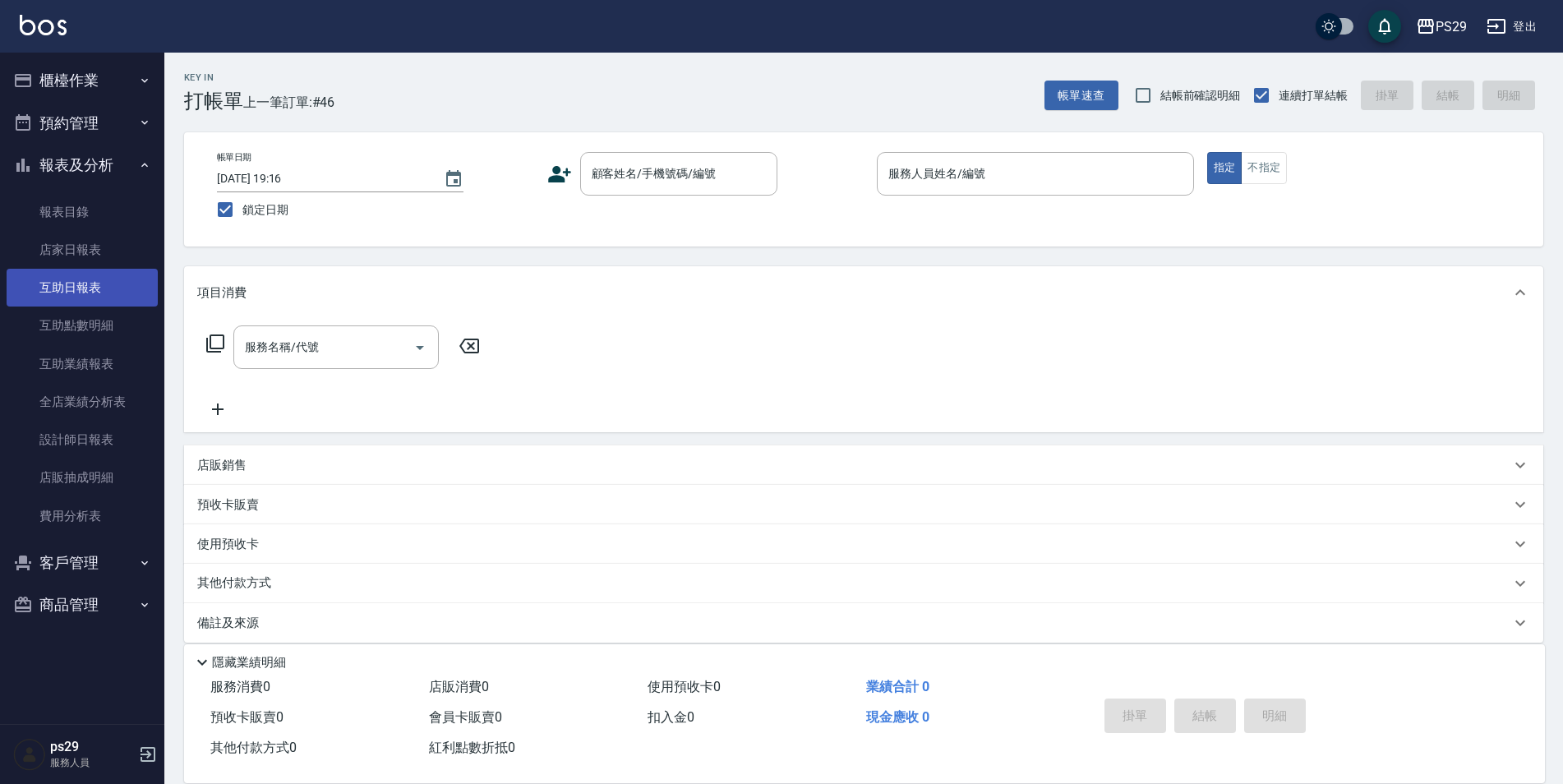
drag, startPoint x: 45, startPoint y: 308, endPoint x: 84, endPoint y: 285, distance: 45.3
click at [45, 308] on link "互助點數明細" at bounding box center [82, 325] width 151 height 38
click at [84, 285] on link "互助日報表" at bounding box center [82, 287] width 151 height 38
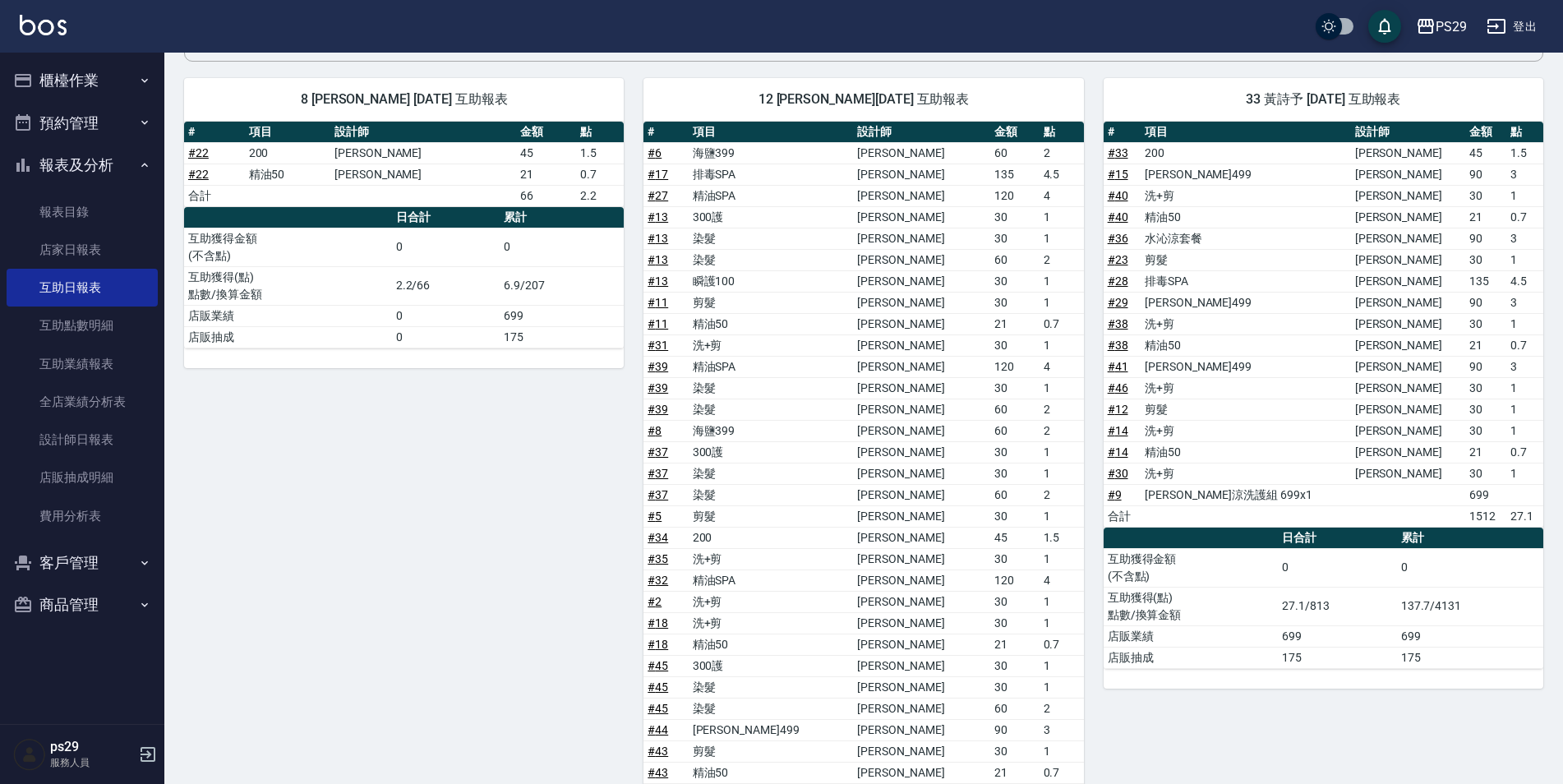
scroll to position [247, 0]
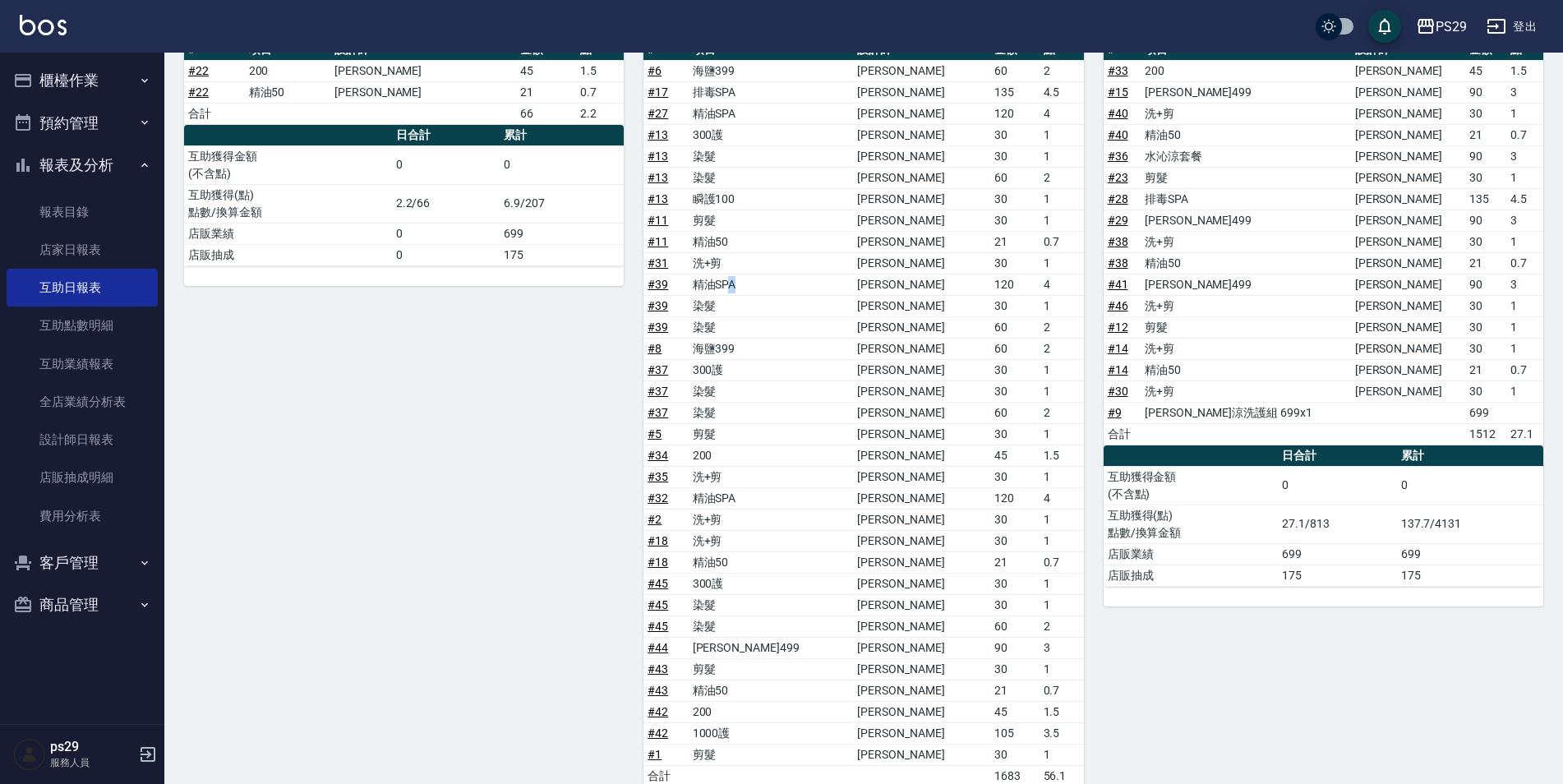
drag, startPoint x: 753, startPoint y: 285, endPoint x: 766, endPoint y: 290, distance: 13.9
click at [766, 290] on td "精油SPA" at bounding box center [771, 284] width 166 height 21
drag, startPoint x: 766, startPoint y: 290, endPoint x: 759, endPoint y: 106, distance: 184.1
click at [759, 106] on td "精油SPA" at bounding box center [771, 113] width 166 height 21
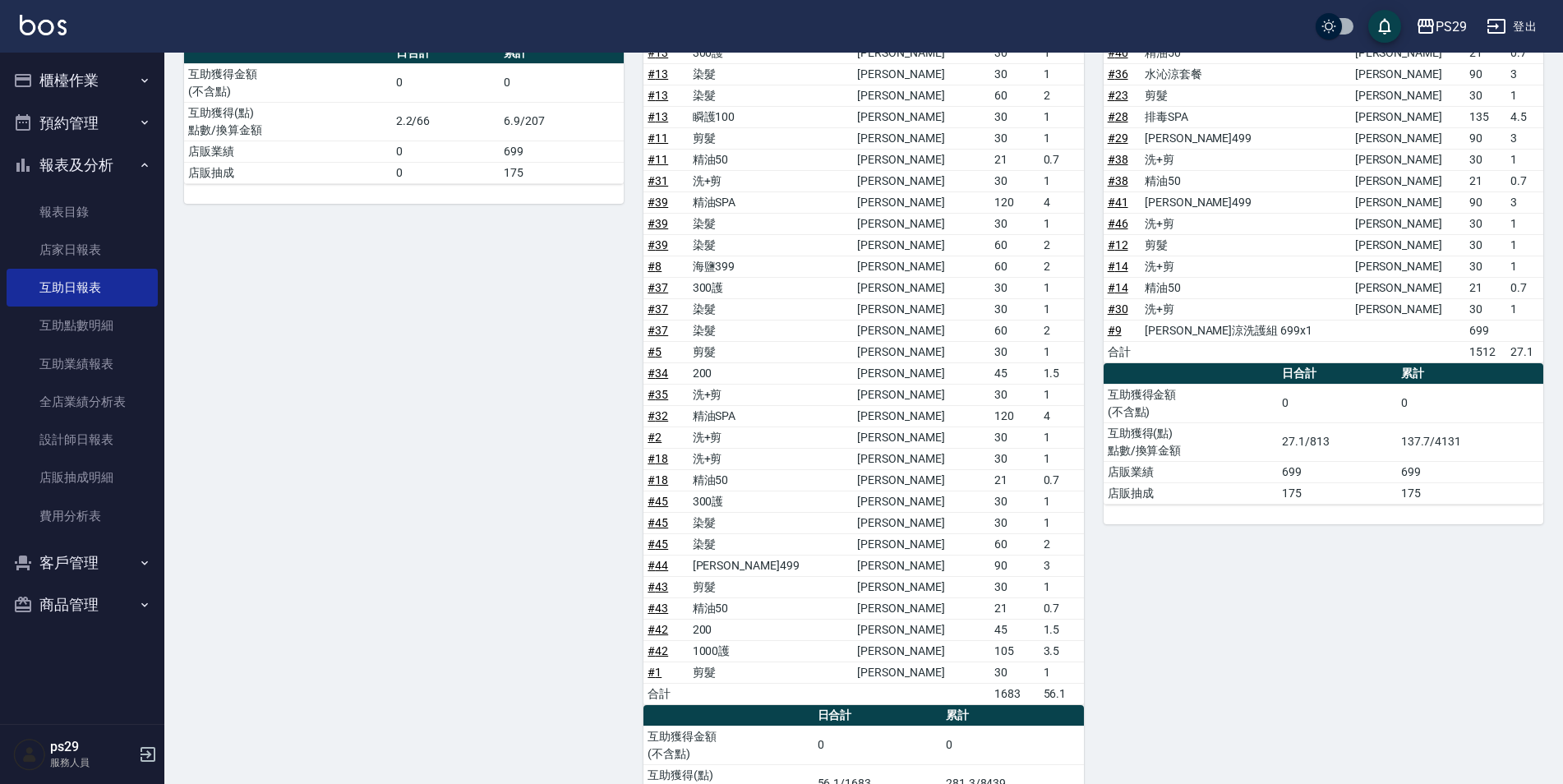
scroll to position [82, 0]
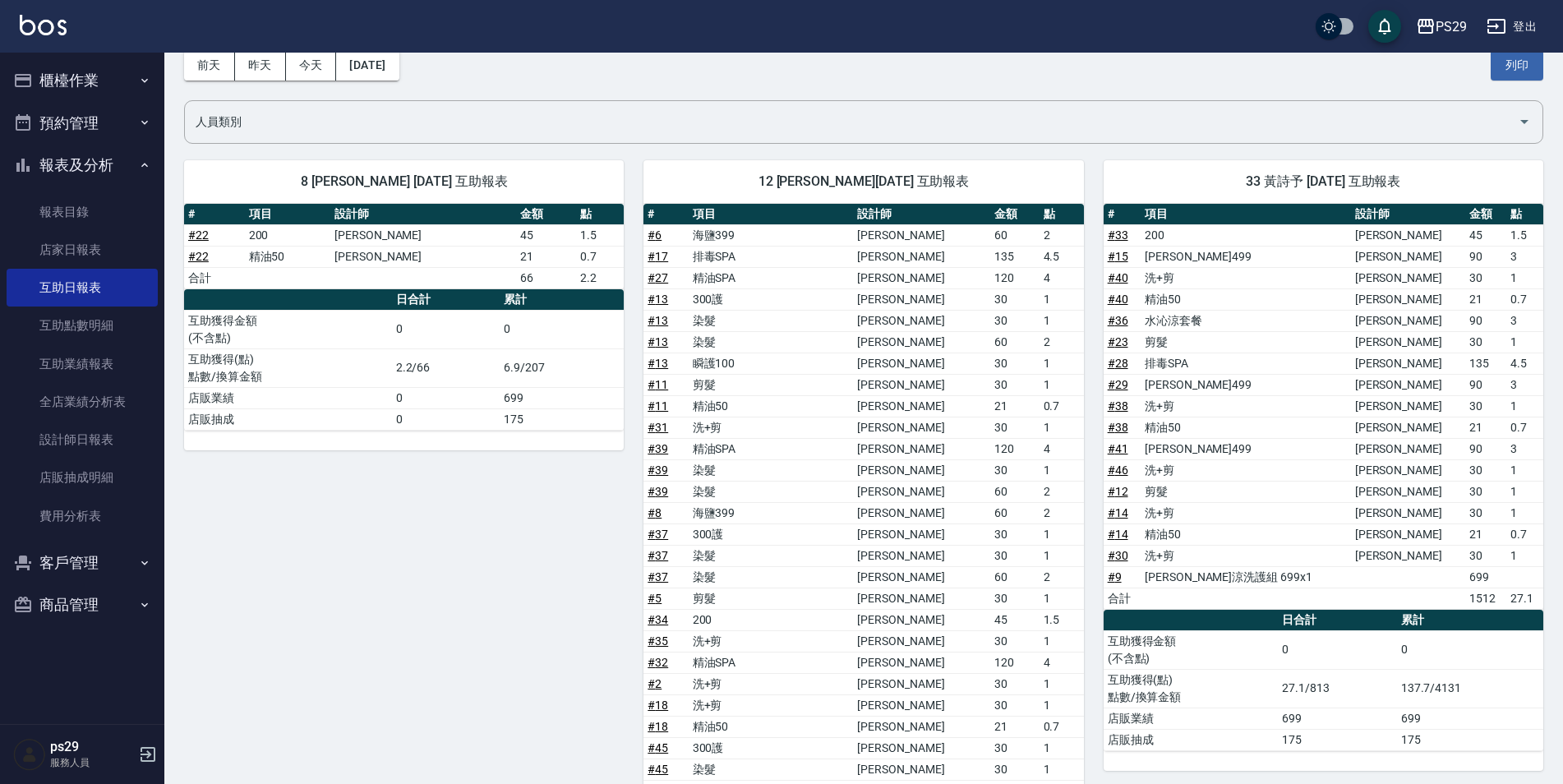
click at [1039, 335] on td "2" at bounding box center [1061, 341] width 45 height 21
click at [810, 370] on td "瞬護100" at bounding box center [771, 362] width 166 height 21
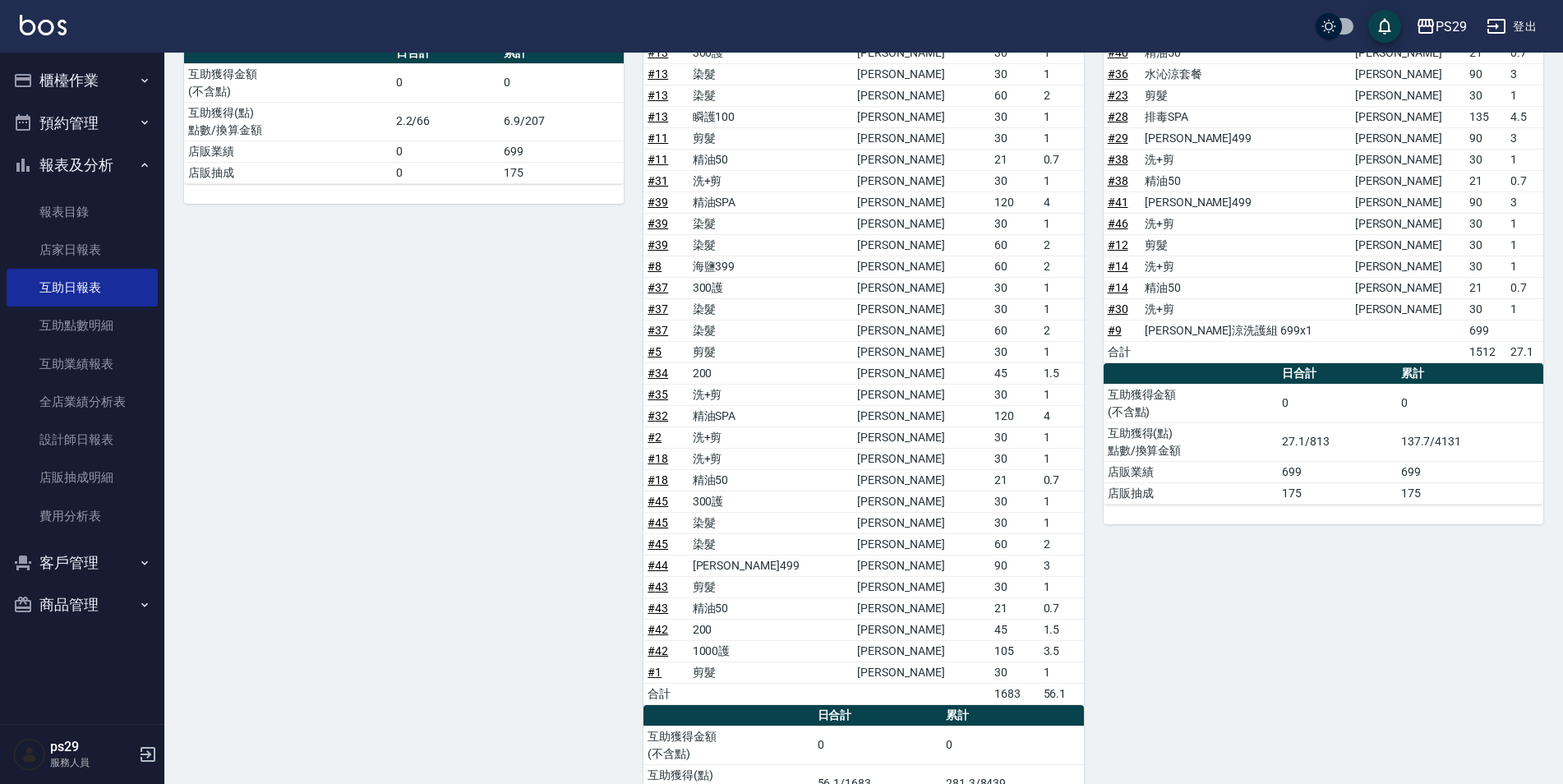
scroll to position [431, 0]
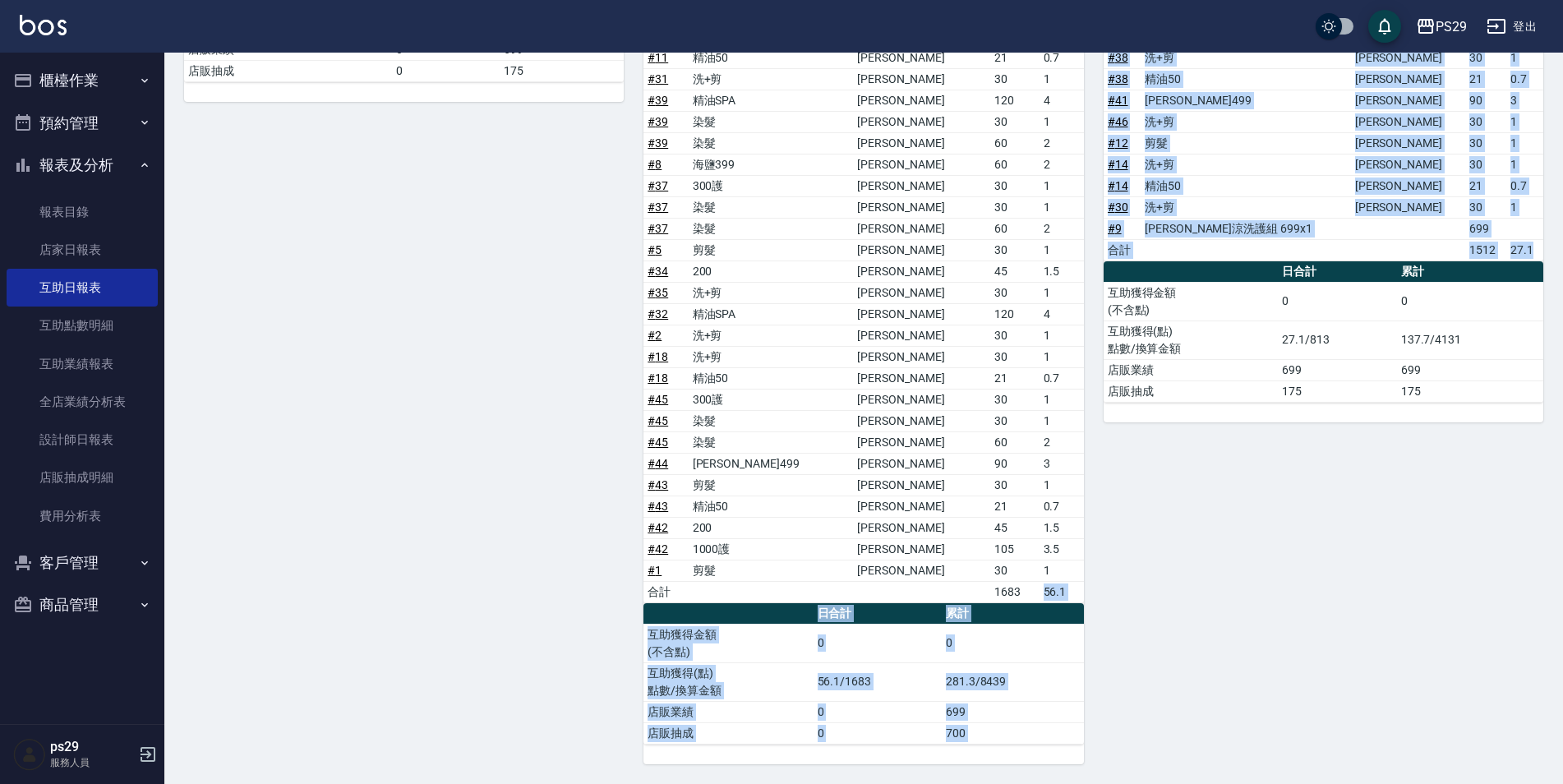
drag, startPoint x: 1023, startPoint y: 592, endPoint x: 1100, endPoint y: 605, distance: 78.1
click at [1100, 605] on div "8 [PERSON_NAME] [DATE] 互助報表 # 項目 設計師 金額 點 # 22 200 [PERSON_NAME] 45 1.5 # 22 精油…" at bounding box center [854, 278] width 1379 height 972
drag, startPoint x: 1100, startPoint y: 605, endPoint x: 1098, endPoint y: 616, distance: 11.2
click at [1099, 615] on div "33 黃詩予 [DATE] 互助報表 # 項目 設計師 金額 點 # 33 200 [PERSON_NAME]維 45 1.5 # 15 [PERSON_NA…" at bounding box center [1314, 278] width 460 height 972
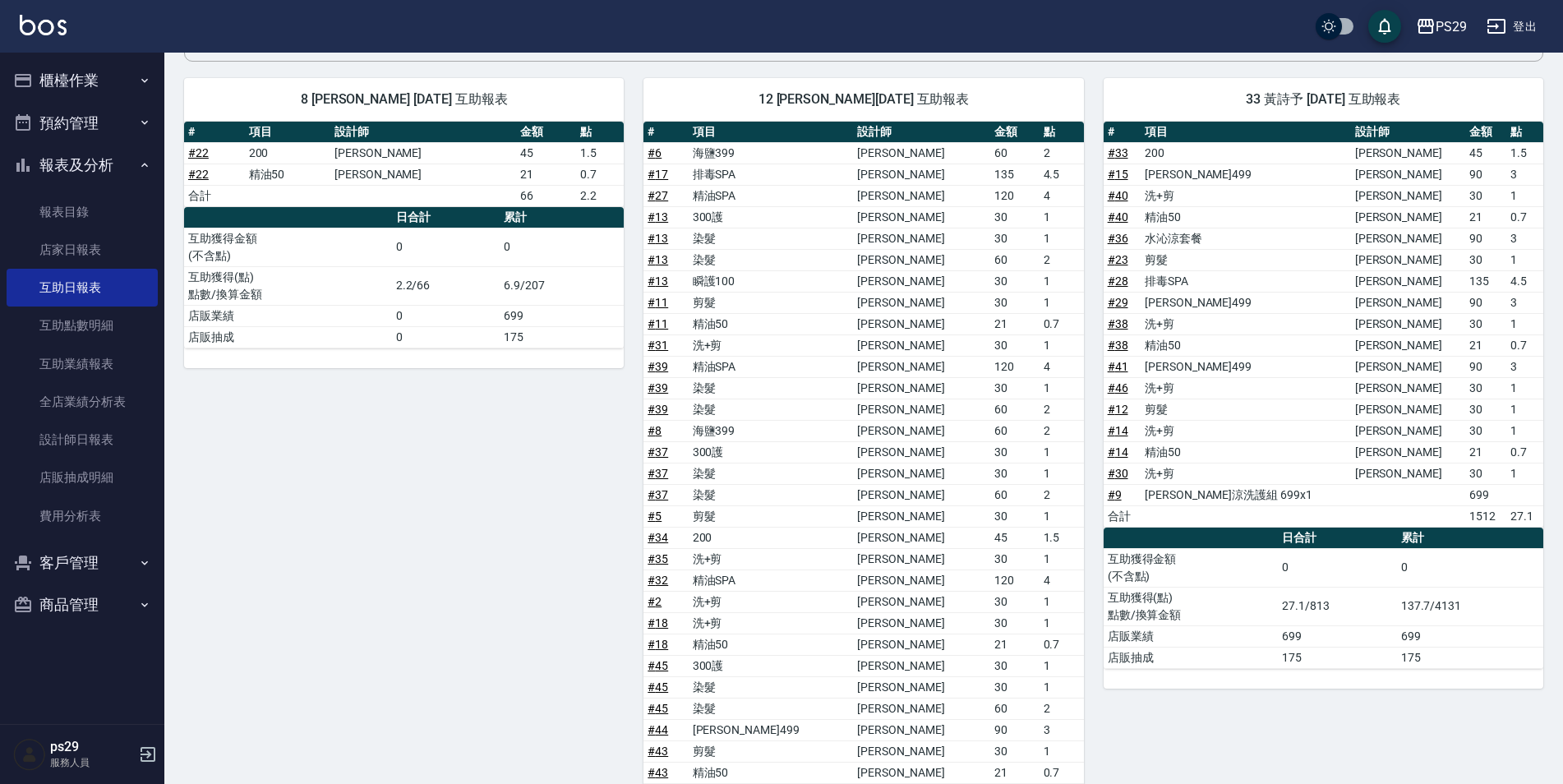
scroll to position [411, 0]
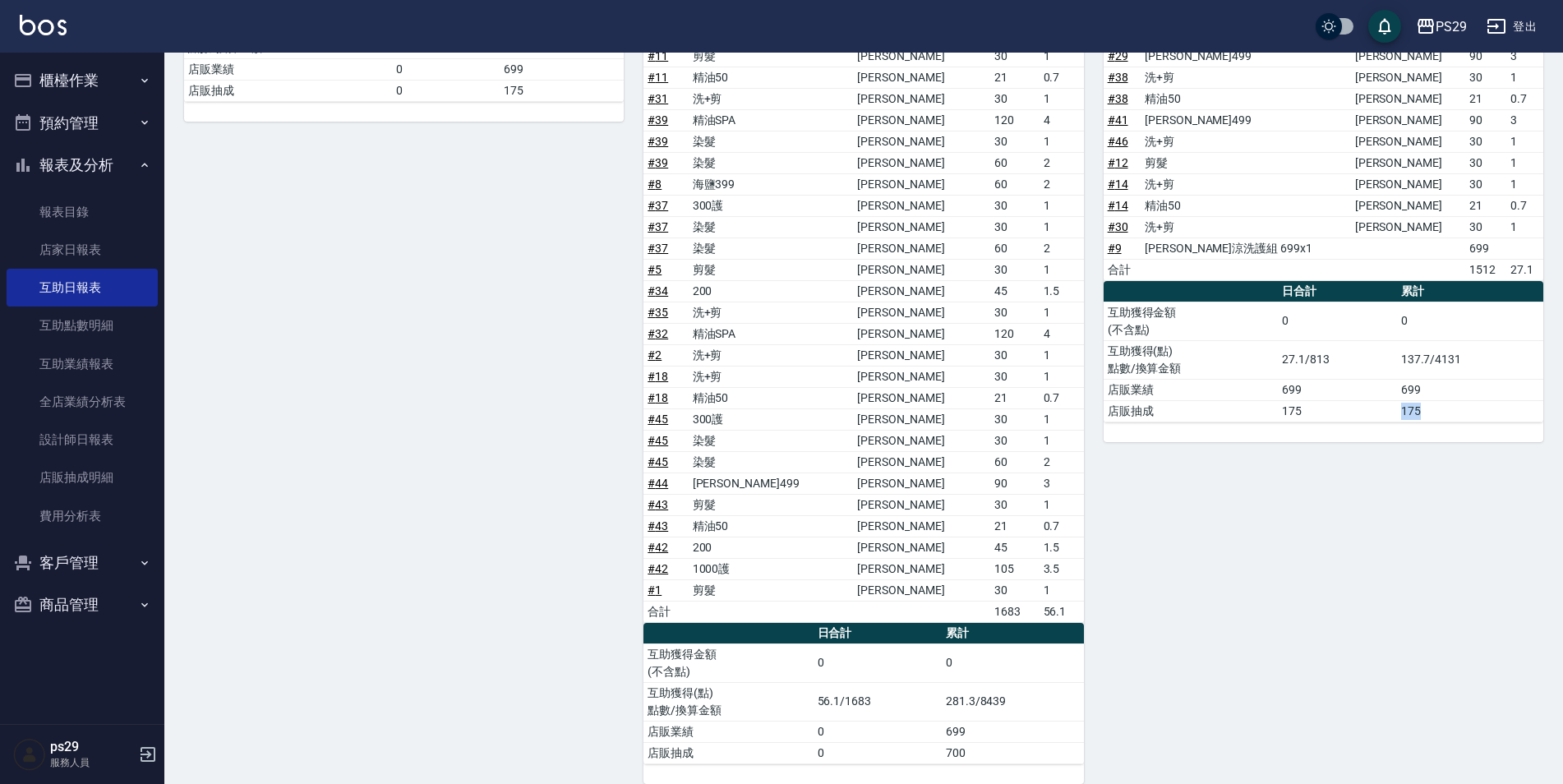
drag, startPoint x: 1401, startPoint y: 406, endPoint x: 1431, endPoint y: 411, distance: 30.4
click at [1431, 411] on td "175" at bounding box center [1470, 411] width 146 height 21
click at [956, 755] on td "700" at bounding box center [1013, 752] width 142 height 21
drag, startPoint x: 1404, startPoint y: 408, endPoint x: 1441, endPoint y: 416, distance: 37.9
click at [1441, 416] on td "175" at bounding box center [1470, 411] width 146 height 21
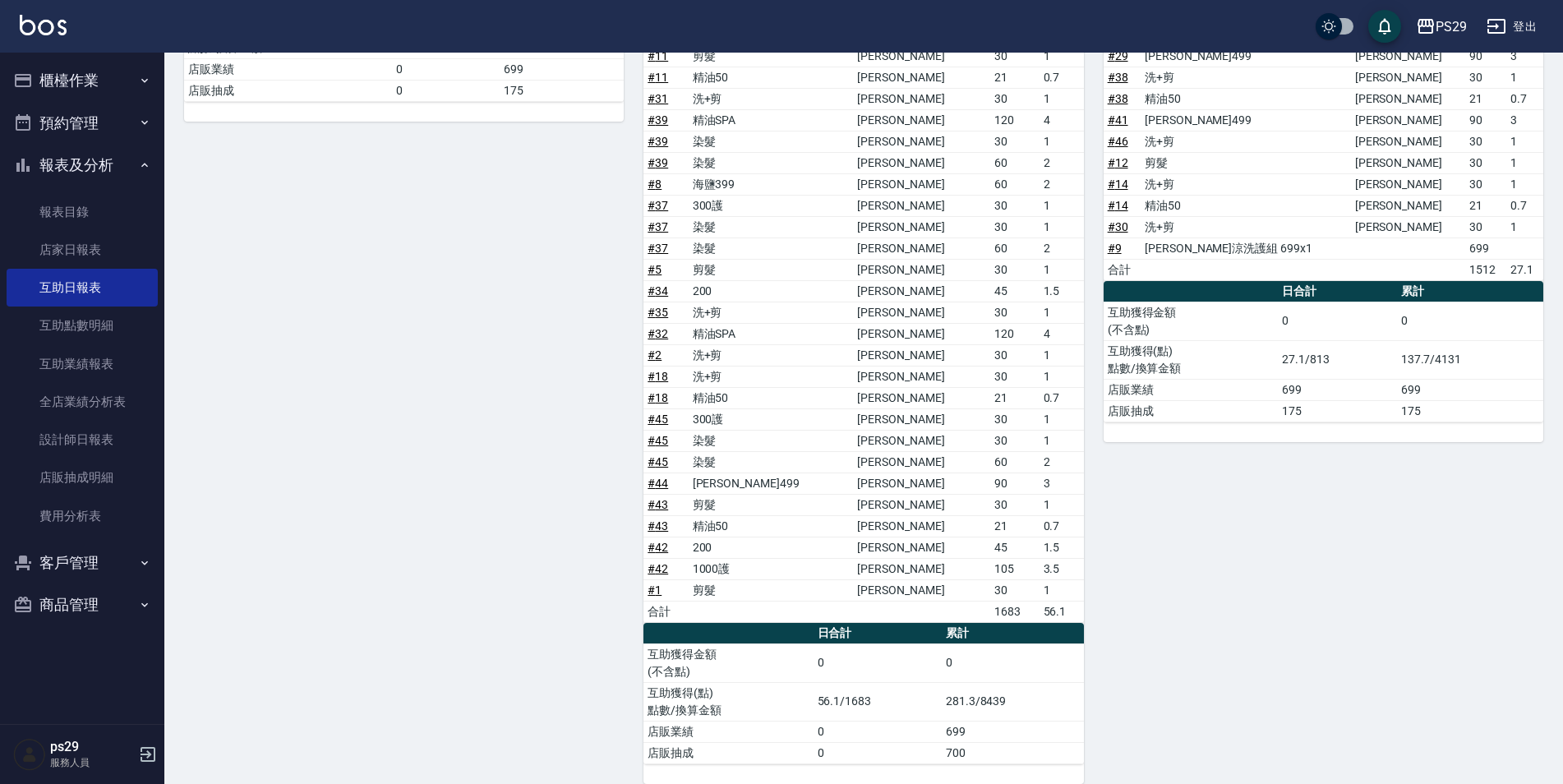
drag, startPoint x: 1441, startPoint y: 416, endPoint x: 1155, endPoint y: 653, distance: 371.4
click at [1217, 618] on div "33 黃詩予 [DATE] 互助報表 # 項目 設計師 金額 點 # 33 200 [PERSON_NAME]維 45 1.5 # 15 [PERSON_NA…" at bounding box center [1314, 297] width 460 height 972
drag, startPoint x: 950, startPoint y: 754, endPoint x: 1011, endPoint y: 721, distance: 69.4
click at [1011, 721] on tbody "互助獲得金額 (不含點) 0 0 互助獲得(點) 點數/換算金額 56.1/1683 281.3/8439 店販業績 0 699 店販抽成 0 700" at bounding box center [863, 704] width 439 height 120
drag, startPoint x: 1011, startPoint y: 721, endPoint x: 1068, endPoint y: 751, distance: 64.4
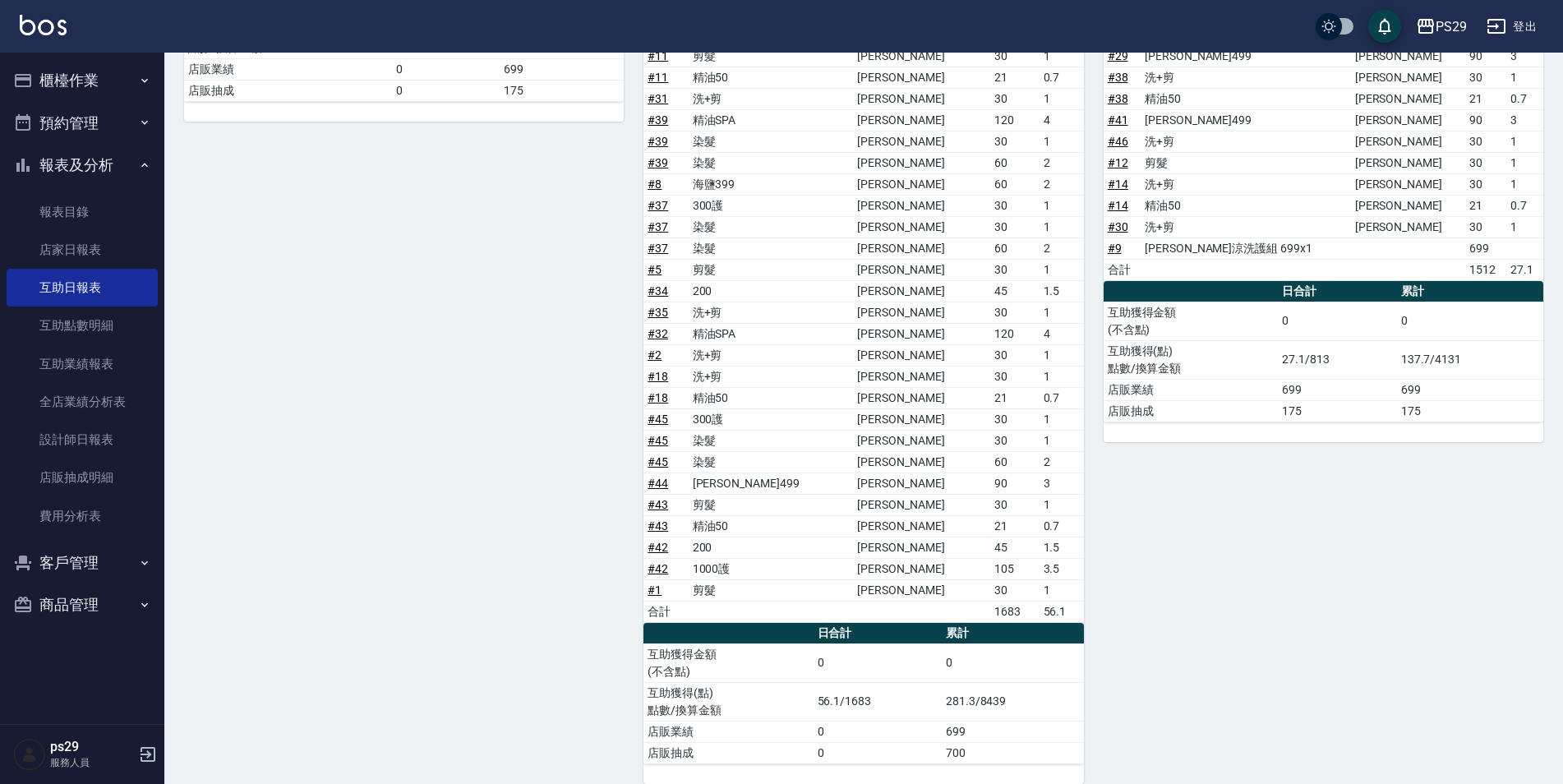
click at [1068, 750] on td "700" at bounding box center [1013, 752] width 142 height 21
drag, startPoint x: 1406, startPoint y: 355, endPoint x: 1435, endPoint y: 363, distance: 30.1
click at [1435, 363] on td "137.7/4131" at bounding box center [1470, 360] width 146 height 39
drag, startPoint x: 1435, startPoint y: 363, endPoint x: 1412, endPoint y: 417, distance: 58.7
click at [1412, 417] on td "175" at bounding box center [1470, 411] width 146 height 21
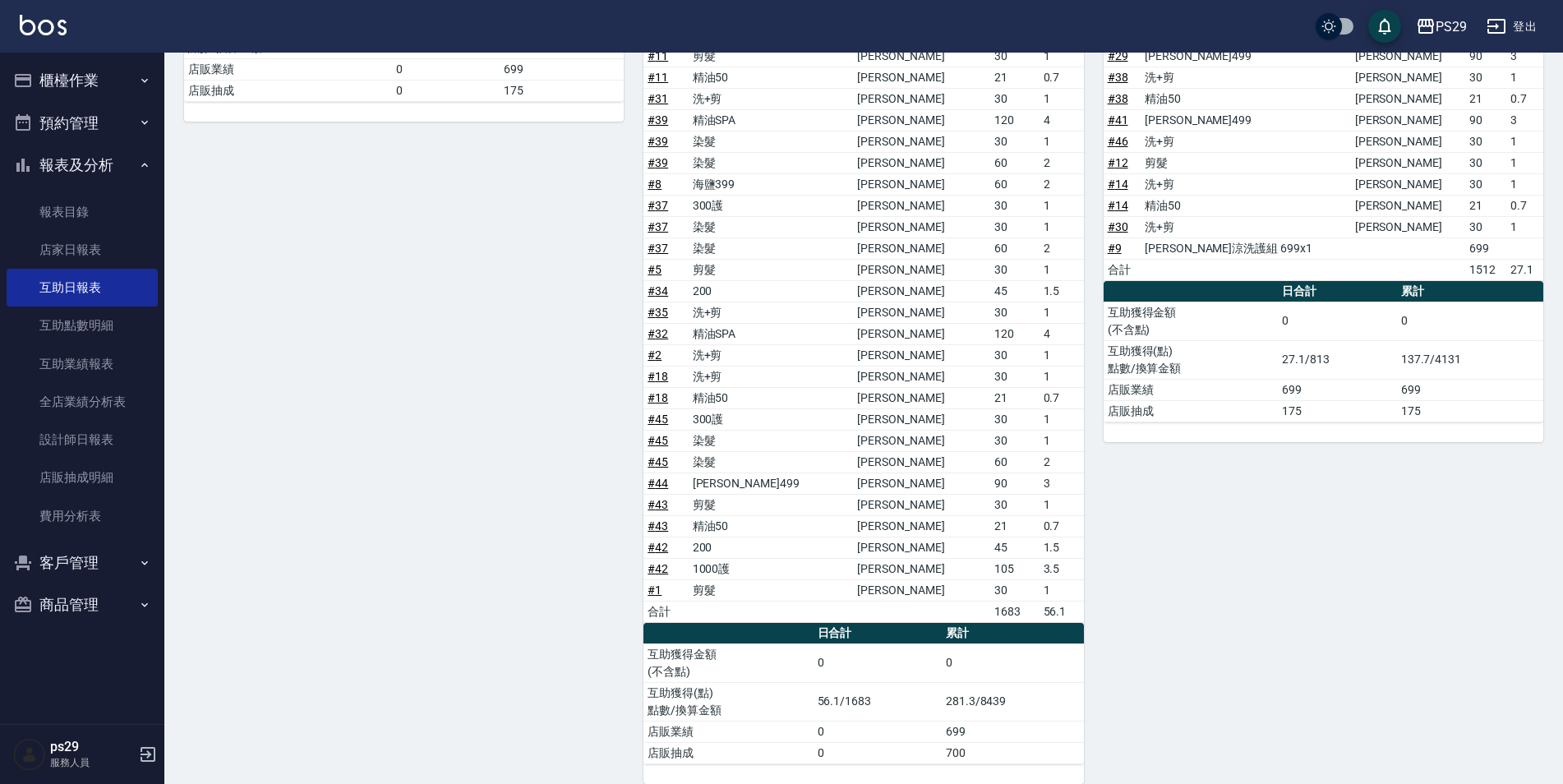
drag, startPoint x: 1400, startPoint y: 412, endPoint x: 1132, endPoint y: 439, distance: 269.4
click at [1394, 413] on tr "店販抽成 175 175" at bounding box center [1323, 411] width 439 height 21
drag, startPoint x: 1127, startPoint y: 416, endPoint x: 1150, endPoint y: 418, distance: 23.1
click at [1150, 418] on td "店販抽成" at bounding box center [1190, 411] width 175 height 21
drag, startPoint x: 1406, startPoint y: 412, endPoint x: 1426, endPoint y: 411, distance: 20.0
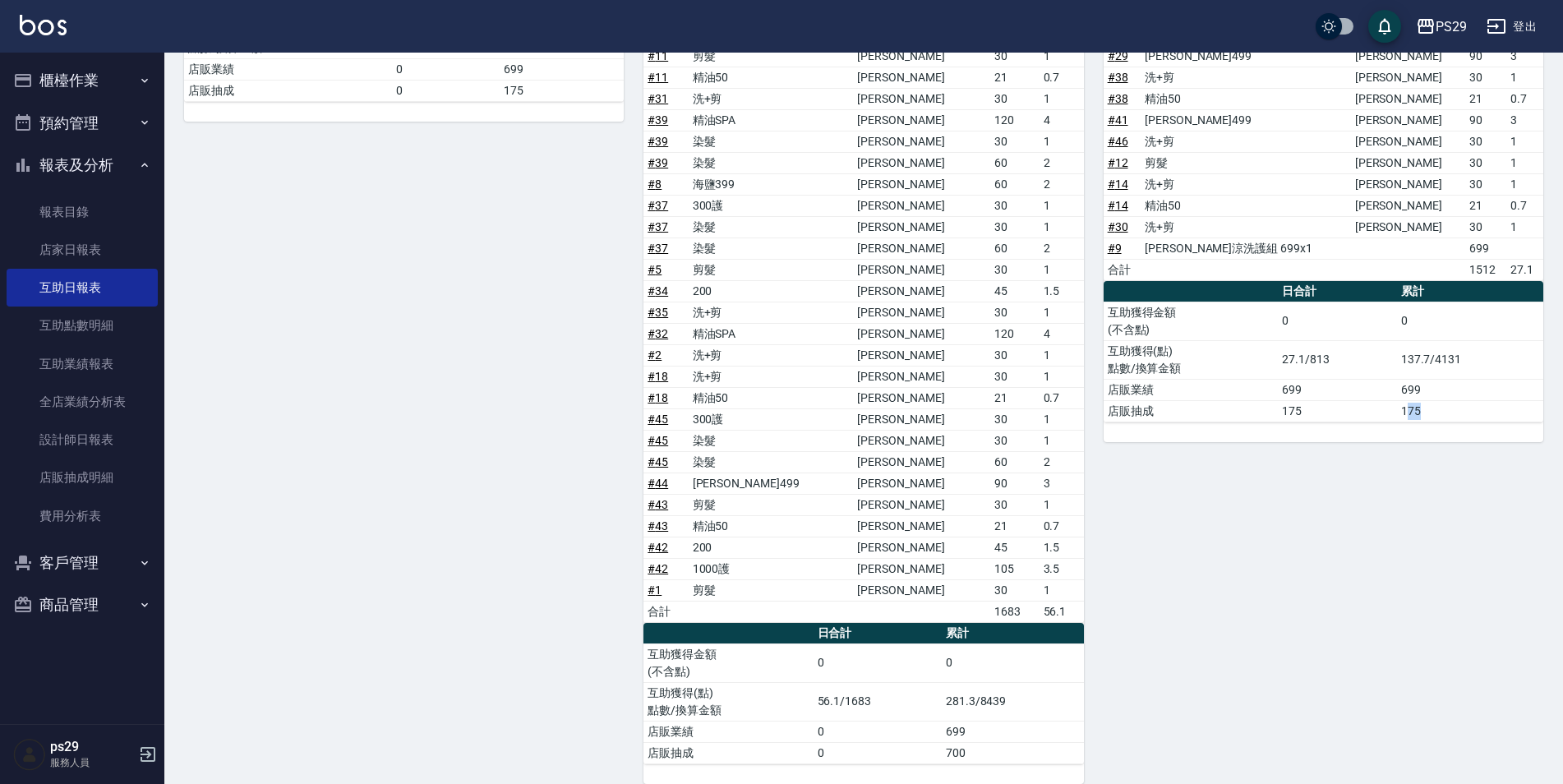
click at [1426, 411] on td "175" at bounding box center [1470, 411] width 146 height 21
drag, startPoint x: 1426, startPoint y: 411, endPoint x: 1454, endPoint y: 433, distance: 35.6
click at [1454, 433] on div "# 項目 設計師 金額 點 # 33 200 [PERSON_NAME]維 45 1.5 # 15 [PERSON_NAME]499 [PERSON_NAME…" at bounding box center [1323, 158] width 439 height 567
drag, startPoint x: 1404, startPoint y: 411, endPoint x: 1440, endPoint y: 406, distance: 36.3
click at [1440, 406] on td "175" at bounding box center [1470, 411] width 146 height 21
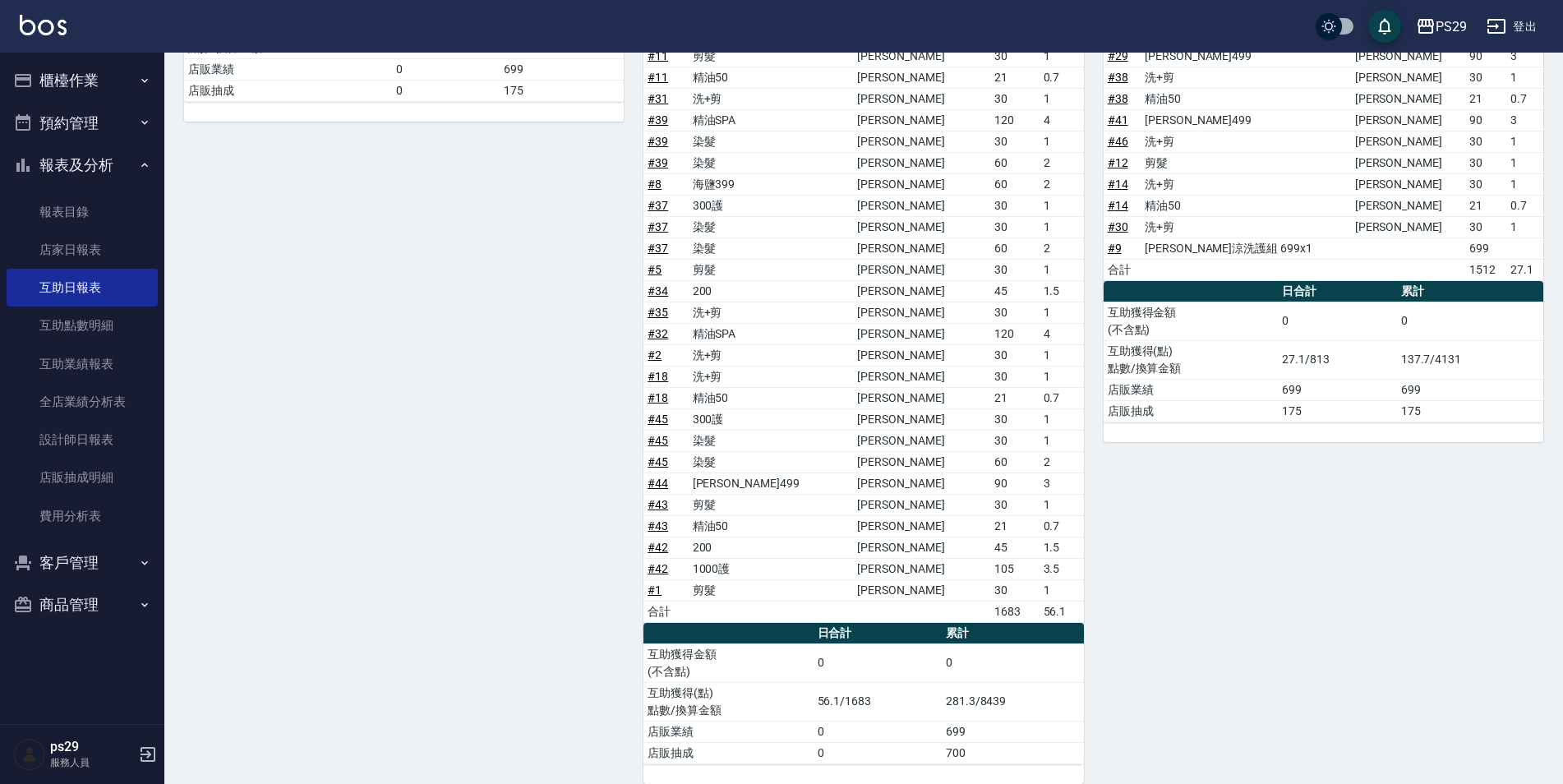
click at [1134, 643] on div "33 黃詩予 [DATE] 互助報表 # 項目 設計師 金額 點 # 33 200 [PERSON_NAME]維 45 1.5 # 15 [PERSON_NA…" at bounding box center [1314, 297] width 460 height 972
drag, startPoint x: 945, startPoint y: 764, endPoint x: 958, endPoint y: 763, distance: 13.0
click at [958, 763] on td "700" at bounding box center [1013, 752] width 142 height 21
drag, startPoint x: 958, startPoint y: 763, endPoint x: 1047, endPoint y: 732, distance: 94.2
click at [1047, 732] on td "699" at bounding box center [1013, 731] width 142 height 21
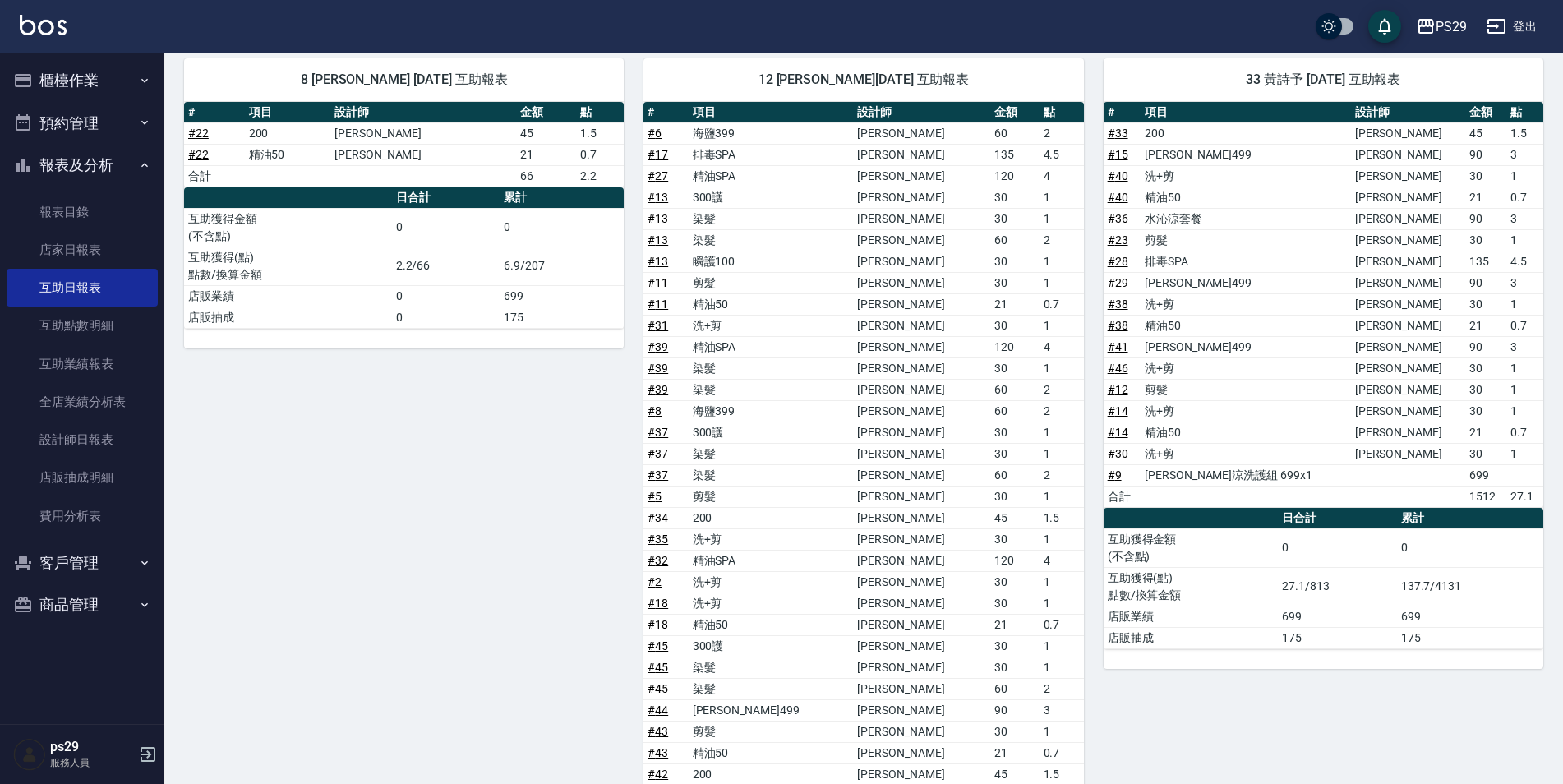
scroll to position [0, 0]
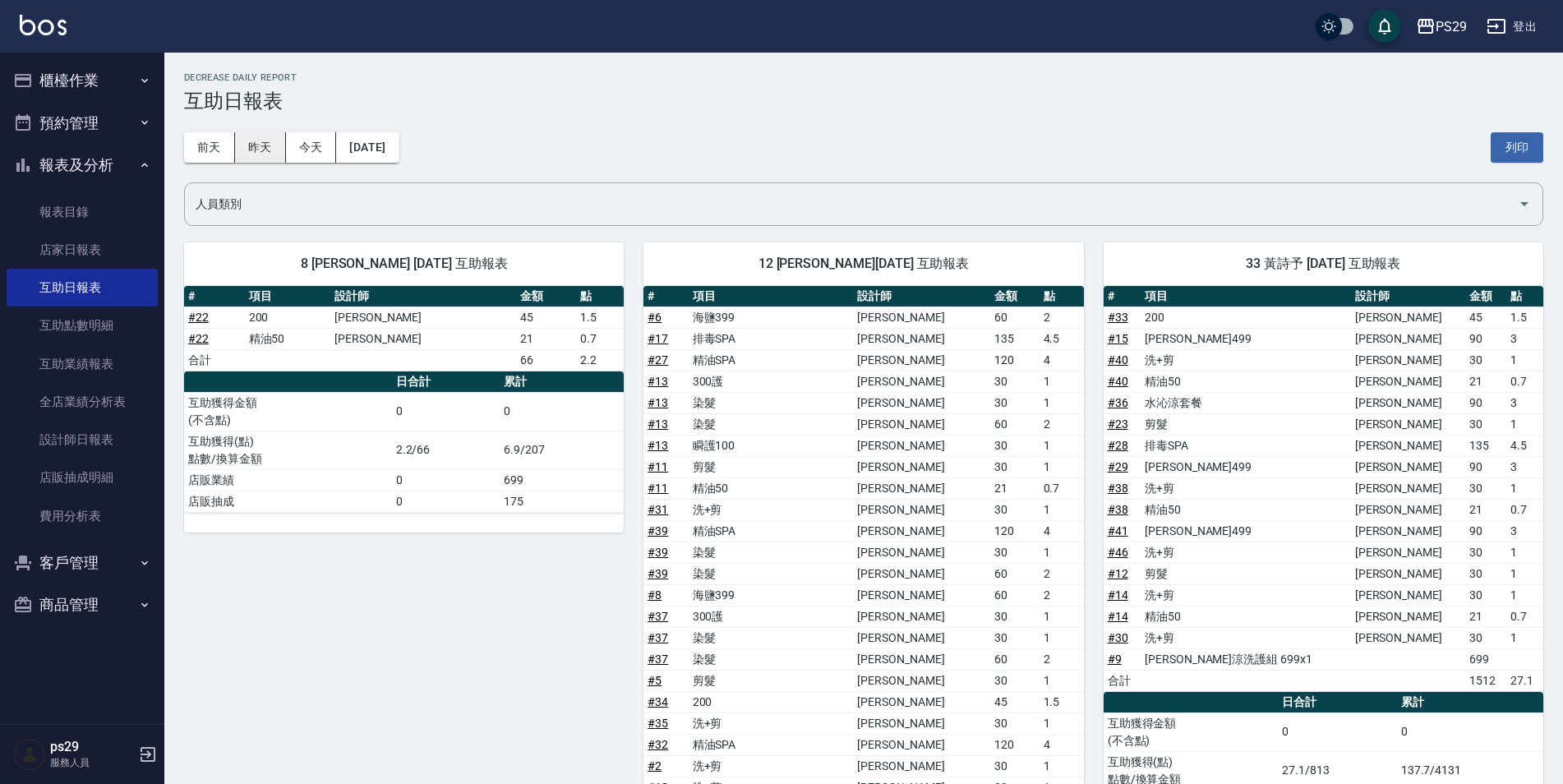
click at [248, 150] on button "昨天" at bounding box center [260, 148] width 51 height 30
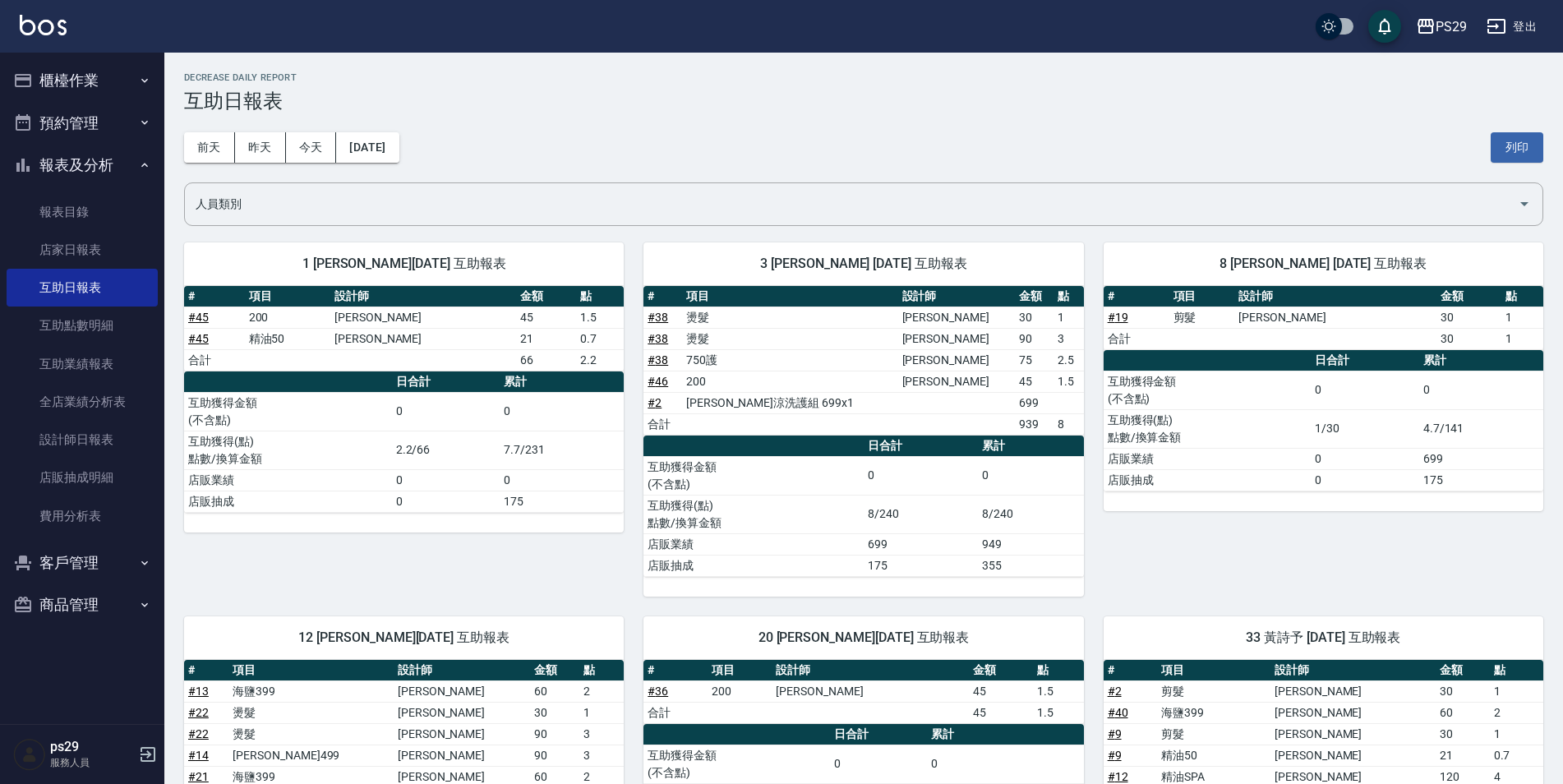
click at [311, 166] on div "[DATE] [DATE] [DATE] [DATE] 列印" at bounding box center [863, 147] width 1359 height 70
click at [316, 166] on div "[DATE] [DATE] [DATE] [DATE] 列印" at bounding box center [863, 147] width 1359 height 70
